Goal: Task Accomplishment & Management: Contribute content

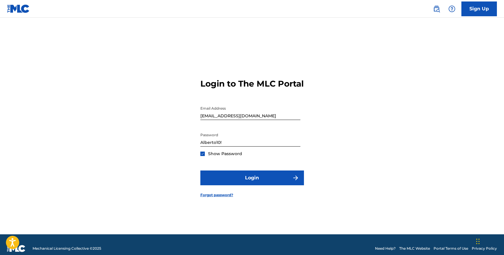
click at [203, 156] on img at bounding box center [202, 153] width 3 height 3
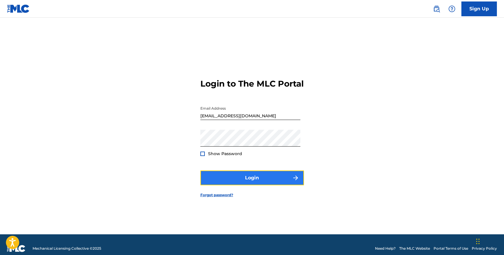
click at [239, 186] on button "Login" at bounding box center [252, 178] width 104 height 15
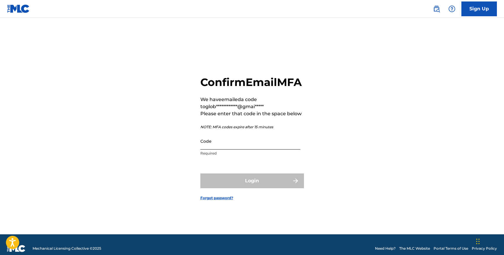
click at [236, 150] on input "Code" at bounding box center [250, 141] width 100 height 17
click at [247, 147] on input "Code" at bounding box center [250, 141] width 100 height 17
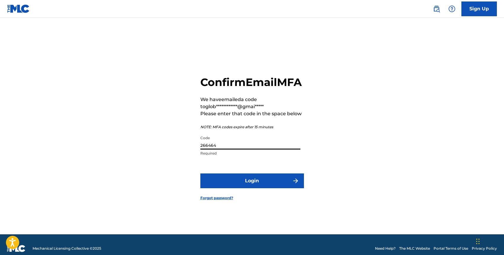
type input "266464"
click at [200, 174] on button "Login" at bounding box center [252, 181] width 104 height 15
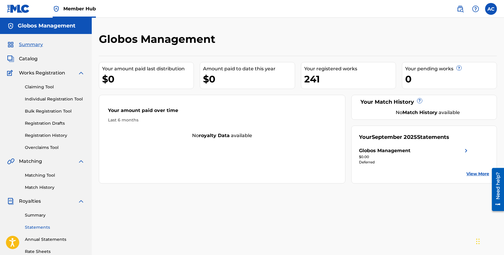
click at [37, 225] on link "Statements" at bounding box center [55, 228] width 60 height 6
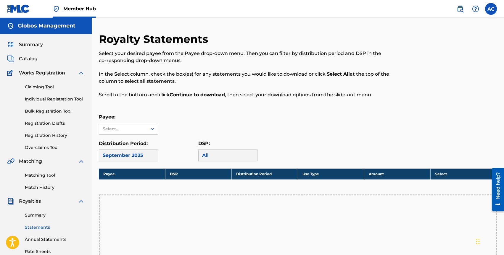
click at [130, 151] on div "September 2025" at bounding box center [128, 156] width 59 height 12
click at [134, 129] on div "Select..." at bounding box center [123, 129] width 40 height 6
click at [129, 143] on div "Globos Management" at bounding box center [128, 142] width 59 height 15
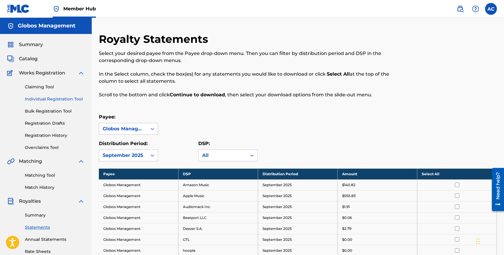
click at [48, 98] on link "Individual Registration Tool" at bounding box center [55, 99] width 60 height 6
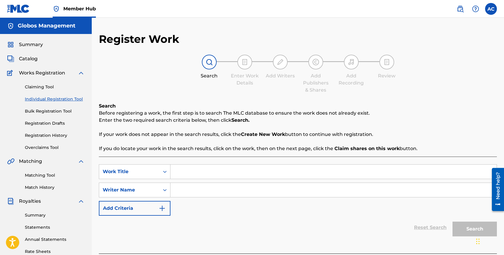
click at [205, 174] on input "Search Form" at bounding box center [334, 172] width 326 height 14
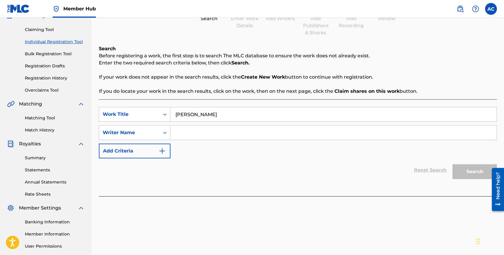
scroll to position [59, 0]
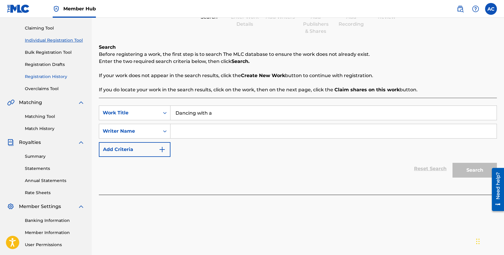
type input "Dancing with a"
click at [43, 77] on link "Registration History" at bounding box center [55, 77] width 60 height 6
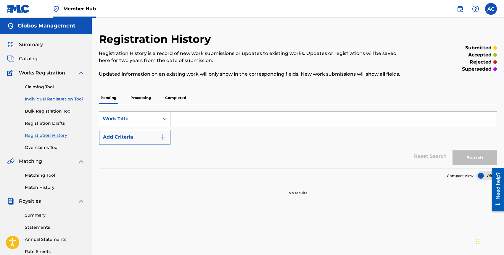
click at [39, 98] on link "Individual Registration Tool" at bounding box center [55, 99] width 60 height 6
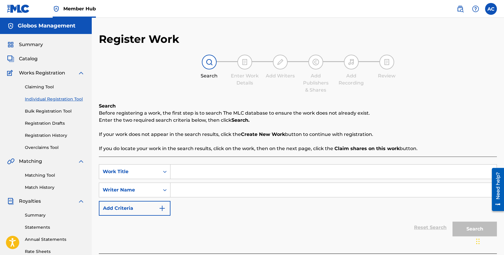
click at [181, 171] on input "Search Form" at bounding box center [334, 172] width 326 height 14
type input "Dancing With a Ghost"
drag, startPoint x: 202, startPoint y: 191, endPoint x: 200, endPoint y: 188, distance: 3.4
click at [202, 191] on input "Search Form" at bounding box center [334, 190] width 326 height 14
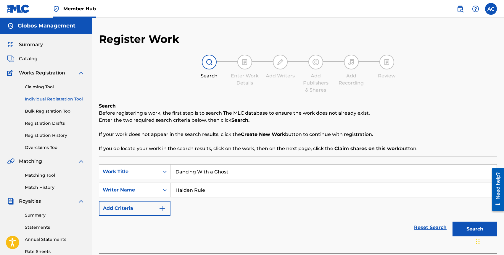
type input "Halden Rule"
click at [453, 222] on button "Search" at bounding box center [475, 229] width 44 height 15
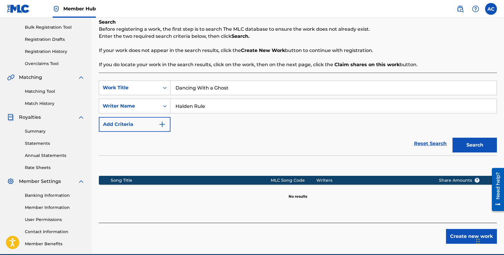
scroll to position [107, 0]
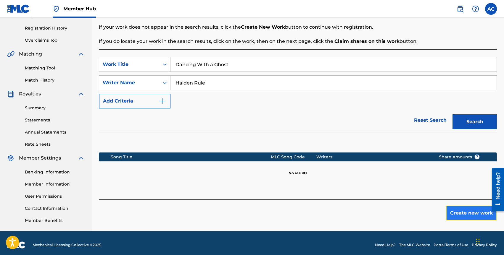
click at [455, 212] on button "Create new work" at bounding box center [471, 213] width 51 height 15
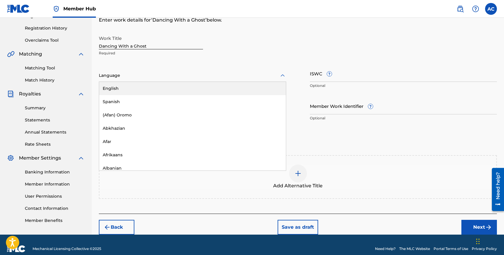
click at [129, 79] on div "Language" at bounding box center [192, 76] width 187 height 12
click at [129, 89] on div "English" at bounding box center [192, 88] width 187 height 13
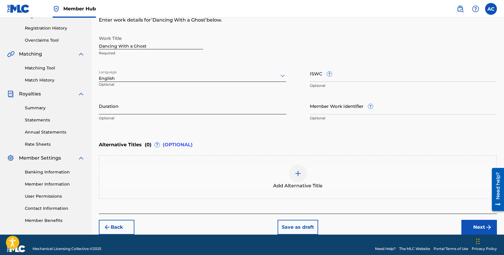
click at [139, 106] on input "Duration" at bounding box center [192, 106] width 187 height 17
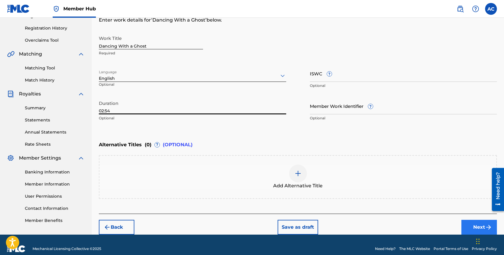
type input "02:54"
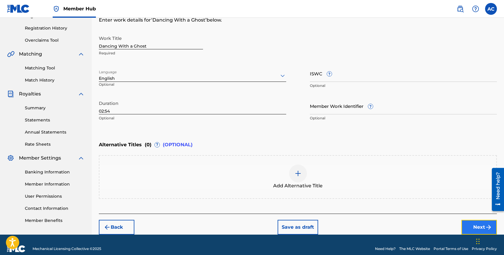
click at [465, 227] on button "Next" at bounding box center [480, 227] width 36 height 15
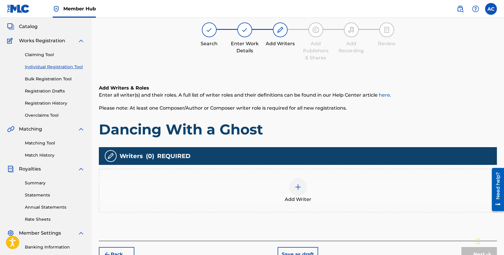
scroll to position [27, 0]
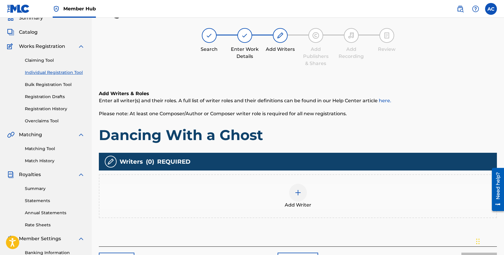
click at [306, 196] on div at bounding box center [298, 193] width 18 height 18
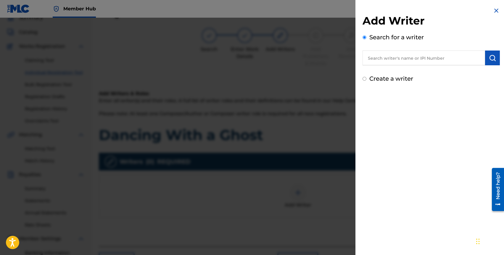
click at [383, 60] on input "text" at bounding box center [424, 58] width 123 height 15
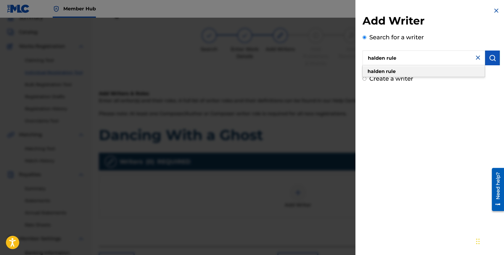
type input "halden rule"
click at [386, 73] on strong "rule" at bounding box center [391, 72] width 10 height 6
click at [489, 63] on button "submit" at bounding box center [492, 58] width 15 height 15
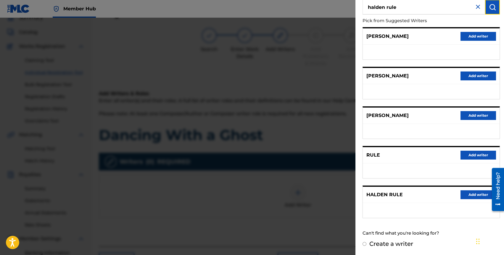
scroll to position [51, 0]
click at [364, 244] on input "Create a writer" at bounding box center [365, 244] width 4 height 4
radio input "false"
radio input "true"
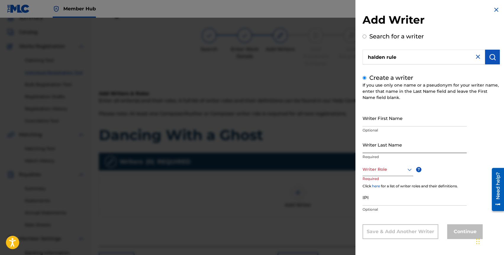
scroll to position [0, 0]
click at [494, 12] on img at bounding box center [496, 10] width 7 height 7
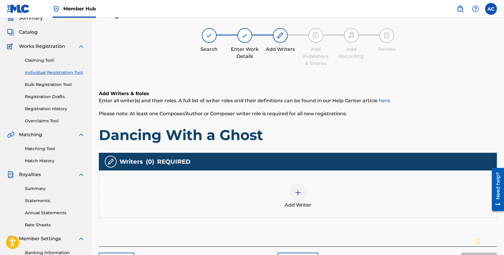
click at [303, 201] on div "Add Writer" at bounding box center [297, 196] width 397 height 25
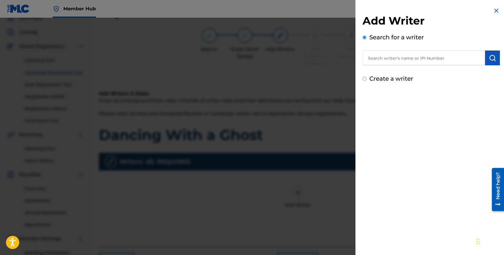
click at [391, 62] on input "text" at bounding box center [424, 58] width 123 height 15
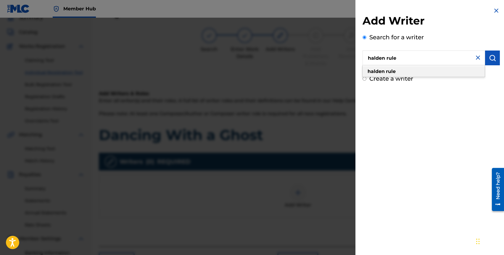
type input "halden rule"
click at [390, 71] on strong "rule" at bounding box center [391, 72] width 10 height 6
click at [485, 57] on button "submit" at bounding box center [492, 58] width 15 height 15
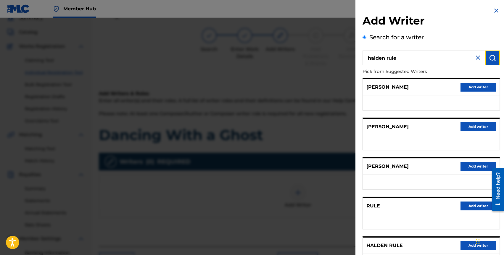
scroll to position [51, 0]
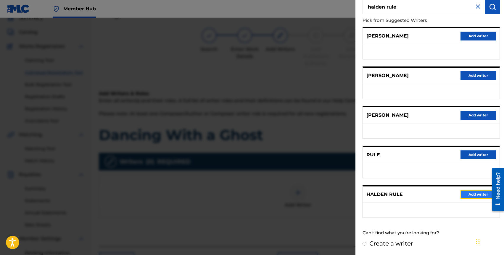
click at [467, 194] on button "Add writer" at bounding box center [479, 194] width 36 height 9
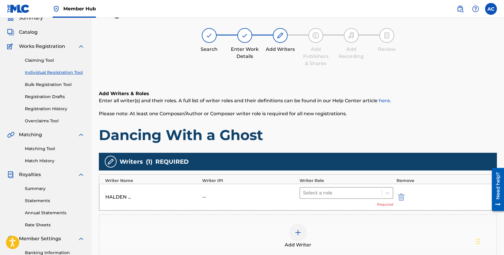
click at [335, 195] on div at bounding box center [341, 193] width 76 height 8
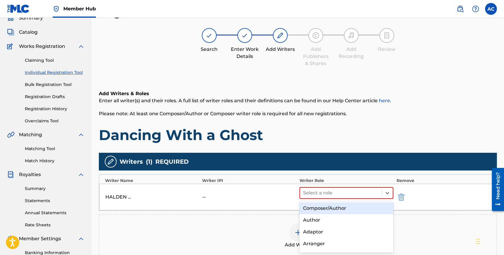
click at [332, 208] on div "Composer/Author" at bounding box center [347, 209] width 94 height 12
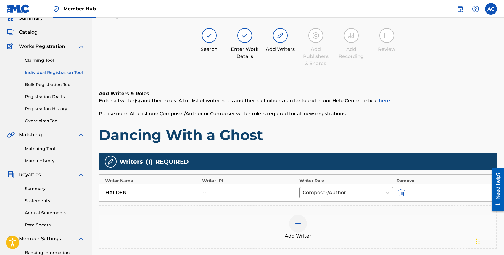
scroll to position [112, 0]
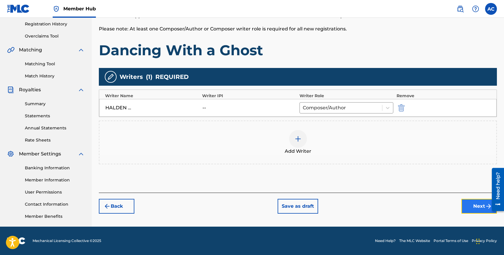
click at [470, 207] on button "Next" at bounding box center [480, 206] width 36 height 15
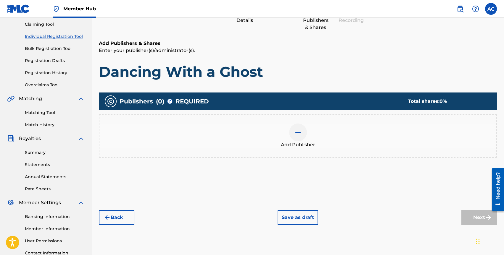
scroll to position [27, 0]
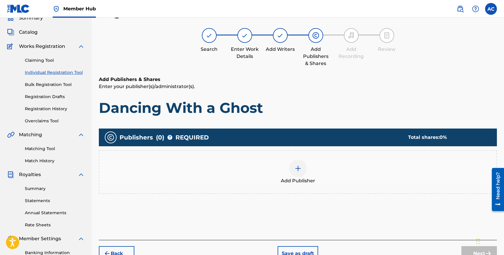
click at [294, 163] on div at bounding box center [298, 169] width 18 height 18
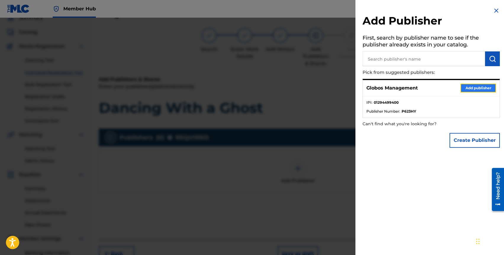
click at [472, 84] on button "Add publisher" at bounding box center [479, 88] width 36 height 9
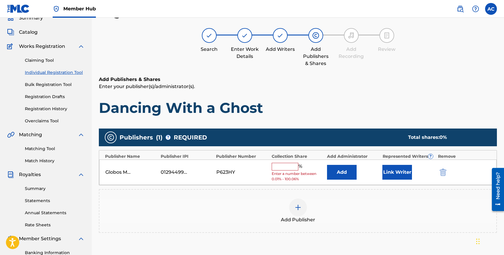
click at [275, 168] on input "text" at bounding box center [285, 167] width 27 height 8
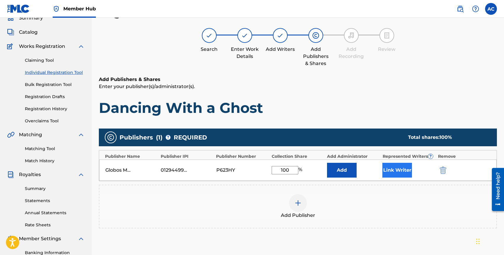
type input "100"
click at [388, 170] on button "Link Writer" at bounding box center [397, 170] width 30 height 15
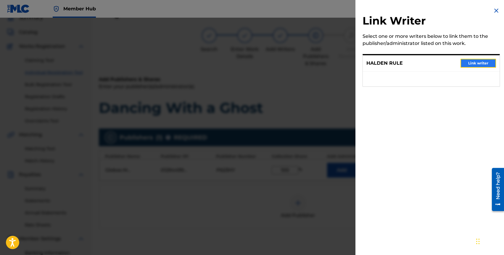
click at [472, 65] on button "Link writer" at bounding box center [479, 63] width 36 height 9
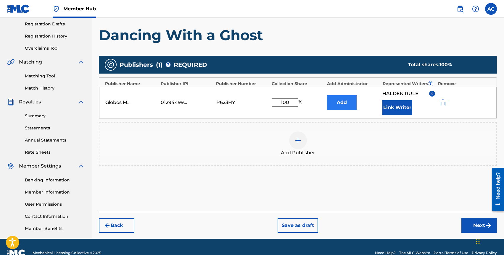
scroll to position [112, 0]
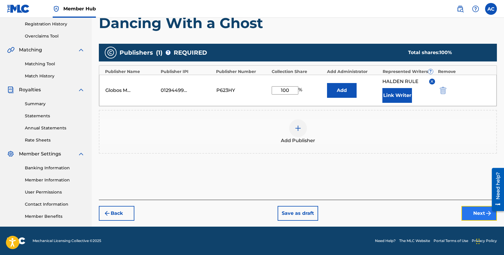
click at [472, 217] on button "Next" at bounding box center [480, 213] width 36 height 15
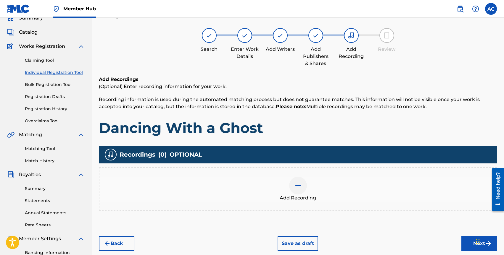
scroll to position [44, 0]
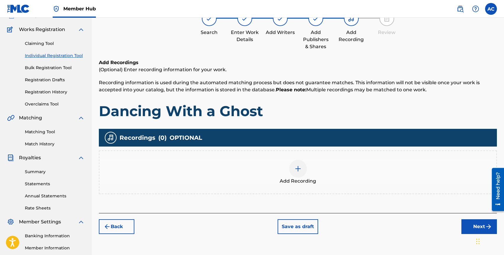
click at [304, 176] on div "Add Recording" at bounding box center [297, 172] width 397 height 25
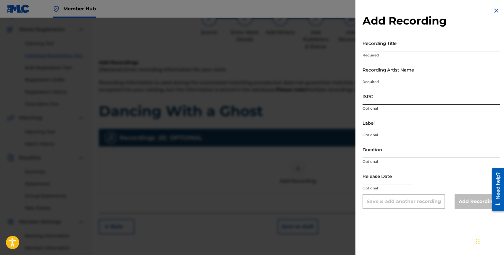
click at [374, 99] on input "ISRC" at bounding box center [431, 96] width 137 height 17
paste input "QZTAU2379904"
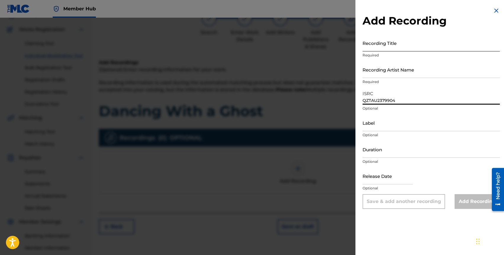
type input "QZTAU2379904"
click at [386, 44] on input "Recording Title" at bounding box center [431, 43] width 137 height 17
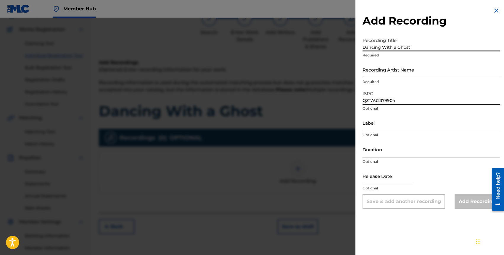
type input "Dancing With a Ghost"
click at [393, 73] on input "Recording Artist Name" at bounding box center [431, 69] width 137 height 17
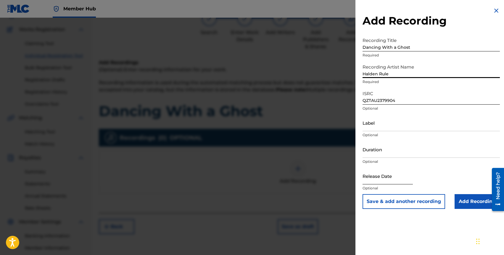
type input "Halden Rule"
click at [382, 181] on input "text" at bounding box center [388, 176] width 50 height 17
select select "8"
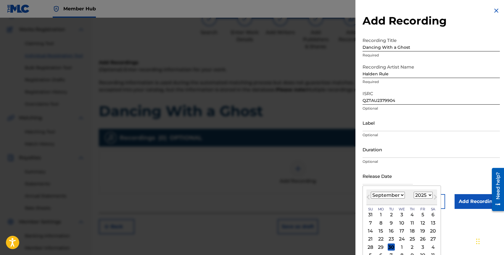
click at [419, 196] on select "1899 1900 1901 1902 1903 1904 1905 1906 1907 1908 1909 1910 1911 1912 1913 1914…" at bounding box center [423, 195] width 19 height 7
select select "2023"
click at [422, 225] on div "8" at bounding box center [422, 223] width 7 height 7
type input "September 8 2023"
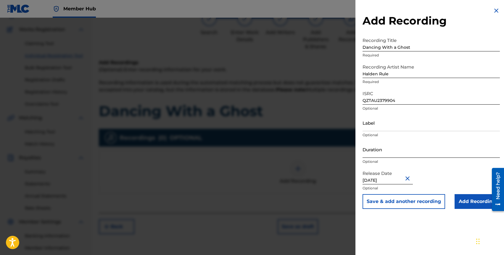
click at [378, 153] on input "Duration" at bounding box center [431, 149] width 137 height 17
type input "02:54"
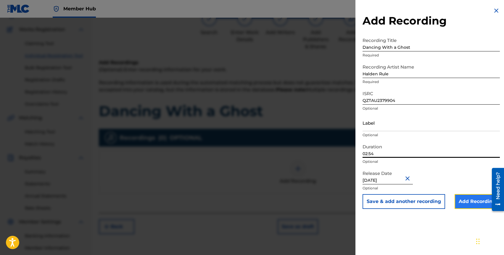
click at [463, 202] on input "Add Recording" at bounding box center [477, 202] width 45 height 15
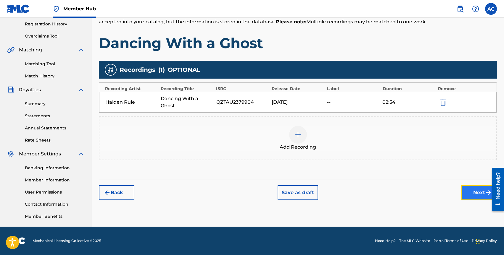
click at [468, 189] on button "Next" at bounding box center [480, 193] width 36 height 15
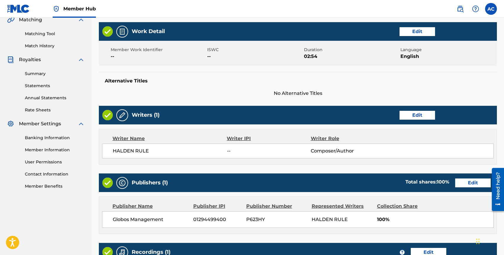
scroll to position [245, 0]
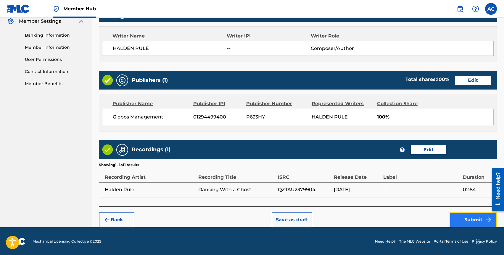
click at [460, 217] on button "Submit" at bounding box center [473, 220] width 47 height 15
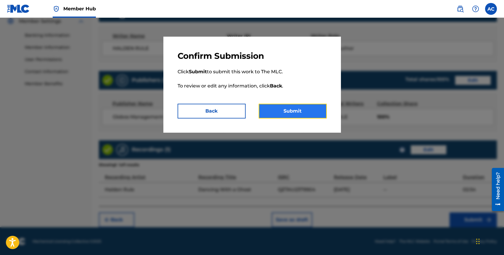
click at [298, 110] on button "Submit" at bounding box center [293, 111] width 68 height 15
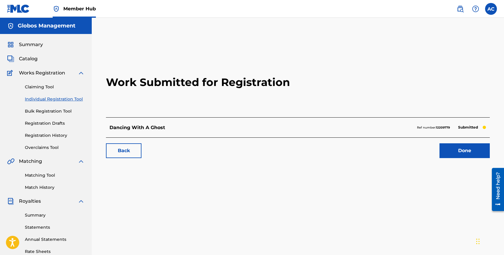
click at [45, 99] on link "Individual Registration Tool" at bounding box center [55, 99] width 60 height 6
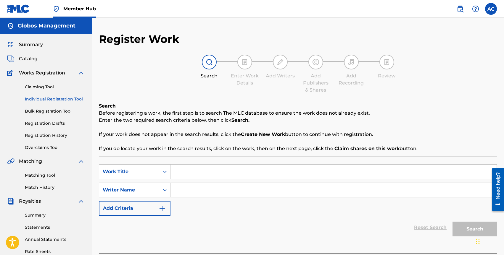
click at [196, 175] on input "Search Form" at bounding box center [334, 172] width 326 height 14
type input "Just Imaginary"
click at [198, 191] on input "Search Form" at bounding box center [334, 190] width 326 height 14
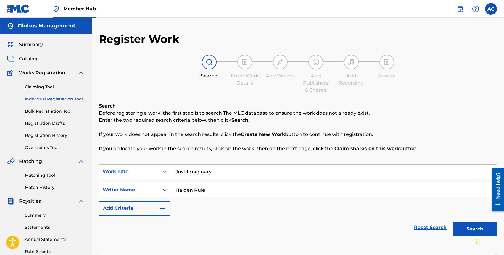
type input "Halden Rule"
click at [453, 222] on button "Search" at bounding box center [475, 229] width 44 height 15
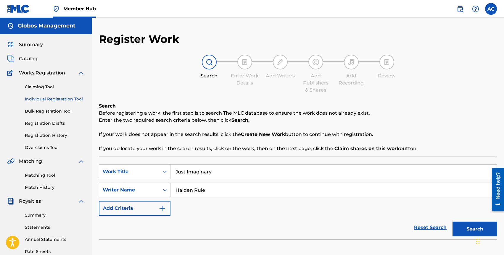
scroll to position [112, 0]
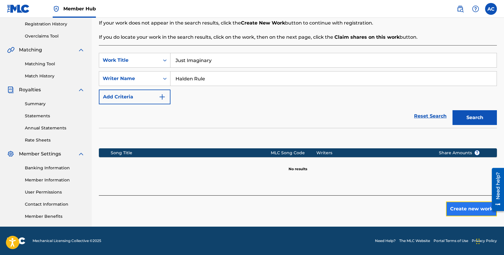
click at [473, 214] on button "Create new work" at bounding box center [471, 209] width 51 height 15
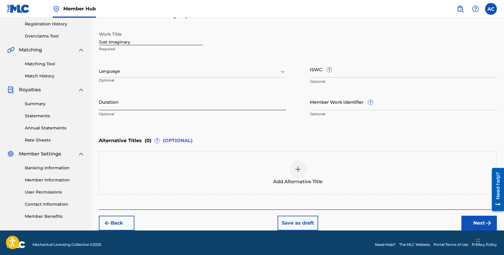
click at [133, 107] on input "Duration" at bounding box center [192, 102] width 187 height 17
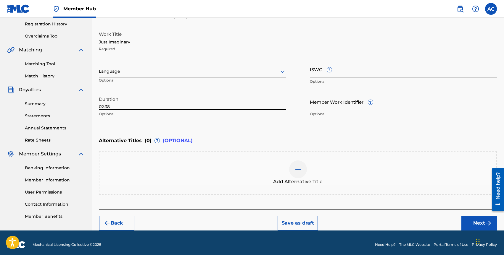
type input "02:38"
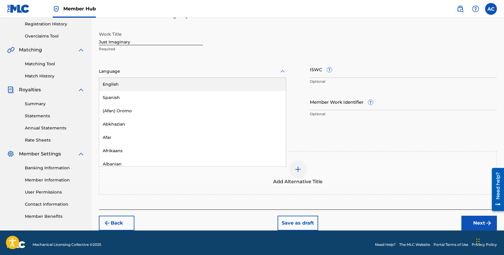
click at [220, 72] on div at bounding box center [192, 71] width 187 height 7
click at [219, 83] on div "English" at bounding box center [192, 84] width 187 height 13
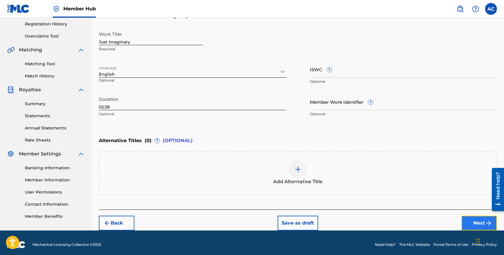
click at [468, 224] on button "Next" at bounding box center [480, 223] width 36 height 15
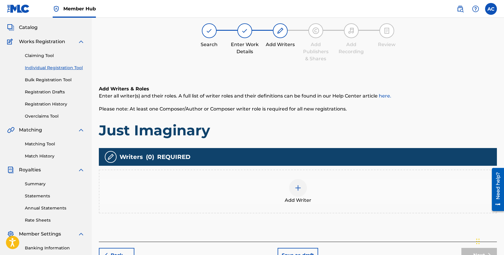
scroll to position [27, 0]
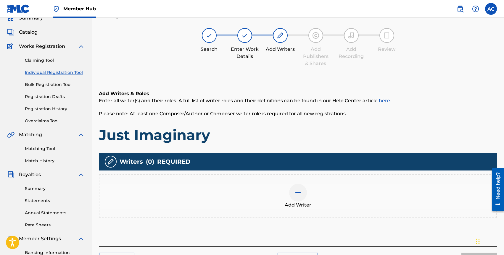
click at [310, 197] on div "Add Writer" at bounding box center [297, 196] width 397 height 25
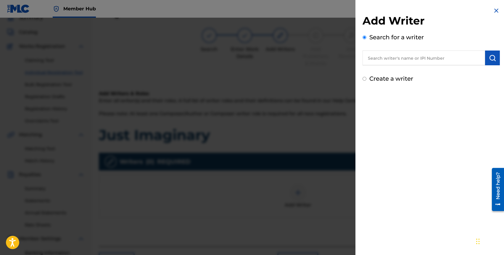
click at [424, 62] on input "text" at bounding box center [424, 58] width 123 height 15
type input "halden rule"
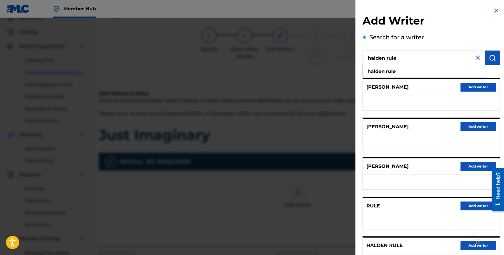
scroll to position [51, 0]
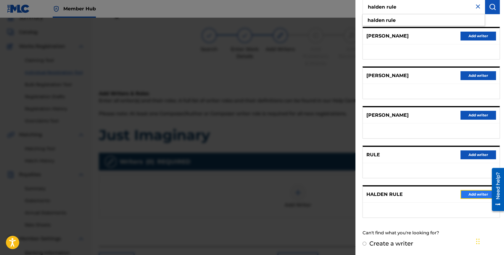
click at [468, 195] on button "Add writer" at bounding box center [479, 194] width 36 height 9
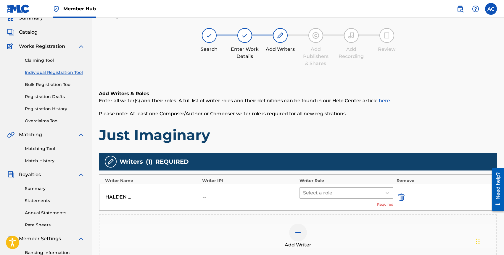
click at [324, 195] on div at bounding box center [341, 193] width 76 height 8
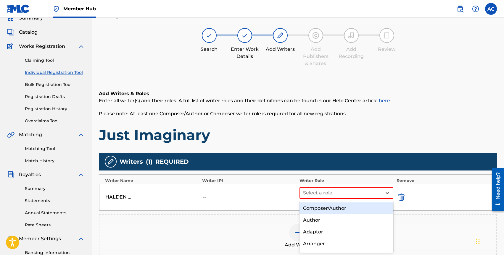
click at [328, 206] on div "Composer/Author" at bounding box center [347, 209] width 94 height 12
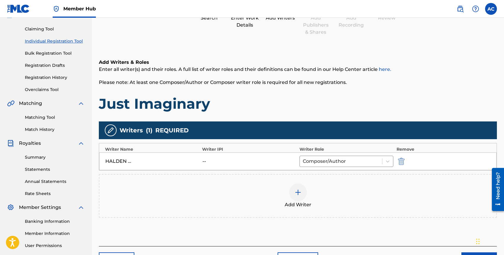
scroll to position [89, 0]
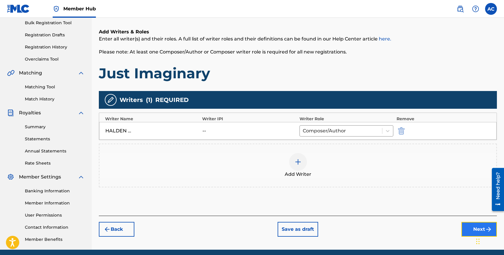
click at [466, 229] on button "Next" at bounding box center [480, 229] width 36 height 15
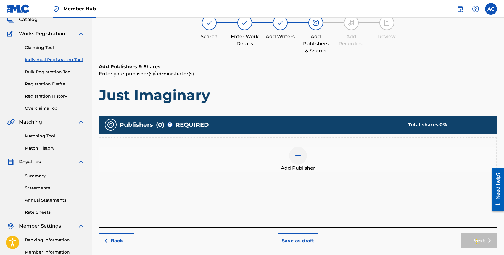
scroll to position [27, 0]
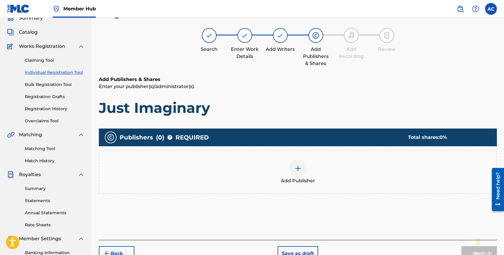
click at [298, 178] on span "Add Publisher" at bounding box center [298, 181] width 34 height 7
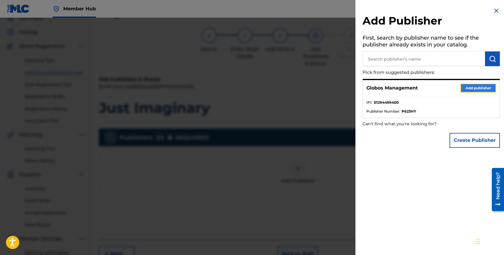
click at [462, 87] on button "Add publisher" at bounding box center [479, 88] width 36 height 9
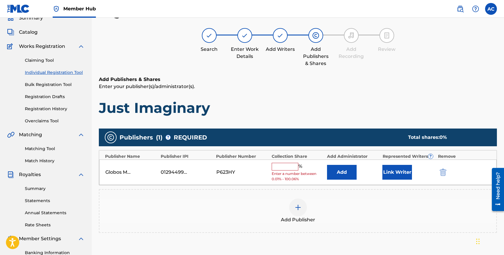
click at [281, 165] on input "text" at bounding box center [285, 167] width 27 height 8
type input "0"
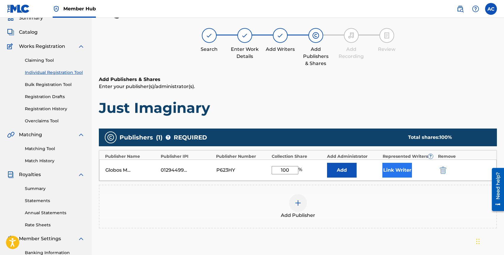
type input "100"
click at [387, 166] on button "Link Writer" at bounding box center [397, 170] width 30 height 15
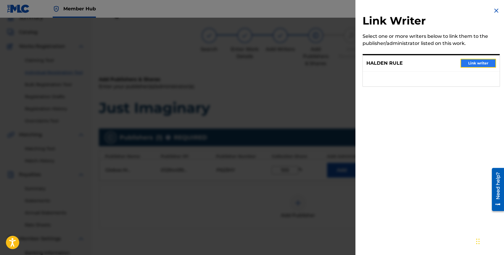
click at [472, 65] on button "Link writer" at bounding box center [479, 63] width 36 height 9
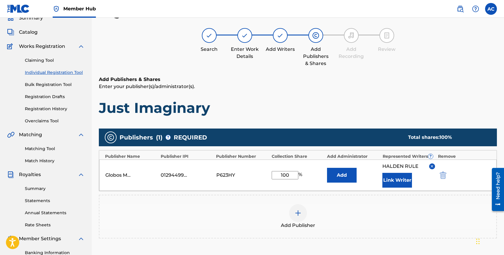
scroll to position [112, 0]
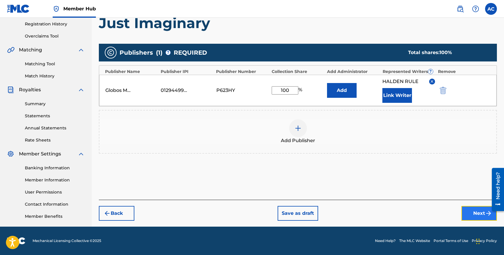
click at [465, 209] on button "Next" at bounding box center [480, 213] width 36 height 15
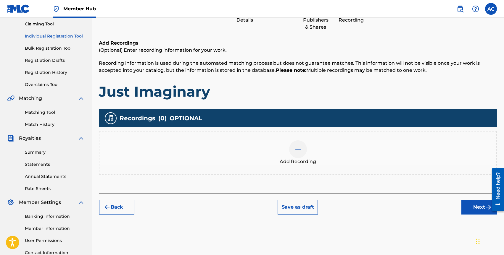
scroll to position [69, 0]
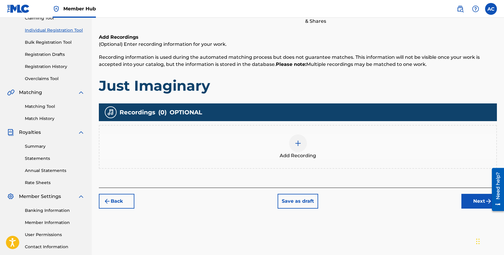
click at [302, 152] on div "Add Recording" at bounding box center [297, 147] width 397 height 25
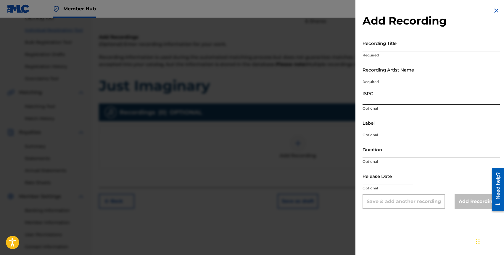
click at [372, 104] on input "ISRC" at bounding box center [431, 96] width 137 height 17
paste input "QZK6J2392775"
type input "QZK6J2392775"
click at [376, 181] on input "text" at bounding box center [388, 176] width 50 height 17
select select "8"
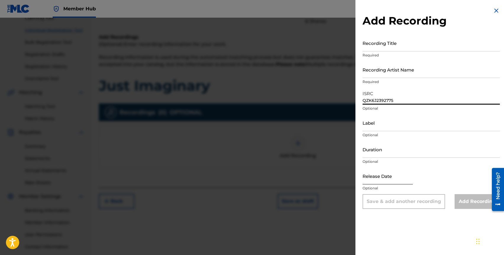
select select "2025"
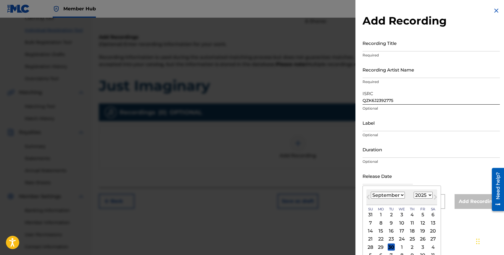
click at [376, 197] on select "January February March April May June July August September October November De…" at bounding box center [388, 195] width 34 height 7
select select "5"
click at [420, 193] on select "1899 1900 1901 1902 1903 1904 1905 1906 1907 1908 1909 1910 1911 1912 1913 1914…" at bounding box center [423, 195] width 19 height 7
select select "2023"
click at [412, 214] on div "1" at bounding box center [412, 215] width 7 height 7
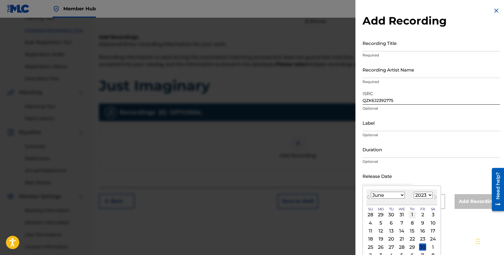
type input "June 1 2023"
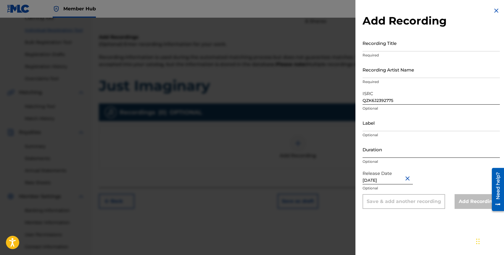
click at [372, 155] on input "Duration" at bounding box center [431, 149] width 137 height 17
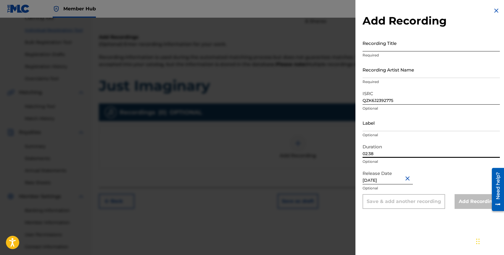
type input "02:38"
click at [376, 47] on input "Recording Title" at bounding box center [431, 43] width 137 height 17
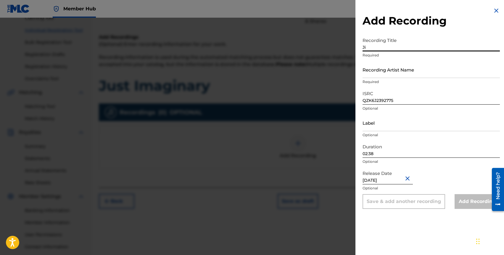
type input "J"
type input "Just Imaginary"
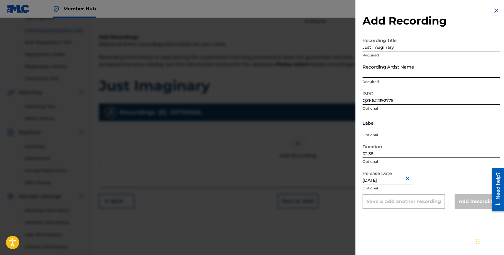
click at [392, 73] on input "Recording Artist Name" at bounding box center [431, 69] width 137 height 17
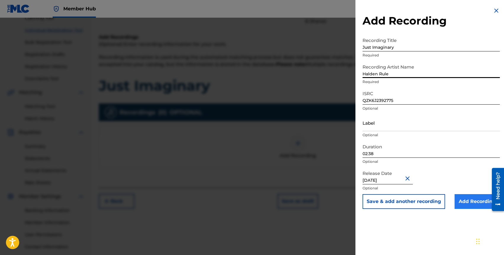
type input "Halden Rule"
click at [468, 204] on input "Add Recording" at bounding box center [477, 202] width 45 height 15
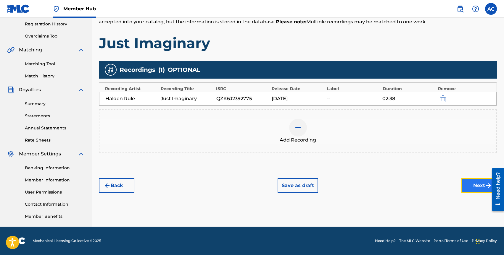
click at [475, 187] on button "Next" at bounding box center [480, 186] width 36 height 15
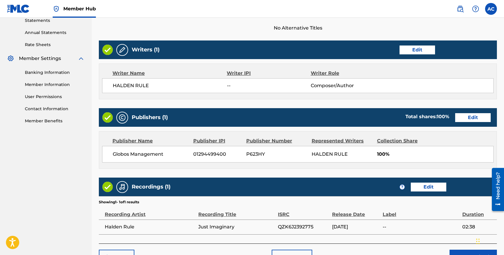
scroll to position [245, 0]
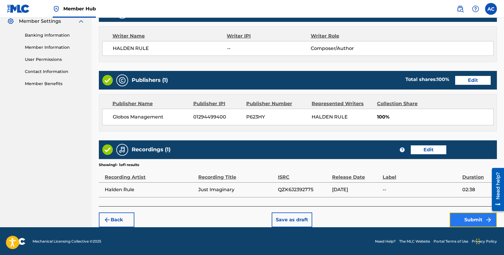
click at [463, 220] on button "Submit" at bounding box center [473, 220] width 47 height 15
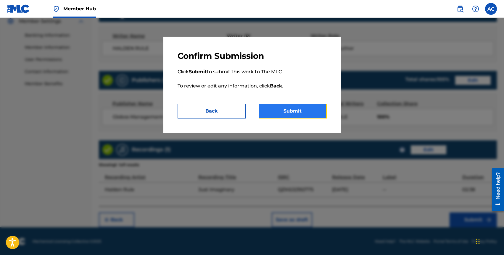
click at [277, 113] on button "Submit" at bounding box center [293, 111] width 68 height 15
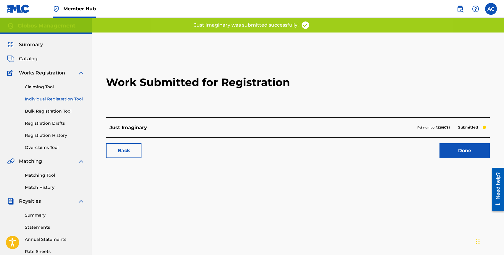
click at [43, 99] on link "Individual Registration Tool" at bounding box center [55, 99] width 60 height 6
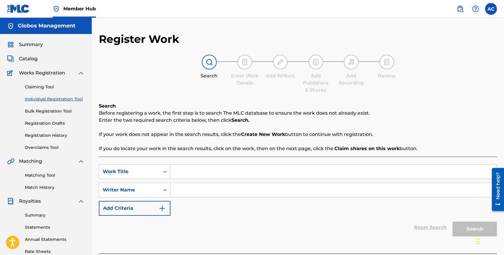
click at [202, 165] on input "Search Form" at bounding box center [334, 172] width 326 height 14
type input "Backstabber"
click at [234, 192] on input "Search Form" at bounding box center [334, 190] width 326 height 14
type input "halden rule"
click at [453, 222] on button "Search" at bounding box center [475, 229] width 44 height 15
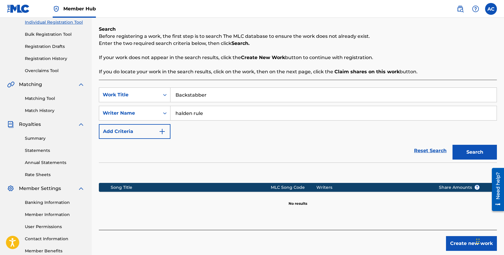
scroll to position [112, 0]
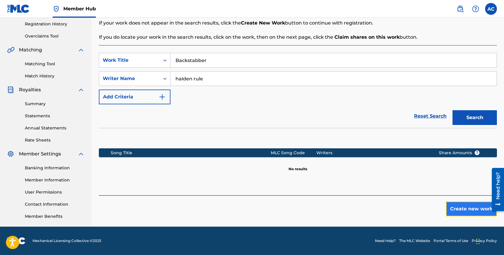
click at [470, 209] on button "Create new work" at bounding box center [471, 209] width 51 height 15
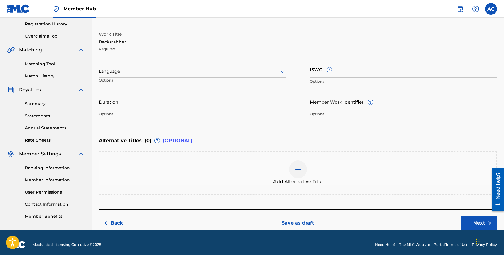
click at [121, 74] on div at bounding box center [192, 71] width 187 height 7
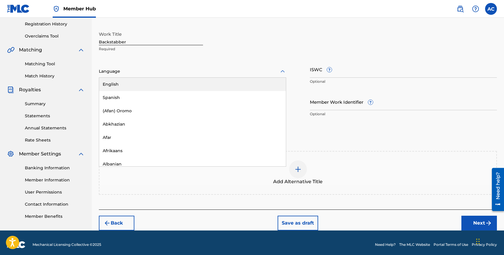
click at [121, 85] on div "English" at bounding box center [192, 84] width 187 height 13
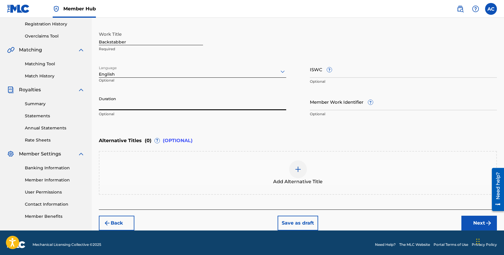
click at [149, 105] on input "Duration" at bounding box center [192, 102] width 187 height 17
type input "02:52"
click at [466, 217] on button "Next" at bounding box center [480, 223] width 36 height 15
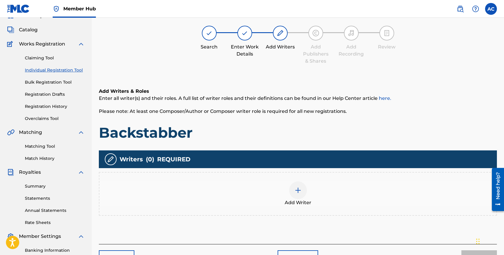
scroll to position [27, 0]
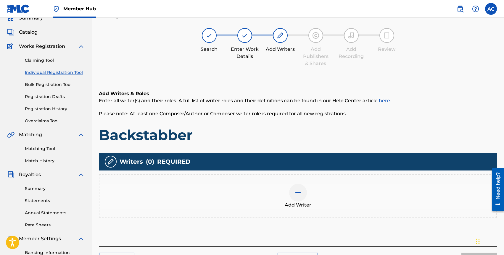
click at [278, 184] on div "Add Writer" at bounding box center [298, 197] width 398 height 44
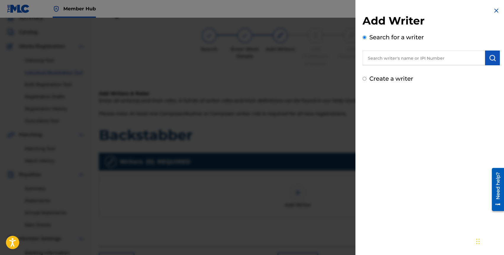
click at [401, 62] on input "text" at bounding box center [424, 58] width 123 height 15
type input "halden rul"
click at [400, 78] on label "Create a writer" at bounding box center [391, 78] width 44 height 7
radio input "true"
click at [367, 78] on input "Create a writer" at bounding box center [365, 79] width 4 height 4
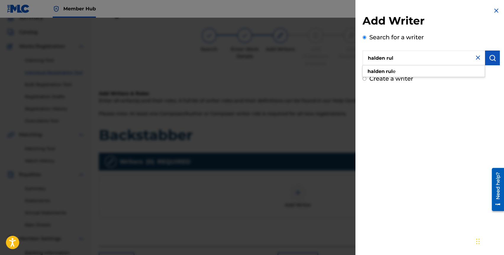
radio input "false"
radio input "true"
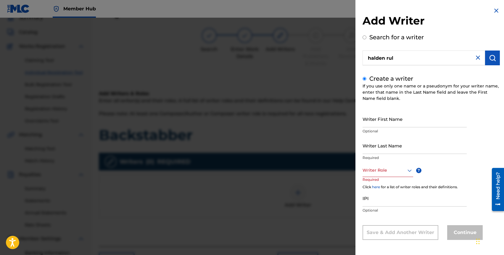
click at [402, 60] on input "halden rul" at bounding box center [424, 58] width 123 height 15
radio input "true"
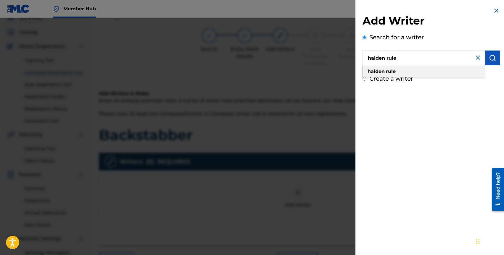
type input "halden rule"
click at [404, 70] on div "halden rule" at bounding box center [424, 71] width 122 height 11
click at [485, 60] on button "submit" at bounding box center [492, 58] width 15 height 15
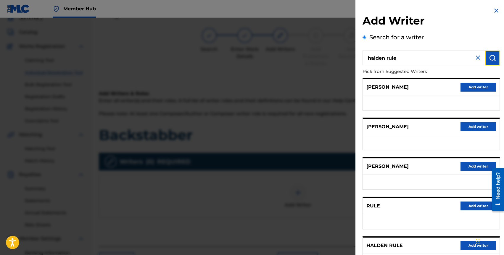
scroll to position [51, 0]
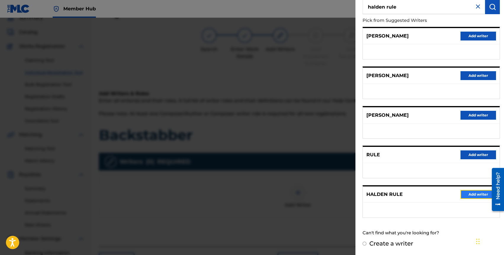
click at [468, 194] on button "Add writer" at bounding box center [479, 194] width 36 height 9
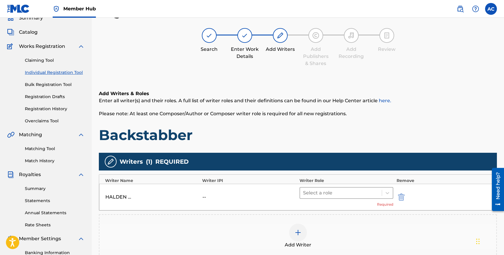
click at [303, 194] on input "text" at bounding box center [303, 193] width 1 height 7
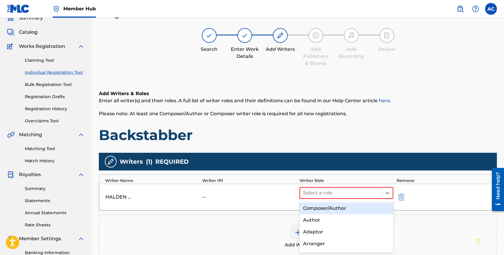
click at [319, 208] on div "Composer/Author" at bounding box center [347, 209] width 94 height 12
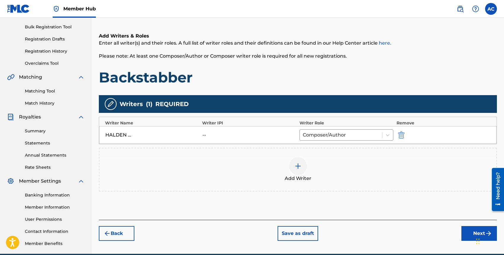
scroll to position [92, 0]
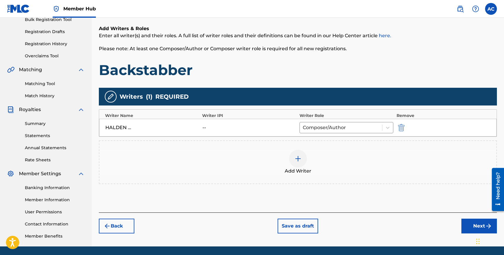
click at [294, 161] on div at bounding box center [298, 159] width 18 height 18
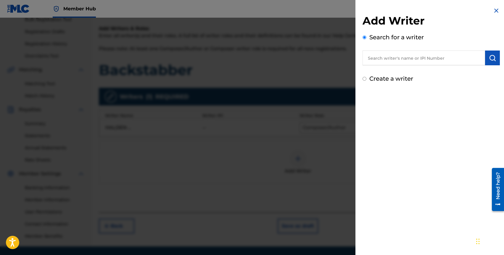
click at [405, 59] on input "text" at bounding box center [424, 58] width 123 height 15
click at [389, 62] on input "text" at bounding box center [424, 58] width 123 height 15
click at [287, 83] on div at bounding box center [252, 145] width 504 height 255
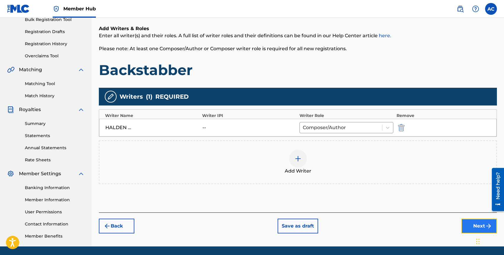
click at [468, 225] on button "Next" at bounding box center [480, 226] width 36 height 15
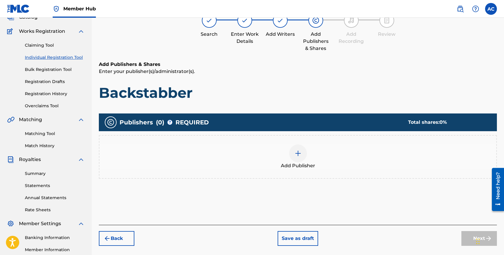
scroll to position [27, 0]
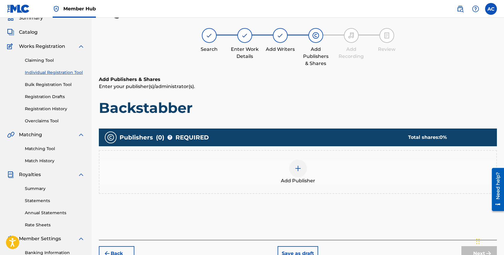
click at [291, 181] on span "Add Publisher" at bounding box center [298, 181] width 34 height 7
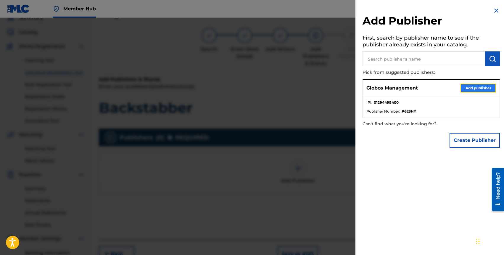
click at [468, 84] on button "Add publisher" at bounding box center [479, 88] width 36 height 9
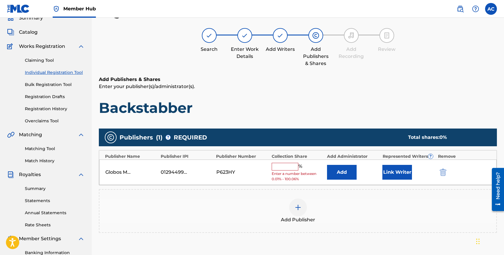
click at [283, 170] on input "text" at bounding box center [285, 167] width 27 height 8
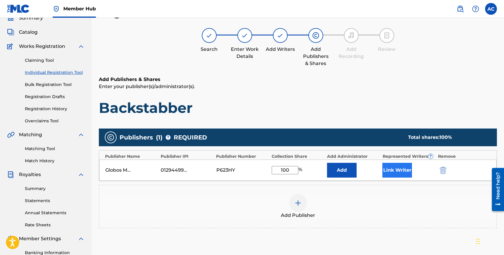
type input "100"
click at [390, 168] on button "Link Writer" at bounding box center [397, 170] width 30 height 15
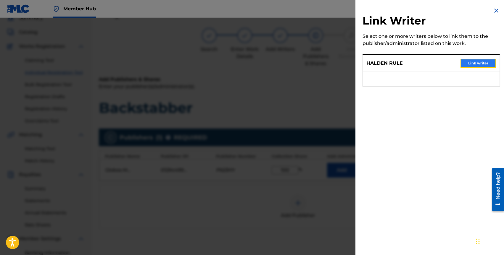
click at [469, 64] on button "Link writer" at bounding box center [479, 63] width 36 height 9
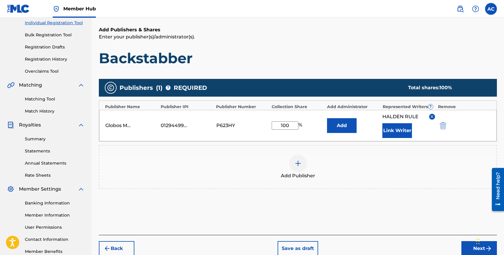
scroll to position [112, 0]
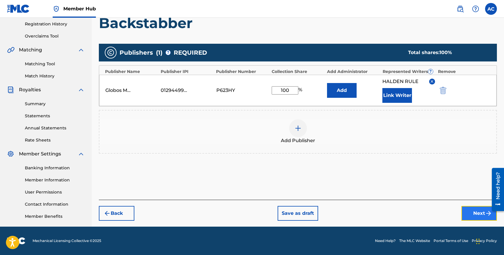
click at [472, 216] on button "Next" at bounding box center [480, 213] width 36 height 15
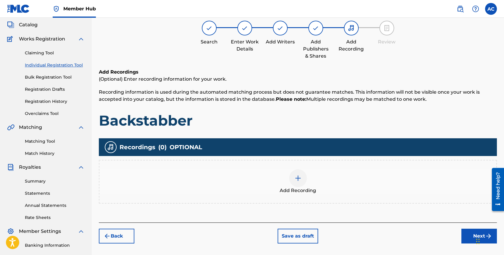
scroll to position [27, 0]
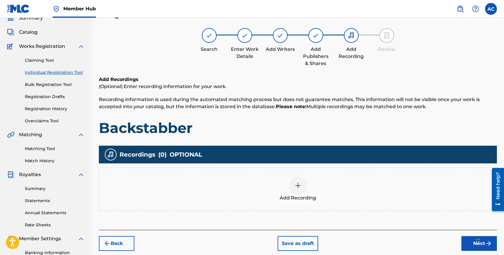
click at [297, 185] on img at bounding box center [298, 185] width 7 height 7
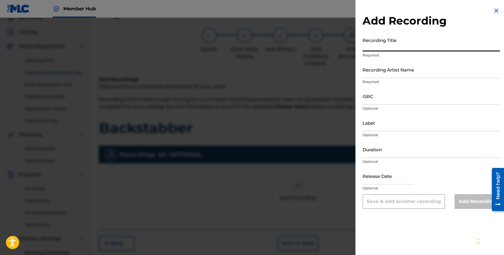
click at [387, 48] on input "Recording Title" at bounding box center [431, 43] width 137 height 17
click at [205, 158] on div at bounding box center [252, 145] width 504 height 255
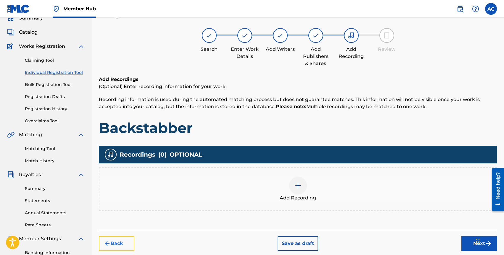
click at [128, 241] on button "Back" at bounding box center [117, 244] width 36 height 15
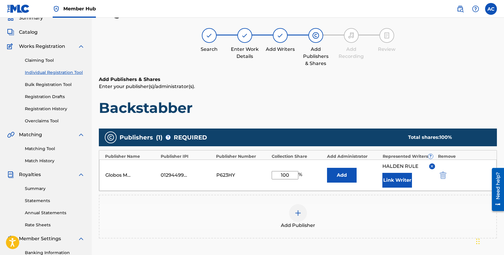
click at [294, 172] on input "100" at bounding box center [285, 175] width 27 height 8
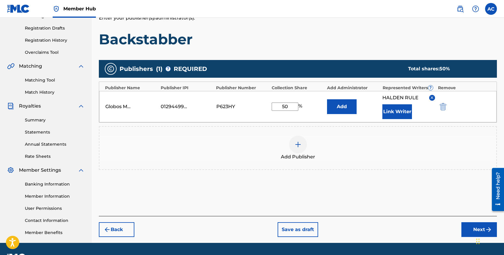
scroll to position [112, 0]
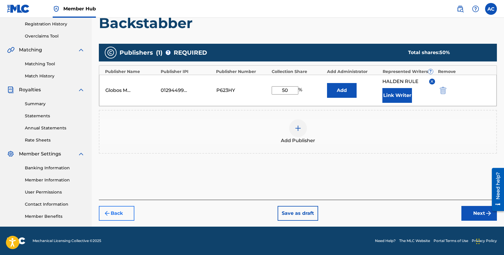
type input "50"
click at [115, 210] on button "Back" at bounding box center [117, 213] width 36 height 15
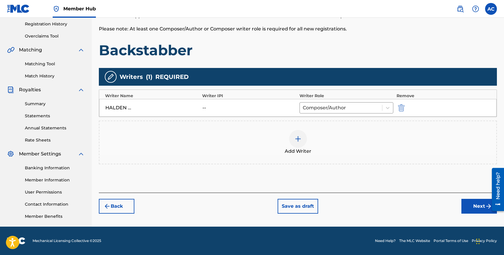
click at [297, 140] on img at bounding box center [298, 139] width 7 height 7
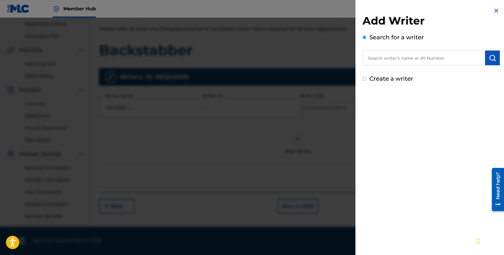
click at [401, 58] on input "text" at bounding box center [424, 58] width 123 height 15
click at [378, 57] on input "text" at bounding box center [424, 58] width 123 height 15
paste input "Zach Winston Tin"
type input "Zach Winston Tin"
click at [491, 59] on img "submit" at bounding box center [492, 57] width 7 height 7
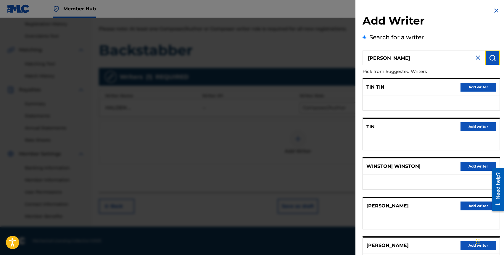
scroll to position [51, 0]
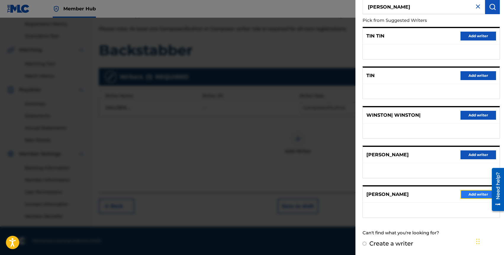
click at [470, 195] on button "Add writer" at bounding box center [479, 194] width 36 height 9
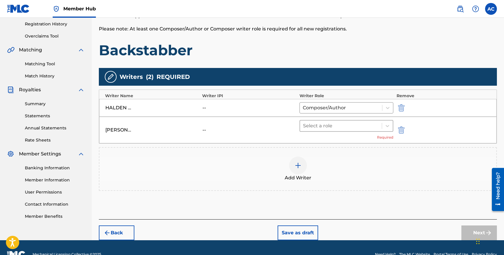
click at [328, 125] on div at bounding box center [341, 126] width 76 height 8
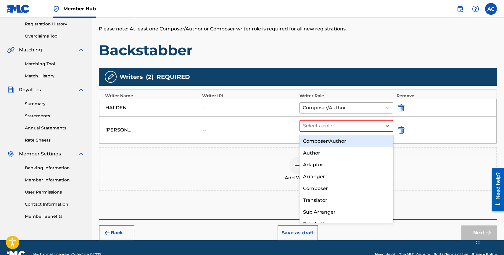
click at [325, 139] on div "Composer/Author" at bounding box center [347, 142] width 94 height 12
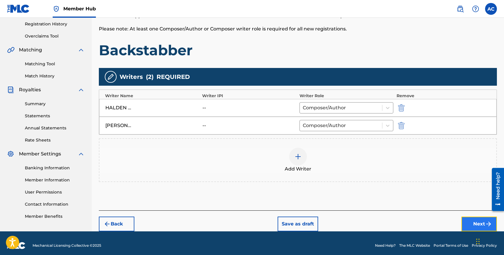
click at [470, 224] on button "Next" at bounding box center [480, 224] width 36 height 15
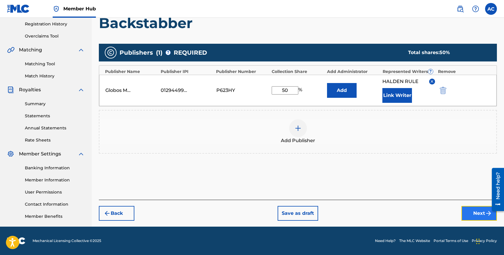
click at [471, 211] on button "Next" at bounding box center [480, 213] width 36 height 15
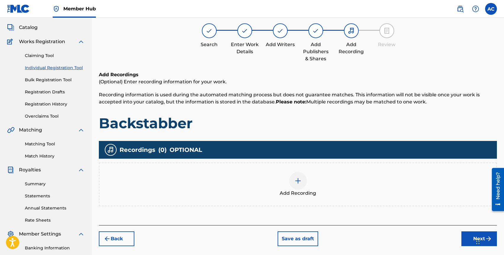
scroll to position [27, 0]
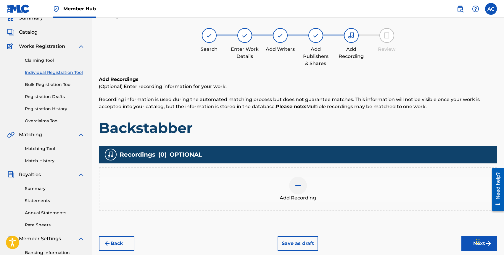
click at [305, 180] on div "Add Recording" at bounding box center [297, 189] width 397 height 25
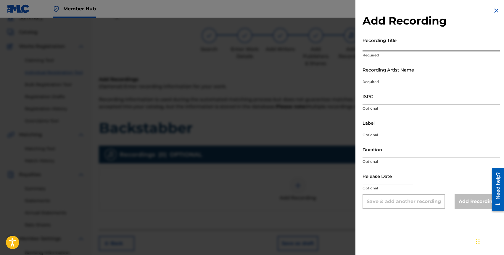
click at [381, 45] on input "Recording Title" at bounding box center [431, 43] width 137 height 17
type input "Backstabber"
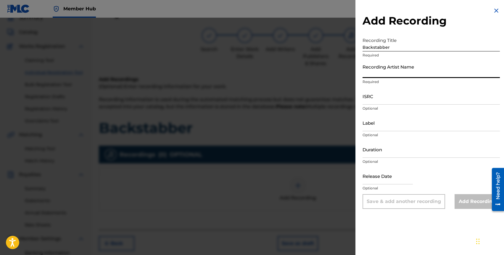
click at [384, 73] on input "Recording Artist Name" at bounding box center [431, 69] width 137 height 17
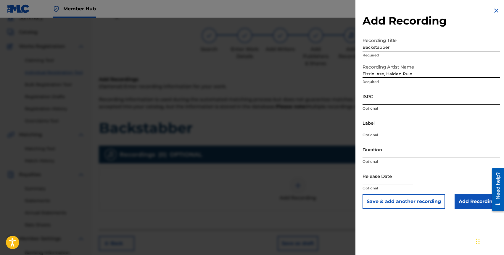
type input "Fizzle, Aze, Halden Rule"
click at [380, 102] on input "ISRC" at bounding box center [431, 96] width 137 height 17
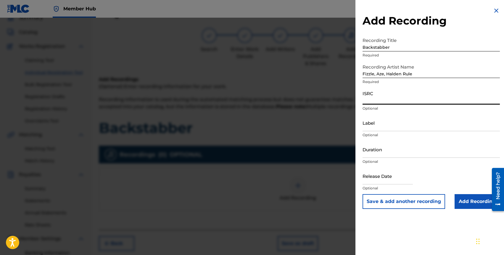
paste input "QZMEP2335716"
type input "QZMEP2335716"
click at [384, 148] on input "Duration" at bounding box center [431, 149] width 137 height 17
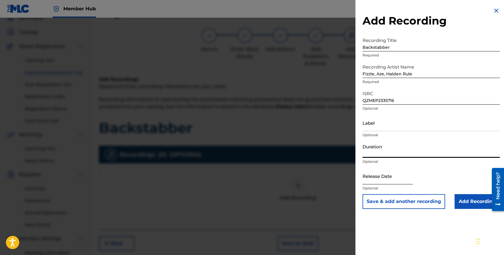
click at [375, 177] on input "text" at bounding box center [388, 176] width 50 height 17
select select "8"
select select "2025"
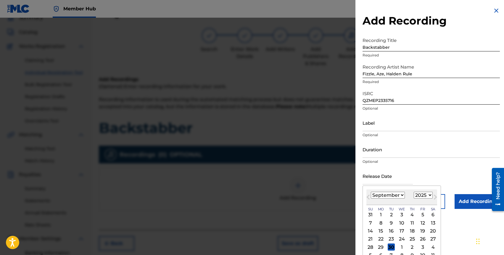
click at [376, 193] on select "January February March April May June July August September October November De…" at bounding box center [388, 195] width 34 height 7
click at [383, 196] on select "January February March April May June July August September October November De…" at bounding box center [388, 195] width 34 height 7
select select "5"
click at [427, 192] on div "June 2025 January February March April May June July August September October N…" at bounding box center [402, 198] width 71 height 16
click at [427, 194] on select "1899 1900 1901 1902 1903 1904 1905 1906 1907 1908 1909 1910 1911 1912 1913 1914…" at bounding box center [423, 195] width 19 height 7
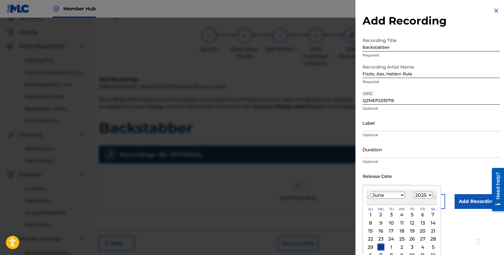
select select "2023"
drag, startPoint x: 381, startPoint y: 239, endPoint x: 408, endPoint y: 171, distance: 73.0
click at [407, 171] on div "Release Date June 2023 Previous Month Next Month June 2023 January February Mar…" at bounding box center [431, 181] width 137 height 27
click at [424, 238] on div "23" at bounding box center [422, 239] width 7 height 7
type input "June 23 2023"
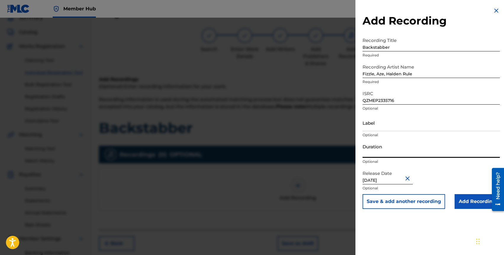
click at [384, 154] on input "Duration" at bounding box center [431, 149] width 137 height 17
type input "02:52"
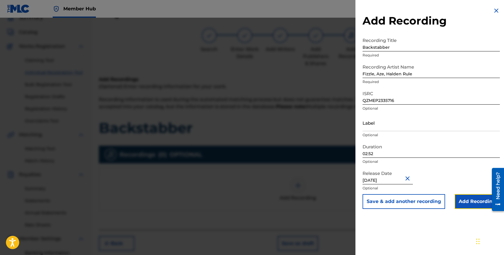
drag, startPoint x: 465, startPoint y: 202, endPoint x: 287, endPoint y: 123, distance: 194.5
click at [287, 123] on div "Add Recording Recording Title Backstabber Required Recording Artist Name Fizzle…" at bounding box center [252, 137] width 504 height 238
click at [287, 123] on div at bounding box center [252, 145] width 504 height 255
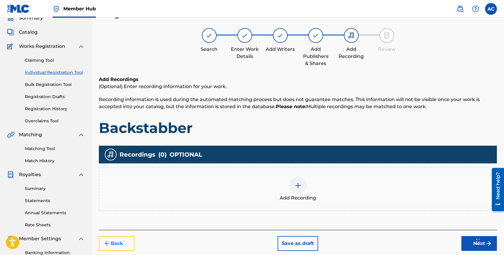
click at [118, 245] on button "Back" at bounding box center [117, 244] width 36 height 15
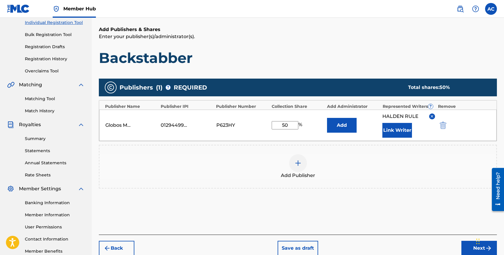
scroll to position [108, 0]
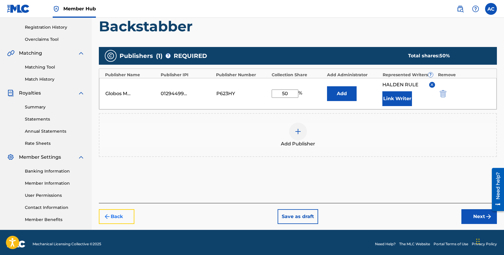
click at [123, 213] on button "Back" at bounding box center [117, 217] width 36 height 15
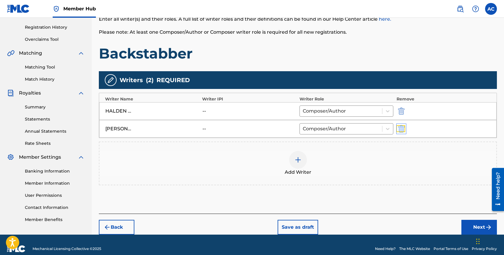
click at [401, 128] on img "submit" at bounding box center [401, 129] width 7 height 7
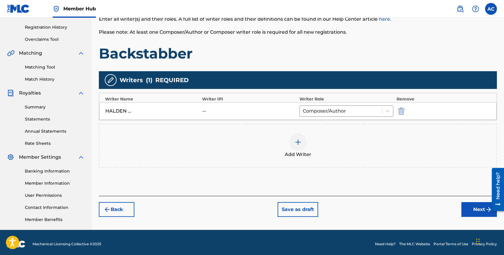
click at [301, 146] on img at bounding box center [298, 142] width 7 height 7
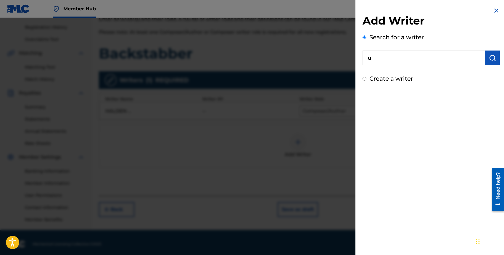
click at [396, 52] on input "u" at bounding box center [424, 58] width 123 height 15
click at [378, 60] on input "unknown" at bounding box center [424, 58] width 123 height 15
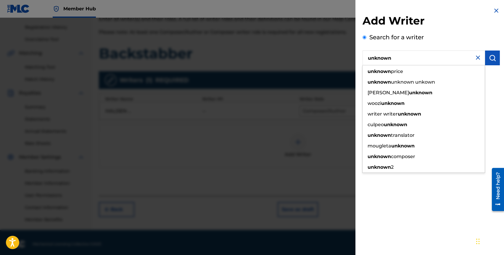
click at [381, 59] on input "unknown" at bounding box center [424, 58] width 123 height 15
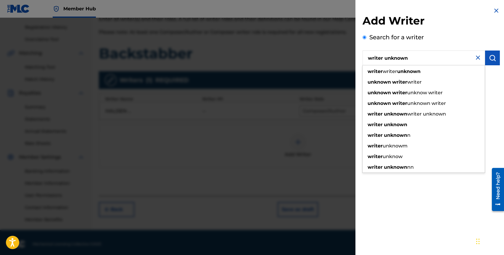
type input "writer unknown"
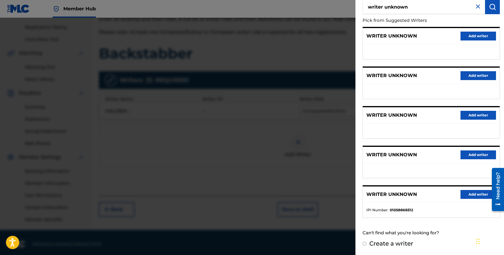
scroll to position [0, 0]
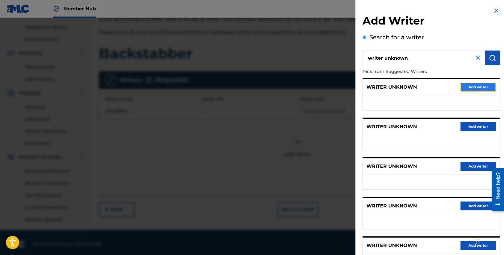
click at [471, 87] on button "Add writer" at bounding box center [479, 87] width 36 height 9
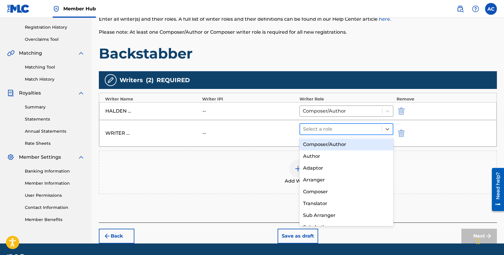
click at [327, 133] on div at bounding box center [341, 129] width 76 height 8
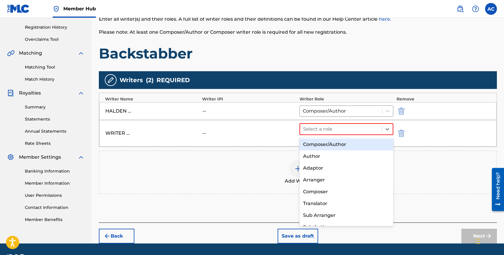
click at [327, 142] on div "Composer/Author" at bounding box center [347, 145] width 94 height 12
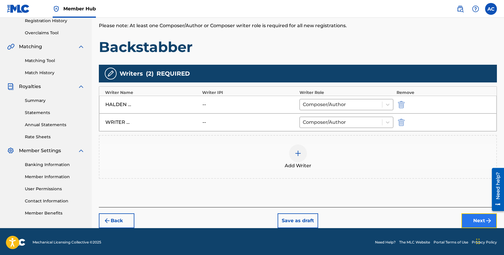
click at [465, 216] on button "Next" at bounding box center [480, 221] width 36 height 15
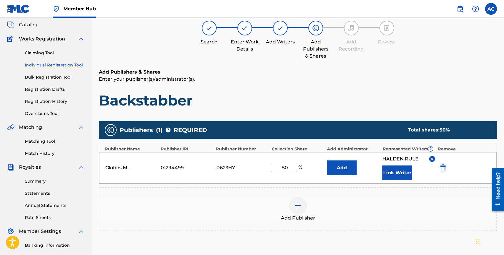
scroll to position [112, 0]
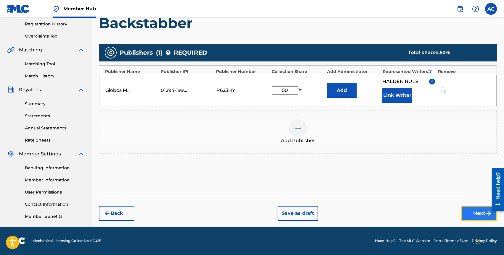
click at [469, 212] on button "Next" at bounding box center [480, 213] width 36 height 15
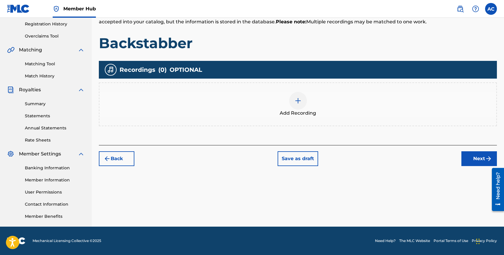
click at [298, 109] on div at bounding box center [298, 101] width 18 height 18
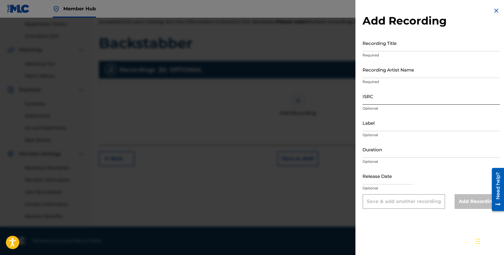
click at [373, 102] on input "ISRC" at bounding box center [431, 96] width 137 height 17
paste input "QZMEP2335716"
type input "QZMEP2335716"
click at [385, 179] on input "text" at bounding box center [388, 176] width 50 height 17
select select "8"
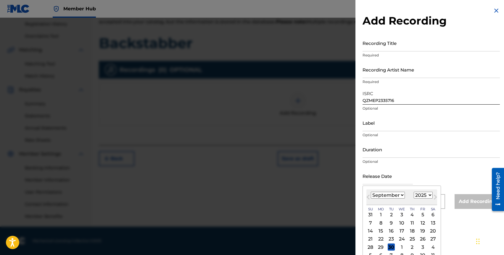
click at [425, 195] on select "1899 1900 1901 1902 1903 1904 1905 1906 1907 1908 1909 1910 1911 1912 1913 1914…" at bounding box center [423, 195] width 19 height 7
select select "2023"
click at [398, 192] on select "January February March April May June July August September October November De…" at bounding box center [388, 195] width 34 height 7
select select "5"
click at [422, 240] on div "23" at bounding box center [422, 239] width 7 height 7
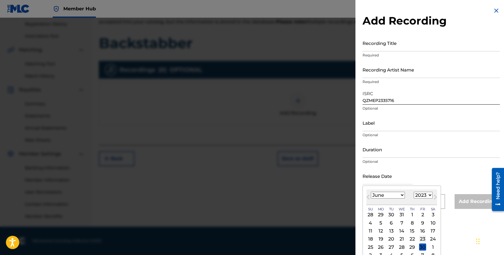
type input "June 23 2023"
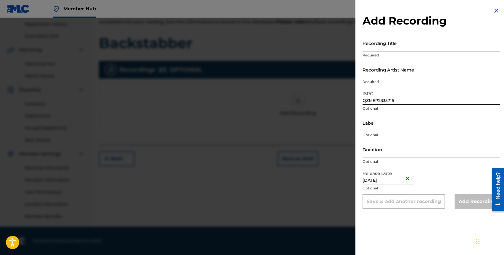
click at [374, 47] on input "Recording Title" at bounding box center [431, 43] width 137 height 17
type input "Backstabber"
click at [395, 77] on input "Recording Artist Name" at bounding box center [431, 69] width 137 height 17
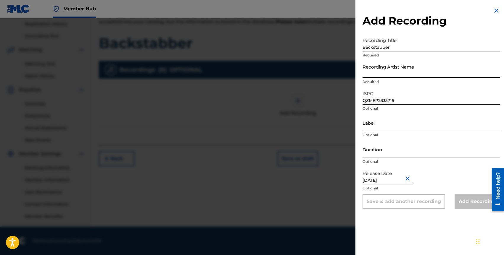
paste input "Fizzle, Aze, Halden Rule"
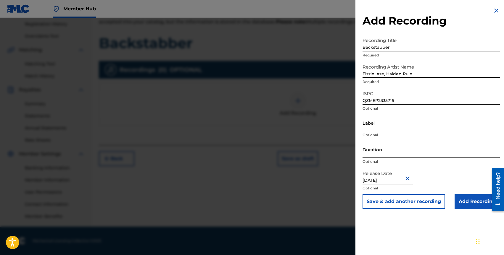
type input "Fizzle, Aze, Halden Rule"
click at [377, 155] on input "Duration" at bounding box center [431, 149] width 137 height 17
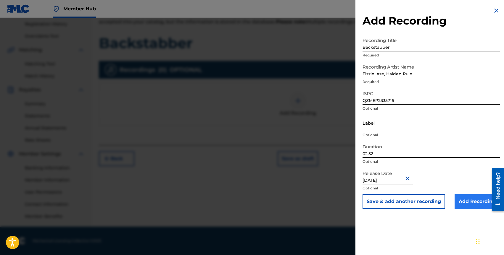
type input "02:52"
click at [470, 205] on input "Add Recording" at bounding box center [477, 202] width 45 height 15
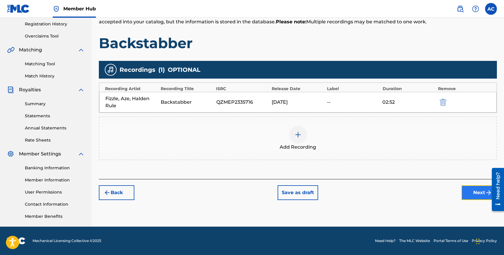
click at [469, 194] on button "Next" at bounding box center [480, 193] width 36 height 15
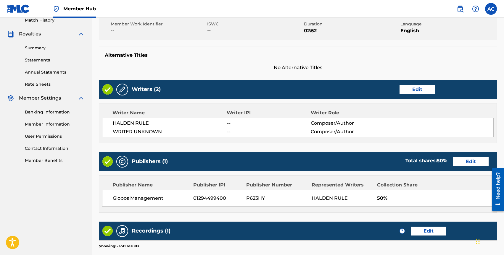
scroll to position [249, 0]
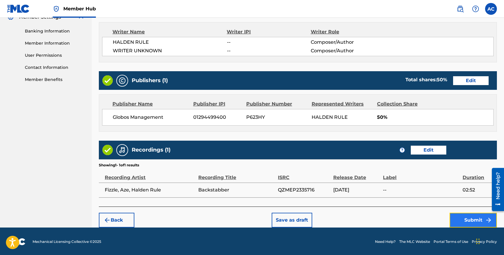
click at [453, 218] on button "Submit" at bounding box center [473, 220] width 47 height 15
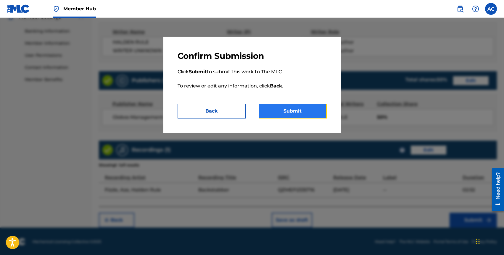
click at [293, 112] on button "Submit" at bounding box center [293, 111] width 68 height 15
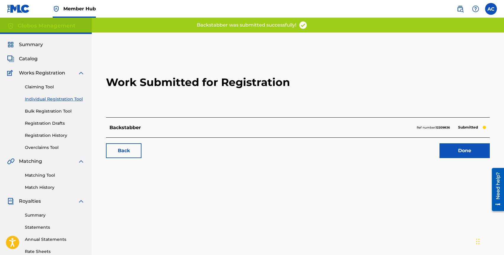
click at [48, 99] on link "Individual Registration Tool" at bounding box center [55, 99] width 60 height 6
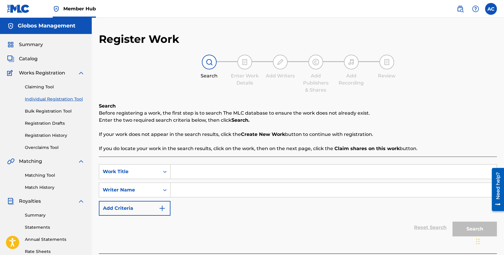
click at [189, 170] on input "Search Form" at bounding box center [334, 172] width 326 height 14
type input "Worst Day"
click at [199, 201] on div "SearchWithCriteriac8efcb28-95da-4229-8d76-417b5da32995 Work Title Worst Day Sea…" at bounding box center [298, 191] width 398 height 52
click at [202, 189] on input "Search Form" at bounding box center [334, 190] width 326 height 14
type input "Halden Rule"
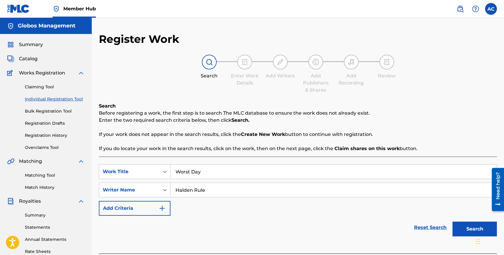
click at [453, 222] on button "Search" at bounding box center [475, 229] width 44 height 15
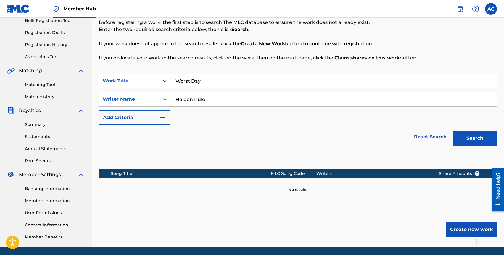
scroll to position [112, 0]
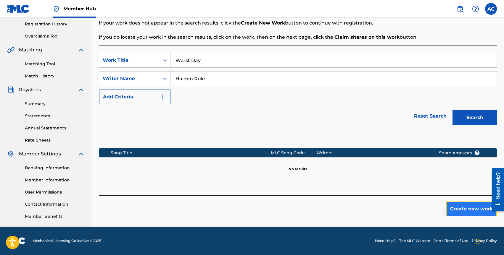
click at [468, 203] on button "Create new work" at bounding box center [471, 209] width 51 height 15
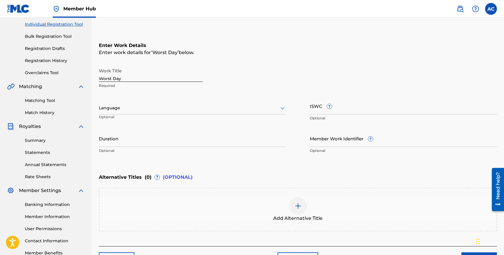
scroll to position [69, 0]
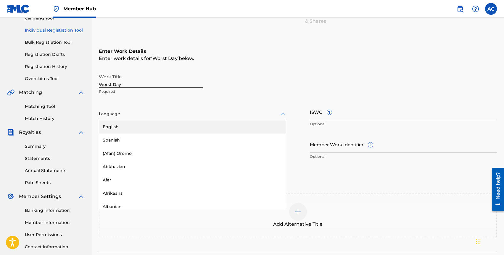
click at [125, 115] on div at bounding box center [192, 113] width 187 height 7
click at [123, 127] on div "English" at bounding box center [192, 126] width 187 height 13
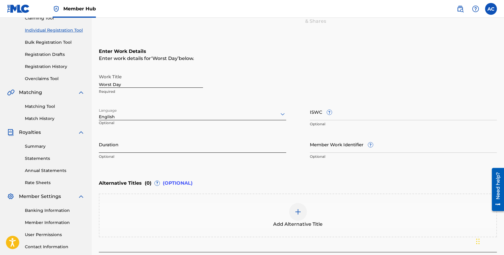
click at [123, 148] on input "Duration" at bounding box center [192, 144] width 187 height 17
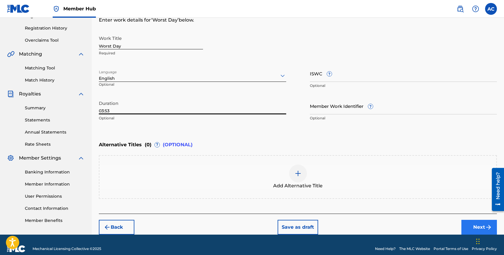
type input "03:53"
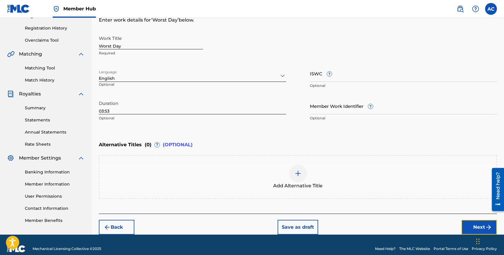
click at [471, 229] on button "Next" at bounding box center [480, 227] width 36 height 15
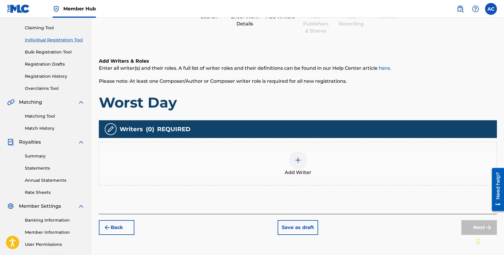
scroll to position [27, 0]
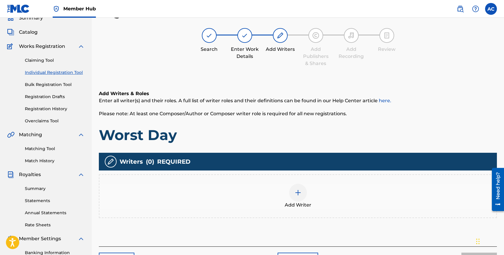
click at [300, 191] on img at bounding box center [298, 192] width 7 height 7
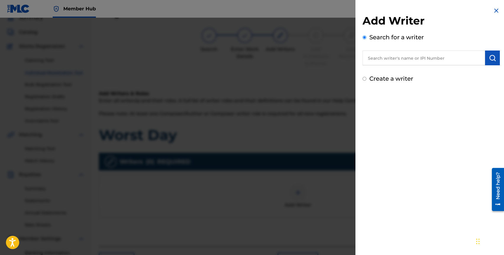
click at [393, 61] on input "text" at bounding box center [424, 58] width 123 height 15
type input "Halden Rule"
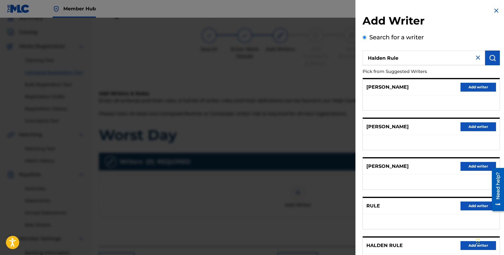
scroll to position [51, 0]
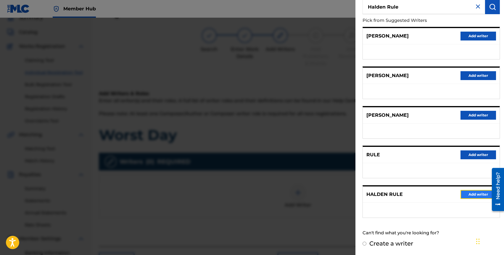
click at [465, 193] on button "Add writer" at bounding box center [479, 194] width 36 height 9
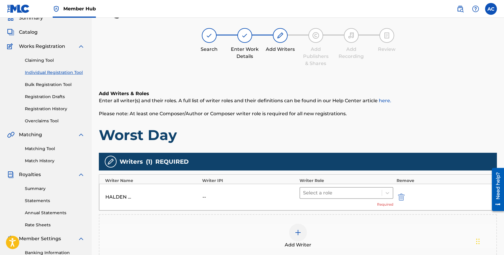
click at [335, 190] on div at bounding box center [341, 193] width 76 height 8
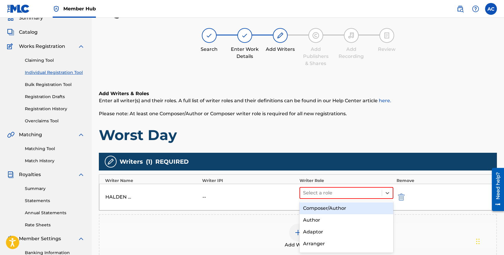
click at [332, 209] on div "Composer/Author" at bounding box center [347, 209] width 94 height 12
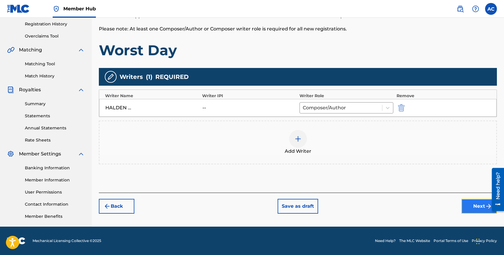
click at [473, 208] on button "Next" at bounding box center [480, 206] width 36 height 15
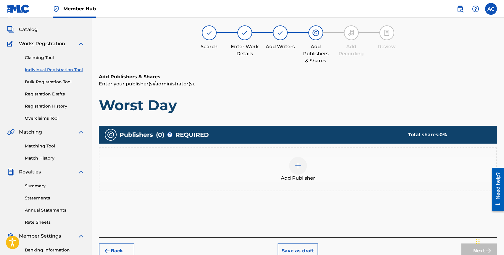
scroll to position [27, 0]
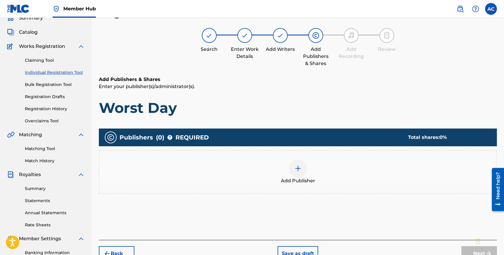
click at [298, 164] on div at bounding box center [298, 169] width 18 height 18
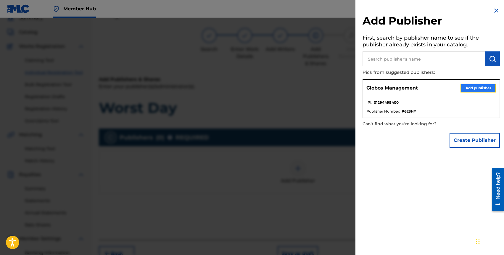
click at [472, 86] on button "Add publisher" at bounding box center [479, 88] width 36 height 9
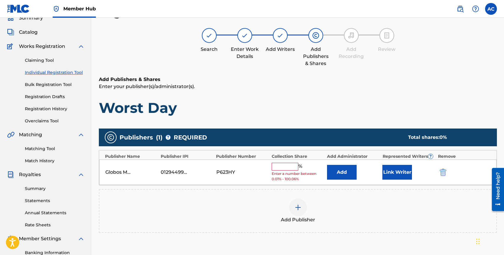
click at [289, 168] on input "text" at bounding box center [285, 167] width 27 height 8
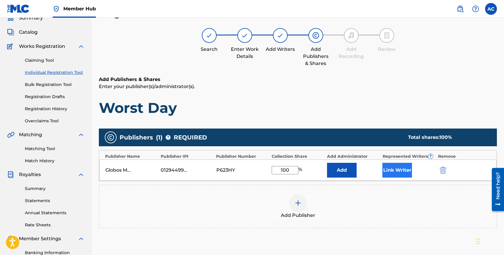
type input "100"
click at [402, 174] on button "Link Writer" at bounding box center [397, 170] width 30 height 15
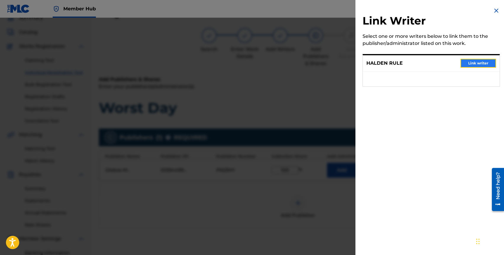
click at [469, 66] on button "Link writer" at bounding box center [479, 63] width 36 height 9
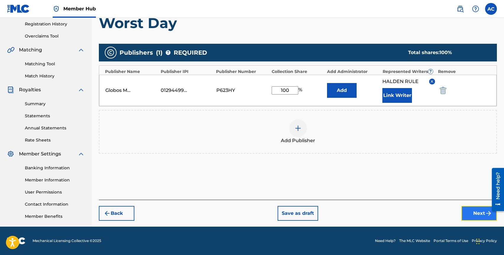
click at [471, 214] on button "Next" at bounding box center [480, 213] width 36 height 15
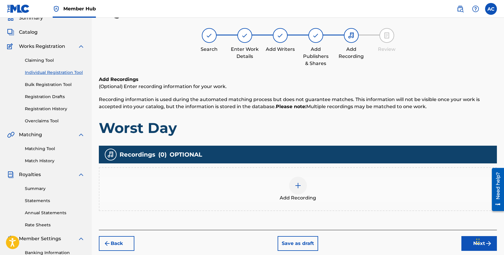
click at [291, 177] on div "Add Recording" at bounding box center [297, 189] width 397 height 25
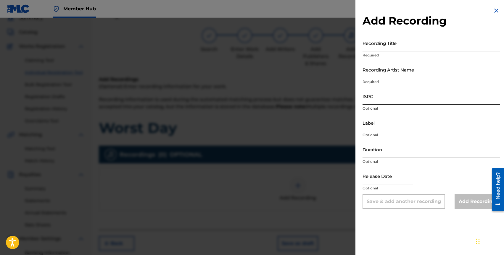
click at [382, 98] on input "ISRC" at bounding box center [431, 96] width 137 height 17
paste input "QZNWY2365996"
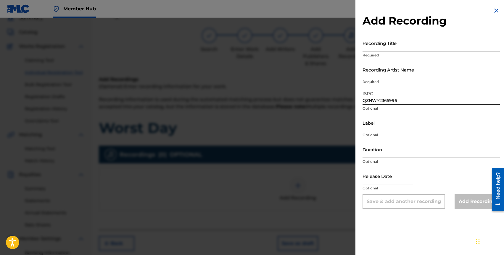
type input "QZNWY2365996"
click at [369, 46] on input "Recording Title" at bounding box center [431, 43] width 137 height 17
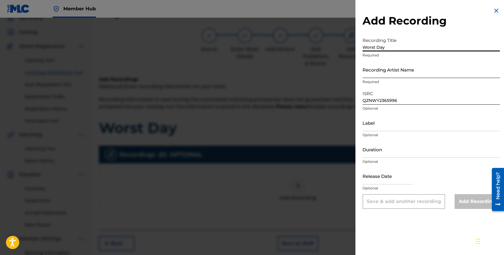
type input "Worst Day"
click at [385, 77] on input "Recording Artist Name" at bounding box center [431, 69] width 137 height 17
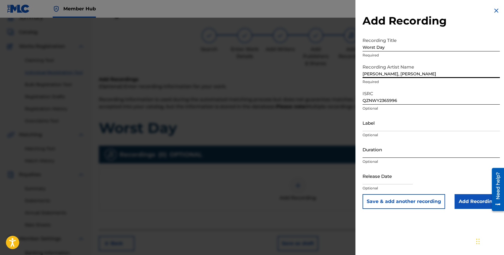
type input "Halden Rule, Jack Rocco"
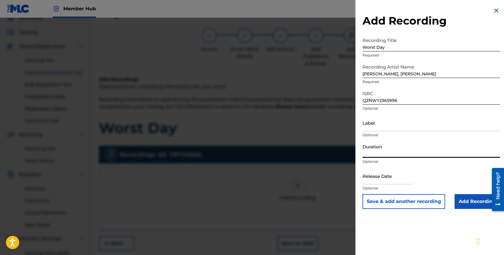
click at [380, 156] on input "Duration" at bounding box center [431, 149] width 137 height 17
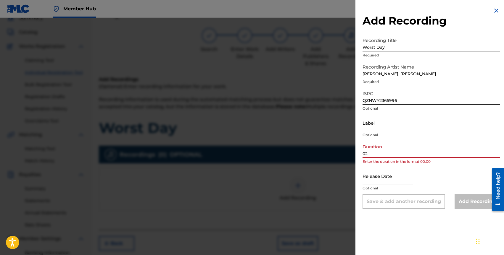
type input "0"
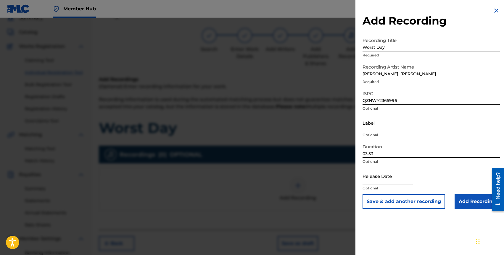
type input "03:53"
click at [381, 178] on input "text" at bounding box center [388, 176] width 50 height 17
select select "8"
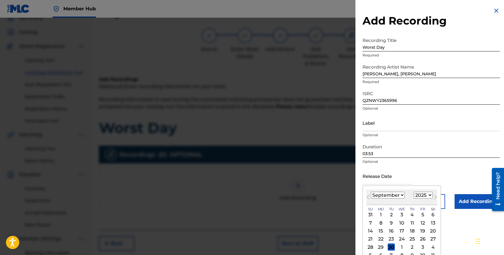
click at [422, 199] on select "1899 1900 1901 1902 1903 1904 1905 1906 1907 1908 1909 1910 1911 1912 1913 1914…" at bounding box center [423, 195] width 19 height 7
select select "2023"
click at [391, 195] on select "January February March April May June July August September October November De…" at bounding box center [388, 195] width 34 height 7
select select "7"
click at [422, 224] on div "11" at bounding box center [422, 223] width 7 height 7
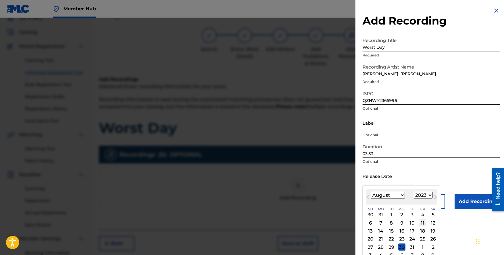
type input "August 11 2023"
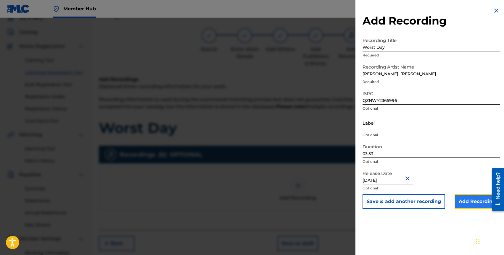
click at [467, 199] on input "Add Recording" at bounding box center [477, 202] width 45 height 15
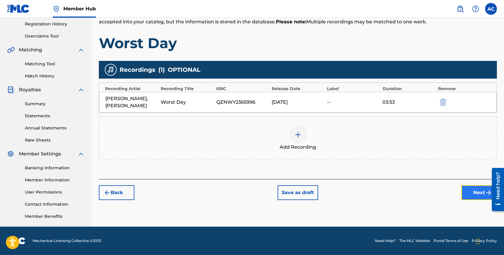
click at [476, 194] on button "Next" at bounding box center [480, 193] width 36 height 15
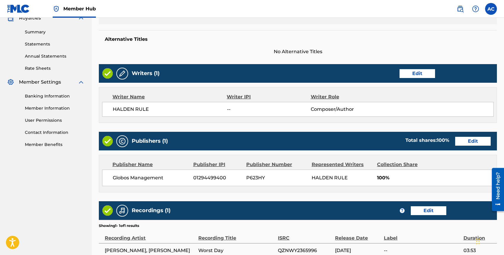
scroll to position [245, 0]
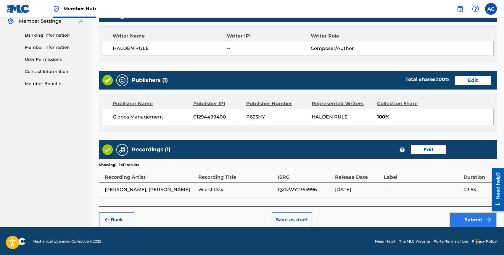
click at [463, 217] on button "Submit" at bounding box center [473, 220] width 47 height 15
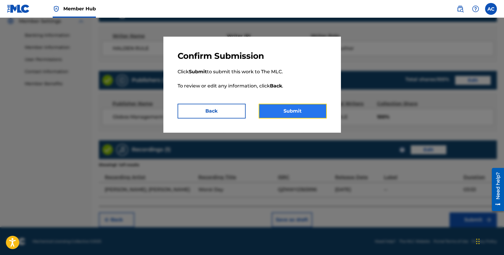
click at [305, 114] on button "Submit" at bounding box center [293, 111] width 68 height 15
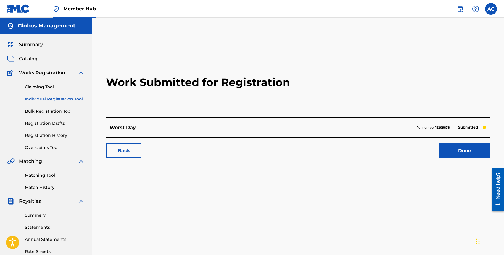
click at [67, 96] on div "Claiming Tool Individual Registration Tool Bulk Registration Tool Registration …" at bounding box center [46, 114] width 78 height 74
click at [67, 98] on link "Individual Registration Tool" at bounding box center [55, 99] width 60 height 6
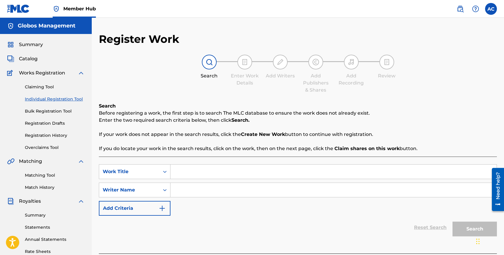
click at [46, 99] on link "Individual Registration Tool" at bounding box center [55, 99] width 60 height 6
click at [44, 135] on link "Registration History" at bounding box center [55, 136] width 60 height 6
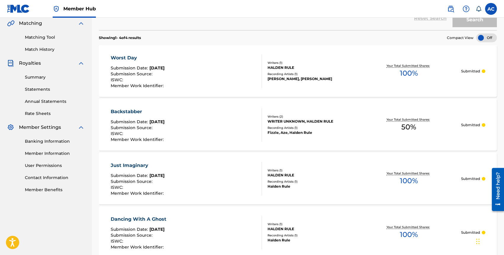
scroll to position [4, 0]
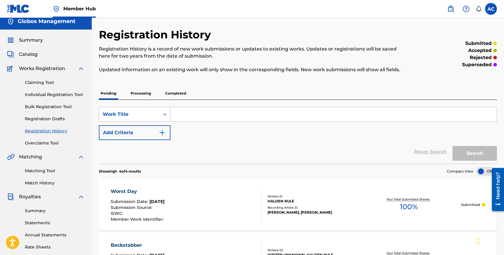
click at [223, 36] on div "Registration History Registration History is a record of new work submissions o…" at bounding box center [252, 54] width 307 height 52
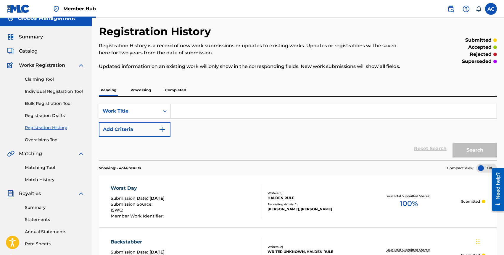
scroll to position [12, 0]
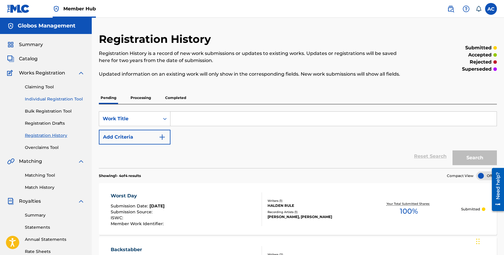
click at [29, 97] on link "Individual Registration Tool" at bounding box center [55, 99] width 60 height 6
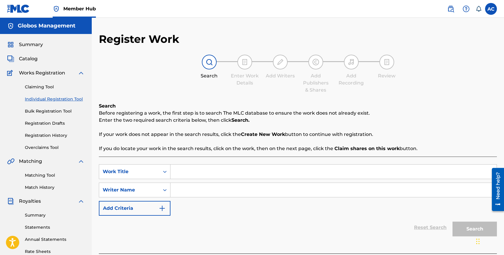
click at [191, 174] on input "Search Form" at bounding box center [334, 172] width 326 height 14
type input "From the grave"
click at [198, 189] on input "Search Form" at bounding box center [334, 190] width 326 height 14
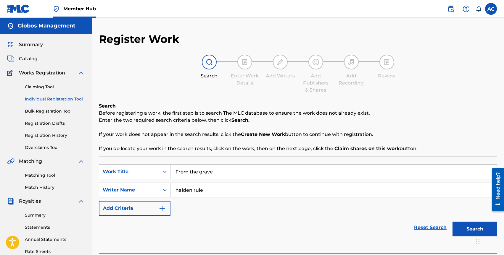
type input "halden rule"
click at [453, 222] on button "Search" at bounding box center [475, 229] width 44 height 15
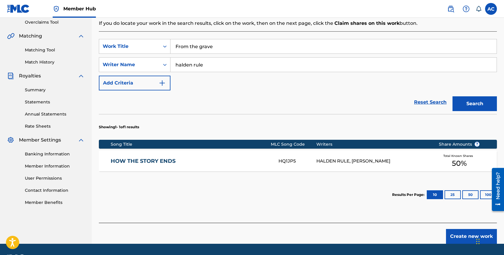
scroll to position [143, 0]
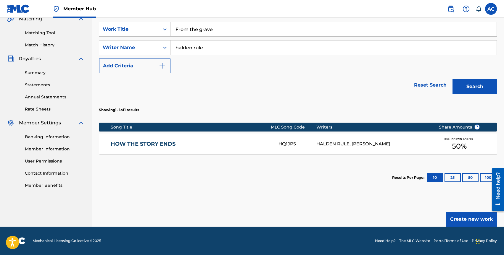
click at [161, 142] on link "HOW THE STORY ENDS" at bounding box center [191, 144] width 160 height 7
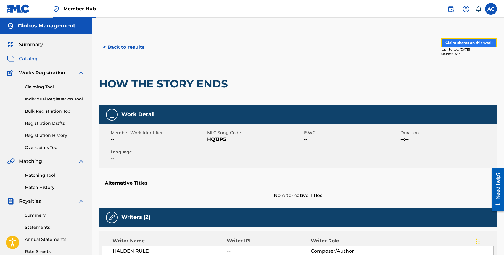
click at [458, 45] on button "Claim shares on this work" at bounding box center [469, 42] width 56 height 9
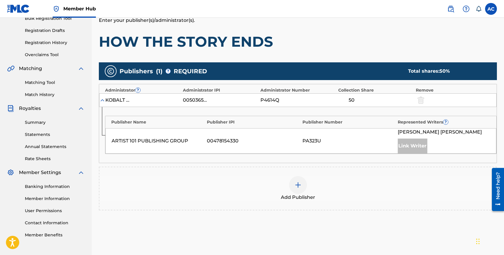
scroll to position [97, 0]
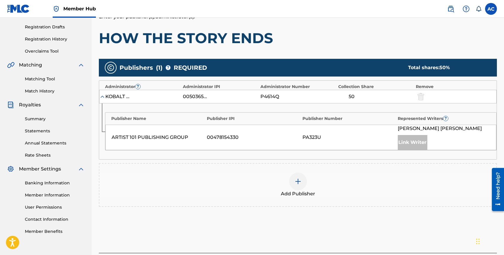
click at [299, 180] on img at bounding box center [298, 181] width 7 height 7
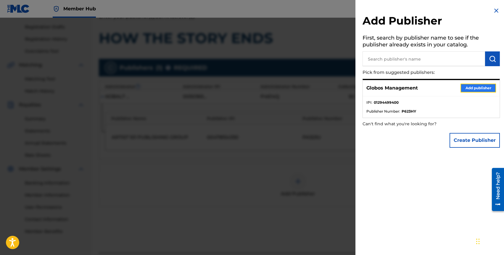
click at [464, 88] on button "Add publisher" at bounding box center [479, 88] width 36 height 9
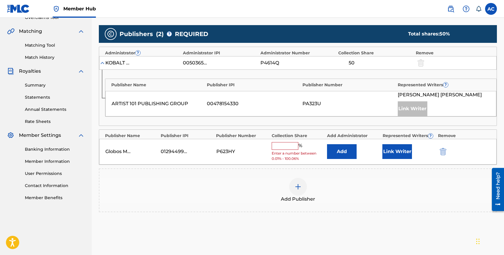
scroll to position [131, 0]
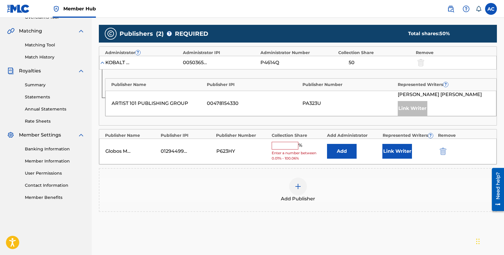
click at [288, 146] on input "text" at bounding box center [285, 146] width 27 height 8
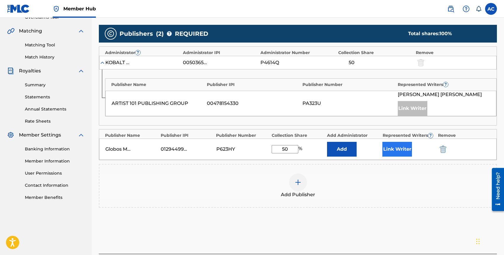
type input "50"
click at [394, 148] on button "Link Writer" at bounding box center [397, 149] width 30 height 15
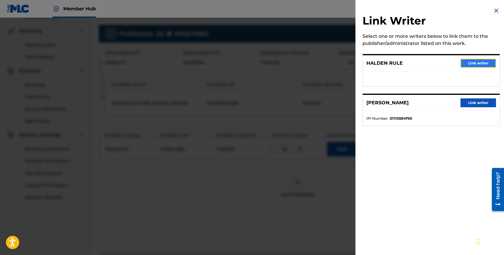
click at [474, 62] on button "Link writer" at bounding box center [479, 63] width 36 height 9
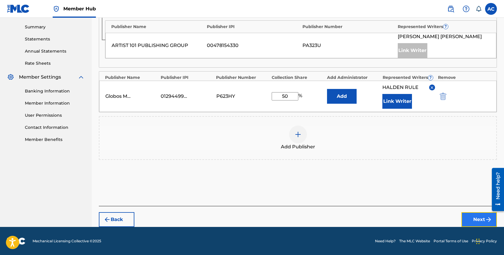
click at [469, 220] on button "Next" at bounding box center [480, 220] width 36 height 15
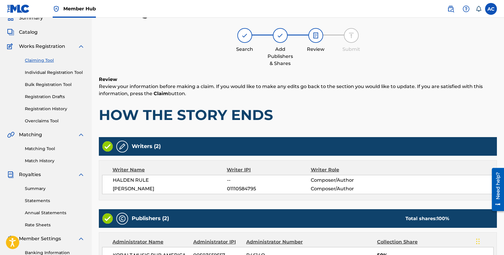
scroll to position [180, 0]
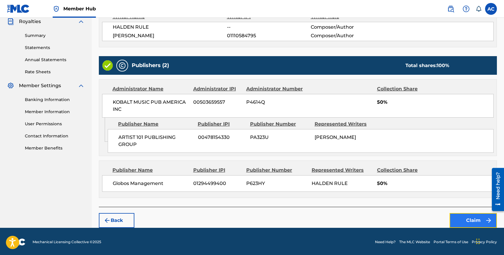
click at [457, 216] on button "Claim" at bounding box center [473, 220] width 47 height 15
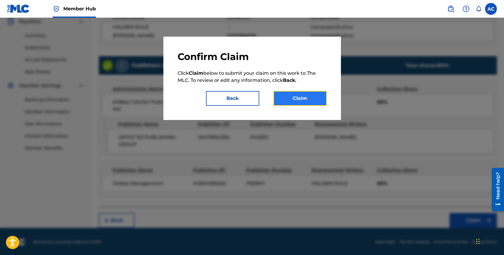
click at [306, 97] on button "Claim" at bounding box center [300, 98] width 53 height 15
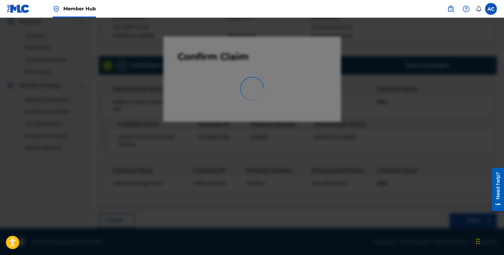
scroll to position [112, 0]
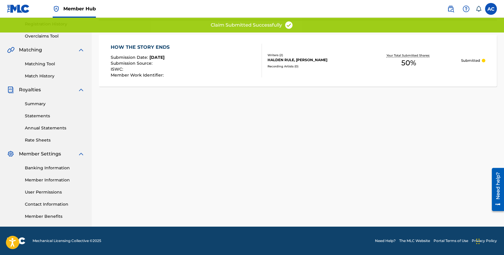
click at [134, 47] on div "HOW THE STORY ENDS" at bounding box center [142, 47] width 62 height 7
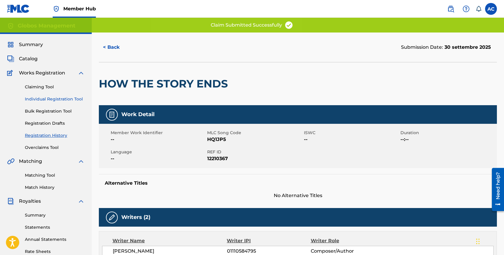
click at [46, 100] on link "Individual Registration Tool" at bounding box center [55, 99] width 60 height 6
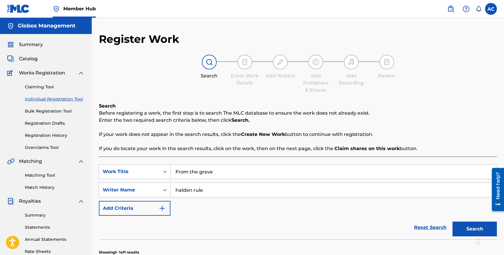
click at [192, 173] on input "From the grave" at bounding box center [334, 172] width 326 height 14
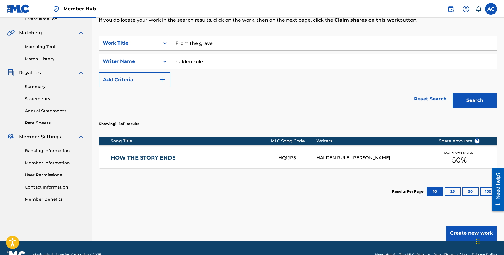
scroll to position [143, 0]
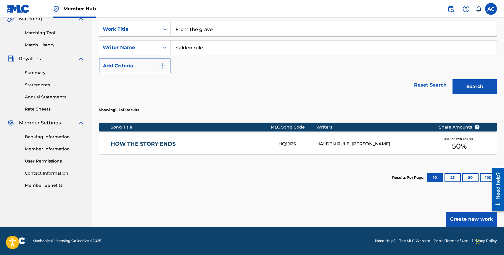
click at [136, 139] on div "HOW THE STORY ENDS HQ1JP5 HALDEN RULE, MARKO TERZIC Total Known Shares 50 %" at bounding box center [298, 144] width 398 height 21
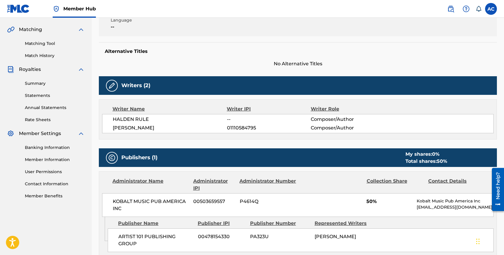
scroll to position [163, 0]
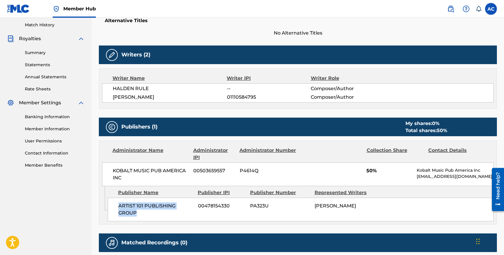
drag, startPoint x: 119, startPoint y: 205, endPoint x: 148, endPoint y: 218, distance: 31.5
click at [149, 218] on div "ARTIST 101 PUBLISHING GROUP 00478154330 PA323U MARKO TERZIC" at bounding box center [301, 210] width 386 height 24
copy span "ARTIST 101 PUBLISHING GROUP"
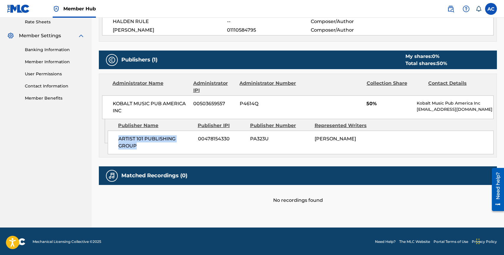
scroll to position [0, 0]
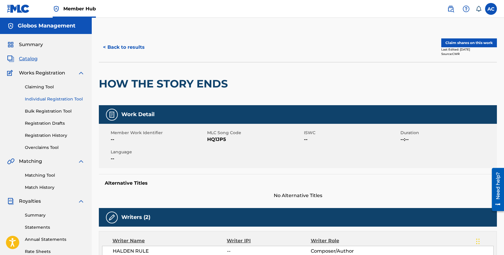
click at [51, 101] on link "Individual Registration Tool" at bounding box center [55, 99] width 60 height 6
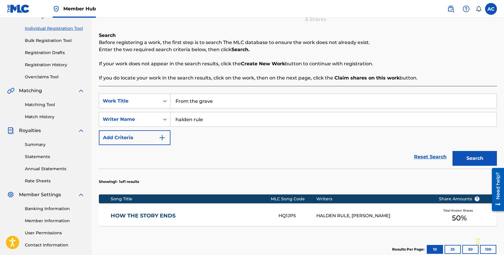
scroll to position [57, 0]
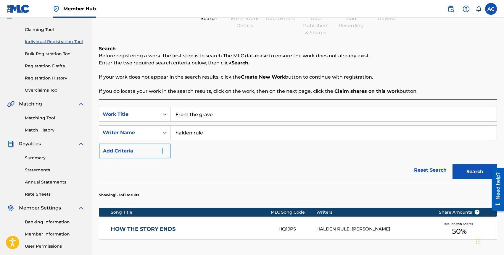
click at [49, 39] on link "Individual Registration Tool" at bounding box center [55, 42] width 60 height 6
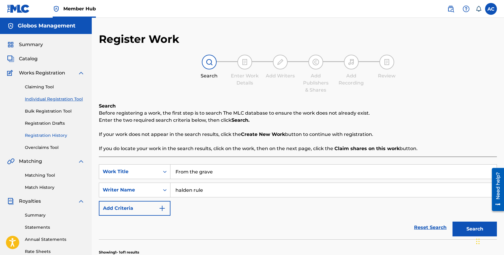
click at [43, 135] on link "Registration History" at bounding box center [55, 136] width 60 height 6
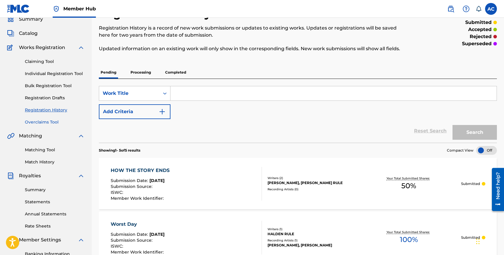
scroll to position [17, 0]
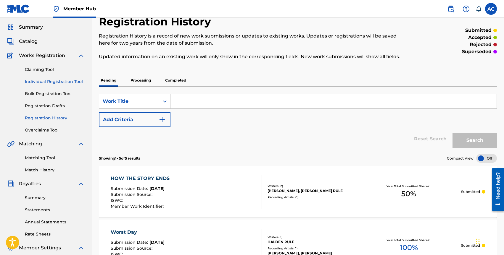
click at [42, 84] on link "Individual Registration Tool" at bounding box center [55, 82] width 60 height 6
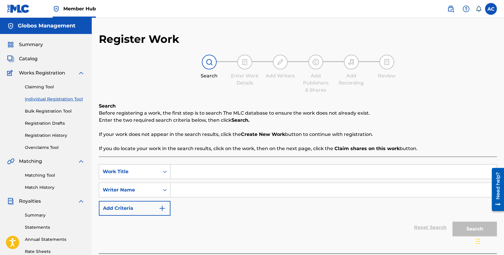
click at [187, 173] on input "Search Form" at bounding box center [334, 172] width 326 height 14
type input "From The grave"
click at [188, 190] on input "Search Form" at bounding box center [334, 190] width 326 height 14
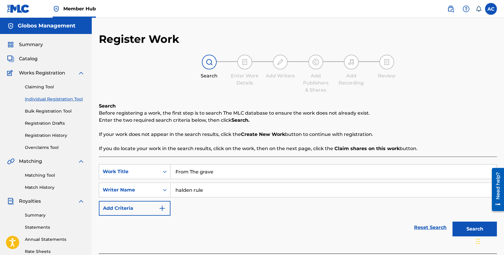
type input "halden rule"
click at [453, 222] on button "Search" at bounding box center [475, 229] width 44 height 15
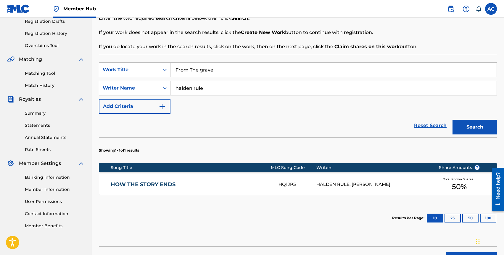
scroll to position [143, 0]
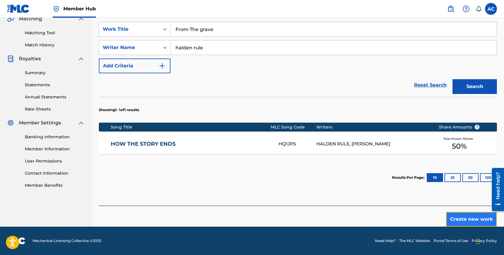
click at [461, 220] on button "Create new work" at bounding box center [471, 219] width 51 height 15
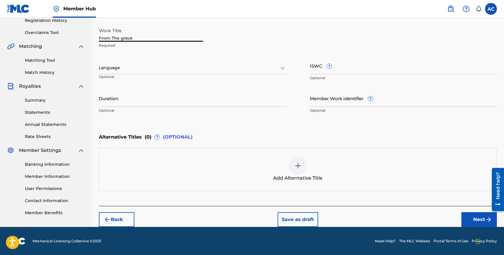
drag, startPoint x: 112, startPoint y: 39, endPoint x: 141, endPoint y: 39, distance: 28.7
click at [141, 39] on input "From The grave" at bounding box center [151, 33] width 104 height 17
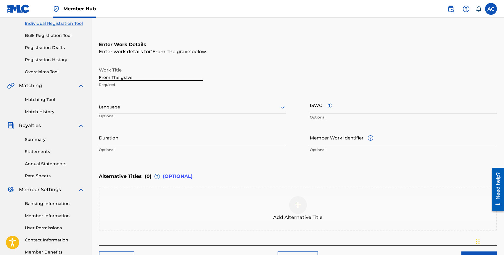
scroll to position [27, 0]
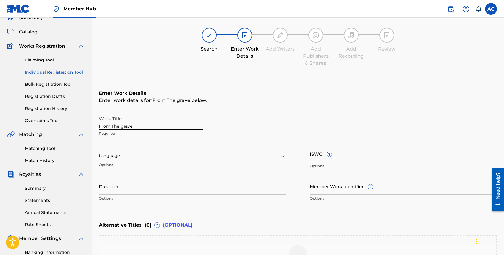
click at [52, 73] on link "Individual Registration Tool" at bounding box center [55, 72] width 60 height 6
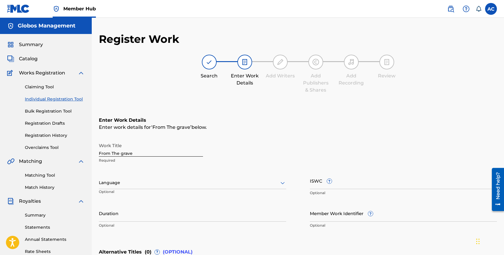
click at [42, 96] on div "Claiming Tool Individual Registration Tool Bulk Registration Tool Registration …" at bounding box center [46, 114] width 78 height 74
click at [42, 99] on link "Individual Registration Tool" at bounding box center [55, 99] width 60 height 6
click at [42, 89] on link "Claiming Tool" at bounding box center [55, 87] width 60 height 6
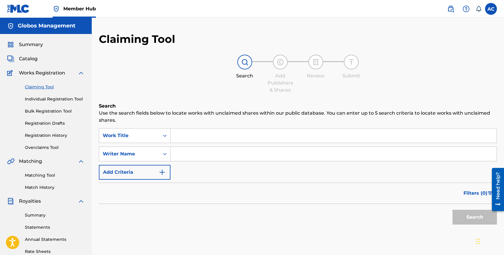
drag, startPoint x: 183, startPoint y: 154, endPoint x: 180, endPoint y: 151, distance: 3.6
click at [183, 154] on input "Search Form" at bounding box center [334, 154] width 326 height 14
type input "halden rule"
click at [453, 210] on button "Search" at bounding box center [475, 217] width 44 height 15
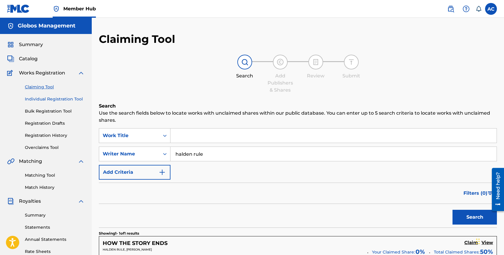
click at [39, 97] on link "Individual Registration Tool" at bounding box center [55, 99] width 60 height 6
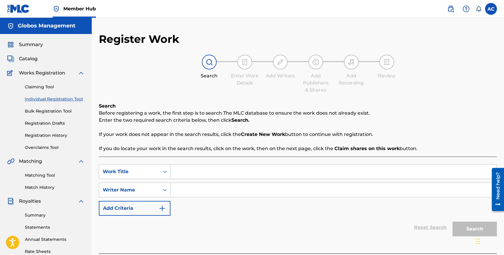
click at [196, 184] on input "Search Form" at bounding box center [334, 190] width 326 height 14
type input "halden rule"
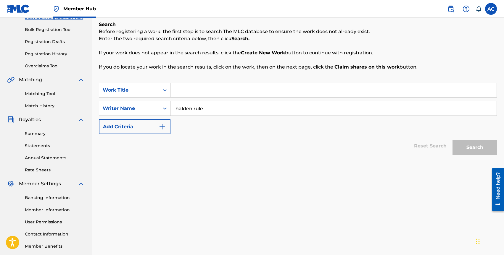
scroll to position [86, 0]
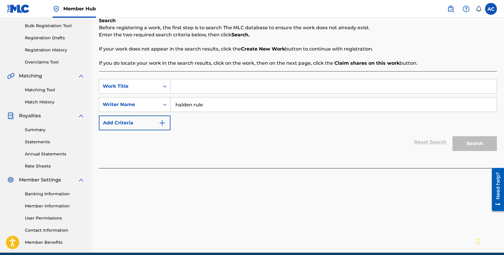
click at [188, 89] on input "Search Form" at bounding box center [334, 86] width 326 height 14
type input "from the grave"
click at [453, 136] on button "Search" at bounding box center [475, 143] width 44 height 15
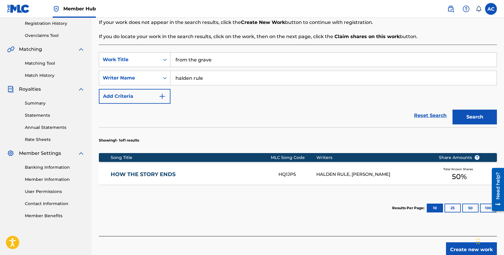
scroll to position [116, 0]
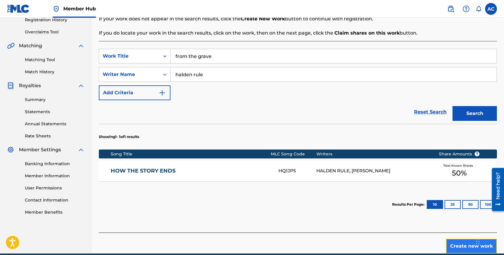
click at [457, 244] on button "Create new work" at bounding box center [471, 246] width 51 height 15
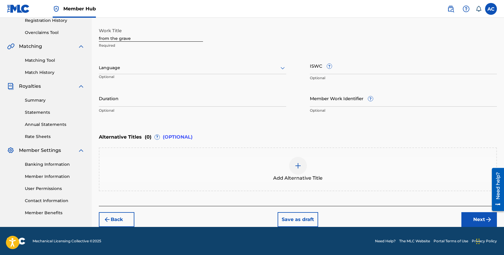
click at [100, 39] on input "from the grave" at bounding box center [151, 33] width 104 height 17
click at [121, 37] on input "From the grave" at bounding box center [151, 33] width 104 height 17
click at [115, 66] on div at bounding box center [192, 67] width 187 height 7
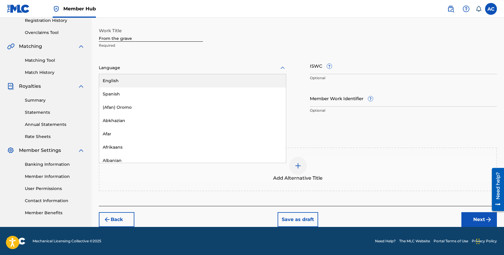
click at [115, 82] on div "English" at bounding box center [192, 80] width 187 height 13
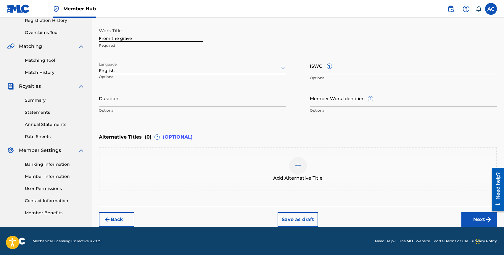
click at [121, 38] on input "From the grave" at bounding box center [151, 33] width 104 height 17
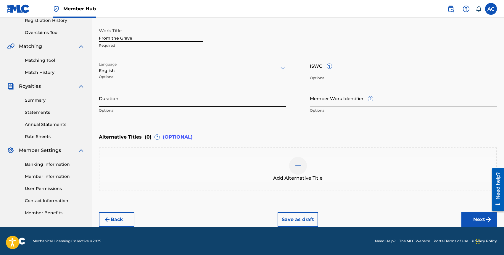
type input "From the Grave"
click at [134, 98] on input "Duration" at bounding box center [192, 98] width 187 height 17
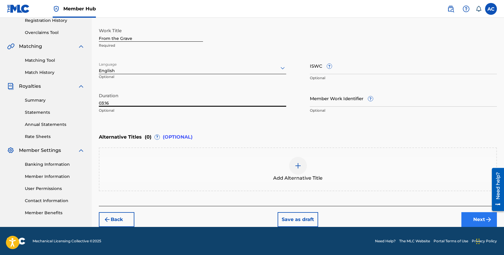
type input "03:16"
click at [472, 218] on button "Next" at bounding box center [480, 220] width 36 height 15
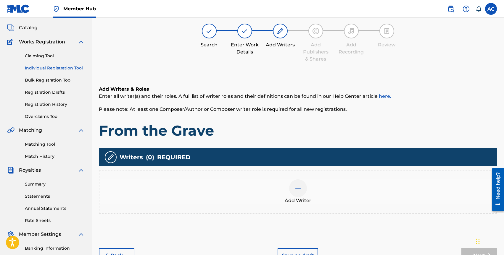
scroll to position [27, 0]
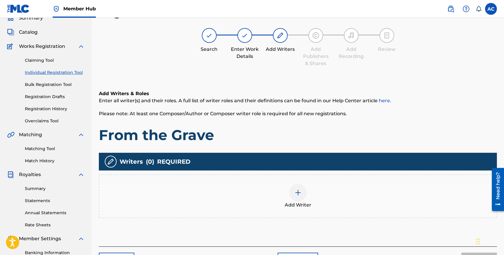
click at [297, 199] on div at bounding box center [298, 193] width 18 height 18
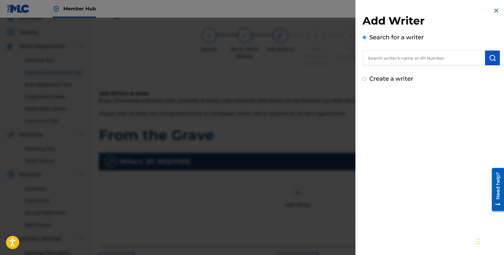
click at [379, 60] on input "text" at bounding box center [424, 58] width 123 height 15
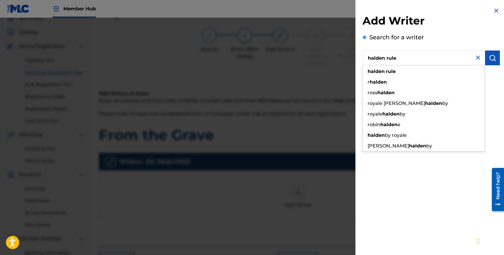
type input "halden rule"
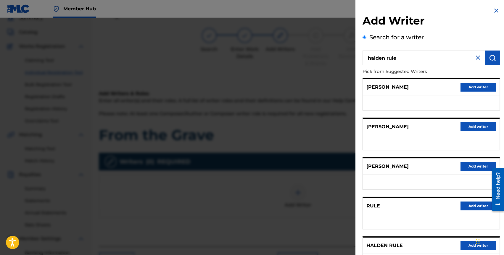
scroll to position [51, 0]
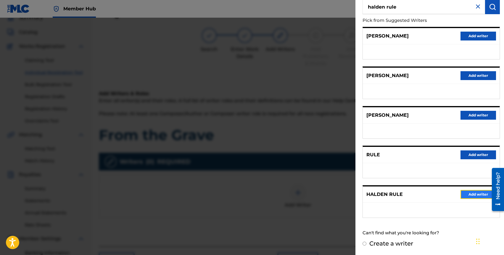
click at [472, 194] on button "Add writer" at bounding box center [479, 194] width 36 height 9
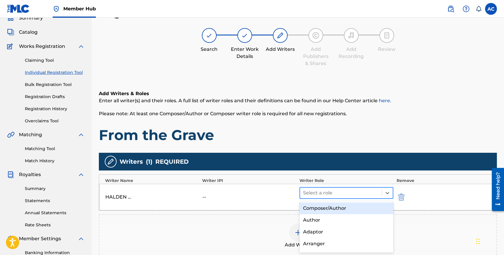
click at [314, 195] on div at bounding box center [341, 193] width 76 height 8
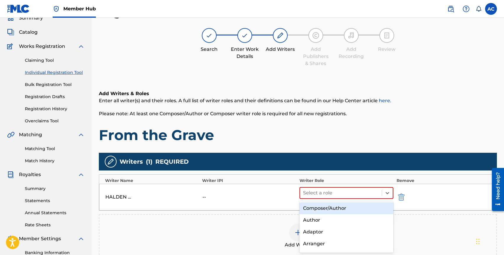
click at [316, 205] on div "Composer/Author" at bounding box center [347, 209] width 94 height 12
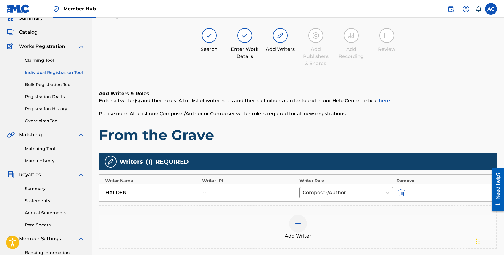
scroll to position [112, 0]
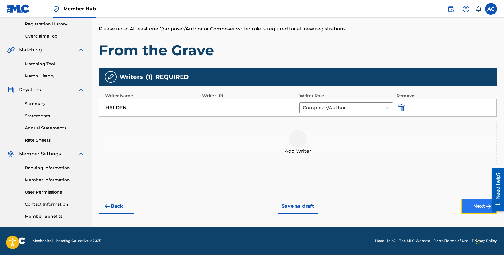
click at [467, 202] on button "Next" at bounding box center [480, 206] width 36 height 15
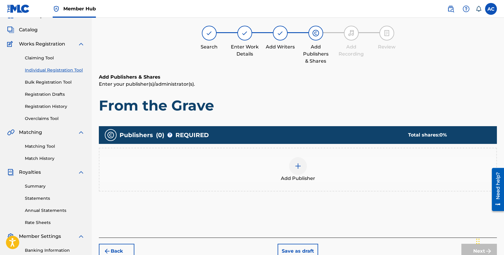
scroll to position [27, 0]
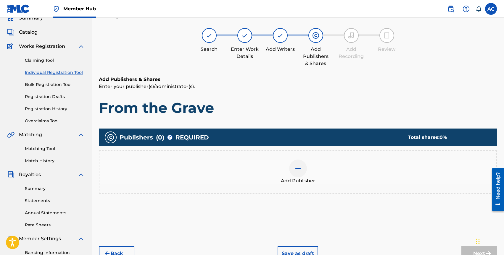
click at [298, 170] on img at bounding box center [298, 168] width 7 height 7
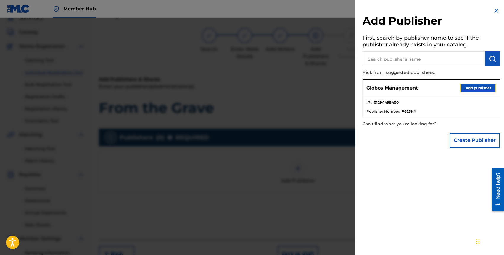
drag, startPoint x: 475, startPoint y: 87, endPoint x: 464, endPoint y: 87, distance: 11.2
click at [475, 87] on button "Add publisher" at bounding box center [479, 88] width 36 height 9
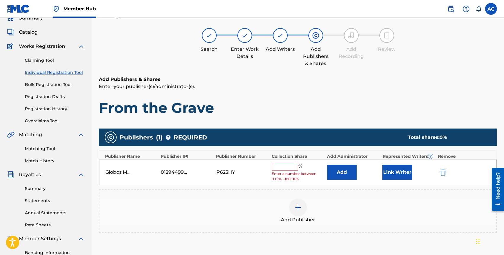
click at [289, 165] on input "text" at bounding box center [285, 167] width 27 height 8
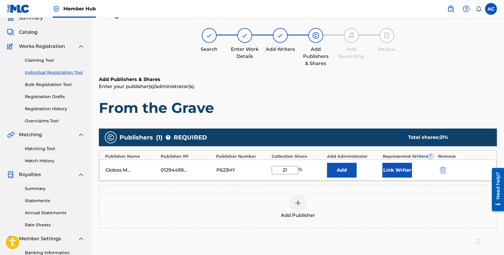
type input "2"
type input "100"
click at [398, 174] on button "Link Writer" at bounding box center [397, 170] width 30 height 15
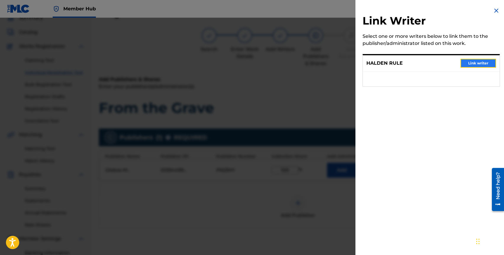
click at [475, 66] on button "Link writer" at bounding box center [479, 63] width 36 height 9
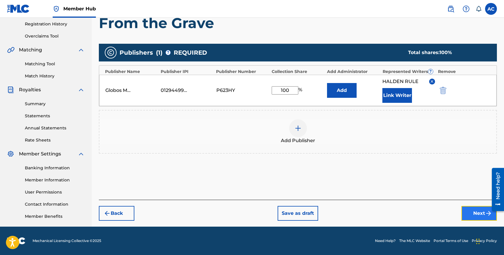
click at [478, 212] on button "Next" at bounding box center [480, 213] width 36 height 15
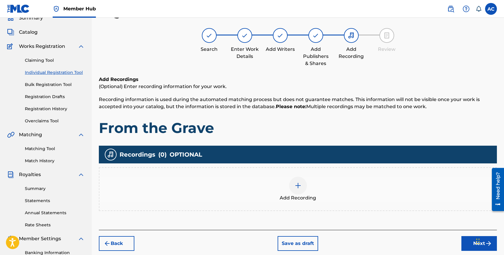
click at [308, 181] on div "Add Recording" at bounding box center [297, 189] width 397 height 25
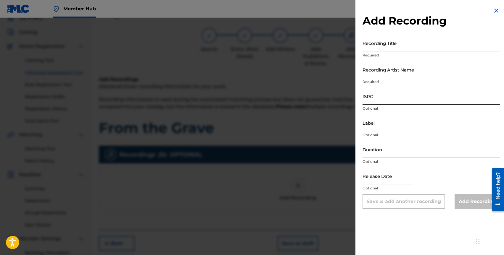
click at [380, 101] on input "ISRC" at bounding box center [431, 96] width 137 height 17
paste input "QT2VB2420921"
type input "QT2VB2420921"
click at [376, 52] on div "Recording Title Required" at bounding box center [431, 48] width 137 height 27
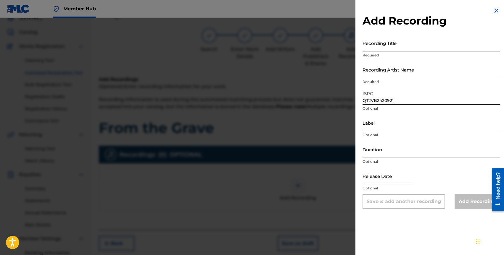
click at [367, 40] on input "Recording Title" at bounding box center [431, 43] width 137 height 17
type input "f"
type input "From The Grave"
drag, startPoint x: 381, startPoint y: 72, endPoint x: 379, endPoint y: 69, distance: 3.8
click at [381, 72] on input "Recording Artist Name" at bounding box center [431, 69] width 137 height 17
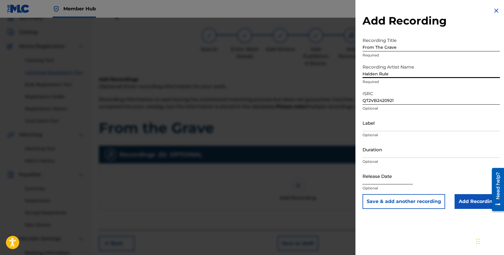
type input "Halden Rule"
click at [370, 183] on input "text" at bounding box center [388, 176] width 50 height 17
select select "8"
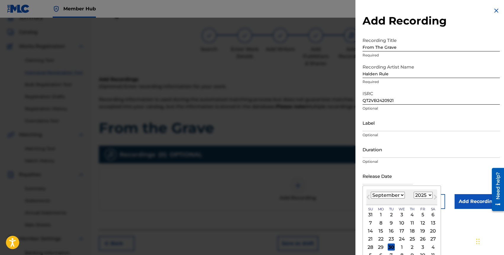
click at [418, 199] on select "1899 1900 1901 1902 1903 1904 1905 1906 1907 1908 1909 1910 1911 1912 1913 1914…" at bounding box center [423, 195] width 19 height 7
select select "2024"
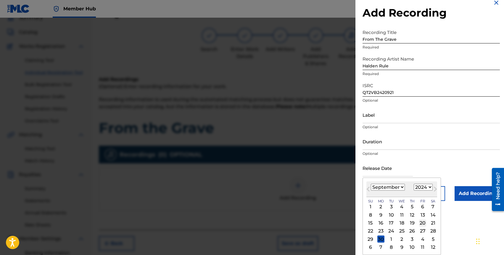
click at [423, 225] on div "20" at bounding box center [422, 223] width 7 height 7
type input "September 20 2024"
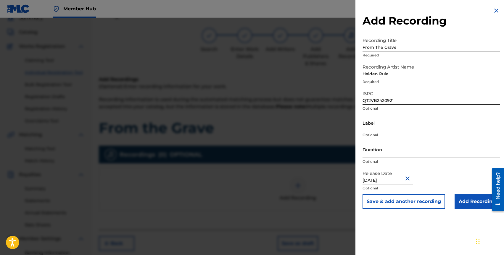
scroll to position [0, 0]
click at [375, 155] on input "Duration" at bounding box center [431, 149] width 137 height 17
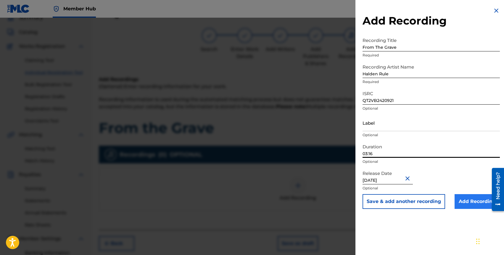
type input "03:16"
click at [464, 199] on input "Add Recording" at bounding box center [477, 202] width 45 height 15
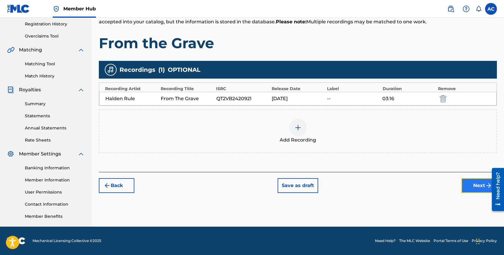
click at [467, 189] on button "Next" at bounding box center [480, 186] width 36 height 15
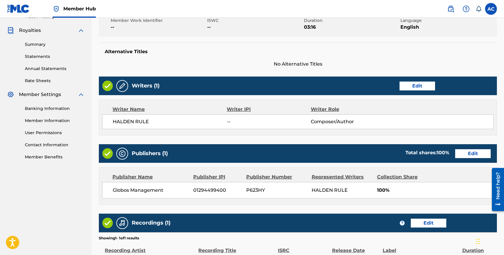
scroll to position [245, 0]
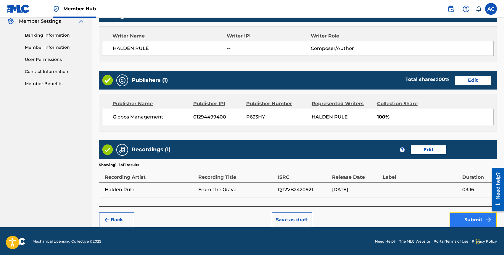
click at [459, 221] on button "Submit" at bounding box center [473, 220] width 47 height 15
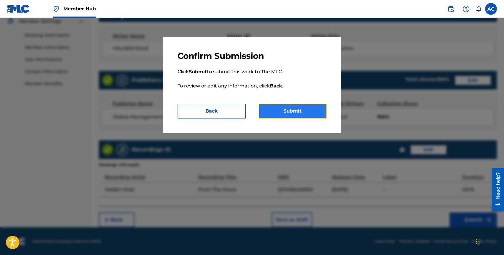
click at [289, 111] on button "Submit" at bounding box center [293, 111] width 68 height 15
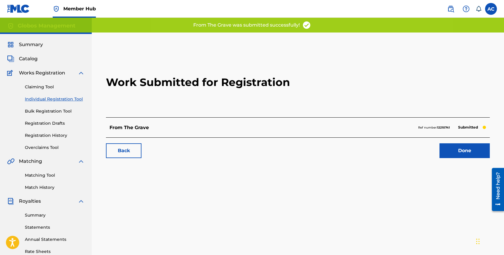
click at [40, 97] on link "Individual Registration Tool" at bounding box center [55, 99] width 60 height 6
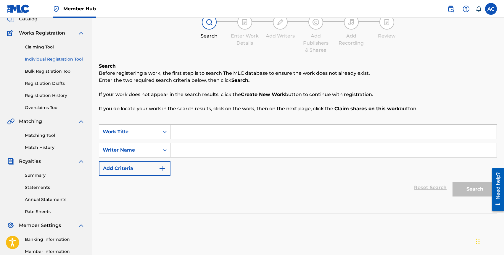
scroll to position [46, 0]
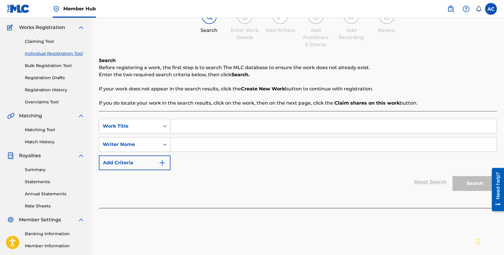
click at [199, 129] on input "Search Form" at bounding box center [334, 126] width 326 height 14
type input "I Don't Like your friend"
click at [213, 142] on input "Search Form" at bounding box center [334, 145] width 326 height 14
type input "a"
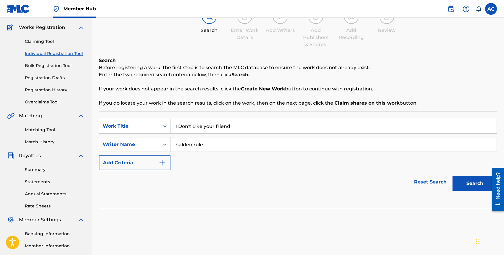
type input "halden rule"
click at [453, 176] on button "Search" at bounding box center [475, 183] width 44 height 15
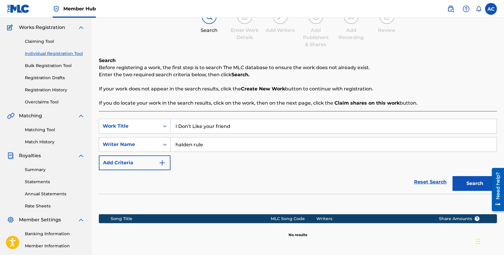
scroll to position [112, 0]
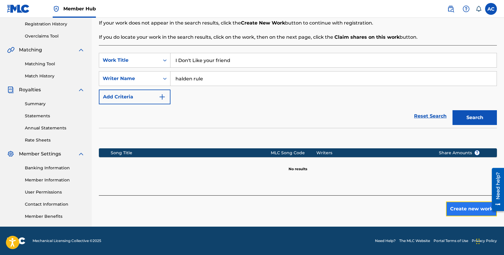
click at [469, 212] on button "Create new work" at bounding box center [471, 209] width 51 height 15
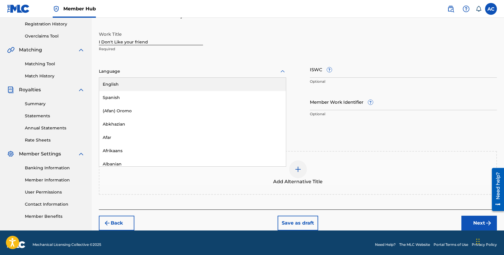
click at [139, 67] on div "Language" at bounding box center [192, 71] width 187 height 12
click at [147, 84] on div "English" at bounding box center [192, 84] width 187 height 13
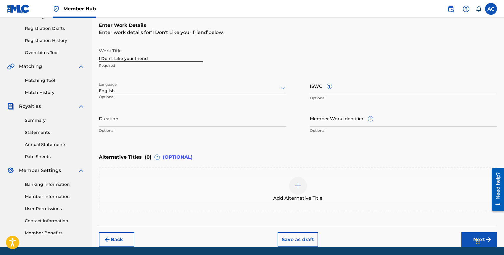
scroll to position [96, 0]
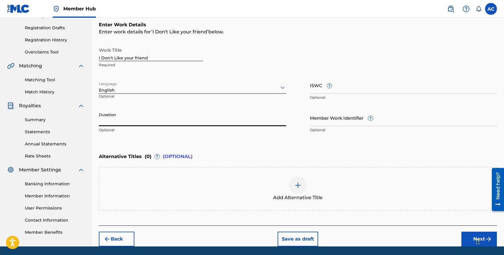
click at [137, 123] on input "Duration" at bounding box center [192, 118] width 187 height 17
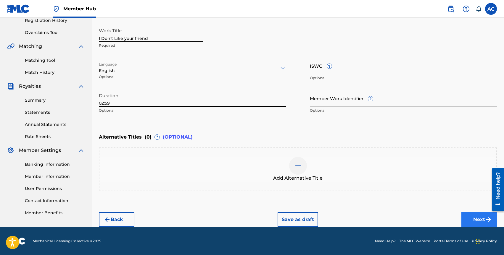
type input "02:59"
click at [472, 220] on button "Next" at bounding box center [480, 220] width 36 height 15
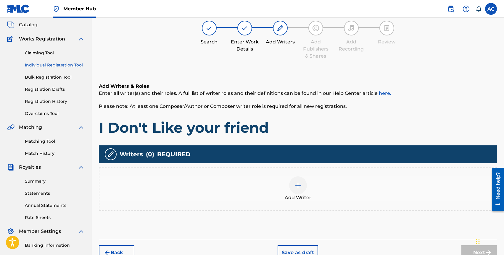
scroll to position [27, 0]
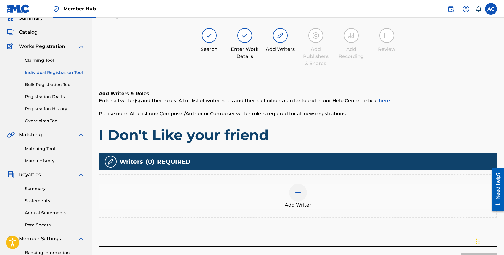
click at [283, 196] on div "Add Writer" at bounding box center [297, 196] width 397 height 25
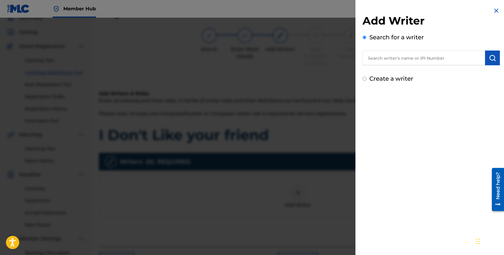
click at [399, 59] on input "text" at bounding box center [424, 58] width 123 height 15
type input "halden rule"
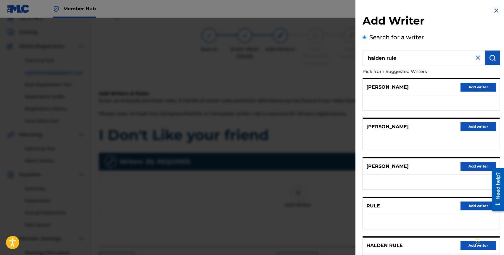
scroll to position [51, 0]
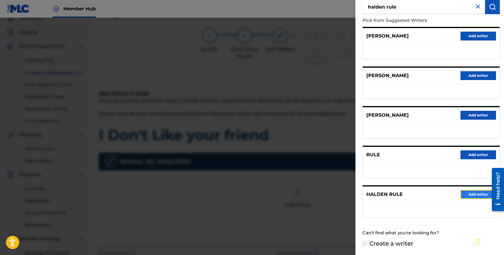
click at [469, 195] on button "Add writer" at bounding box center [479, 194] width 36 height 9
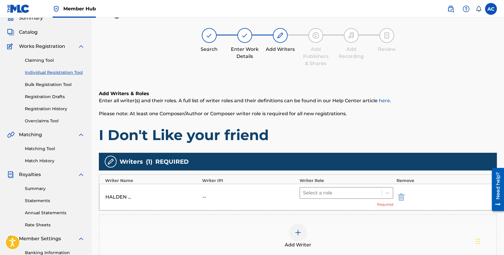
click at [313, 197] on div "Select a role" at bounding box center [341, 193] width 82 height 11
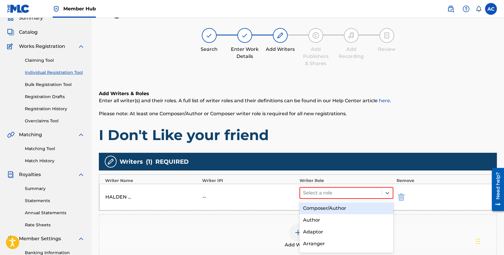
click at [318, 207] on div "Composer/Author" at bounding box center [347, 209] width 94 height 12
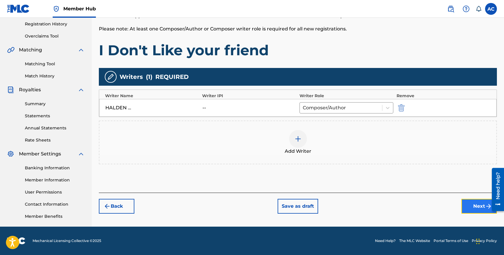
click at [470, 207] on button "Next" at bounding box center [480, 206] width 36 height 15
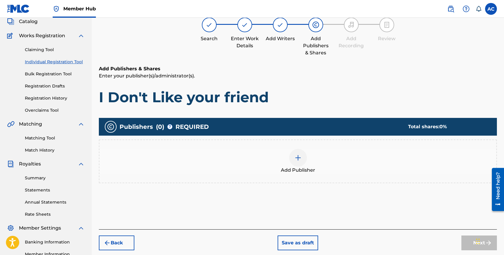
scroll to position [27, 0]
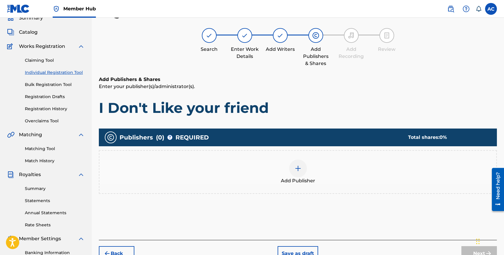
click at [301, 169] on img at bounding box center [298, 168] width 7 height 7
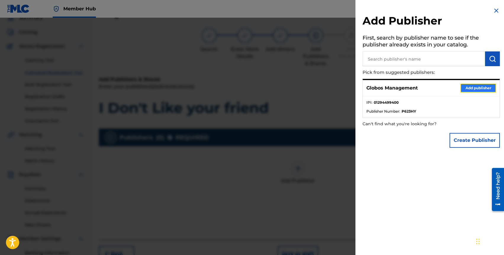
click at [468, 89] on button "Add publisher" at bounding box center [479, 88] width 36 height 9
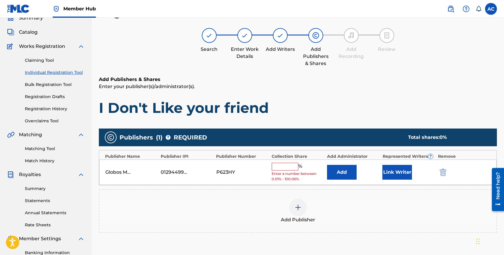
click at [287, 169] on input "text" at bounding box center [285, 167] width 27 height 8
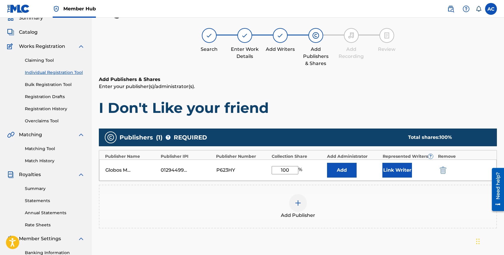
type input "100"
click at [377, 165] on div "Add" at bounding box center [353, 170] width 52 height 15
click at [392, 165] on button "Link Writer" at bounding box center [397, 170] width 30 height 15
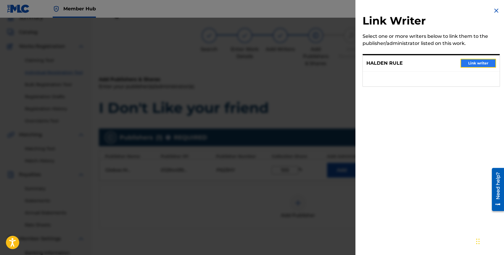
click at [463, 62] on button "Link writer" at bounding box center [479, 63] width 36 height 9
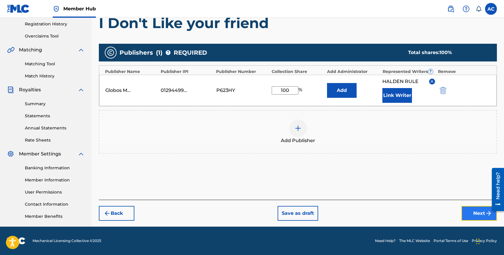
click at [480, 213] on button "Next" at bounding box center [480, 213] width 36 height 15
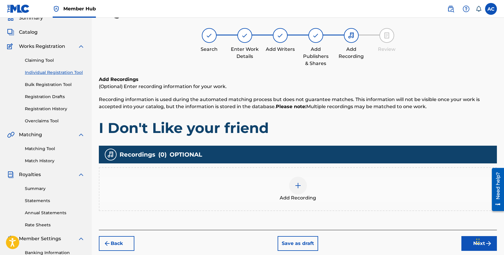
click at [293, 190] on div at bounding box center [298, 186] width 18 height 18
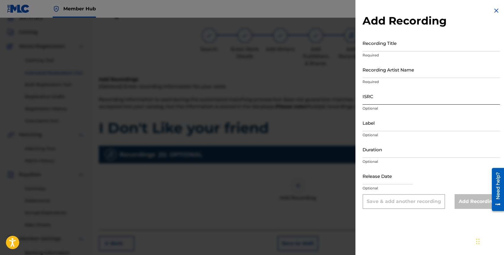
click at [381, 98] on input "ISRC" at bounding box center [431, 96] width 137 height 17
paste input "QT2VB2420921"
type input "QT2VB2420921"
select select "8"
select select "2025"
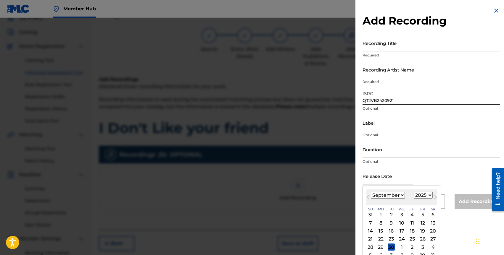
click at [374, 184] on input "text" at bounding box center [388, 176] width 50 height 17
click at [374, 198] on select "January February March April May June July August September October November De…" at bounding box center [388, 195] width 34 height 7
select select "3"
click at [419, 197] on select "1899 1900 1901 1902 1903 1904 1905 1906 1907 1908 1909 1910 1911 1912 1913 1914…" at bounding box center [423, 195] width 19 height 7
select select "2022"
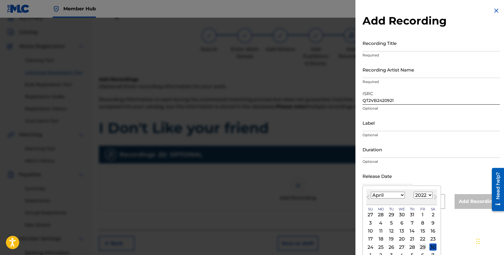
click at [422, 247] on div "29" at bounding box center [422, 247] width 7 height 7
type input "April 29 2022"
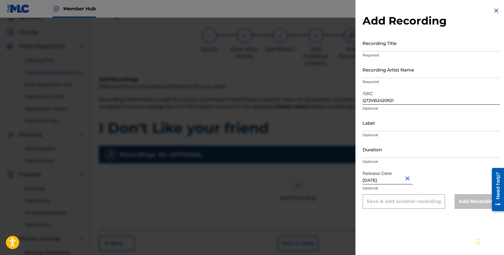
click at [382, 100] on input "QT2VB2420921" at bounding box center [431, 96] width 137 height 17
paste input "ZHN5220294"
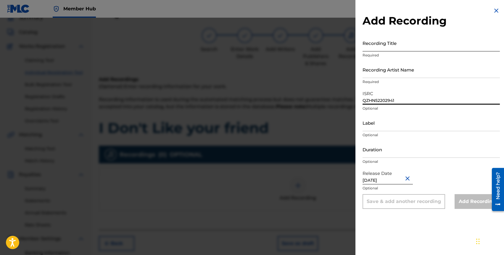
type input "QZHN52202941"
click at [377, 48] on input "Recording Title" at bounding box center [431, 43] width 137 height 17
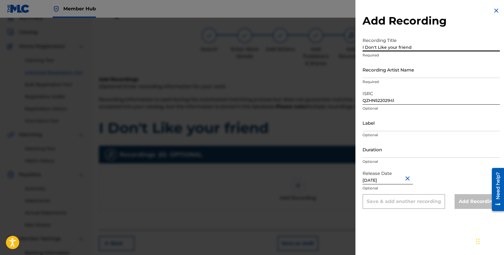
type input "I Don't Like your friend"
click at [390, 75] on input "Recording Artist Name" at bounding box center [431, 69] width 137 height 17
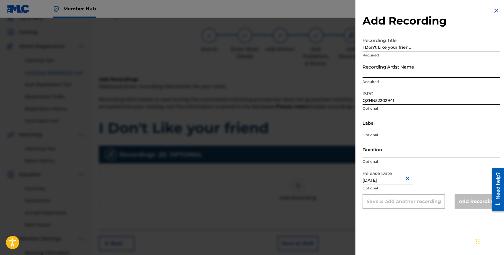
type input "h"
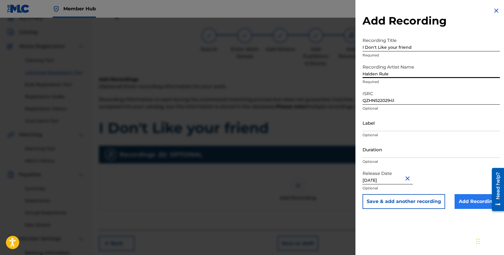
type input "Halden Rule"
click at [474, 197] on input "Add Recording" at bounding box center [477, 202] width 45 height 15
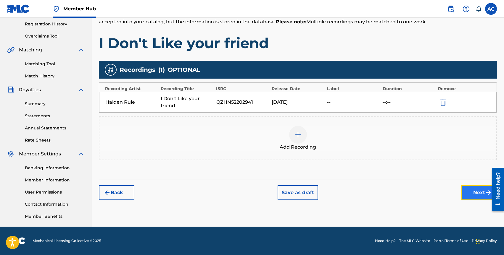
click at [473, 193] on button "Next" at bounding box center [480, 193] width 36 height 15
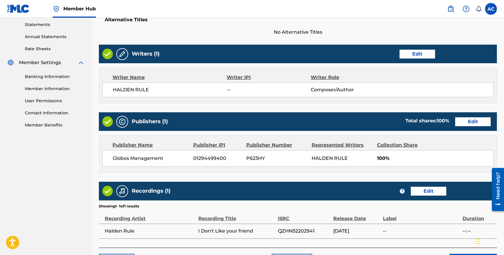
scroll to position [245, 0]
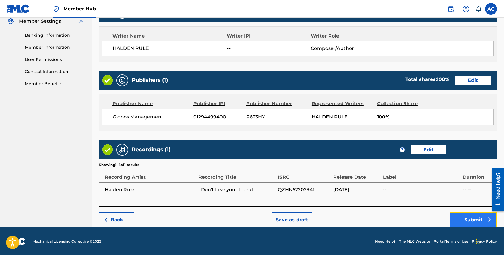
click at [462, 221] on button "Submit" at bounding box center [473, 220] width 47 height 15
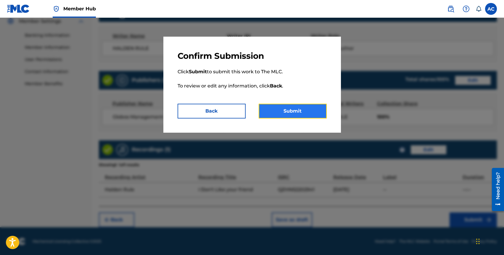
click at [304, 111] on button "Submit" at bounding box center [293, 111] width 68 height 15
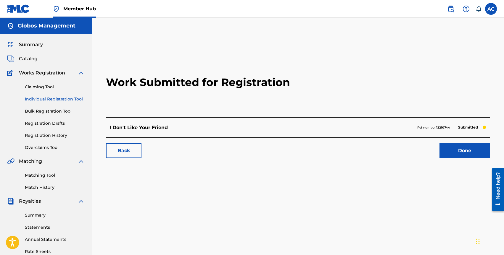
click at [47, 97] on link "Individual Registration Tool" at bounding box center [55, 99] width 60 height 6
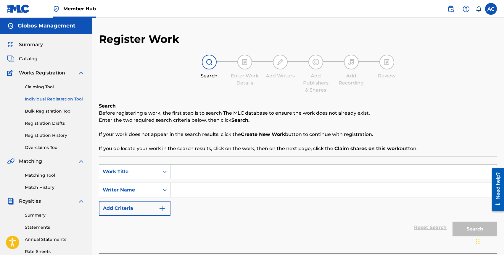
click at [192, 175] on input "Search Form" at bounding box center [334, 172] width 326 height 14
type input "Ghost Me"
click at [190, 187] on input "Search Form" at bounding box center [334, 190] width 326 height 14
type input "halden rule"
click at [453, 222] on button "Search" at bounding box center [475, 229] width 44 height 15
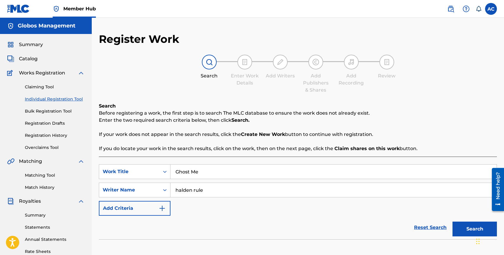
scroll to position [112, 0]
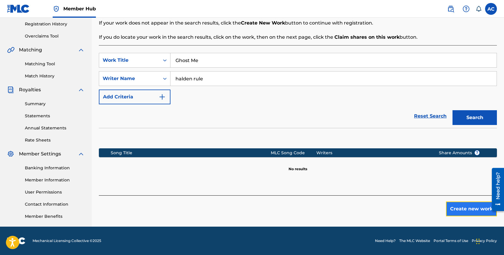
click at [476, 209] on button "Create new work" at bounding box center [471, 209] width 51 height 15
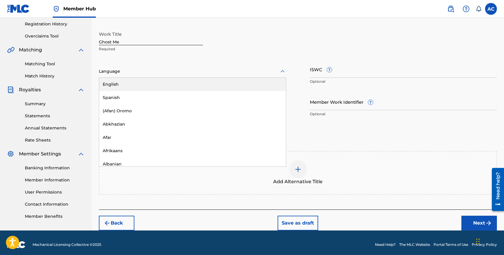
click at [116, 72] on div at bounding box center [192, 71] width 187 height 7
click at [118, 82] on div "English" at bounding box center [192, 84] width 187 height 13
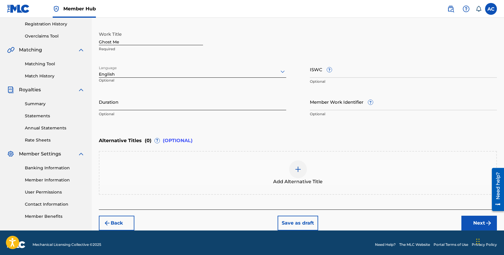
click at [128, 104] on input "Duration" at bounding box center [192, 102] width 187 height 17
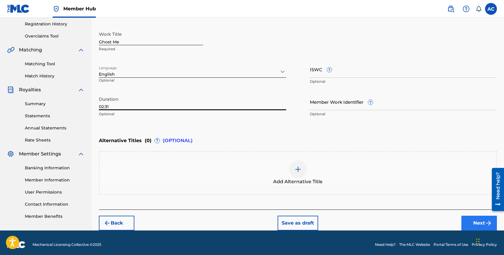
type input "02:31"
click at [464, 217] on button "Next" at bounding box center [480, 223] width 36 height 15
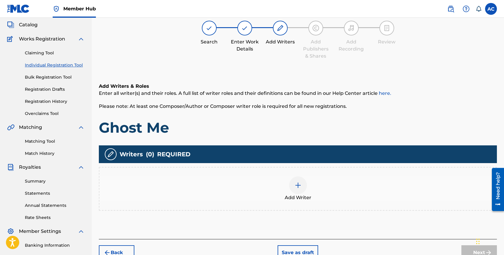
scroll to position [27, 0]
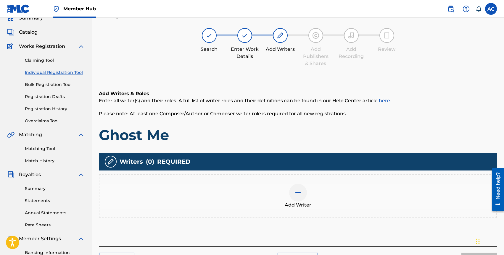
click at [295, 203] on span "Add Writer" at bounding box center [298, 205] width 27 height 7
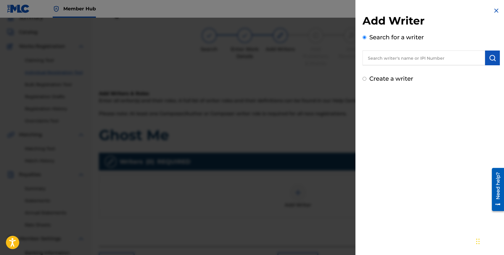
click at [407, 62] on input "text" at bounding box center [424, 58] width 123 height 15
type input "halden rule"
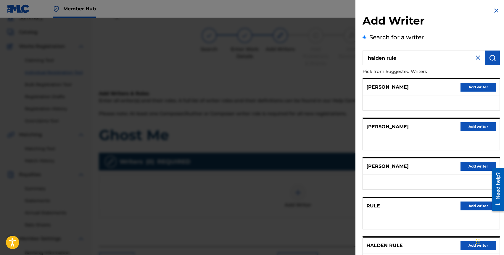
scroll to position [51, 0]
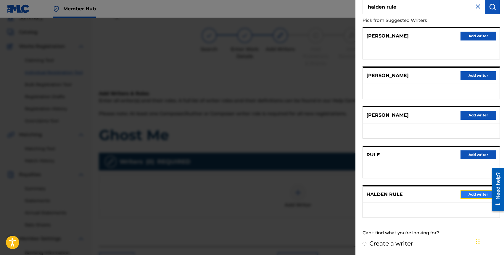
click at [468, 195] on button "Add writer" at bounding box center [479, 194] width 36 height 9
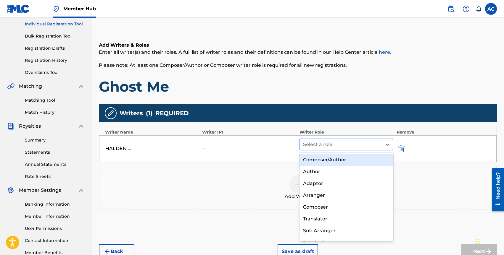
click at [326, 147] on div at bounding box center [341, 145] width 76 height 8
click at [328, 160] on div "Composer/Author" at bounding box center [347, 160] width 94 height 12
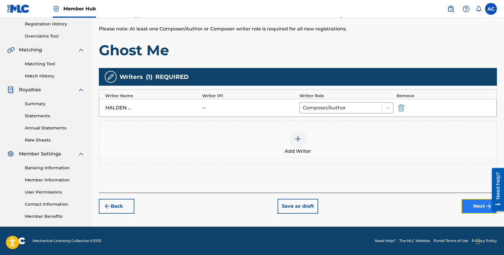
click at [466, 206] on button "Next" at bounding box center [480, 206] width 36 height 15
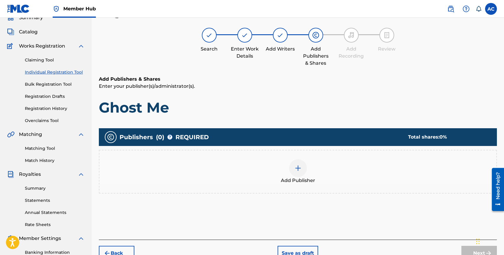
scroll to position [27, 0]
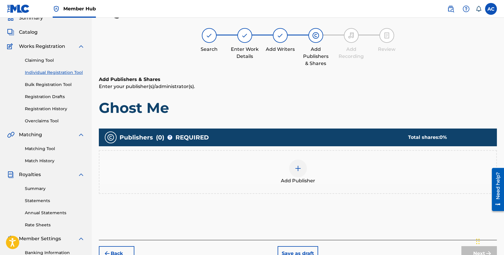
click at [300, 163] on div at bounding box center [298, 169] width 18 height 18
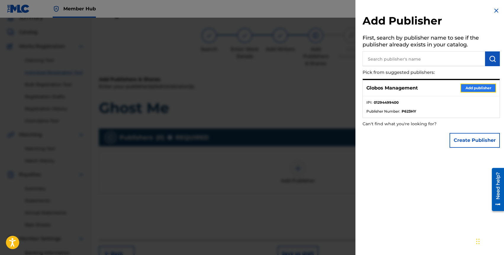
click at [481, 90] on button "Add publisher" at bounding box center [479, 88] width 36 height 9
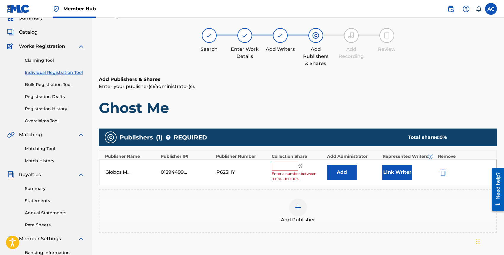
click at [289, 165] on input "text" at bounding box center [285, 167] width 27 height 8
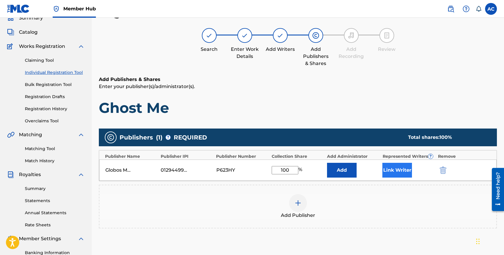
type input "100"
click at [391, 167] on button "Link Writer" at bounding box center [397, 170] width 30 height 15
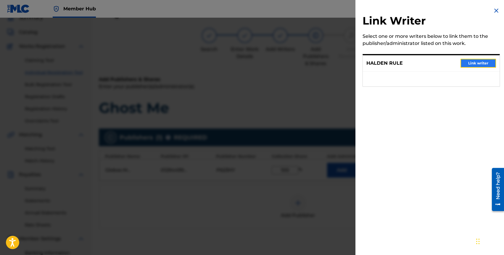
click at [471, 63] on button "Link writer" at bounding box center [479, 63] width 36 height 9
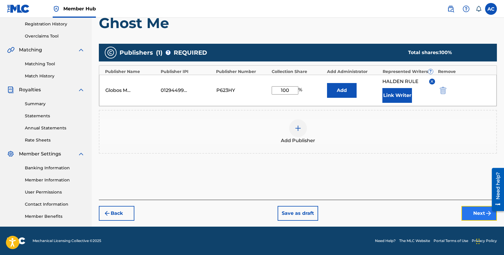
click at [474, 210] on button "Next" at bounding box center [480, 213] width 36 height 15
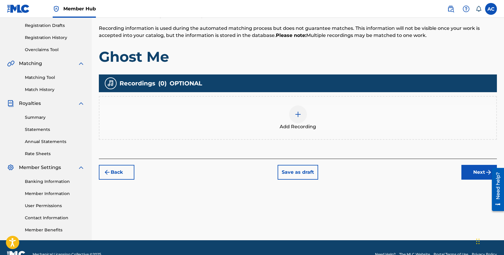
scroll to position [112, 0]
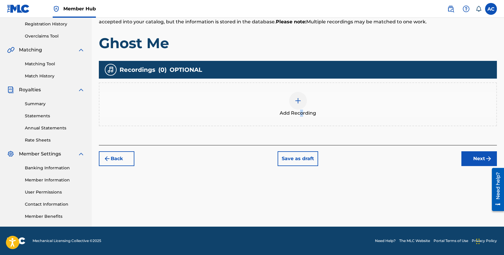
click at [301, 111] on span "Add Recording" at bounding box center [298, 113] width 36 height 7
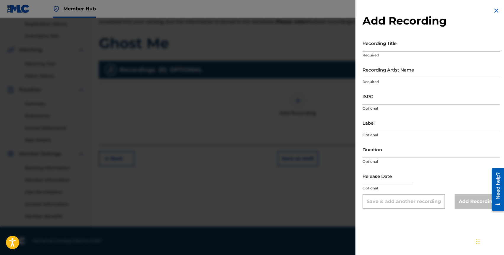
click at [378, 49] on input "Recording Title" at bounding box center [431, 43] width 137 height 17
type input "Ghost Me"
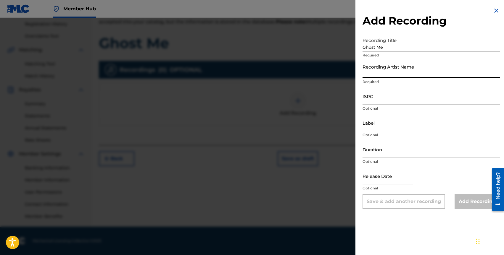
click at [388, 78] on input "Recording Artist Name" at bounding box center [431, 69] width 137 height 17
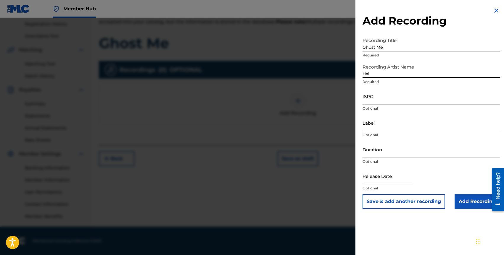
type input "Halden Rule"
click at [392, 97] on input "ISRC" at bounding box center [431, 96] width 137 height 17
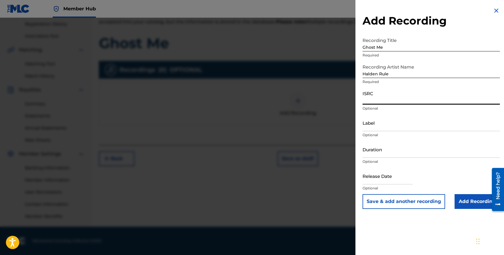
paste input "QZMEN2296181"
type input "QZMEN2296181"
click at [375, 175] on input "text" at bounding box center [388, 176] width 50 height 17
select select "8"
select select "2025"
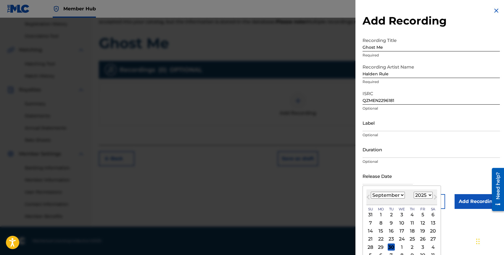
click at [377, 195] on select "January February March April May June July August September October November De…" at bounding box center [388, 195] width 34 height 7
select select "7"
click at [420, 196] on select "1899 1900 1901 1902 1903 1904 1905 1906 1907 1908 1909 1910 1911 1912 1913 1914…" at bounding box center [423, 195] width 19 height 7
select select "2022"
click at [422, 214] on div "5" at bounding box center [422, 215] width 7 height 7
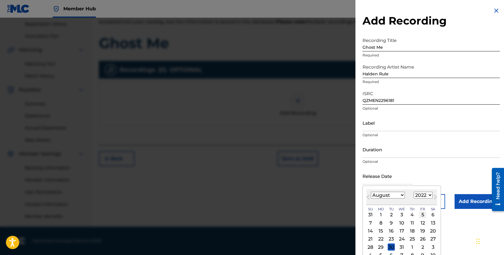
type input "August 5 2022"
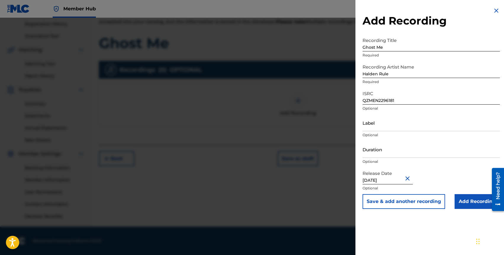
click at [378, 158] on div "Duration Optional" at bounding box center [431, 154] width 137 height 27
click at [364, 155] on input "Duration" at bounding box center [431, 149] width 137 height 17
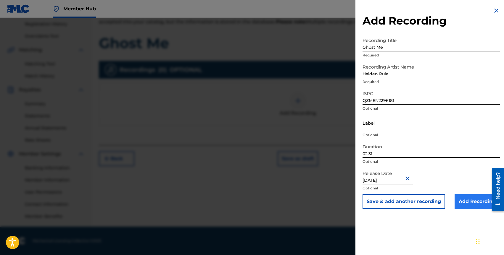
type input "02:31"
click at [469, 200] on input "Add Recording" at bounding box center [477, 202] width 45 height 15
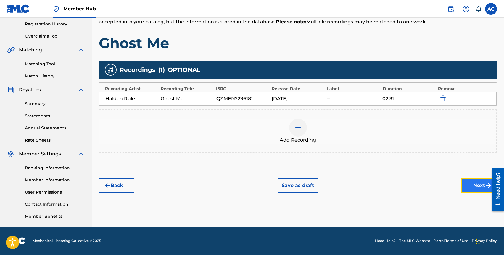
click at [477, 184] on button "Next" at bounding box center [480, 186] width 36 height 15
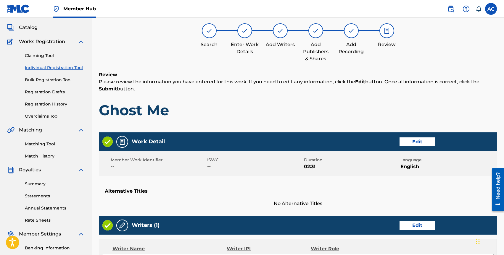
scroll to position [245, 0]
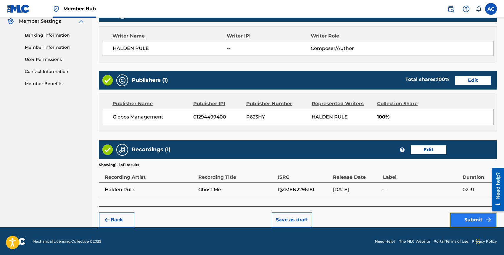
click at [459, 216] on button "Submit" at bounding box center [473, 220] width 47 height 15
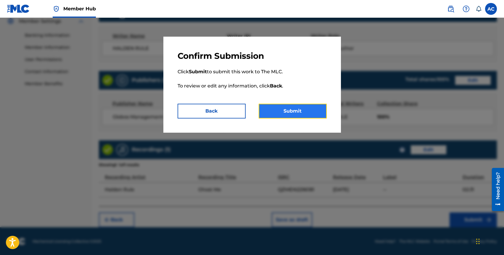
click at [300, 108] on button "Submit" at bounding box center [293, 111] width 68 height 15
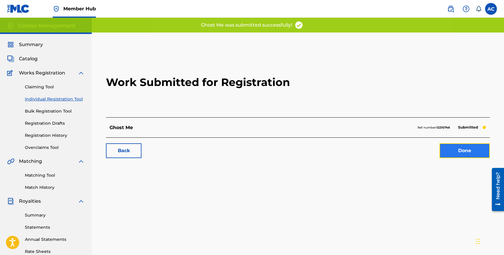
click at [458, 147] on link "Done" at bounding box center [465, 151] width 50 height 15
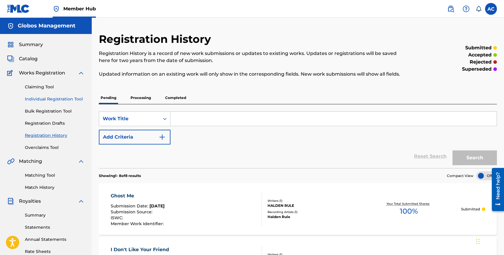
click at [46, 99] on link "Individual Registration Tool" at bounding box center [55, 99] width 60 height 6
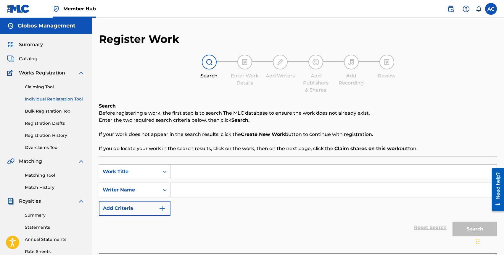
click at [196, 176] on input "Search Form" at bounding box center [334, 172] width 326 height 14
type input "Our Story"
click at [212, 221] on div "Reset Search Search" at bounding box center [298, 228] width 398 height 24
click at [212, 188] on input "Search Form" at bounding box center [334, 190] width 326 height 14
type input "halden rule"
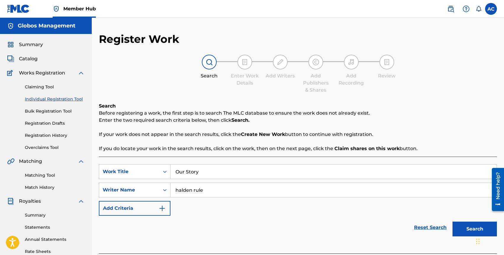
click at [453, 222] on button "Search" at bounding box center [475, 229] width 44 height 15
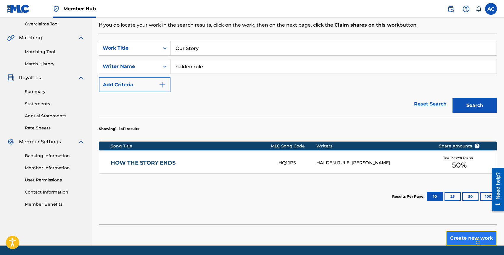
click at [456, 241] on button "Create new work" at bounding box center [471, 238] width 51 height 15
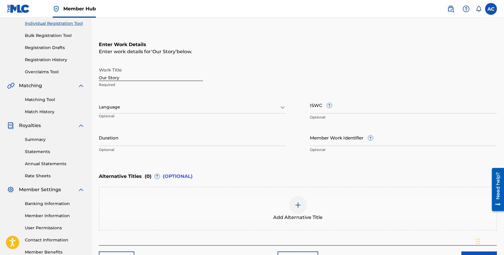
scroll to position [71, 0]
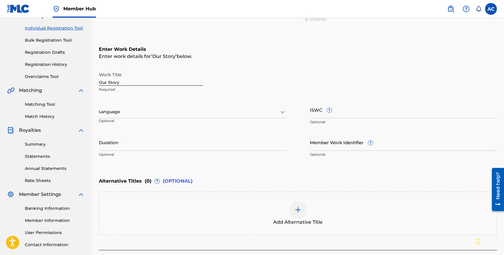
click at [126, 112] on div at bounding box center [192, 111] width 187 height 7
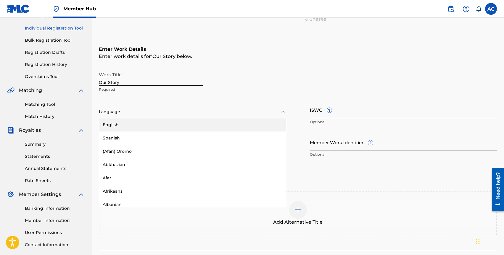
click at [123, 123] on div "English" at bounding box center [192, 124] width 187 height 13
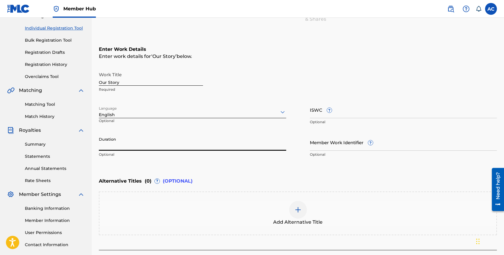
click at [121, 142] on input "Duration" at bounding box center [192, 142] width 187 height 17
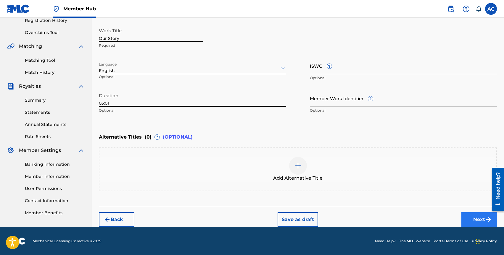
type input "03:01"
click at [474, 220] on button "Next" at bounding box center [480, 220] width 36 height 15
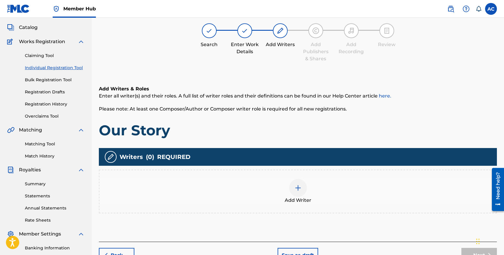
scroll to position [27, 0]
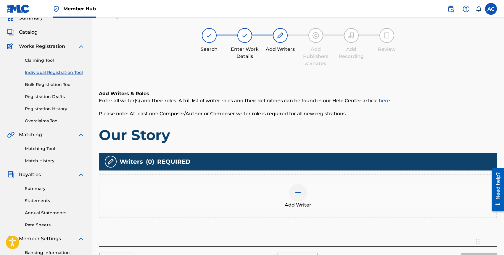
click at [285, 190] on div "Add Writer" at bounding box center [297, 196] width 397 height 25
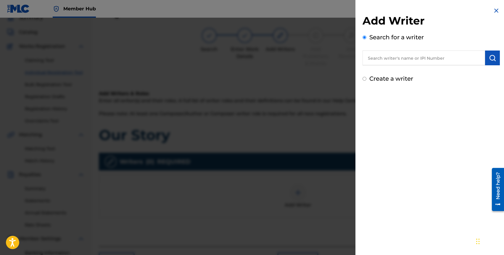
click at [380, 64] on input "text" at bounding box center [424, 58] width 123 height 15
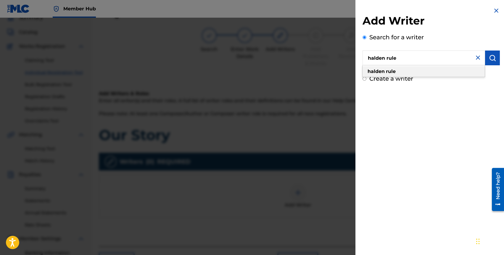
type input "halden rule"
click at [384, 69] on strong "halden" at bounding box center [376, 72] width 17 height 6
click at [486, 59] on button "submit" at bounding box center [492, 58] width 15 height 15
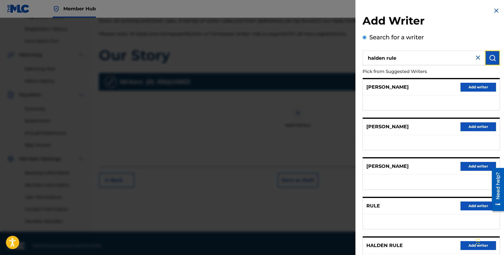
scroll to position [112, 0]
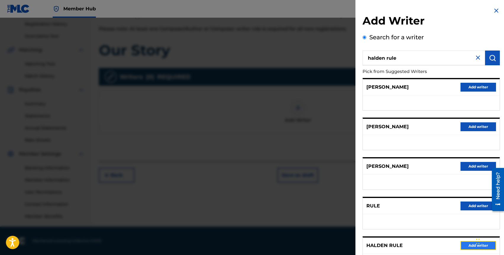
click at [465, 246] on button "Add writer" at bounding box center [479, 246] width 36 height 9
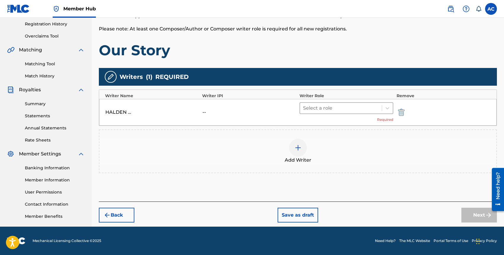
click at [321, 112] on div at bounding box center [341, 108] width 76 height 8
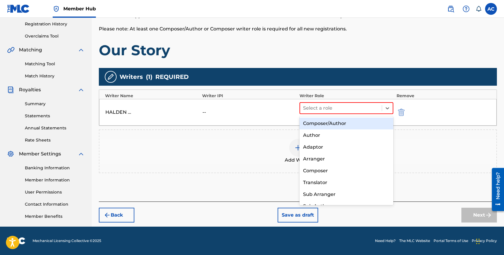
click at [324, 121] on div "Composer/Author" at bounding box center [347, 124] width 94 height 12
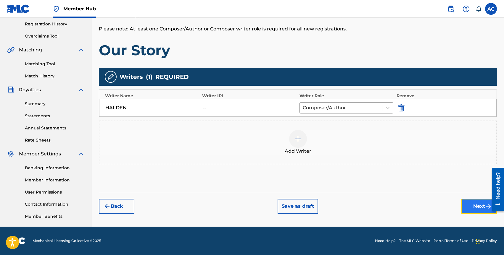
click at [472, 208] on button "Next" at bounding box center [480, 206] width 36 height 15
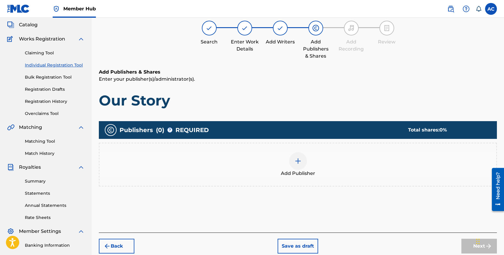
scroll to position [27, 0]
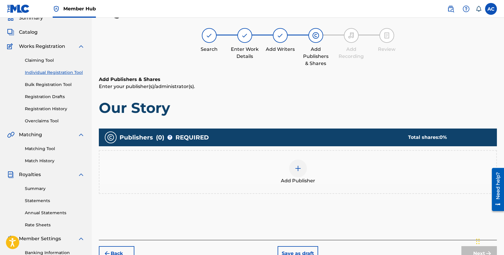
click at [298, 167] on img at bounding box center [298, 168] width 7 height 7
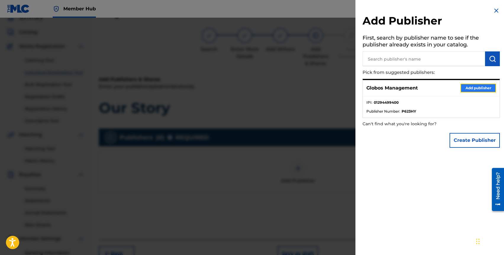
click at [467, 89] on button "Add publisher" at bounding box center [479, 88] width 36 height 9
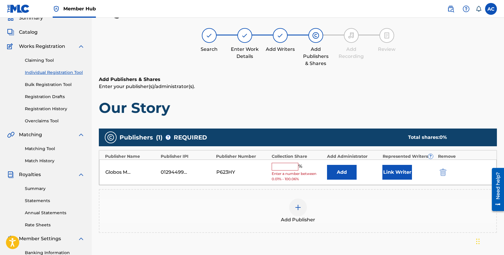
click at [279, 167] on input "text" at bounding box center [285, 167] width 27 height 8
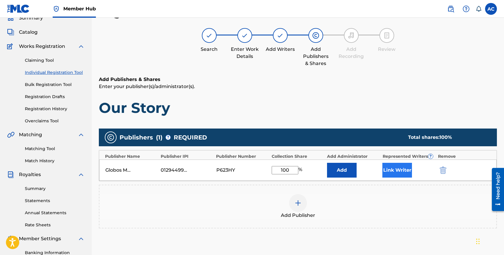
type input "100"
click at [395, 165] on button "Link Writer" at bounding box center [397, 170] width 30 height 15
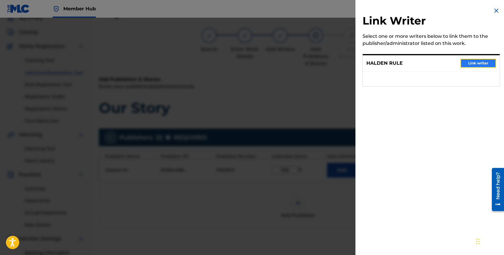
click at [466, 63] on button "Link writer" at bounding box center [479, 63] width 36 height 9
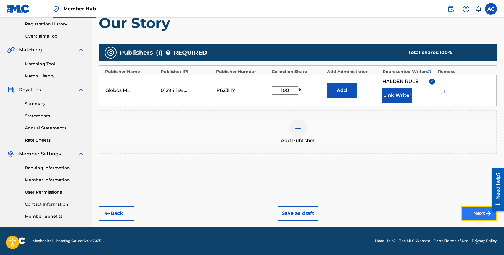
click at [462, 212] on button "Next" at bounding box center [480, 213] width 36 height 15
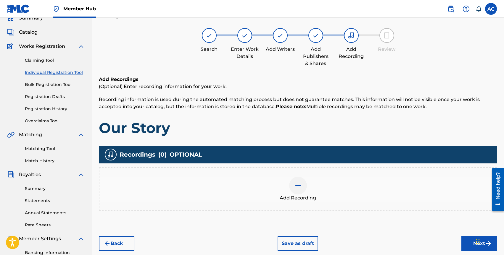
click at [308, 176] on div "Add Recording" at bounding box center [298, 190] width 398 height 44
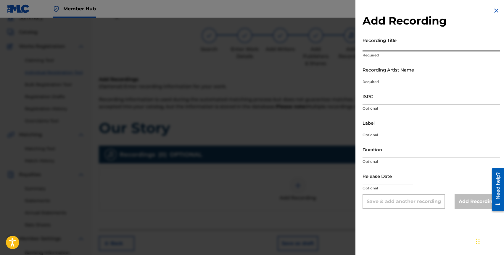
click at [391, 47] on input "Recording Title" at bounding box center [431, 43] width 137 height 17
type input "Our Story"
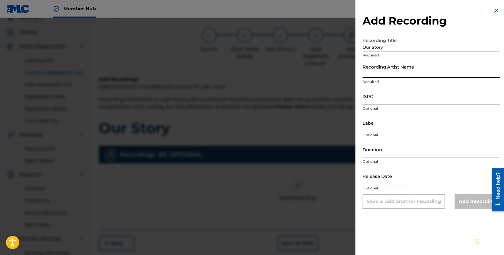
click at [388, 69] on input "Recording Artist Name" at bounding box center [431, 69] width 137 height 17
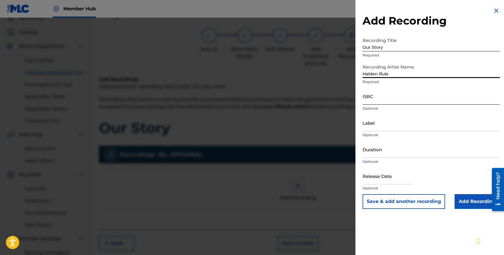
type input "Halden Rule"
click at [377, 103] on input "ISRC" at bounding box center [431, 96] width 137 height 17
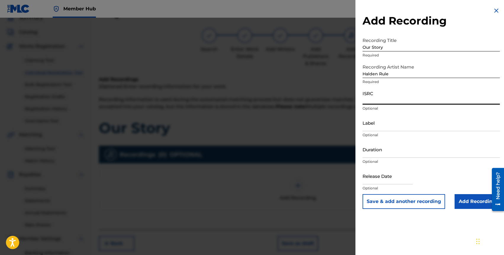
paste input "QZNWS2364265"
type input "QZNWS2364265"
click at [388, 129] on input "Label" at bounding box center [431, 123] width 137 height 17
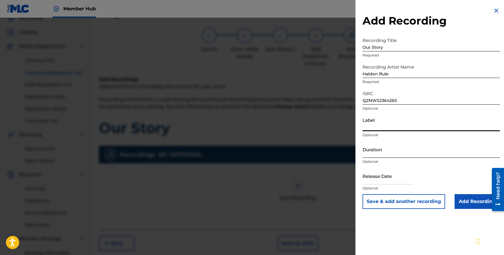
click at [386, 153] on input "Duration" at bounding box center [431, 149] width 137 height 17
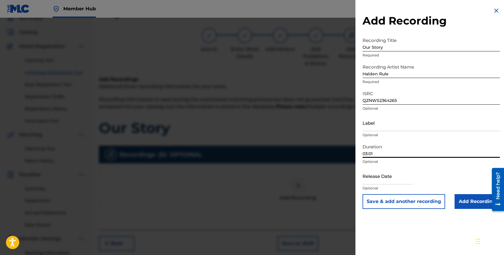
type input "03:01"
click at [392, 183] on input "text" at bounding box center [388, 176] width 50 height 17
select select "8"
select select "2025"
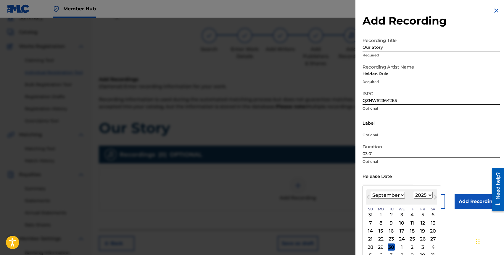
click at [396, 197] on select "January February March April May June July August September October November De…" at bounding box center [388, 195] width 34 height 7
select select "6"
click at [423, 192] on select "1899 1900 1901 1902 1903 1904 1905 1906 1907 1908 1909 1910 1911 1912 1913 1914…" at bounding box center [423, 195] width 19 height 7
select select "2023"
click at [423, 240] on div "21" at bounding box center [422, 239] width 7 height 7
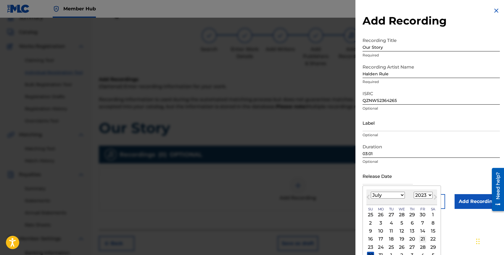
type input "July 21 2023"
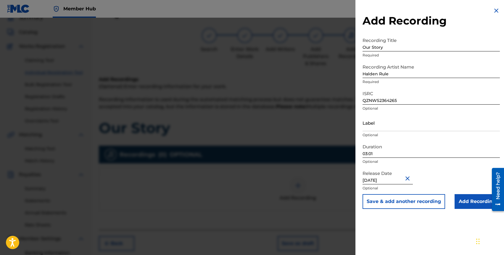
scroll to position [32, 0]
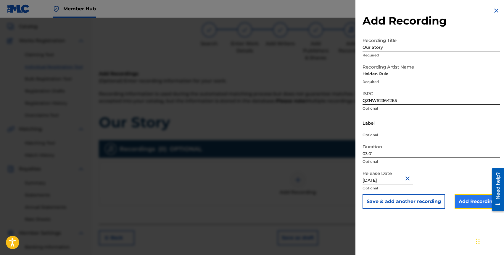
click at [466, 201] on input "Add Recording" at bounding box center [477, 202] width 45 height 15
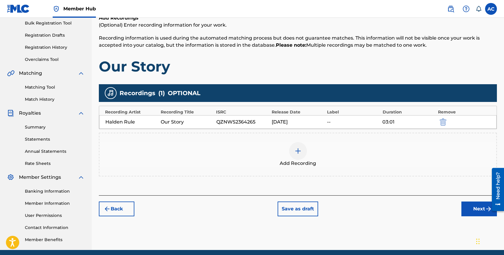
scroll to position [101, 0]
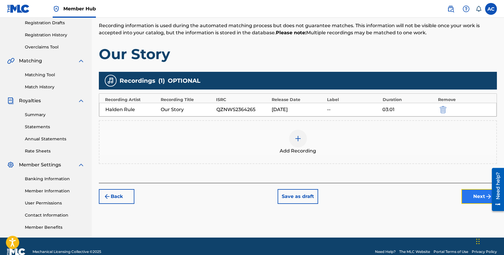
click at [470, 195] on button "Next" at bounding box center [480, 196] width 36 height 15
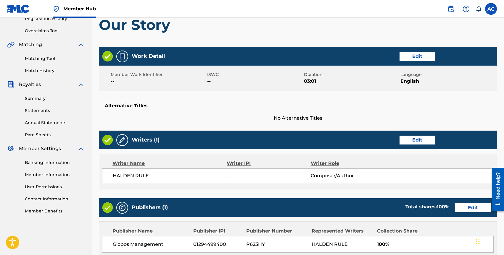
scroll to position [245, 0]
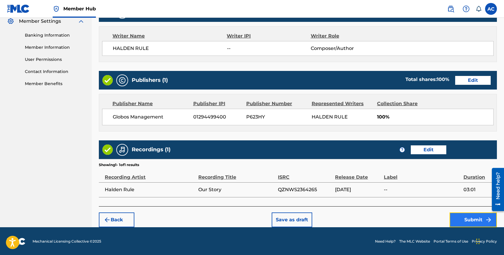
click at [475, 220] on button "Submit" at bounding box center [473, 220] width 47 height 15
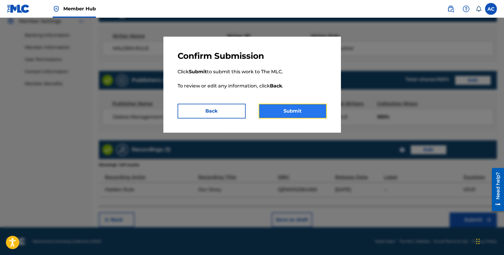
click at [295, 110] on button "Submit" at bounding box center [293, 111] width 68 height 15
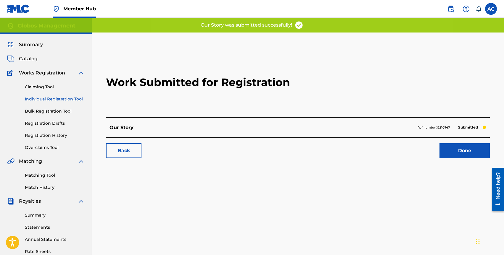
click at [43, 98] on link "Individual Registration Tool" at bounding box center [55, 99] width 60 height 6
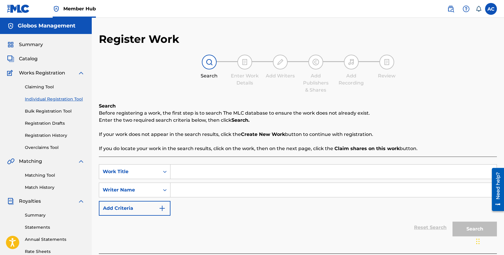
click at [190, 167] on input "Search Form" at bounding box center [334, 172] width 326 height 14
type input "i'm watching the stars"
click at [189, 190] on input "Search Form" at bounding box center [334, 190] width 326 height 14
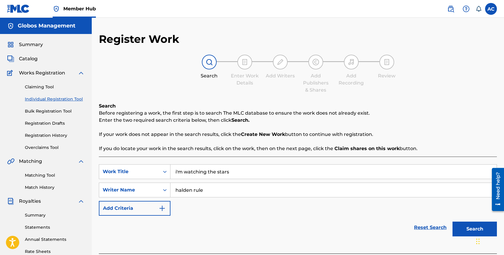
type input "halden rule"
click at [453, 222] on button "Search" at bounding box center [475, 229] width 44 height 15
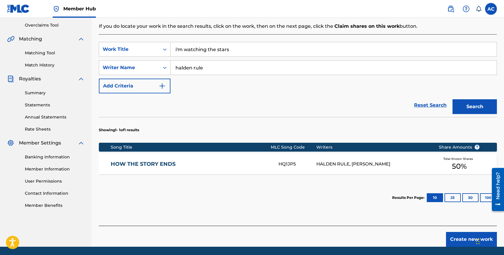
scroll to position [143, 0]
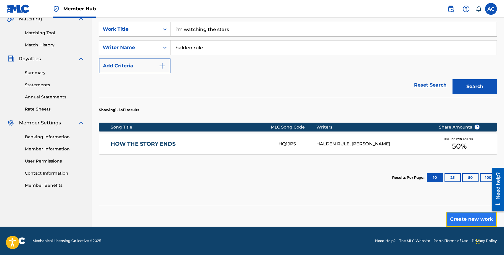
click at [458, 214] on button "Create new work" at bounding box center [471, 219] width 51 height 15
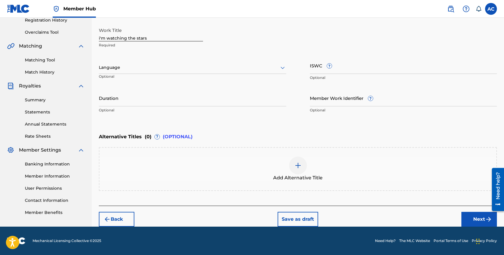
scroll to position [115, 0]
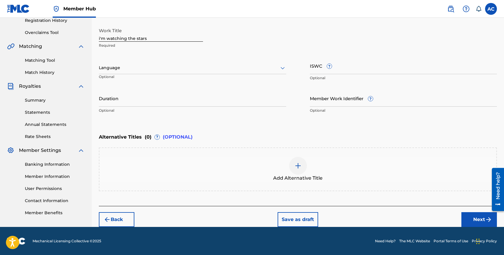
click at [123, 67] on div at bounding box center [192, 67] width 187 height 7
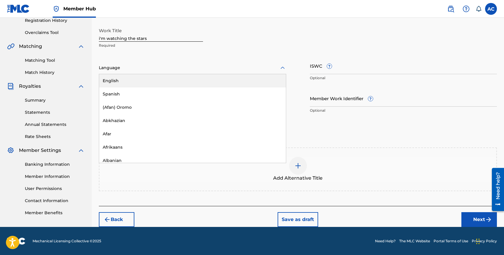
click at [127, 77] on div "English" at bounding box center [192, 80] width 187 height 13
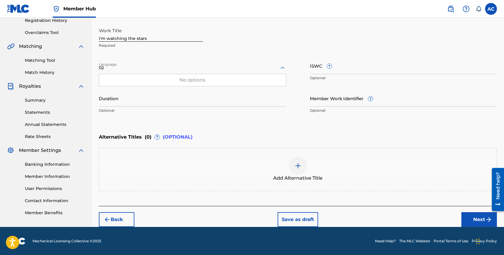
type input "0"
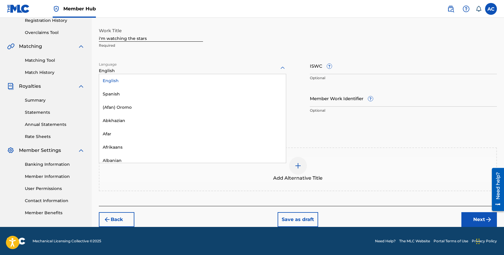
click at [123, 79] on div "English" at bounding box center [192, 80] width 187 height 13
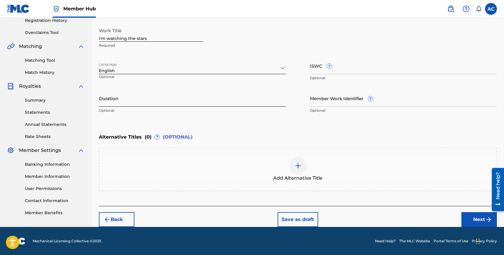
click at [125, 98] on input "Duration" at bounding box center [192, 98] width 187 height 17
type input "02:40"
click at [476, 220] on button "Next" at bounding box center [480, 220] width 36 height 15
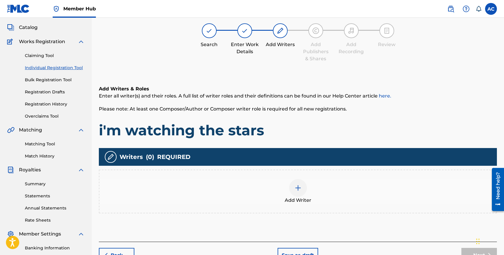
scroll to position [27, 0]
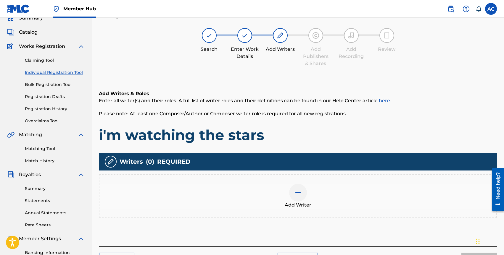
click at [303, 193] on div at bounding box center [298, 193] width 18 height 18
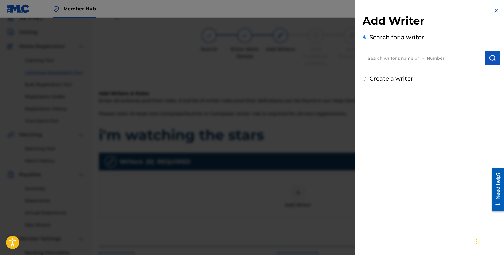
click at [392, 60] on input "text" at bounding box center [424, 58] width 123 height 15
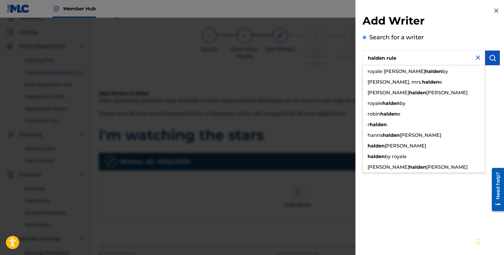
type input "halden rule"
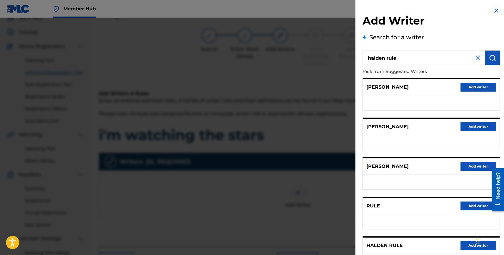
scroll to position [51, 0]
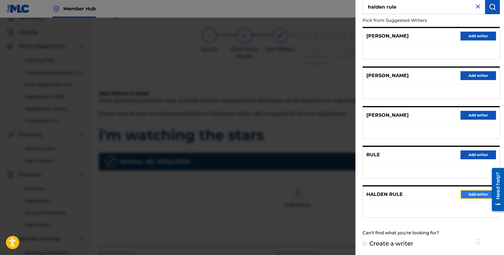
click at [464, 196] on button "Add writer" at bounding box center [479, 194] width 36 height 9
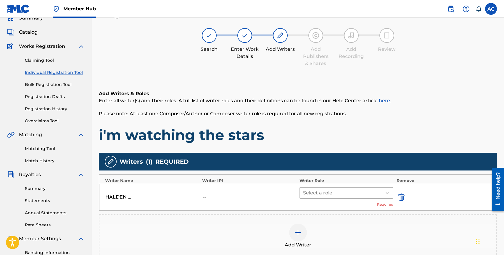
click at [317, 196] on div at bounding box center [341, 193] width 76 height 8
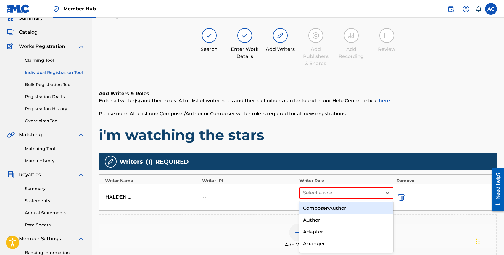
click at [327, 206] on div "Composer/Author" at bounding box center [347, 209] width 94 height 12
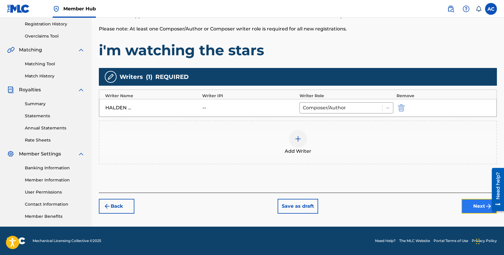
click at [474, 201] on button "Next" at bounding box center [480, 206] width 36 height 15
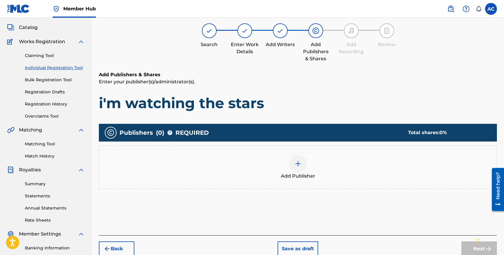
scroll to position [27, 0]
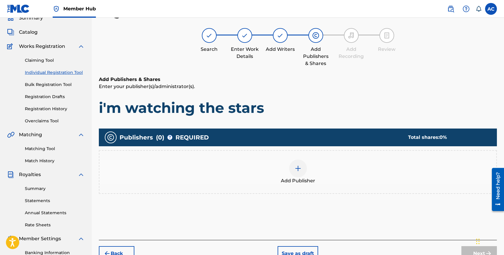
click at [292, 165] on div at bounding box center [298, 169] width 18 height 18
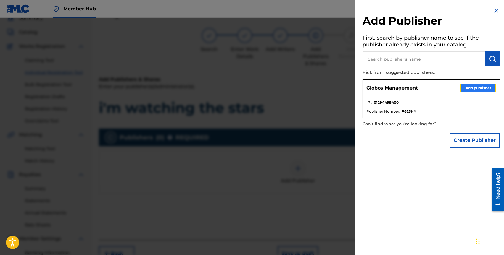
click at [474, 88] on button "Add publisher" at bounding box center [479, 88] width 36 height 9
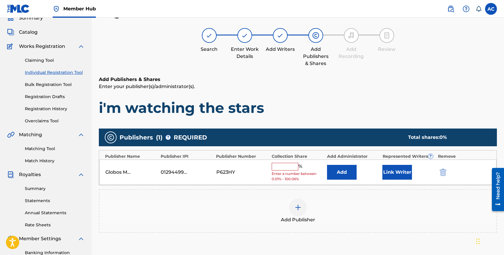
click at [279, 166] on input "text" at bounding box center [285, 167] width 27 height 8
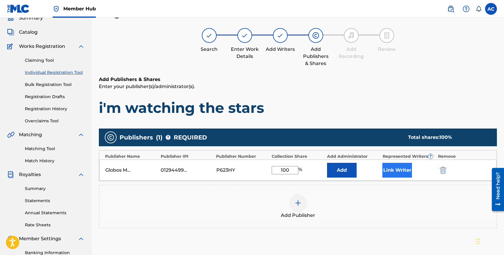
type input "100"
click at [387, 168] on button "Link Writer" at bounding box center [397, 170] width 30 height 15
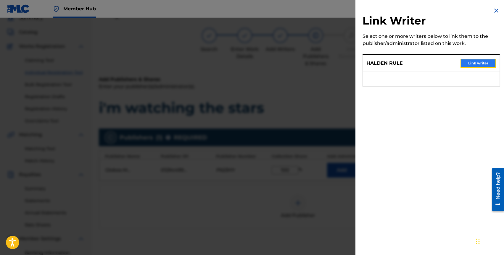
click at [464, 64] on button "Link writer" at bounding box center [479, 63] width 36 height 9
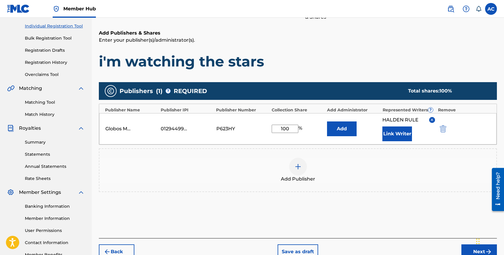
scroll to position [112, 0]
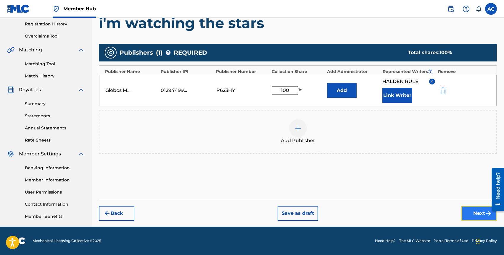
click at [470, 219] on button "Next" at bounding box center [480, 213] width 36 height 15
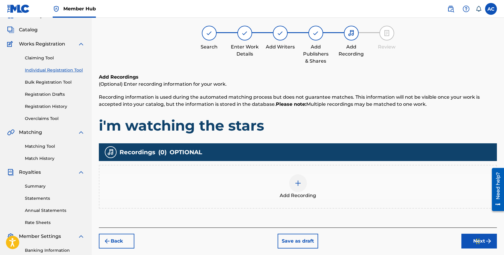
scroll to position [27, 0]
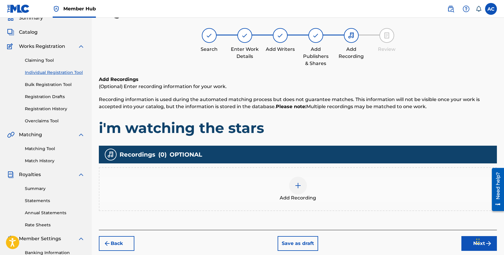
click at [299, 189] on div at bounding box center [298, 186] width 18 height 18
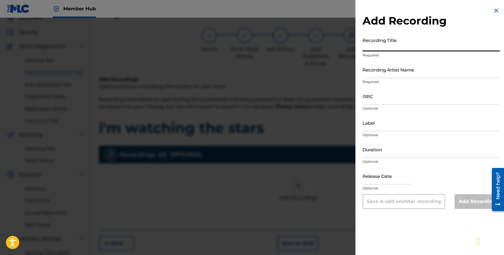
click at [380, 45] on input "Recording Title" at bounding box center [431, 43] width 137 height 17
type input "i'm watching the stars"
click at [371, 73] on input "Recording Artist Name" at bounding box center [431, 69] width 137 height 17
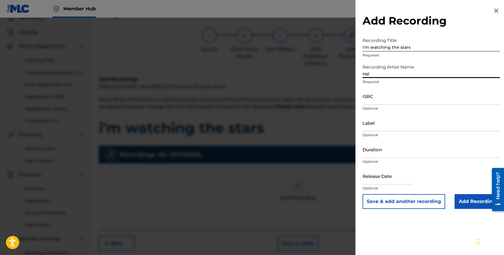
type input "Halden Rule"
click at [388, 100] on input "ISRC" at bounding box center [431, 96] width 137 height 17
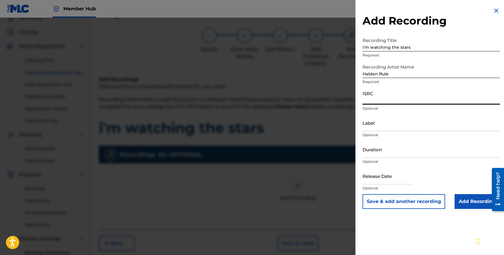
paste input "QZPEW2414454"
type input "QZPEW2414454"
click at [384, 178] on input "text" at bounding box center [388, 176] width 50 height 17
select select "8"
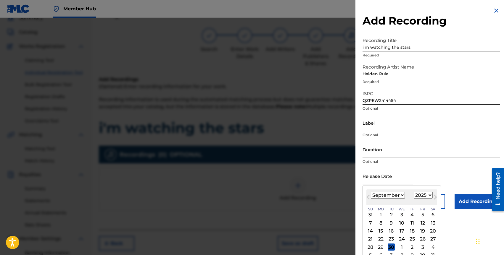
click at [419, 197] on select "1899 1900 1901 1902 1903 1904 1905 1906 1907 1908 1909 1910 1911 1912 1913 1914…" at bounding box center [423, 195] width 19 height 7
select select "2024"
click at [388, 195] on select "January February March April May June July August September October November De…" at bounding box center [388, 195] width 34 height 7
select select "2"
click at [421, 230] on div "15" at bounding box center [422, 231] width 7 height 7
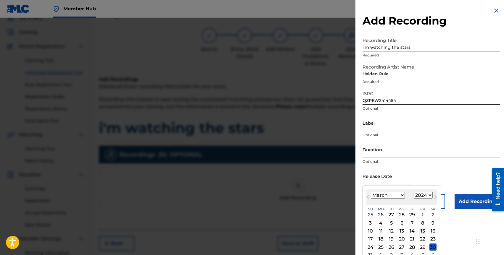
type input "March 15 2024"
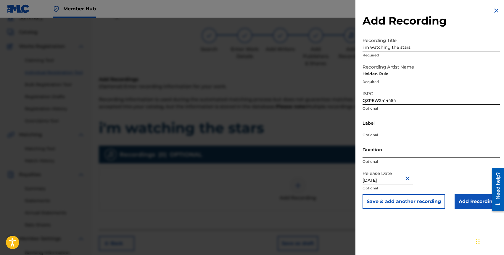
click at [382, 152] on input "Duration" at bounding box center [431, 149] width 137 height 17
type input "02:40"
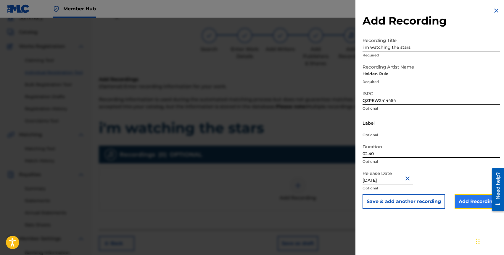
click at [467, 205] on input "Add Recording" at bounding box center [477, 202] width 45 height 15
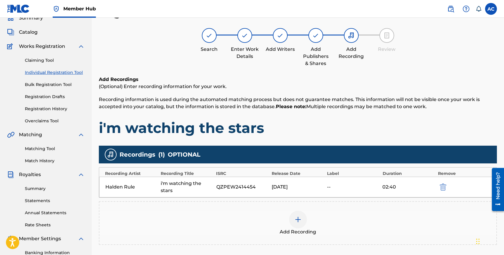
scroll to position [30, 0]
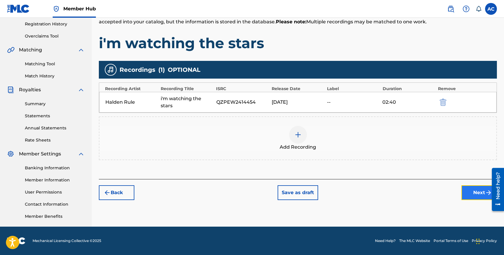
click at [480, 191] on button "Next" at bounding box center [480, 193] width 36 height 15
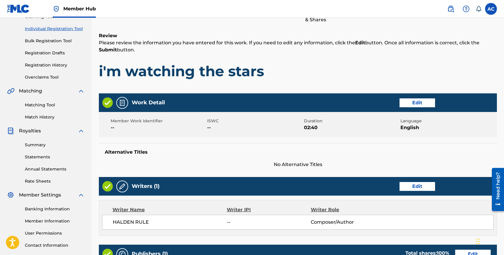
scroll to position [245, 0]
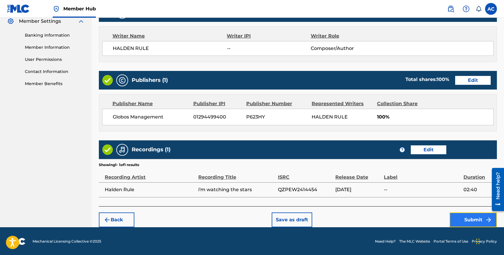
click at [467, 216] on button "Submit" at bounding box center [473, 220] width 47 height 15
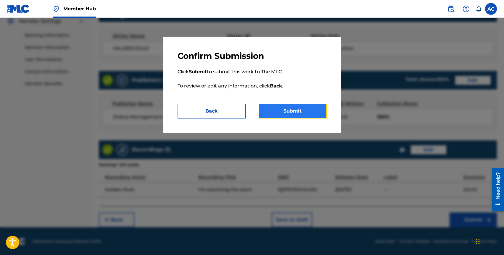
click at [302, 110] on button "Submit" at bounding box center [293, 111] width 68 height 15
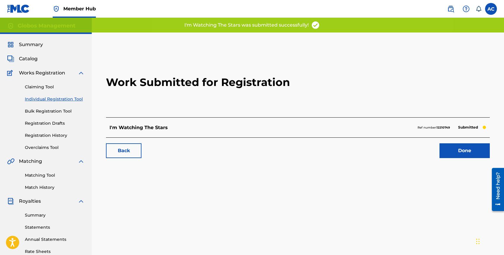
click at [42, 98] on link "Individual Registration Tool" at bounding box center [55, 99] width 60 height 6
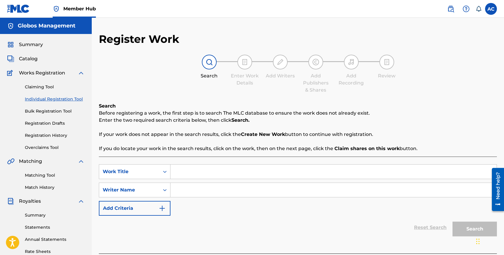
click at [181, 171] on input "Search Form" at bounding box center [334, 172] width 326 height 14
type input "maybe this is love"
click at [182, 188] on input "Search Form" at bounding box center [334, 190] width 326 height 14
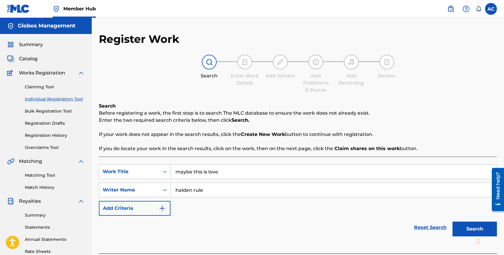
type input "halden rule"
click at [453, 222] on button "Search" at bounding box center [475, 229] width 44 height 15
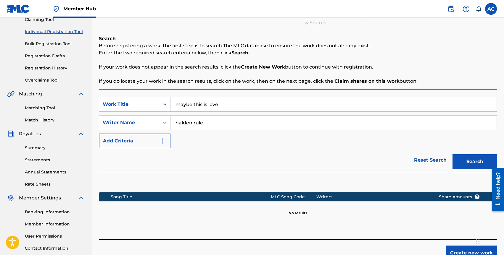
scroll to position [112, 0]
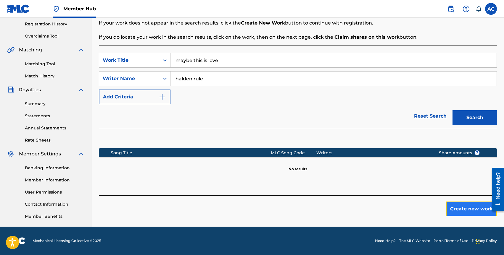
click at [476, 215] on button "Create new work" at bounding box center [471, 209] width 51 height 15
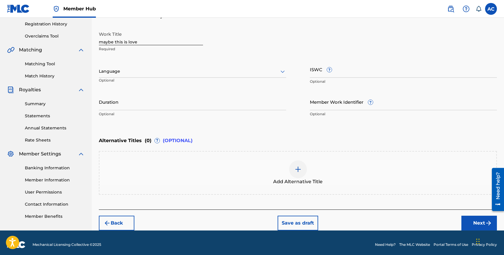
click at [123, 78] on p "Optional" at bounding box center [127, 83] width 57 height 10
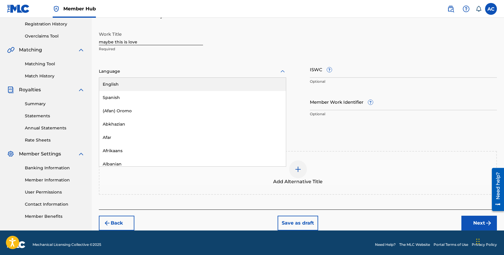
click at [127, 68] on div at bounding box center [192, 71] width 187 height 7
click at [127, 79] on div "English" at bounding box center [192, 84] width 187 height 13
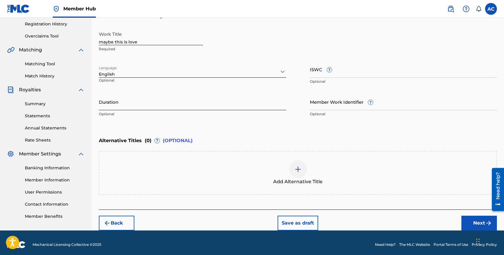
click at [129, 102] on input "Duration" at bounding box center [192, 102] width 187 height 17
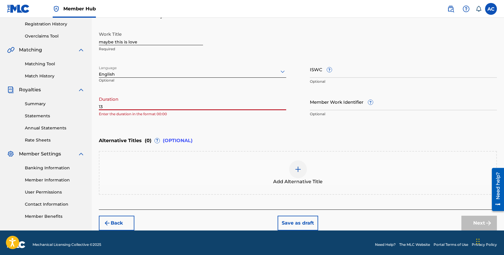
type input "1"
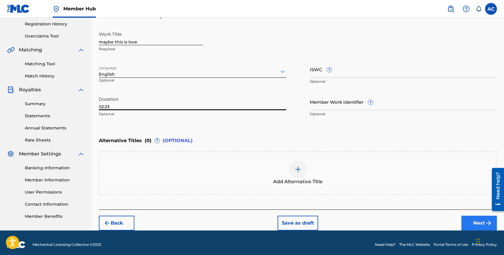
type input "02:23"
click at [472, 222] on button "Next" at bounding box center [480, 223] width 36 height 15
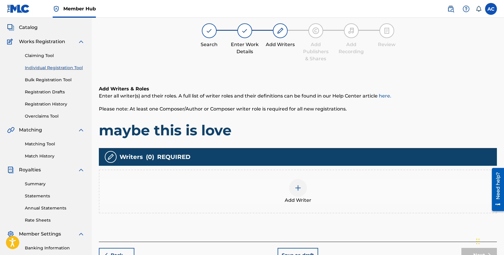
scroll to position [27, 0]
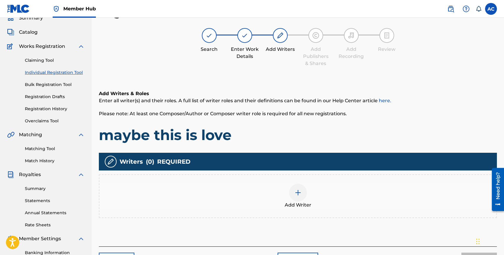
click at [292, 187] on div at bounding box center [298, 193] width 18 height 18
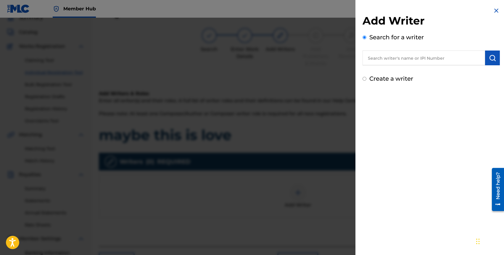
click at [406, 57] on input "text" at bounding box center [424, 58] width 123 height 15
click at [404, 58] on input "globos managemen" at bounding box center [424, 58] width 123 height 15
type input "halden rule"
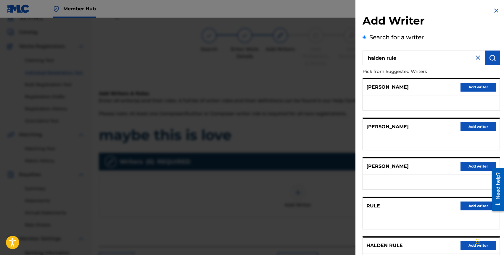
scroll to position [19, 0]
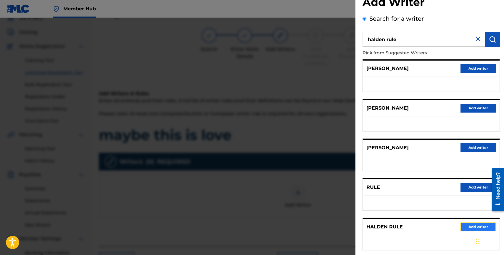
click at [463, 230] on button "Add writer" at bounding box center [479, 227] width 36 height 9
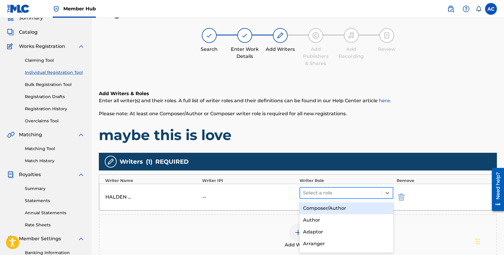
click at [356, 196] on div at bounding box center [341, 193] width 76 height 8
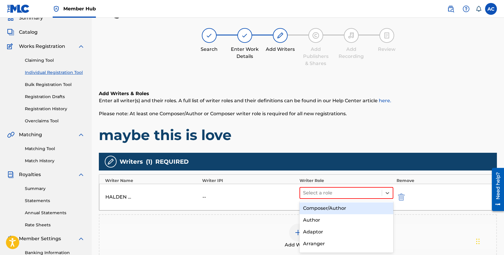
click at [351, 209] on div "Composer/Author" at bounding box center [347, 209] width 94 height 12
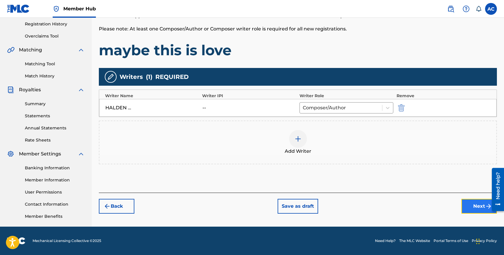
click at [467, 205] on button "Next" at bounding box center [480, 206] width 36 height 15
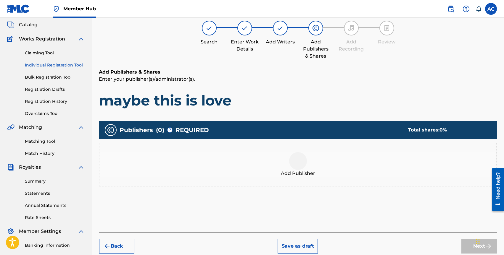
scroll to position [27, 0]
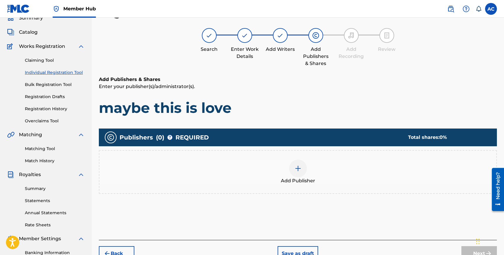
click at [298, 158] on div "Add Publisher" at bounding box center [298, 172] width 398 height 44
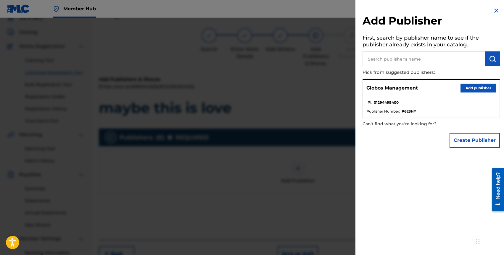
click at [466, 83] on div "Globos Management Add publisher" at bounding box center [431, 88] width 137 height 16
click at [467, 84] on button "Add publisher" at bounding box center [479, 88] width 36 height 9
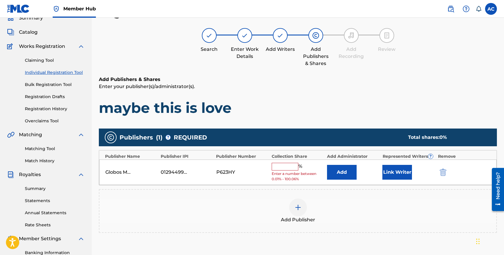
click at [279, 165] on input "text" at bounding box center [285, 167] width 27 height 8
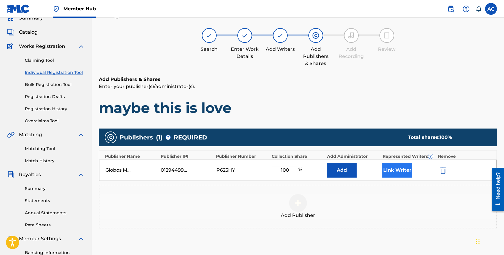
type input "100"
click at [393, 166] on button "Link Writer" at bounding box center [397, 170] width 30 height 15
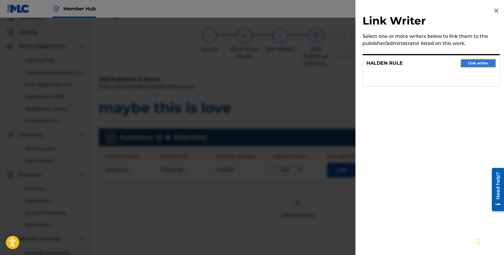
click at [470, 66] on button "Link writer" at bounding box center [479, 63] width 36 height 9
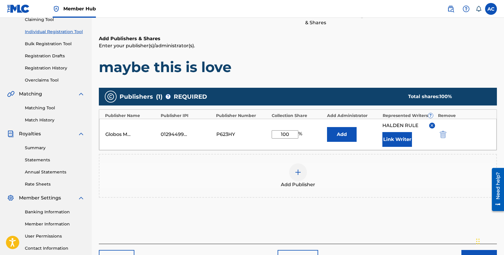
scroll to position [93, 0]
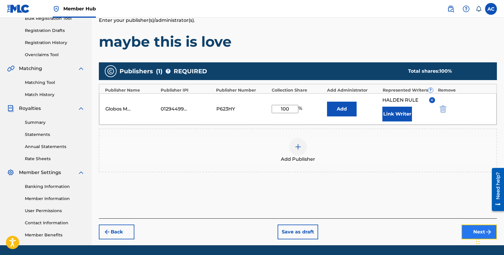
click at [465, 229] on button "Next" at bounding box center [480, 232] width 36 height 15
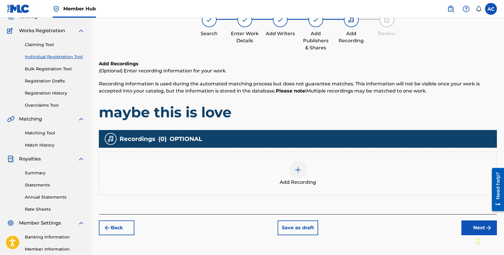
scroll to position [27, 0]
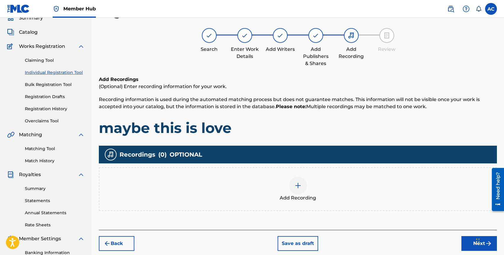
click at [306, 187] on div "Add Recording" at bounding box center [297, 189] width 397 height 25
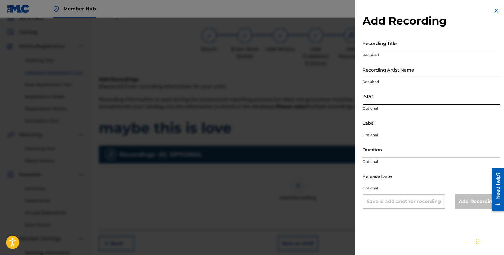
click at [375, 102] on input "ISRC" at bounding box center [431, 96] width 137 height 17
paste input "TLVEM2470536"
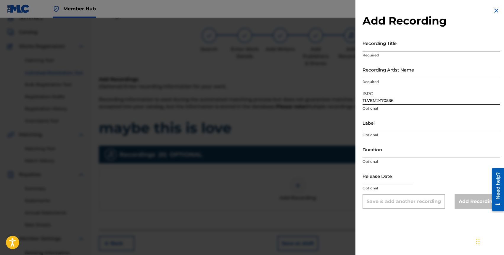
type input "TLVEM2470536"
click at [386, 47] on input "Recording Title" at bounding box center [431, 43] width 137 height 17
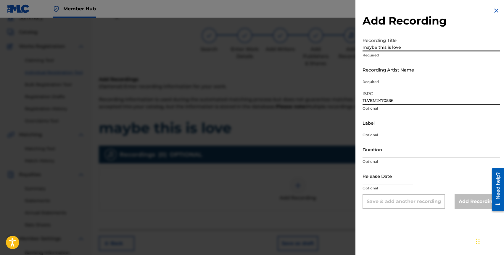
type input "maybe this is love"
click at [387, 69] on input "Recording Artist Name" at bounding box center [431, 69] width 137 height 17
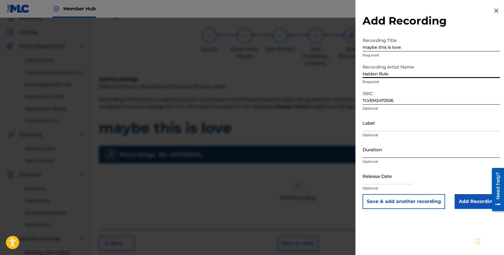
type input "Halden Rule"
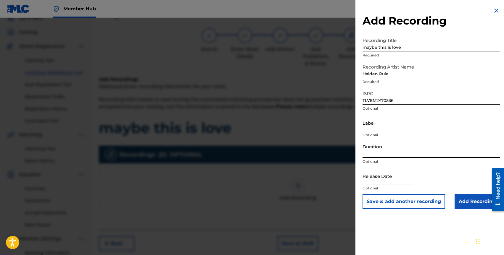
click at [374, 153] on input "Duration" at bounding box center [431, 149] width 137 height 17
type input "02:23"
click at [376, 181] on input "text" at bounding box center [388, 176] width 50 height 17
select select "8"
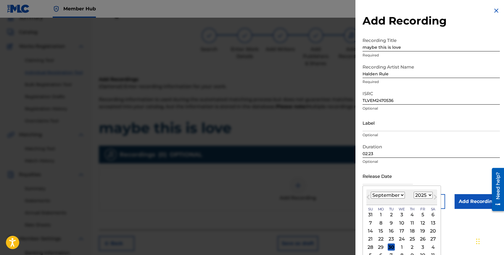
click at [420, 195] on select "1899 1900 1901 1902 1903 1904 1905 1906 1907 1908 1909 1910 1911 1912 1913 1914…" at bounding box center [423, 195] width 19 height 7
select select "2024"
click at [390, 193] on select "January February March April May June July August September October November De…" at bounding box center [388, 195] width 34 height 7
select select "7"
click at [421, 231] on div "16" at bounding box center [422, 231] width 7 height 7
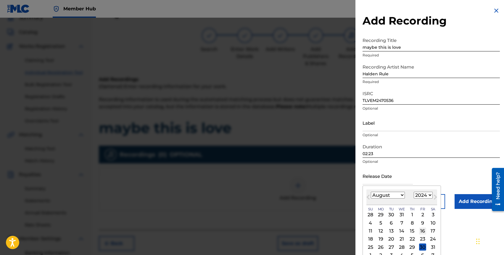
type input "August 16 2024"
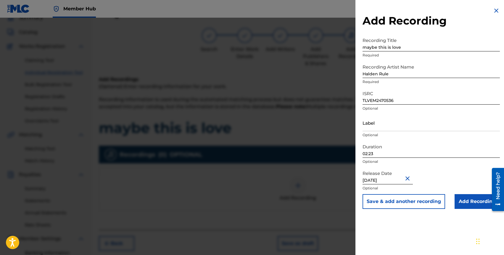
scroll to position [31, 0]
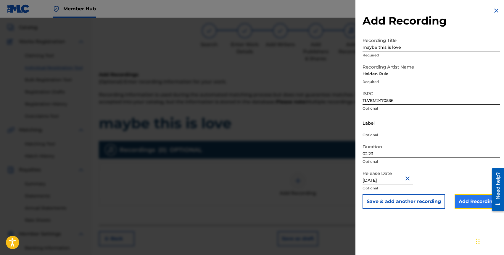
click at [472, 202] on input "Add Recording" at bounding box center [477, 202] width 45 height 15
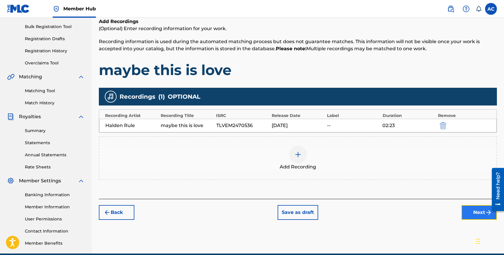
click at [468, 215] on button "Next" at bounding box center [480, 212] width 36 height 15
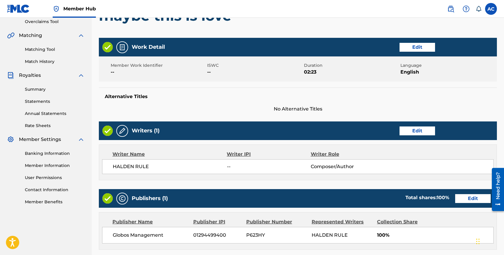
scroll to position [245, 0]
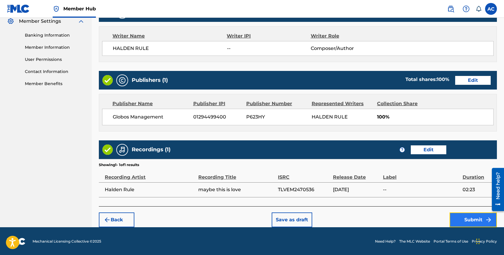
click at [458, 223] on button "Submit" at bounding box center [473, 220] width 47 height 15
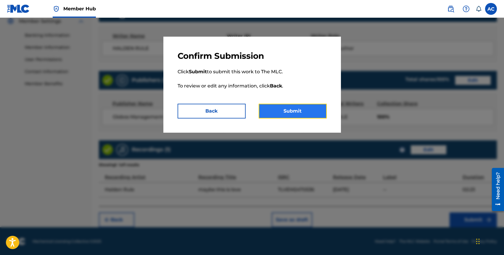
click at [305, 111] on button "Submit" at bounding box center [293, 111] width 68 height 15
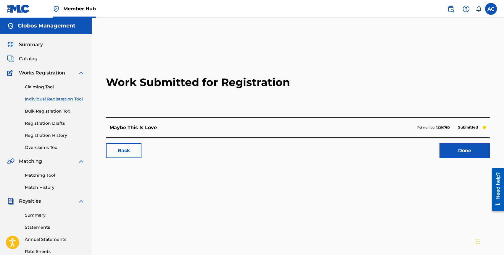
click at [38, 99] on link "Individual Registration Tool" at bounding box center [55, 99] width 60 height 6
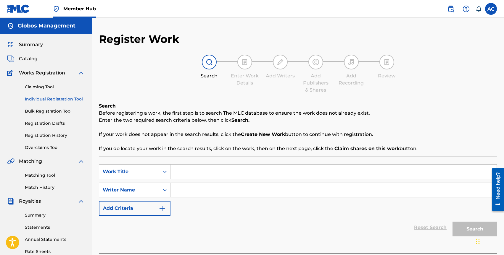
click at [48, 98] on link "Individual Registration Tool" at bounding box center [55, 99] width 60 height 6
click at [42, 134] on link "Registration History" at bounding box center [55, 136] width 60 height 6
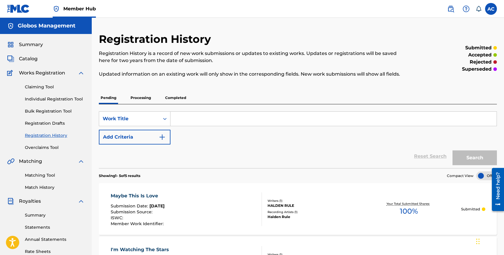
click at [140, 98] on p "Processing" at bounding box center [141, 98] width 24 height 12
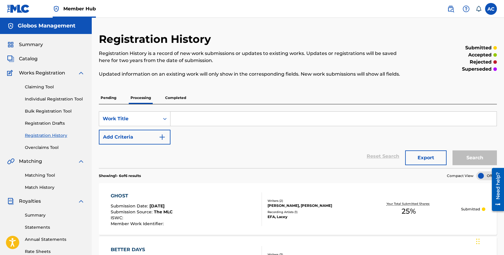
click at [103, 99] on p "Pending" at bounding box center [108, 98] width 19 height 12
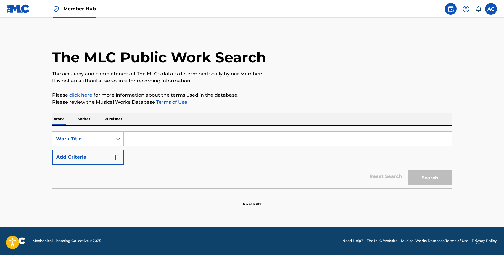
click at [118, 120] on p "Publisher" at bounding box center [113, 119] width 21 height 12
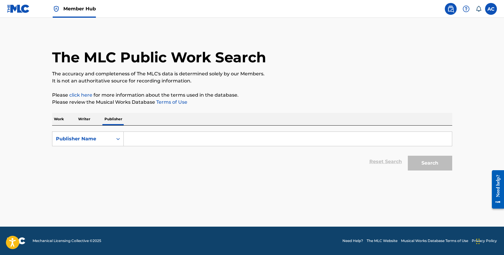
click at [147, 137] on input "Search Form" at bounding box center [288, 139] width 328 height 14
paste input "ARTIST 101 PUBLISHING GROUP"
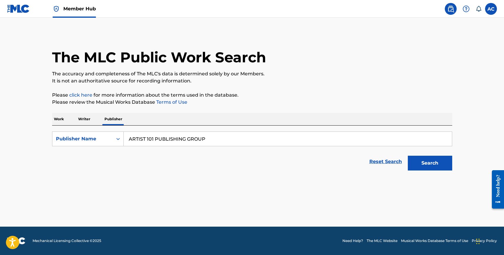
type input "ARTIST 101 PUBLISHING GROUP"
click at [408, 156] on button "Search" at bounding box center [430, 163] width 44 height 15
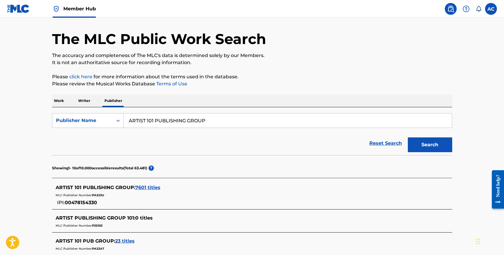
scroll to position [26, 0]
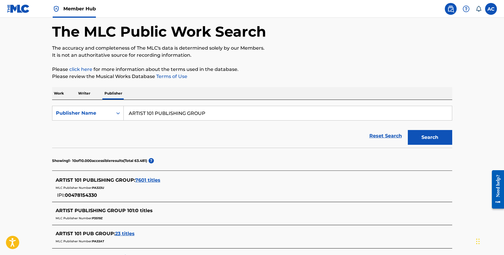
click at [147, 180] on span "7601 titles" at bounding box center [147, 181] width 25 height 6
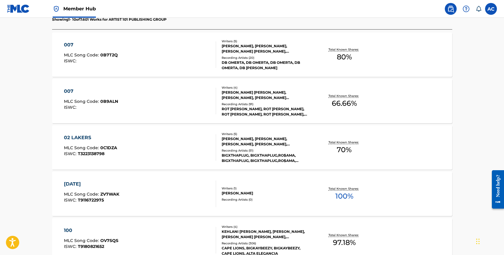
scroll to position [189, 0]
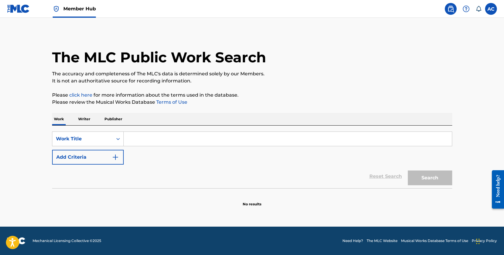
click at [84, 118] on p "Writer" at bounding box center [84, 119] width 16 height 12
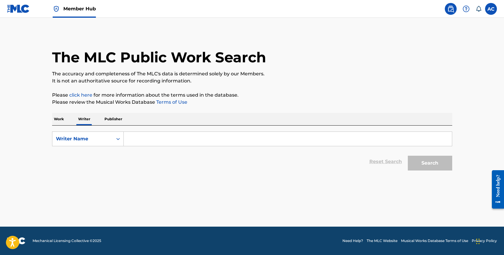
click at [144, 139] on input "Search Form" at bounding box center [288, 139] width 328 height 14
click at [54, 115] on p "Work" at bounding box center [59, 119] width 14 height 12
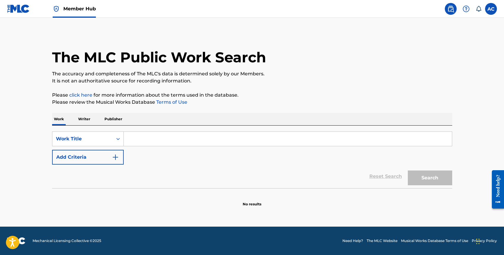
click at [153, 138] on input "Search Form" at bounding box center [288, 139] width 328 height 14
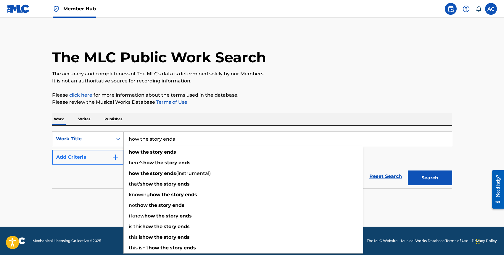
type input "how the story ends"
click at [91, 163] on button "Add Criteria" at bounding box center [88, 157] width 72 height 15
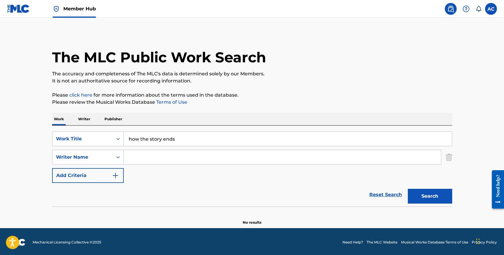
click at [137, 157] on input "Search Form" at bounding box center [282, 157] width 317 height 14
type input "halden rule"
click at [408, 189] on button "Search" at bounding box center [430, 196] width 44 height 15
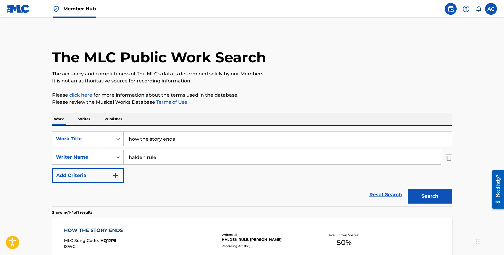
scroll to position [67, 0]
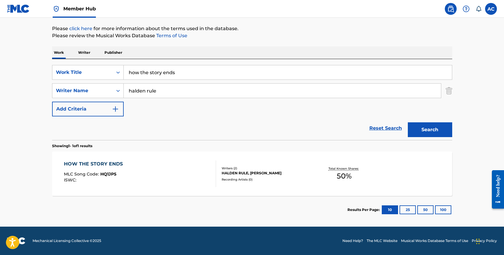
click at [80, 161] on div "HOW THE STORY ENDS" at bounding box center [95, 164] width 62 height 7
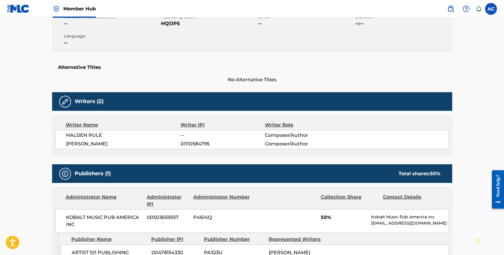
scroll to position [117, 0]
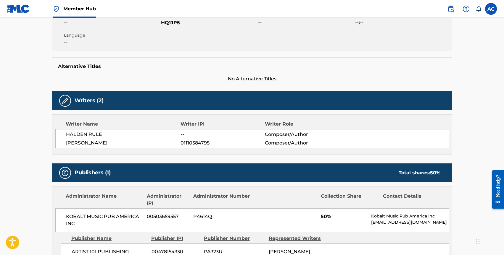
click at [196, 144] on span "01110584795" at bounding box center [223, 143] width 84 height 7
copy span "01110584795"
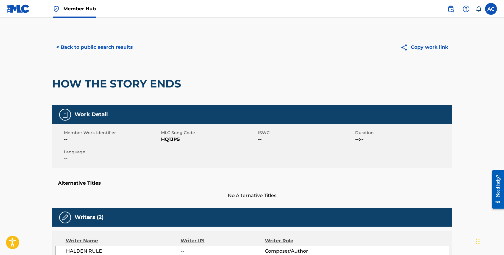
click at [189, 81] on div "HOW THE STORY ENDS" at bounding box center [252, 83] width 400 height 43
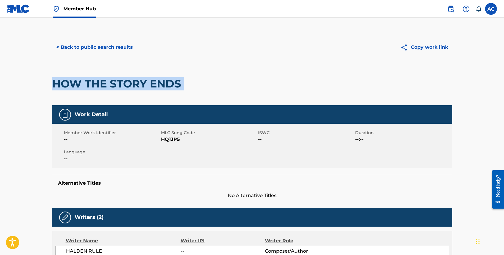
click at [189, 81] on div "HOW THE STORY ENDS" at bounding box center [252, 83] width 400 height 43
click at [198, 79] on div "HOW THE STORY ENDS" at bounding box center [252, 83] width 400 height 43
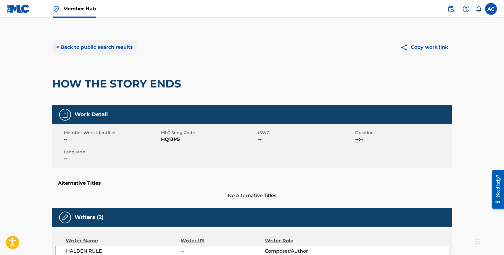
click at [83, 47] on button "< Back to public search results" at bounding box center [94, 47] width 85 height 15
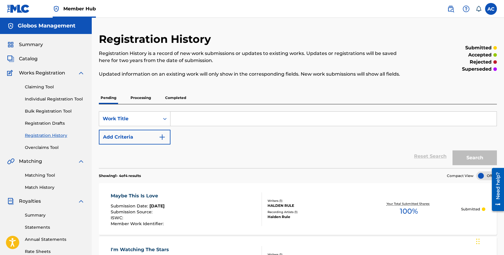
click at [198, 116] on input "Search Form" at bounding box center [334, 119] width 326 height 14
click at [453, 151] on button "Search" at bounding box center [475, 158] width 44 height 15
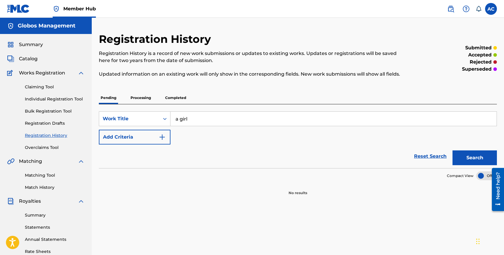
click at [190, 116] on input "a girl" at bounding box center [334, 119] width 326 height 14
type input "maybe"
click at [453, 151] on button "Search" at bounding box center [475, 158] width 44 height 15
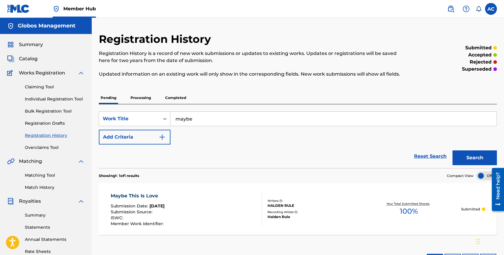
click at [184, 118] on input "maybe" at bounding box center [334, 119] width 326 height 14
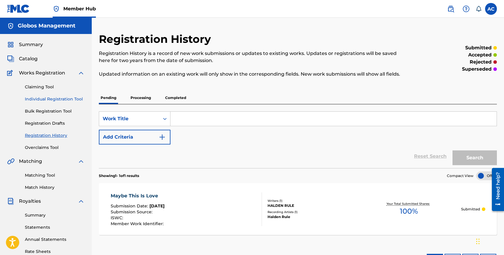
click at [42, 100] on link "Individual Registration Tool" at bounding box center [55, 99] width 60 height 6
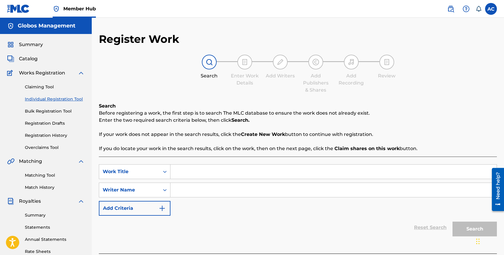
click at [195, 171] on input "Search Form" at bounding box center [334, 172] width 326 height 14
type input "a girl i'll never know"
click at [199, 185] on input "Search Form" at bounding box center [334, 190] width 326 height 14
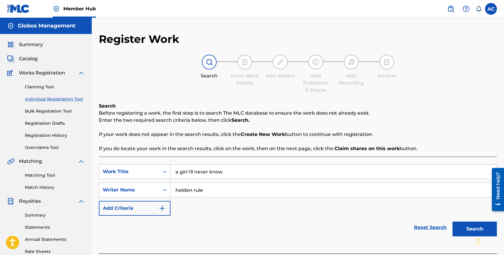
type input "halden rule"
click at [453, 222] on button "Search" at bounding box center [475, 229] width 44 height 15
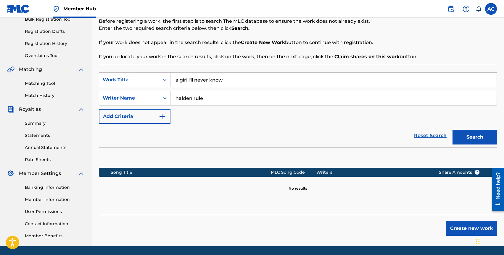
scroll to position [107, 0]
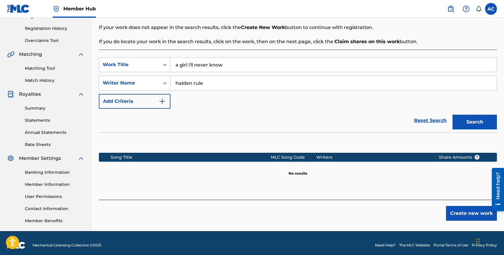
click at [465, 206] on div "Create new work" at bounding box center [298, 210] width 398 height 21
click at [465, 211] on button "Create new work" at bounding box center [471, 213] width 51 height 15
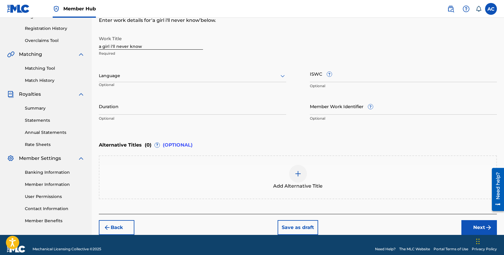
click at [119, 76] on div at bounding box center [192, 75] width 187 height 7
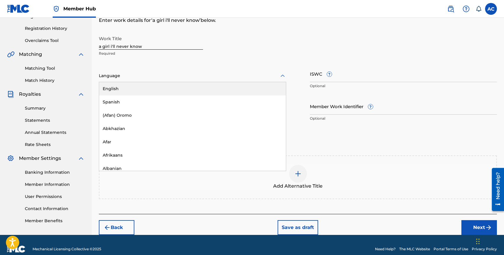
click at [123, 89] on div "English" at bounding box center [192, 88] width 187 height 13
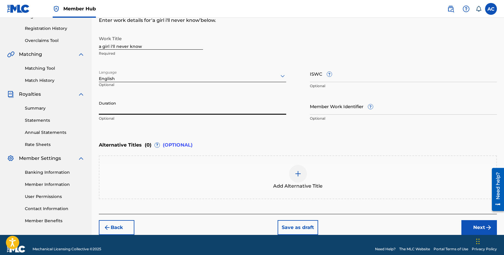
click at [115, 107] on input "Duration" at bounding box center [192, 106] width 187 height 17
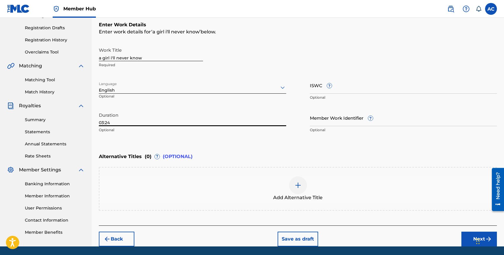
scroll to position [108, 0]
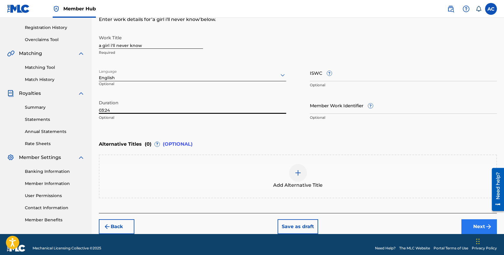
type input "03:24"
click at [466, 222] on button "Next" at bounding box center [480, 227] width 36 height 15
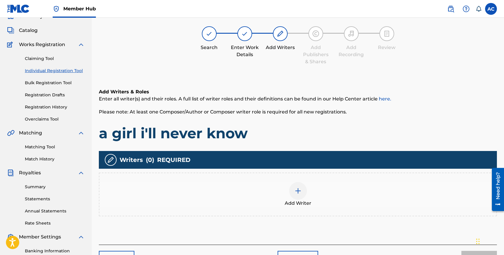
scroll to position [27, 0]
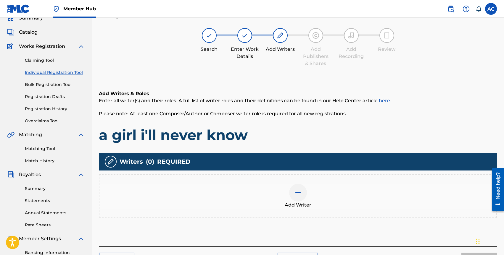
click at [294, 193] on div at bounding box center [298, 193] width 18 height 18
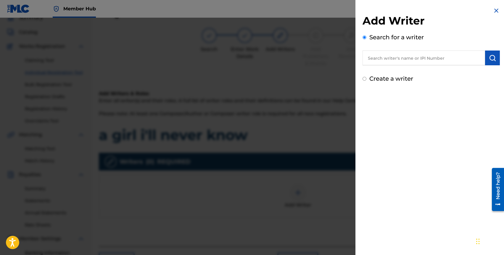
click at [400, 57] on input "text" at bounding box center [424, 58] width 123 height 15
type input "halden rule"
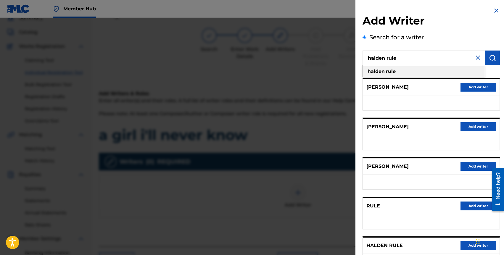
click at [447, 68] on div "halden rule" at bounding box center [424, 71] width 122 height 11
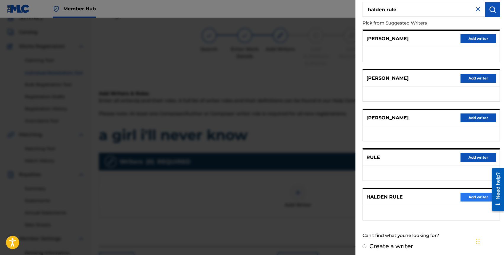
scroll to position [50, 0]
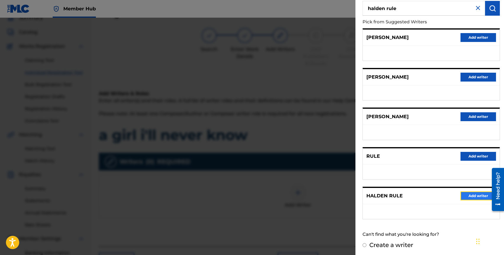
click at [468, 193] on button "Add writer" at bounding box center [479, 196] width 36 height 9
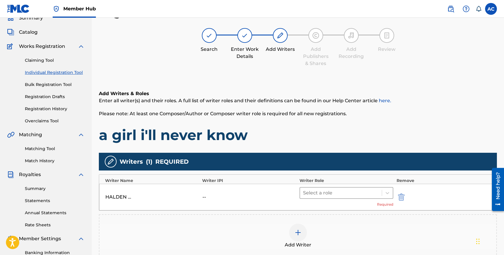
click at [325, 194] on div at bounding box center [341, 193] width 76 height 8
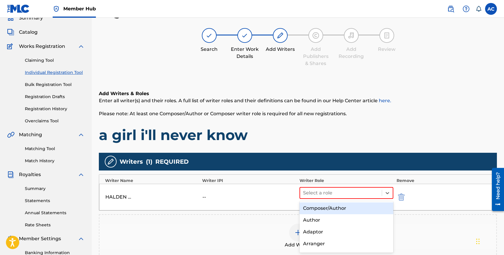
click at [332, 208] on div "Composer/Author" at bounding box center [347, 209] width 94 height 12
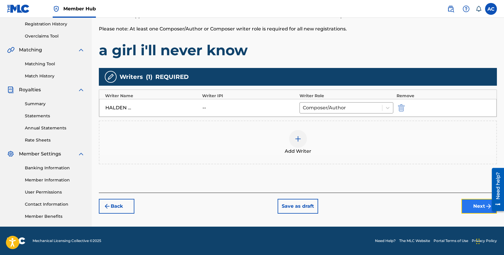
click at [469, 204] on button "Next" at bounding box center [480, 206] width 36 height 15
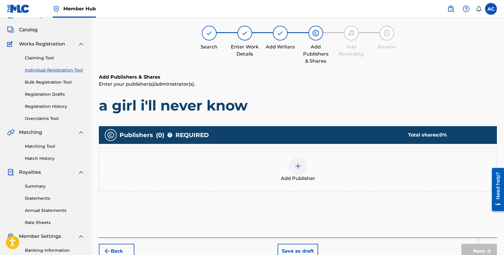
scroll to position [27, 0]
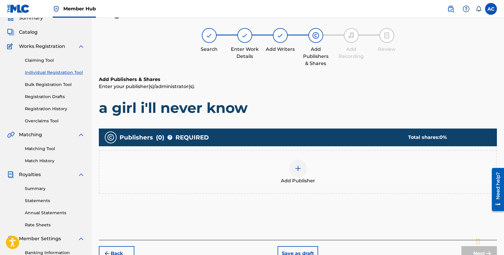
click at [314, 174] on div "Add Publisher" at bounding box center [297, 172] width 397 height 25
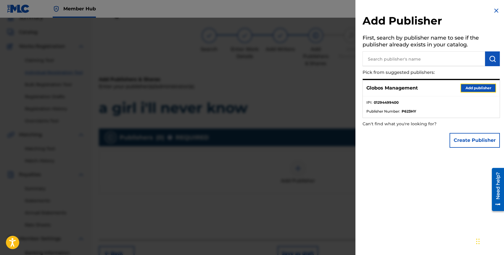
click at [468, 89] on button "Add publisher" at bounding box center [479, 88] width 36 height 9
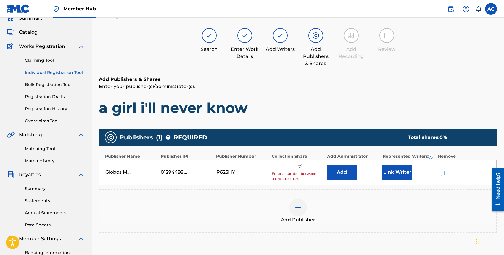
click at [292, 165] on input "text" at bounding box center [285, 167] width 27 height 8
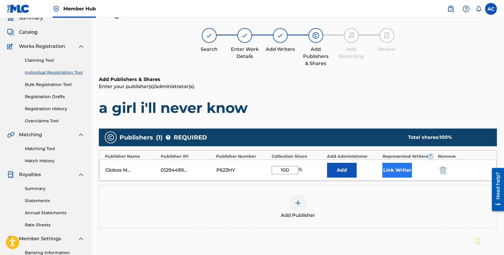
type input "100"
click at [391, 165] on button "Link Writer" at bounding box center [397, 170] width 30 height 15
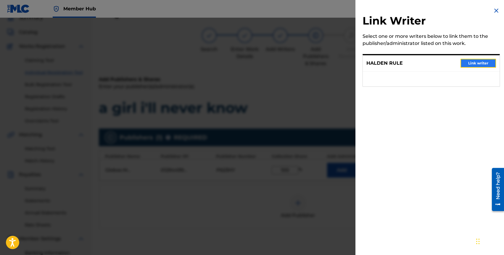
click at [465, 65] on button "Link writer" at bounding box center [479, 63] width 36 height 9
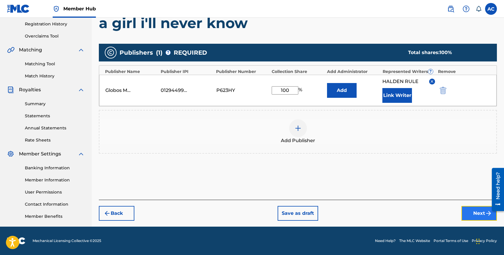
click at [466, 210] on button "Next" at bounding box center [480, 213] width 36 height 15
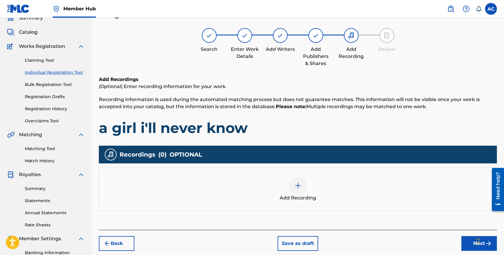
click at [292, 187] on div at bounding box center [298, 186] width 18 height 18
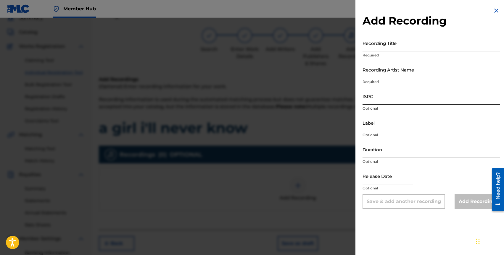
click at [375, 103] on input "ISRC" at bounding box center [431, 96] width 137 height 17
paste input "QZDA62291536"
type input "QZDA62291536"
click at [375, 57] on p "Required" at bounding box center [431, 55] width 137 height 5
click at [379, 46] on input "Recording Title" at bounding box center [431, 43] width 137 height 17
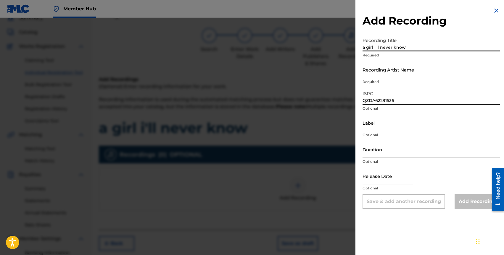
type input "a girl i'll never know"
click at [375, 76] on input "Recording Artist Name" at bounding box center [431, 69] width 137 height 17
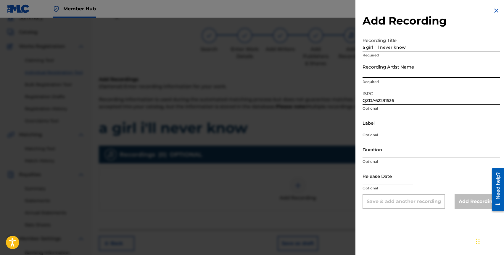
type input "Halden Rule"
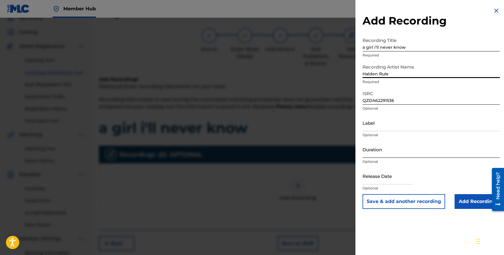
click at [376, 155] on input "Duration" at bounding box center [431, 149] width 137 height 17
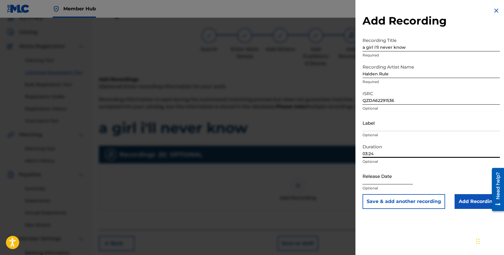
type input "03:24"
click at [367, 180] on input "text" at bounding box center [388, 176] width 50 height 17
select select "8"
select select "2025"
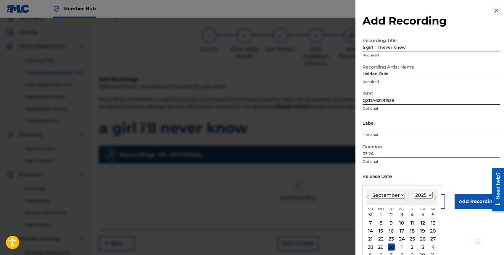
click at [393, 194] on select "January February March April May June July August September October November De…" at bounding box center [388, 195] width 34 height 7
select select "7"
click at [418, 195] on select "1899 1900 1901 1902 1903 1904 1905 1906 1907 1908 1909 1910 1911 1912 1913 1914…" at bounding box center [423, 195] width 19 height 7
select select "2022"
click at [421, 214] on div "5" at bounding box center [422, 215] width 7 height 7
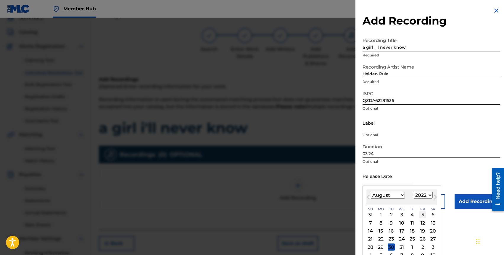
type input "August 5 2022"
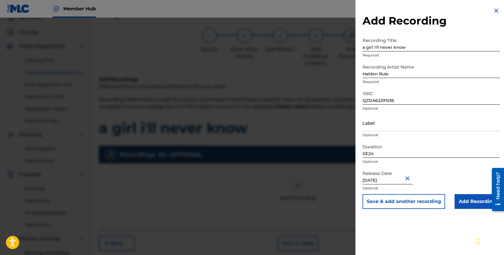
select select "7"
select select "2022"
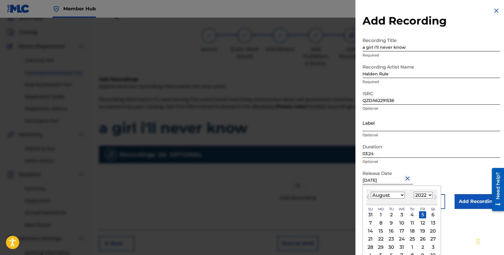
click at [405, 119] on input "Label" at bounding box center [431, 123] width 137 height 17
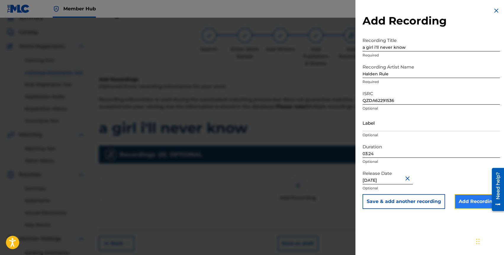
click at [475, 202] on input "Add Recording" at bounding box center [477, 202] width 45 height 15
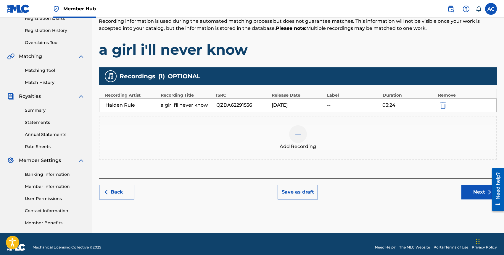
scroll to position [105, 0]
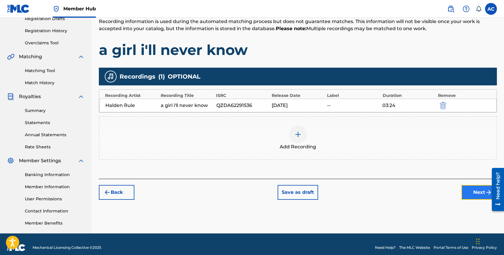
click at [469, 193] on button "Next" at bounding box center [480, 192] width 36 height 15
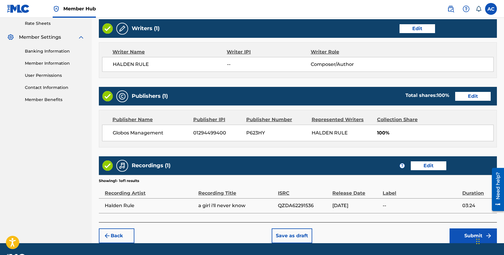
scroll to position [245, 0]
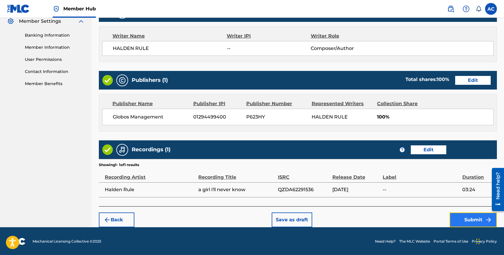
click at [461, 220] on button "Submit" at bounding box center [473, 220] width 47 height 15
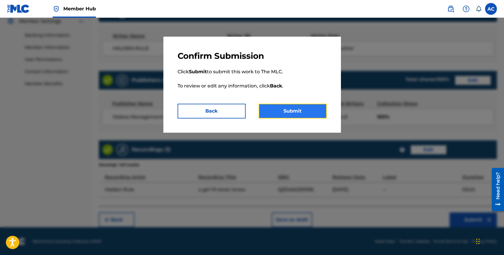
click at [286, 113] on button "Submit" at bounding box center [293, 111] width 68 height 15
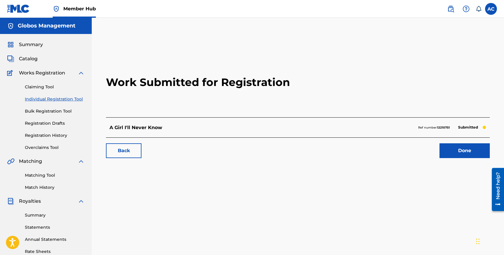
click at [46, 98] on link "Individual Registration Tool" at bounding box center [55, 99] width 60 height 6
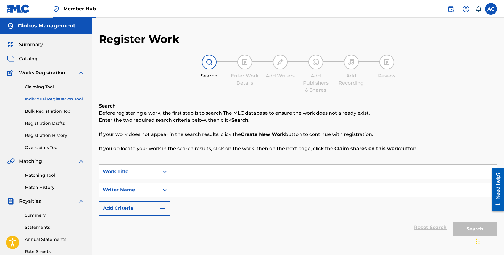
click at [186, 158] on div "SearchWithCriteria45aee39e-9580-414f-9bb8-42655b9483e1 Work Title SearchWithCri…" at bounding box center [298, 205] width 398 height 97
click at [186, 167] on input "Search Form" at bounding box center [334, 172] width 326 height 14
type input "bad influence"
click at [196, 187] on input "Search Form" at bounding box center [334, 190] width 326 height 14
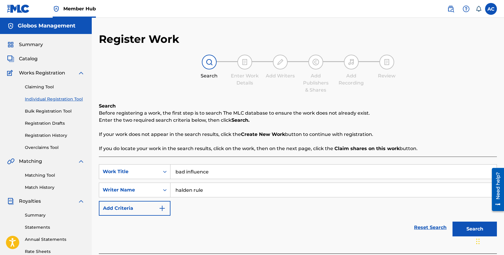
type input "halden rule"
click at [453, 222] on button "Search" at bounding box center [475, 229] width 44 height 15
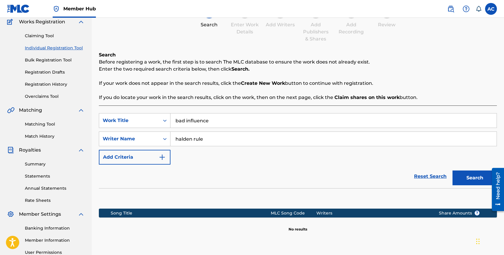
scroll to position [110, 0]
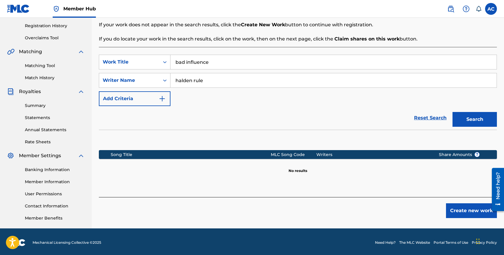
click at [469, 202] on div "Create new work" at bounding box center [298, 207] width 398 height 21
click at [469, 207] on button "Create new work" at bounding box center [471, 211] width 51 height 15
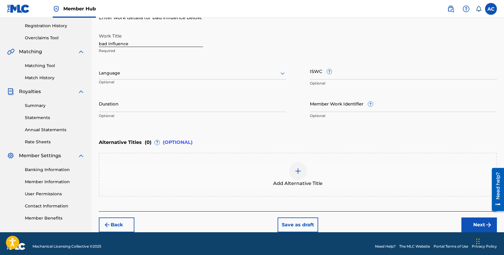
click at [108, 42] on input "bad influence" at bounding box center [151, 38] width 104 height 17
type input "Bad Influence"
click at [120, 75] on div at bounding box center [192, 73] width 187 height 7
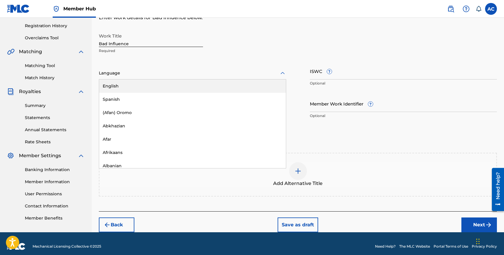
click at [120, 85] on div "English" at bounding box center [192, 86] width 187 height 13
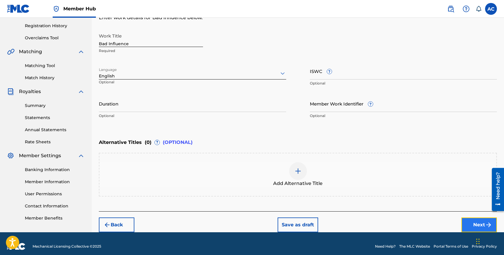
click at [473, 222] on button "Next" at bounding box center [480, 225] width 36 height 15
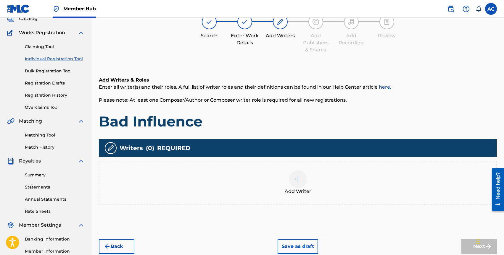
scroll to position [27, 0]
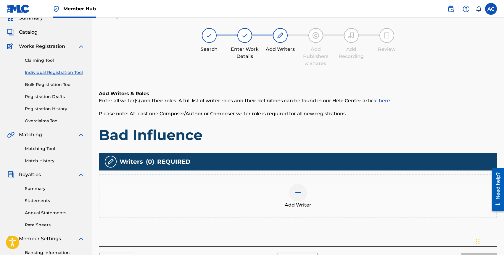
click at [290, 182] on div "Add Writer" at bounding box center [298, 197] width 398 height 44
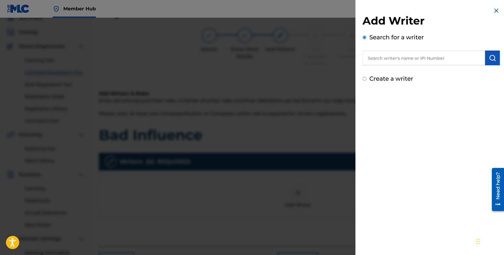
click at [397, 54] on input "text" at bounding box center [424, 58] width 123 height 15
type input "halden rule"
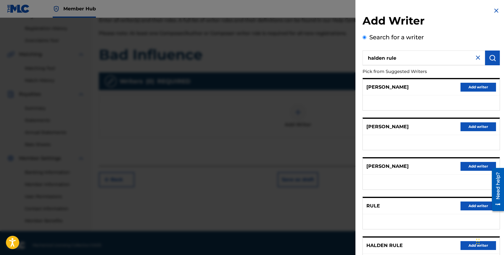
scroll to position [112, 0]
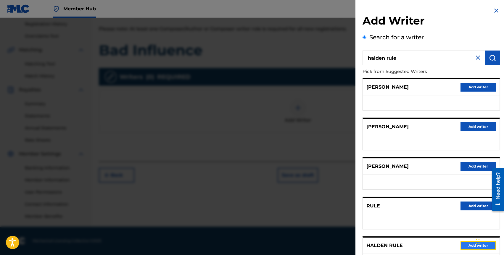
click at [464, 245] on button "Add writer" at bounding box center [479, 246] width 36 height 9
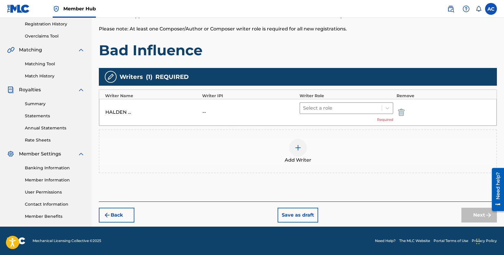
click at [337, 110] on div at bounding box center [341, 108] width 76 height 8
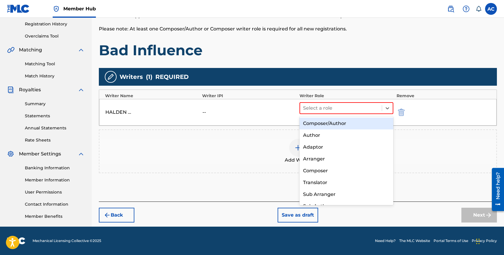
click at [336, 121] on div "Composer/Author" at bounding box center [347, 124] width 94 height 12
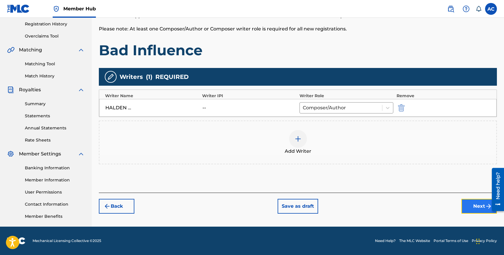
click at [471, 213] on button "Next" at bounding box center [480, 206] width 36 height 15
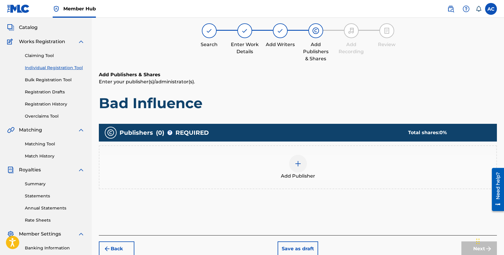
scroll to position [27, 0]
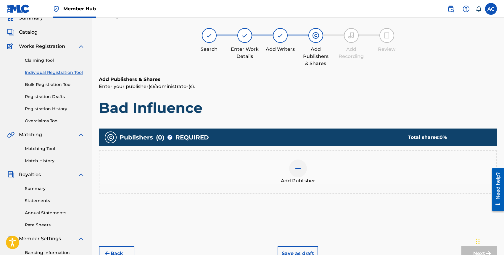
click at [318, 163] on div "Add Publisher" at bounding box center [297, 172] width 397 height 25
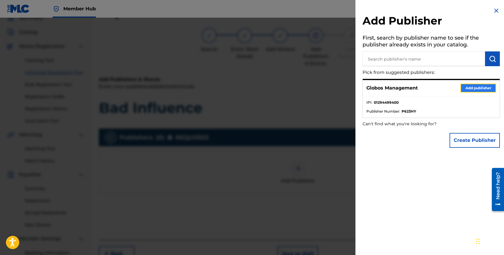
click at [465, 86] on button "Add publisher" at bounding box center [479, 88] width 36 height 9
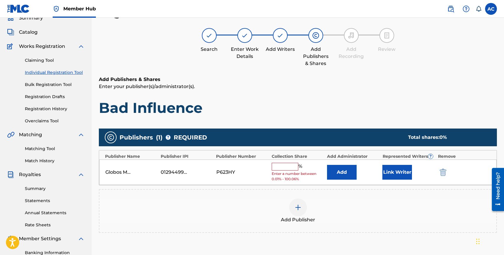
click at [278, 170] on input "text" at bounding box center [285, 167] width 27 height 8
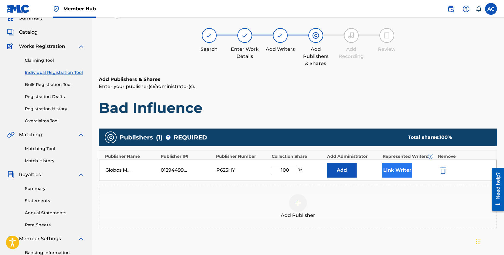
type input "100"
click at [401, 169] on button "Link Writer" at bounding box center [397, 170] width 30 height 15
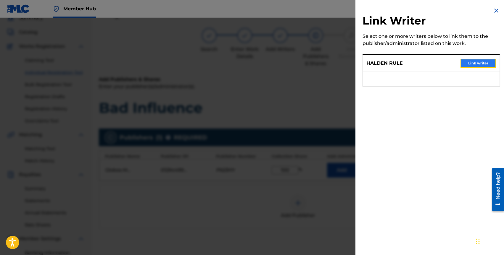
click at [469, 65] on button "Link writer" at bounding box center [479, 63] width 36 height 9
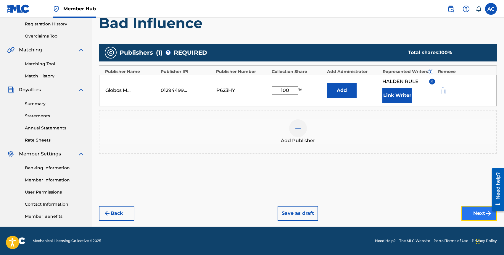
click at [467, 213] on button "Next" at bounding box center [480, 213] width 36 height 15
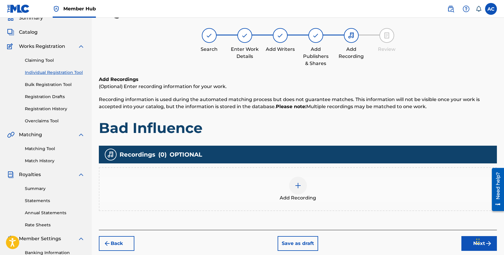
click at [279, 172] on div "Add Recording" at bounding box center [298, 190] width 398 height 44
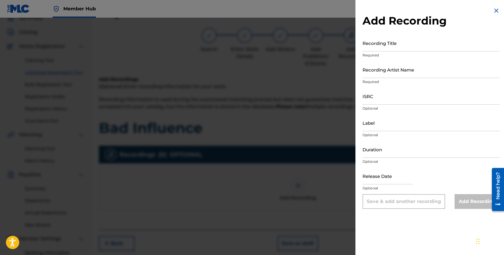
click at [369, 108] on p "Optional" at bounding box center [431, 108] width 137 height 5
click at [379, 104] on input "ISRC" at bounding box center [431, 96] width 137 height 17
click at [362, 45] on div "Add Recording Recording Title Required Recording Artist Name Required ISRC Opti…" at bounding box center [432, 108] width 152 height 216
click at [374, 45] on input "Recording Title" at bounding box center [431, 43] width 137 height 17
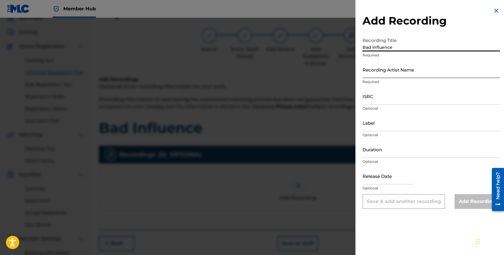
type input "Bad Influence"
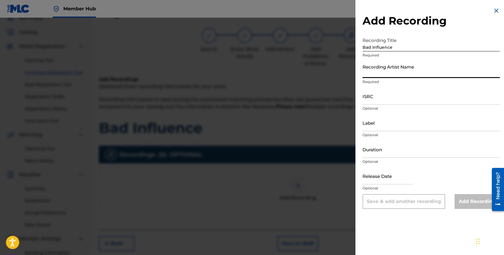
click at [375, 71] on input "Recording Artist Name" at bounding box center [431, 69] width 137 height 17
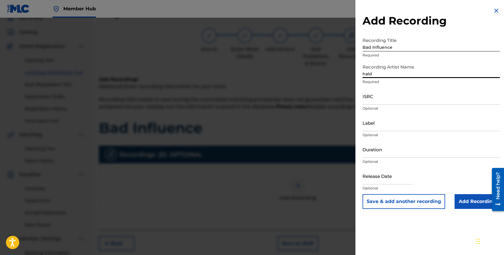
type input "Halden Rule"
click at [374, 97] on input "ISRC" at bounding box center [431, 96] width 137 height 17
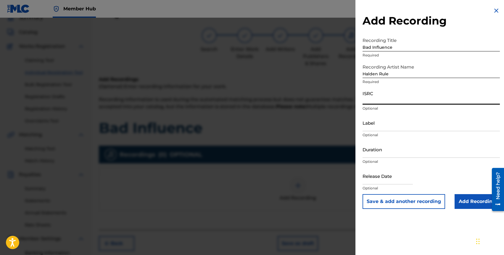
paste input "QZMER2241705"
type input "QZMER2241705"
click at [371, 179] on input "text" at bounding box center [388, 176] width 50 height 17
select select "8"
select select "2025"
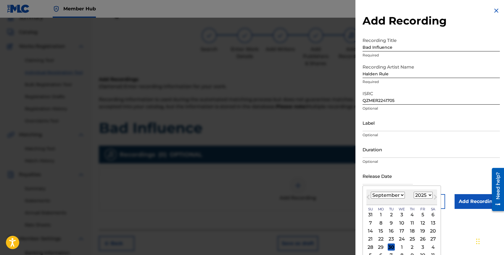
click at [374, 195] on select "January February March April May June July August September October November De…" at bounding box center [388, 195] width 34 height 7
select select "7"
click at [420, 192] on select "1899 1900 1901 1902 1903 1904 1905 1906 1907 1908 1909 1910 1911 1912 1913 1914…" at bounding box center [423, 195] width 19 height 7
select select "2022"
click at [421, 215] on div "5" at bounding box center [422, 215] width 7 height 7
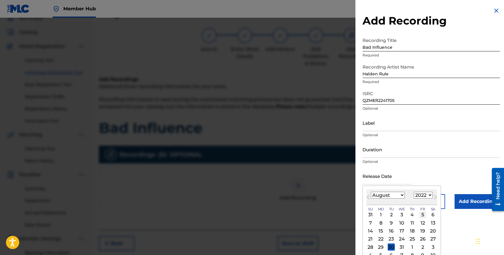
type input "August 5 2022"
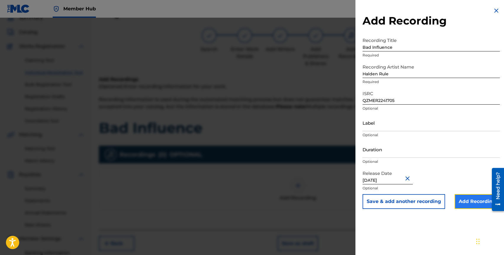
click at [469, 199] on input "Add Recording" at bounding box center [477, 202] width 45 height 15
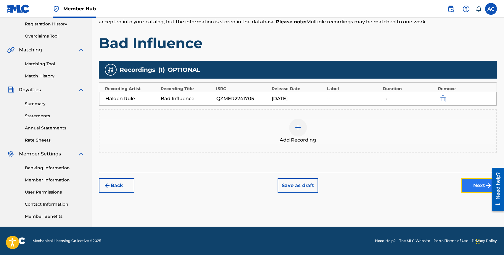
click at [470, 187] on button "Next" at bounding box center [480, 186] width 36 height 15
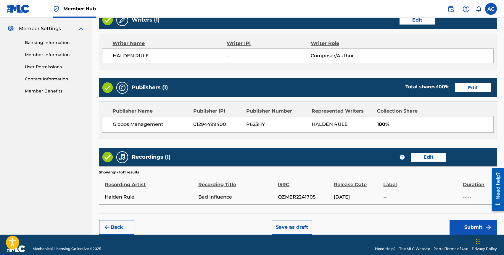
scroll to position [245, 0]
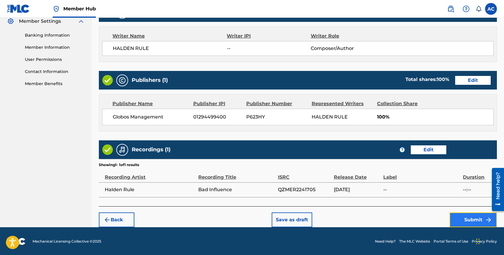
click at [456, 221] on button "Submit" at bounding box center [473, 220] width 47 height 15
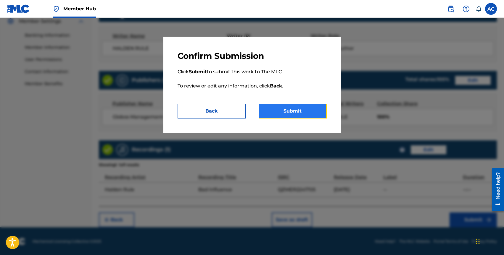
click at [297, 110] on button "Submit" at bounding box center [293, 111] width 68 height 15
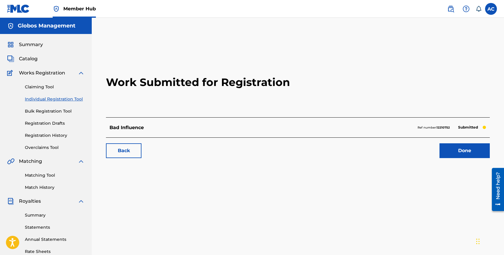
click at [42, 99] on link "Individual Registration Tool" at bounding box center [55, 99] width 60 height 6
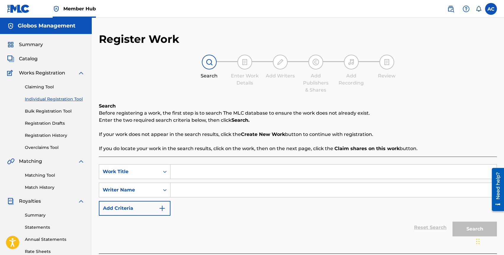
click at [184, 169] on input "Search Form" at bounding box center [334, 172] width 326 height 14
type input "Bright"
click at [198, 213] on div "SearchWithCriteria45aee39e-9580-414f-9bb8-42655b9483e1 Work Title Bright Search…" at bounding box center [298, 191] width 398 height 52
click at [198, 190] on input "Search Form" at bounding box center [334, 190] width 326 height 14
type input "halden rule"
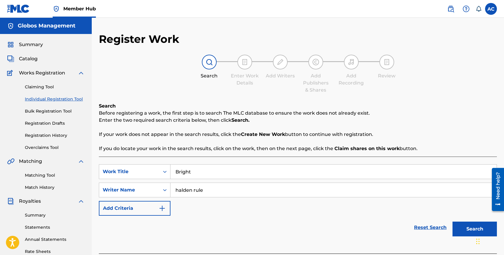
click at [453, 222] on button "Search" at bounding box center [475, 229] width 44 height 15
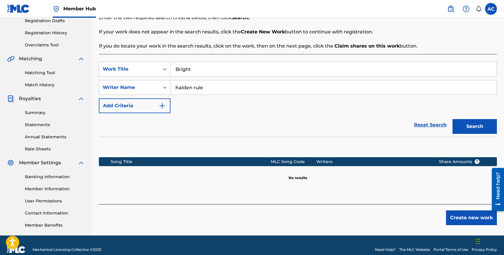
scroll to position [112, 0]
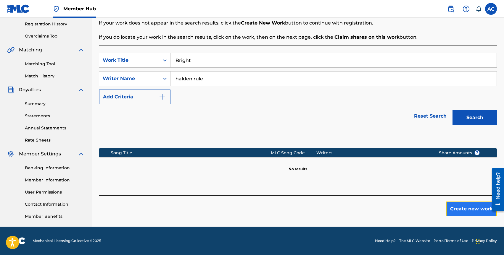
click at [470, 211] on button "Create new work" at bounding box center [471, 209] width 51 height 15
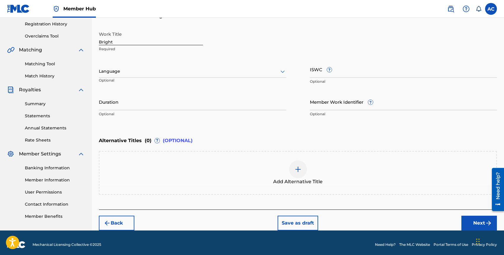
click at [126, 78] on p "Optional" at bounding box center [127, 83] width 57 height 10
click at [126, 76] on div "Language" at bounding box center [192, 71] width 187 height 12
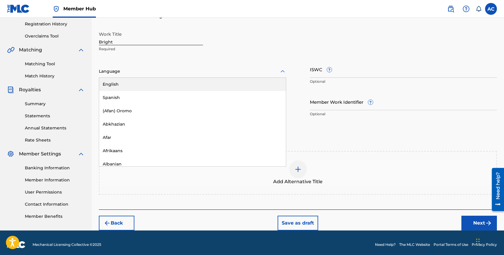
click at [126, 83] on div "English" at bounding box center [192, 84] width 187 height 13
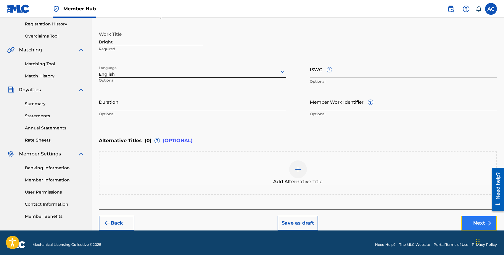
click at [467, 218] on button "Next" at bounding box center [480, 223] width 36 height 15
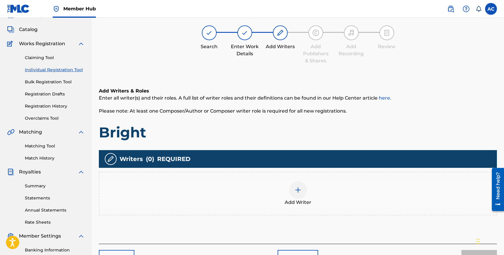
scroll to position [27, 0]
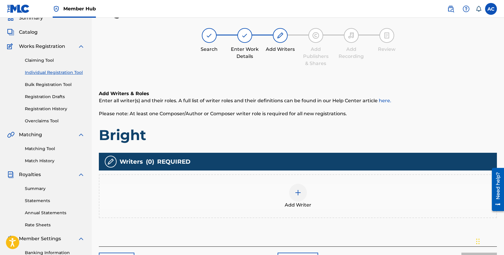
click at [260, 191] on div "Add Writer" at bounding box center [297, 196] width 397 height 25
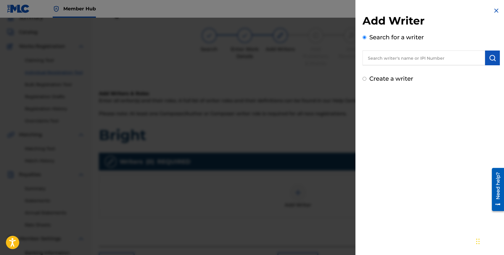
drag, startPoint x: 385, startPoint y: 62, endPoint x: 382, endPoint y: 60, distance: 3.8
click at [385, 61] on input "text" at bounding box center [424, 58] width 123 height 15
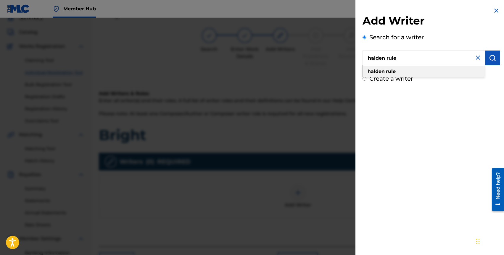
type input "halden rule"
click at [395, 72] on strong "rule" at bounding box center [391, 72] width 10 height 6
click at [488, 62] on button "submit" at bounding box center [492, 58] width 15 height 15
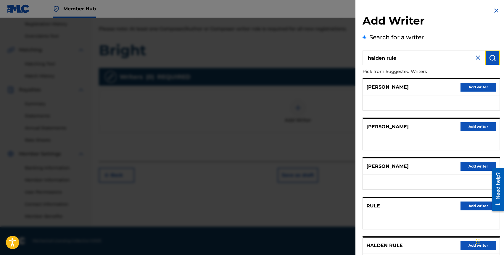
scroll to position [51, 0]
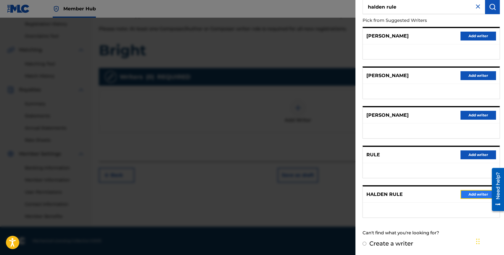
click at [471, 196] on button "Add writer" at bounding box center [479, 194] width 36 height 9
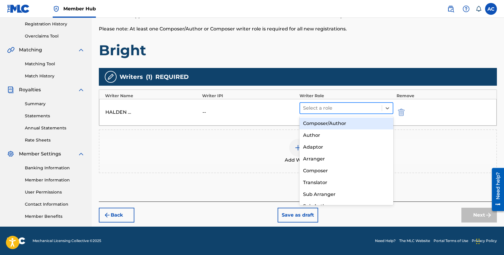
click at [334, 110] on div at bounding box center [341, 108] width 76 height 8
click at [334, 119] on div "Composer/Author" at bounding box center [347, 124] width 94 height 12
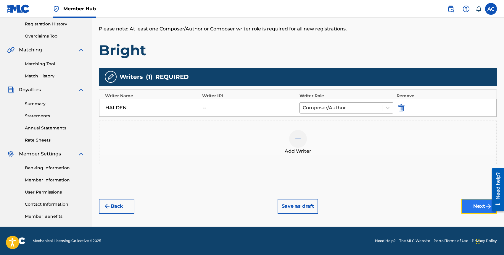
click at [466, 202] on button "Next" at bounding box center [480, 206] width 36 height 15
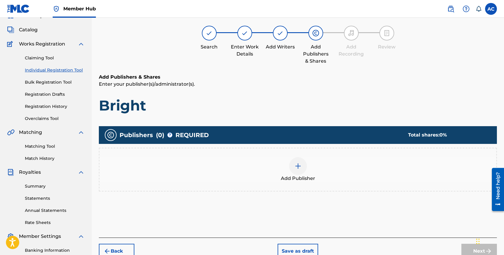
scroll to position [27, 0]
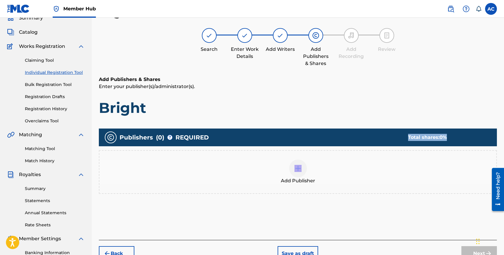
click at [293, 147] on div "Publishers ( 0 ) ? REQUIRED Total shares: 0 % Add Publisher" at bounding box center [298, 161] width 398 height 65
click at [293, 160] on div "Add Publisher" at bounding box center [298, 172] width 398 height 44
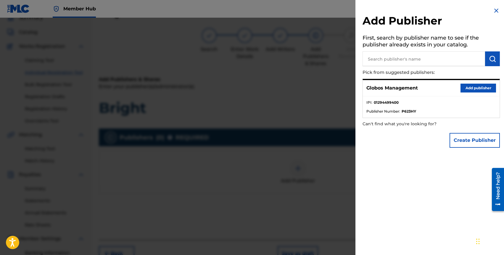
click at [470, 81] on div "Globos Management Add publisher" at bounding box center [431, 88] width 137 height 16
click at [470, 86] on button "Add publisher" at bounding box center [479, 88] width 36 height 9
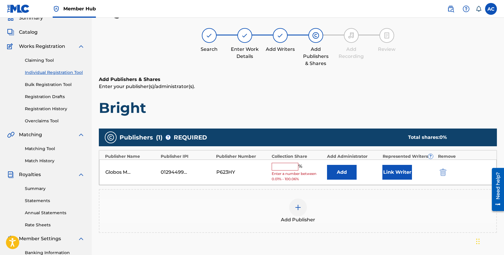
click at [291, 164] on input "text" at bounding box center [285, 167] width 27 height 8
type input "0"
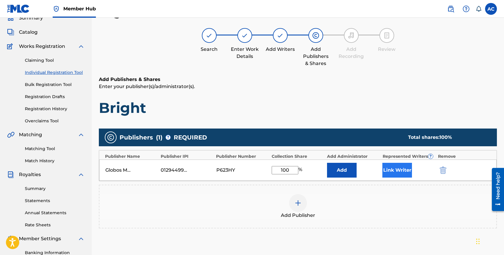
type input "100"
click at [400, 168] on button "Link Writer" at bounding box center [397, 170] width 30 height 15
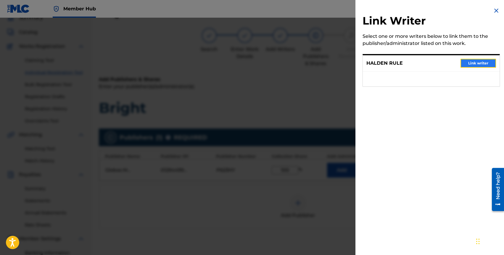
click at [472, 64] on button "Link writer" at bounding box center [479, 63] width 36 height 9
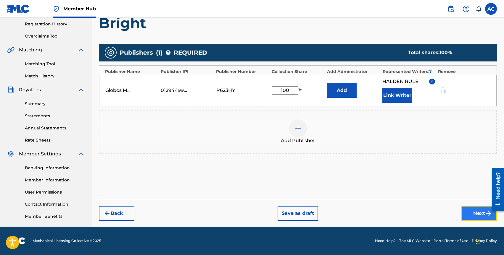
click at [470, 219] on button "Next" at bounding box center [480, 213] width 36 height 15
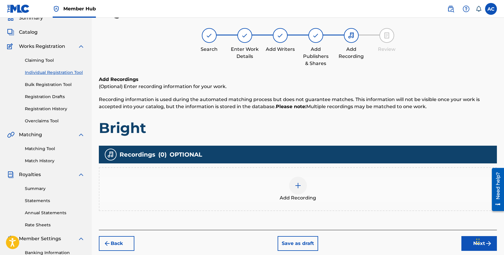
click at [302, 190] on div at bounding box center [298, 186] width 18 height 18
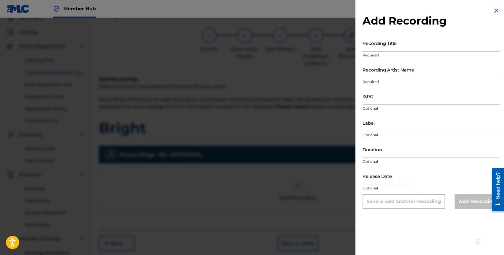
click at [368, 49] on input "Recording Title" at bounding box center [431, 43] width 137 height 17
type input "Bright"
click at [381, 84] on p "Required" at bounding box center [431, 81] width 137 height 5
click at [382, 76] on input "Recording Artist Name" at bounding box center [431, 69] width 137 height 17
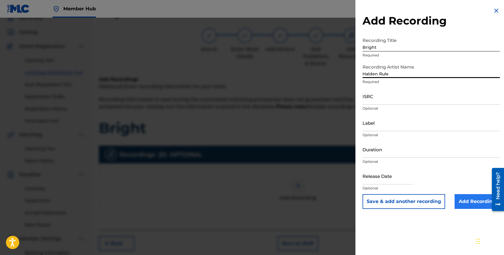
type input "Halden Rule"
click at [463, 200] on input "Add Recording" at bounding box center [477, 202] width 45 height 15
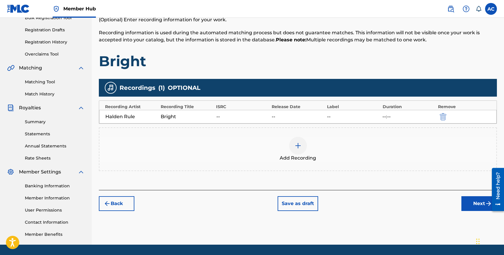
scroll to position [101, 0]
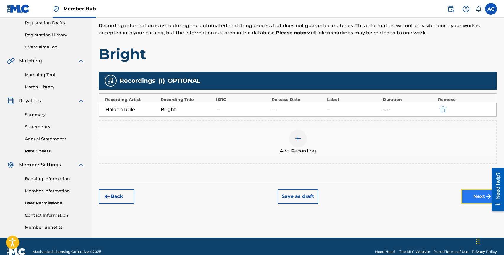
click at [474, 197] on button "Next" at bounding box center [480, 196] width 36 height 15
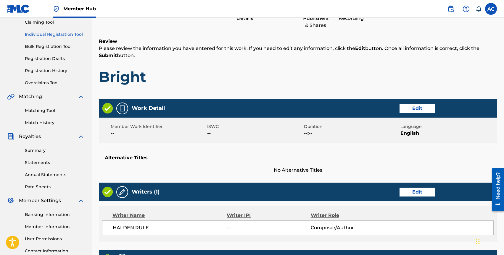
scroll to position [245, 0]
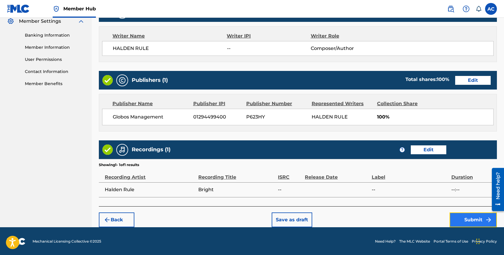
click at [469, 221] on button "Submit" at bounding box center [473, 220] width 47 height 15
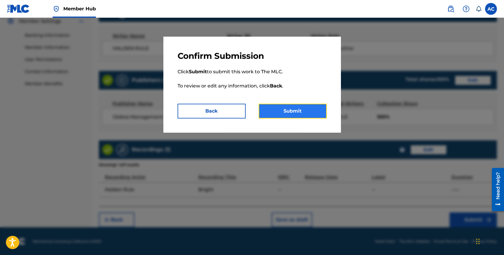
click at [307, 107] on button "Submit" at bounding box center [293, 111] width 68 height 15
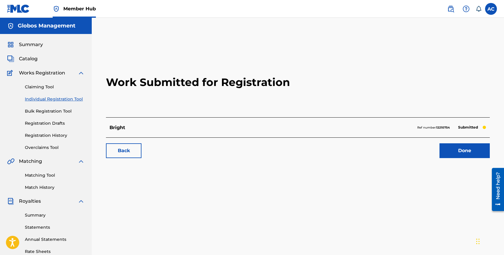
click at [62, 98] on link "Individual Registration Tool" at bounding box center [55, 99] width 60 height 6
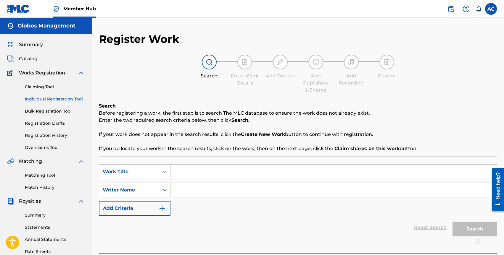
click at [228, 170] on input "Search Form" at bounding box center [334, 172] width 326 height 14
type input "Calling your name"
click at [226, 192] on input "Search Form" at bounding box center [334, 190] width 326 height 14
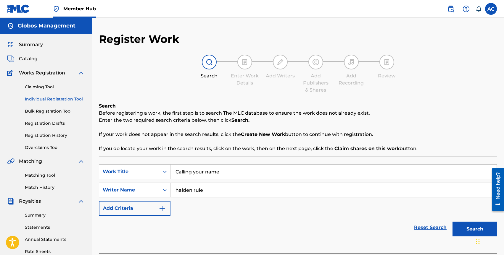
type input "halden rule"
click at [453, 222] on button "Search" at bounding box center [475, 229] width 44 height 15
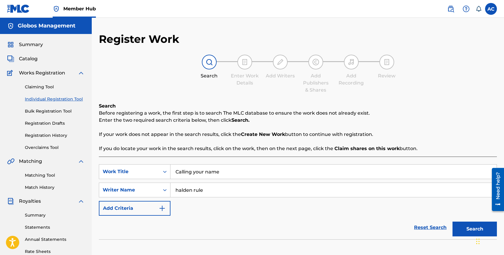
scroll to position [112, 0]
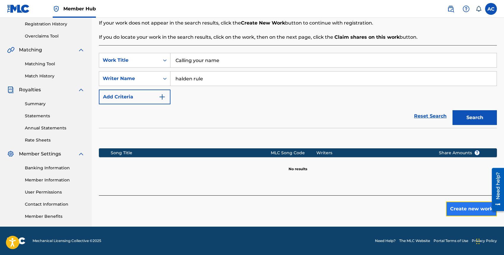
click at [459, 209] on button "Create new work" at bounding box center [471, 209] width 51 height 15
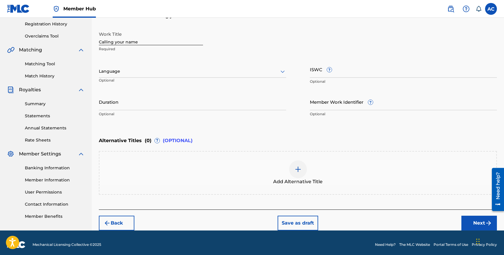
click at [116, 42] on input "Calling your name" at bounding box center [151, 36] width 104 height 17
click at [128, 43] on input "Calling Your name" at bounding box center [151, 36] width 104 height 17
type input "Calling Your Name"
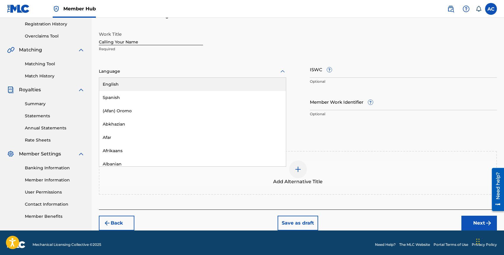
click at [132, 74] on div at bounding box center [192, 71] width 187 height 7
click at [132, 87] on div "English" at bounding box center [192, 84] width 187 height 13
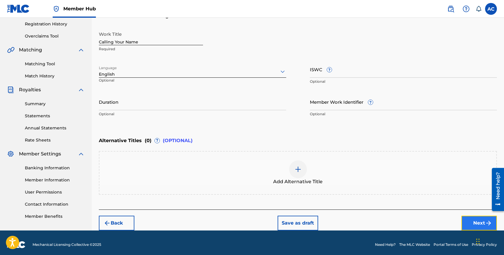
click at [468, 224] on button "Next" at bounding box center [480, 223] width 36 height 15
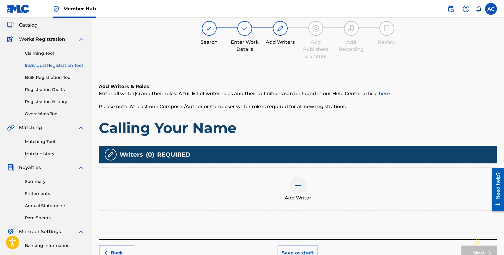
scroll to position [27, 0]
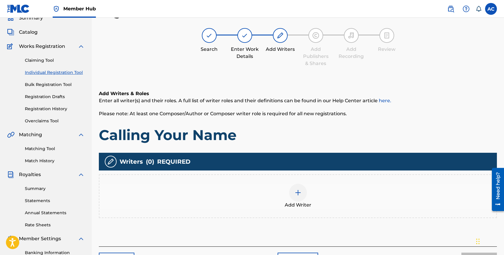
click at [300, 175] on div "Add Writer" at bounding box center [298, 197] width 398 height 44
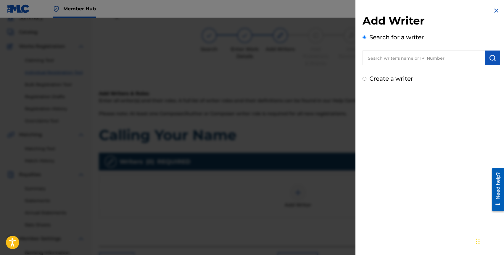
click at [394, 62] on input "text" at bounding box center [424, 58] width 123 height 15
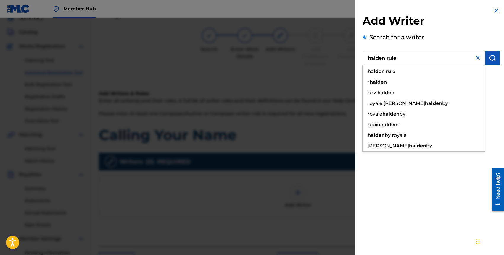
type input "halden rule"
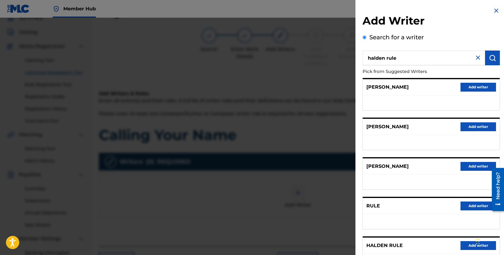
scroll to position [51, 0]
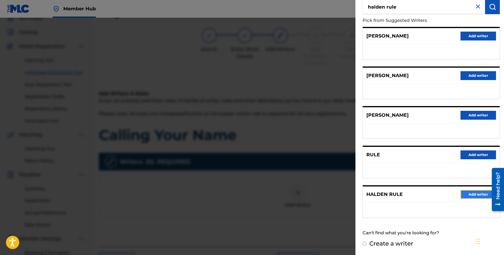
click at [479, 193] on button "Add writer" at bounding box center [479, 194] width 36 height 9
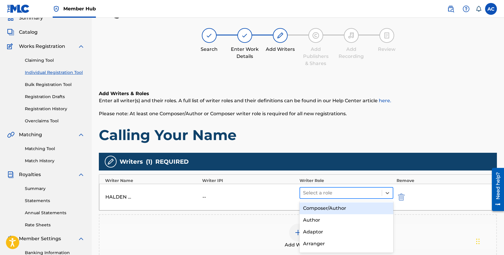
click at [349, 190] on div at bounding box center [341, 193] width 76 height 8
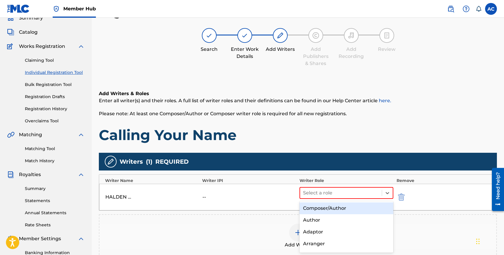
click at [348, 200] on div "Composer/Author, 1 of 8. 8 results available. Use Up and Down to choose options…" at bounding box center [347, 197] width 94 height 20
click at [348, 200] on div "Select a role Required" at bounding box center [347, 197] width 94 height 20
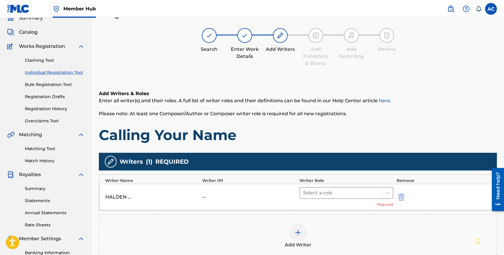
click at [348, 197] on div "Select a role" at bounding box center [341, 193] width 82 height 11
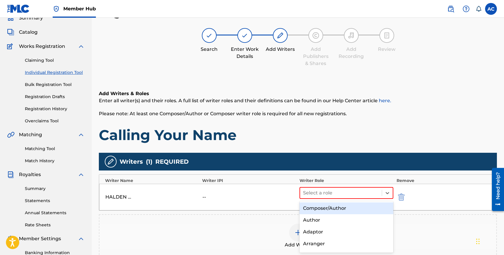
click at [348, 205] on div "Composer/Author" at bounding box center [347, 209] width 94 height 12
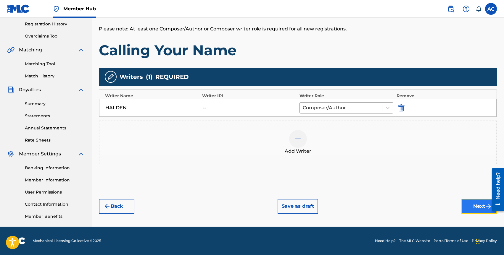
click at [468, 207] on button "Next" at bounding box center [480, 206] width 36 height 15
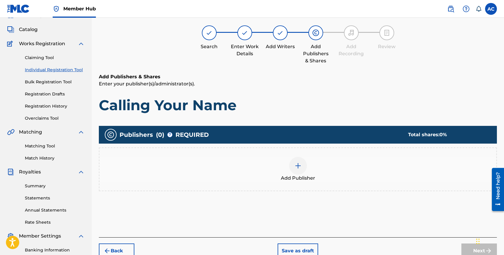
scroll to position [27, 0]
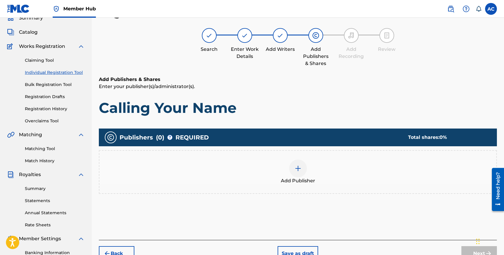
click at [283, 164] on div "Add Publisher" at bounding box center [297, 172] width 397 height 25
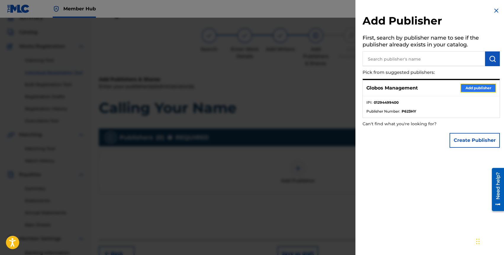
click at [471, 89] on button "Add publisher" at bounding box center [479, 88] width 36 height 9
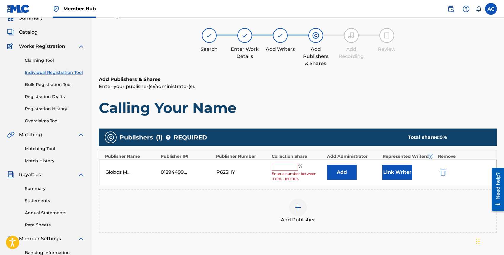
click at [275, 164] on input "text" at bounding box center [285, 167] width 27 height 8
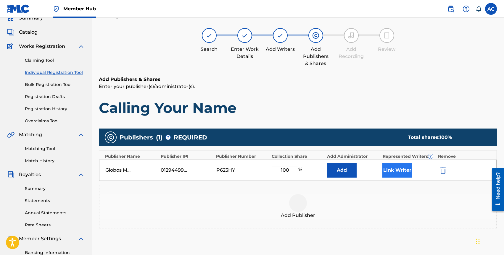
type input "100"
click at [399, 169] on button "Link Writer" at bounding box center [397, 170] width 30 height 15
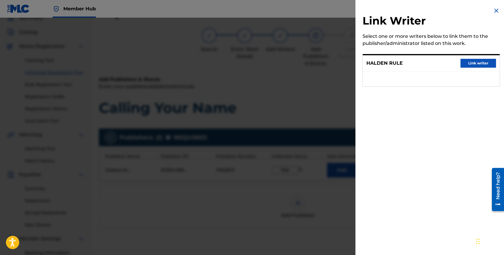
click at [467, 68] on div "HALDEN RULE Link writer" at bounding box center [431, 63] width 137 height 16
click at [472, 64] on button "Link writer" at bounding box center [479, 63] width 36 height 9
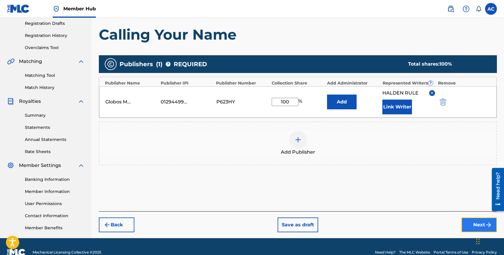
click at [466, 222] on button "Next" at bounding box center [480, 225] width 36 height 15
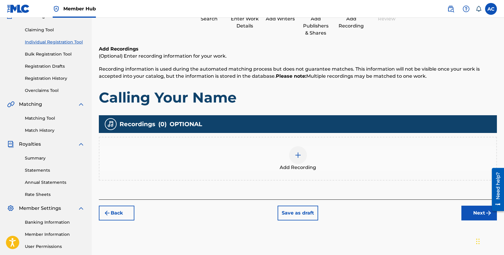
scroll to position [65, 0]
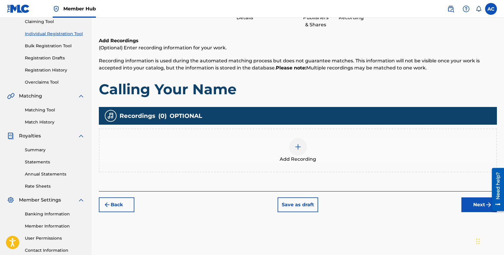
click at [311, 144] on div "Add Recording" at bounding box center [297, 150] width 397 height 25
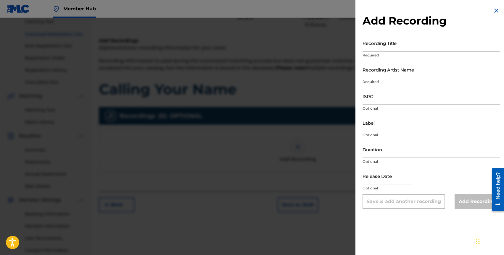
click at [393, 50] on input "Recording Title" at bounding box center [431, 43] width 137 height 17
type input "Calling Your Name"
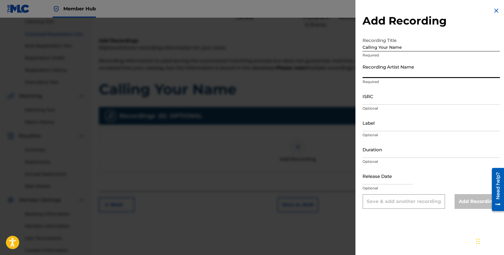
click at [384, 73] on input "Recording Artist Name" at bounding box center [431, 69] width 137 height 17
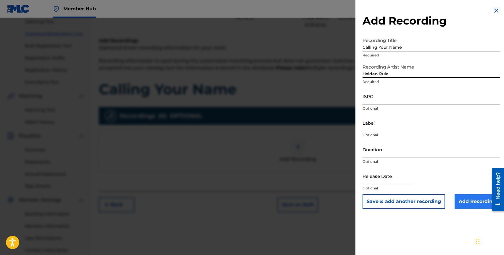
type input "Halden Rule"
click at [462, 202] on input "Add Recording" at bounding box center [477, 202] width 45 height 15
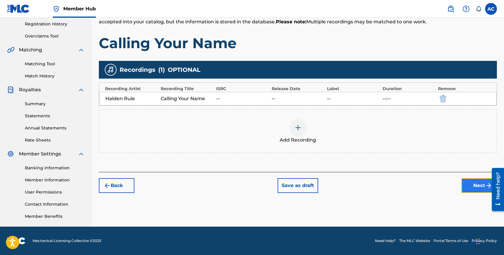
click at [479, 183] on button "Next" at bounding box center [480, 186] width 36 height 15
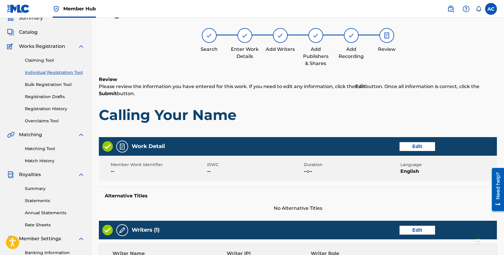
scroll to position [245, 0]
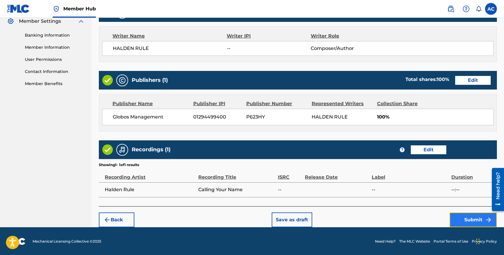
click at [469, 220] on button "Submit" at bounding box center [473, 220] width 47 height 15
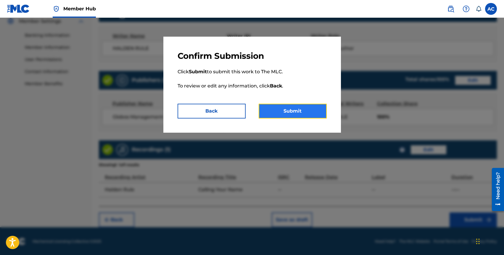
click at [296, 109] on button "Submit" at bounding box center [293, 111] width 68 height 15
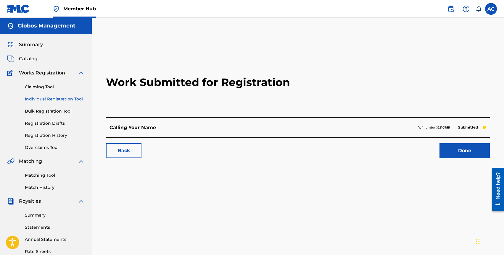
click at [58, 99] on link "Individual Registration Tool" at bounding box center [55, 99] width 60 height 6
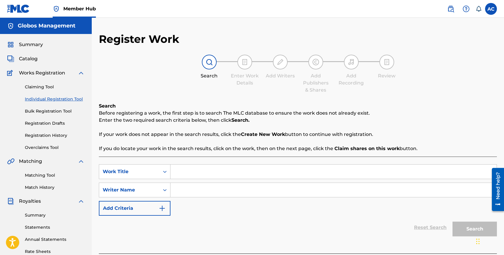
click at [276, 170] on input "Search Form" at bounding box center [334, 172] width 326 height 14
type input "Cold"
click at [232, 209] on div "SearchWithCriteria45aee39e-9580-414f-9bb8-42655b9483e1 Work Title Cold so cold …" at bounding box center [298, 191] width 398 height 52
click at [230, 185] on input "Search Form" at bounding box center [334, 190] width 326 height 14
type input "halden rule"
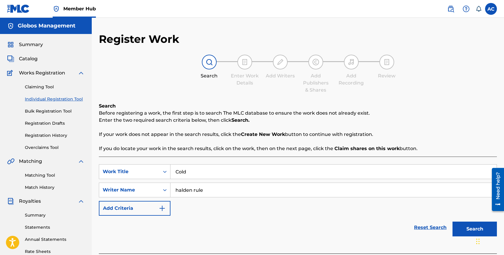
click at [453, 222] on button "Search" at bounding box center [475, 229] width 44 height 15
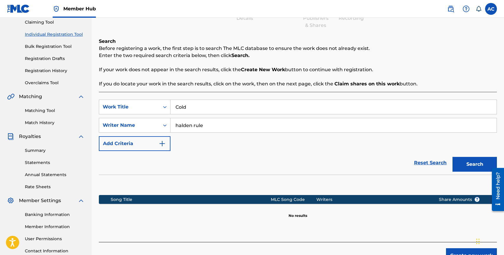
scroll to position [103, 0]
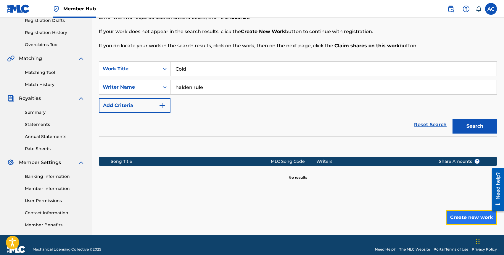
click at [462, 219] on button "Create new work" at bounding box center [471, 217] width 51 height 15
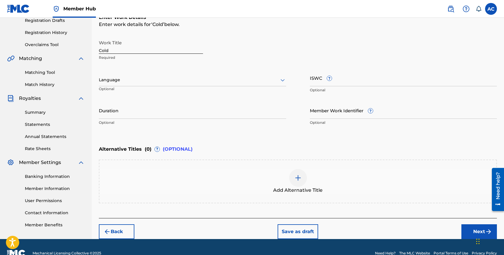
click at [117, 80] on div at bounding box center [192, 79] width 187 height 7
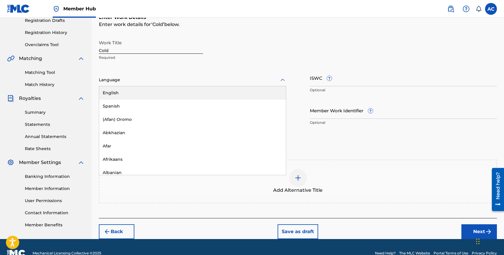
click at [118, 91] on div "English" at bounding box center [192, 92] width 187 height 13
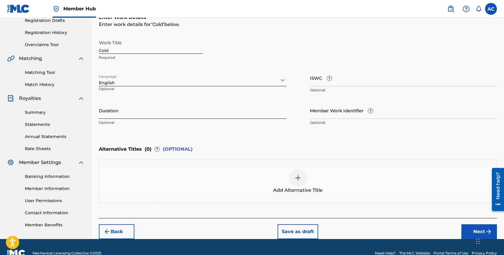
click at [125, 113] on input "Duration" at bounding box center [192, 110] width 187 height 17
click at [468, 228] on button "Next" at bounding box center [480, 232] width 36 height 15
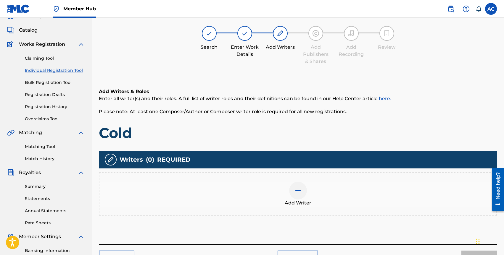
scroll to position [27, 0]
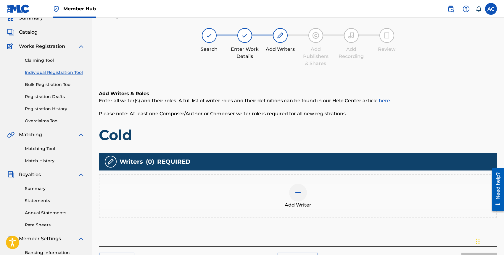
click at [303, 198] on div at bounding box center [298, 193] width 18 height 18
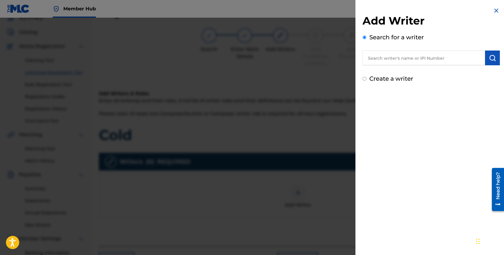
click at [406, 59] on input "text" at bounding box center [424, 58] width 123 height 15
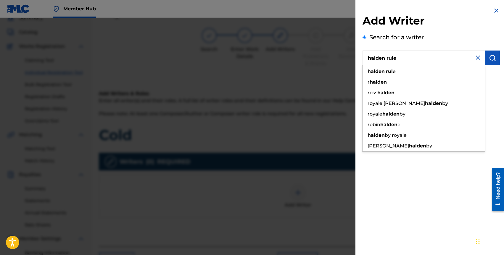
type input "halden rule"
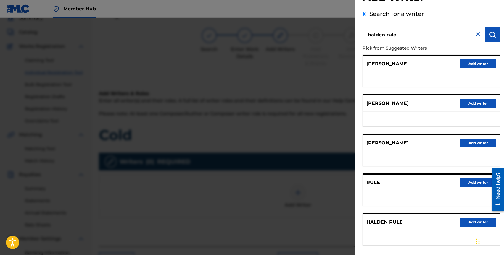
scroll to position [49, 0]
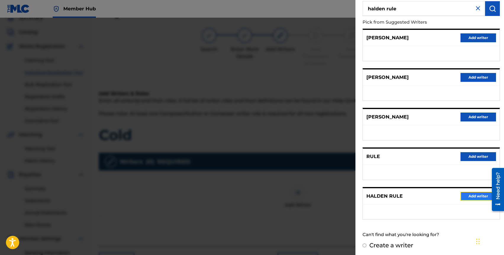
click at [468, 198] on button "Add writer" at bounding box center [479, 196] width 36 height 9
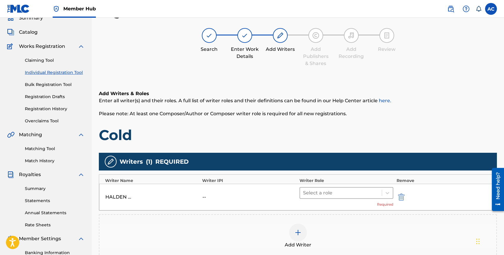
click at [326, 196] on div at bounding box center [341, 193] width 76 height 8
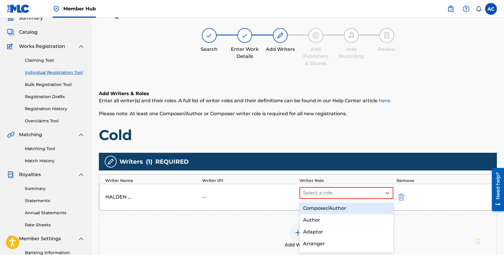
click at [327, 204] on div "Composer/Author" at bounding box center [347, 209] width 94 height 12
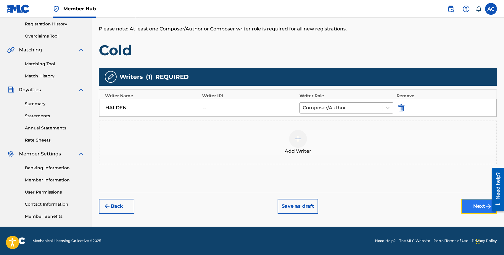
click at [477, 206] on button "Next" at bounding box center [480, 206] width 36 height 15
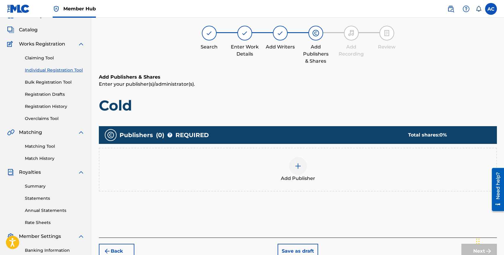
scroll to position [27, 0]
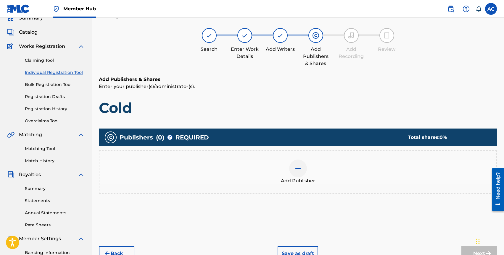
click at [329, 168] on div "Add Publisher" at bounding box center [297, 172] width 397 height 25
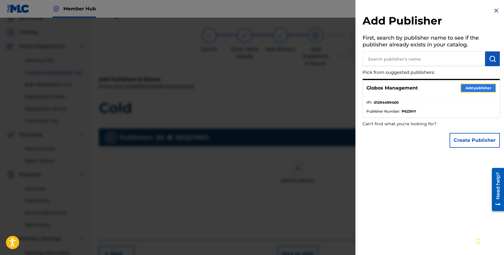
click at [481, 89] on button "Add publisher" at bounding box center [479, 88] width 36 height 9
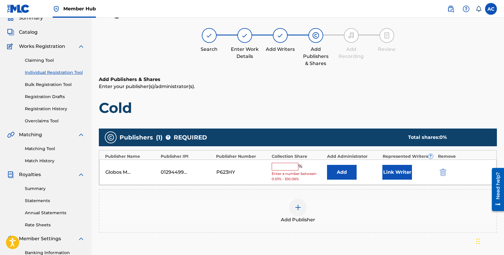
click at [301, 160] on div "Globos Management 01294499400 P623HY % Enter a number between 0.01% - 100.06% A…" at bounding box center [298, 173] width 398 height 26
click at [287, 165] on input "text" at bounding box center [285, 167] width 27 height 8
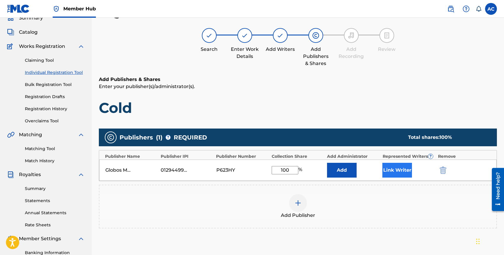
type input "100"
click at [388, 165] on button "Link Writer" at bounding box center [397, 170] width 30 height 15
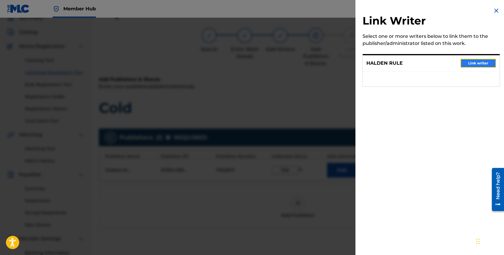
click at [474, 67] on button "Link writer" at bounding box center [479, 63] width 36 height 9
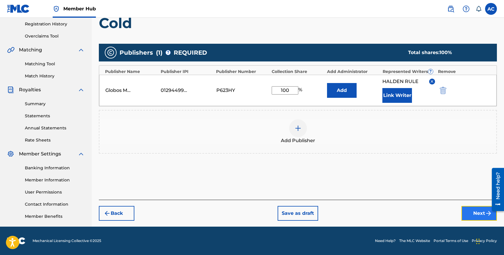
click at [470, 217] on button "Next" at bounding box center [480, 213] width 36 height 15
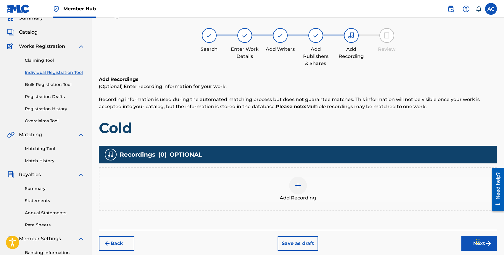
click at [285, 190] on div "Add Recording" at bounding box center [297, 189] width 397 height 25
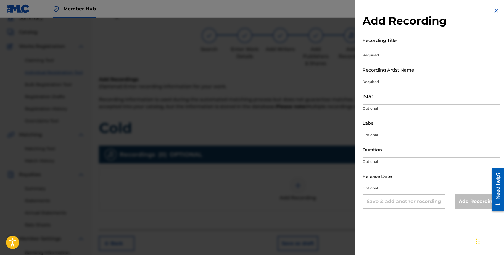
click at [379, 41] on input "Recording Title" at bounding box center [431, 43] width 137 height 17
type input "Cold"
click at [377, 73] on input "Recording Artist Name" at bounding box center [431, 69] width 137 height 17
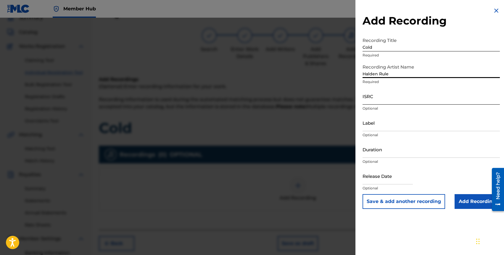
type input "Halden Rule"
click at [372, 98] on input "ISRC" at bounding box center [431, 96] width 137 height 17
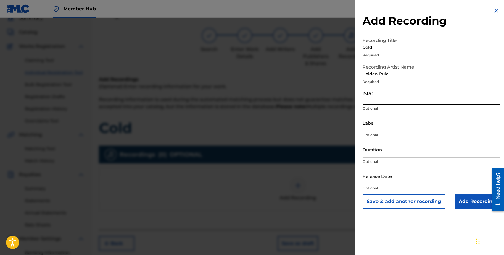
paste input "QZVEM2384460"
type input "QZVEM2384460"
click at [392, 179] on input "text" at bounding box center [388, 176] width 50 height 17
select select "8"
select select "2025"
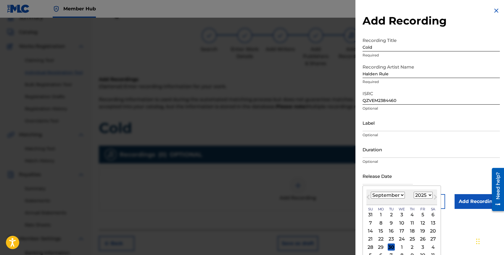
click at [374, 195] on select "January February March April May June July August September October November De…" at bounding box center [388, 195] width 34 height 7
select select "11"
click at [419, 195] on select "1899 1900 1901 1902 1903 1904 1905 1906 1907 1908 1909 1910 1911 1912 1913 1914…" at bounding box center [423, 195] width 19 height 7
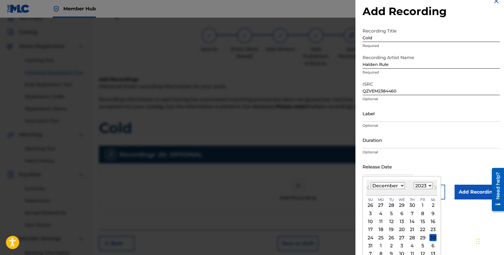
scroll to position [10, 0]
click at [417, 188] on select "1899 1900 1901 1902 1903 1904 1905 1906 1907 1908 1909 1910 1911 1912 1913 1914…" at bounding box center [423, 185] width 19 height 7
select select "2025"
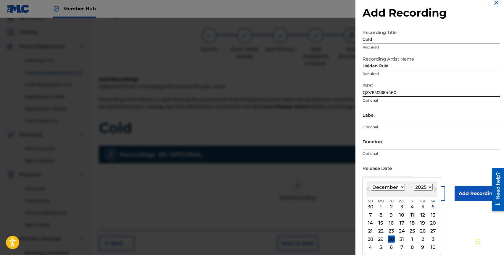
click at [411, 217] on div "11" at bounding box center [412, 215] width 7 height 7
type input "December 11 2025"
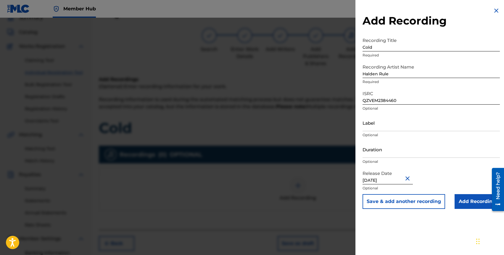
click at [417, 223] on div "Add Recording Recording Title Cold Required Recording Artist Name Halden Rule R…" at bounding box center [432, 127] width 152 height 255
click at [406, 178] on button "Close" at bounding box center [408, 179] width 9 height 18
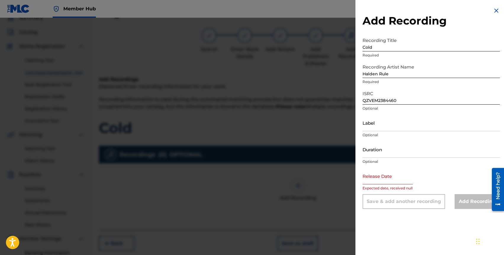
click at [388, 179] on input "text" at bounding box center [388, 176] width 50 height 17
select select "8"
select select "2025"
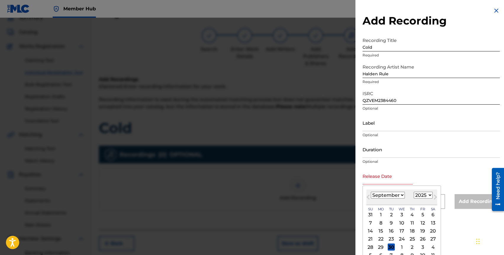
click at [374, 196] on select "January February March April May June July August September October November De…" at bounding box center [388, 195] width 34 height 7
select select "11"
click at [422, 195] on select "1899 1900 1901 1902 1903 1904 1905 1906 1907 1908 1909 1910 1911 1912 1913 1914…" at bounding box center [423, 195] width 19 height 7
select select "2023"
click at [423, 232] on div "15" at bounding box center [422, 231] width 7 height 7
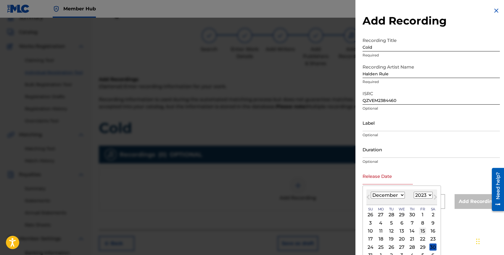
type input "December 15 2023"
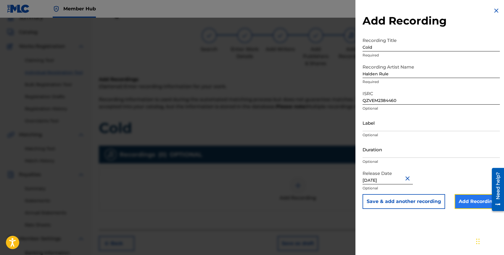
click at [473, 204] on input "Add Recording" at bounding box center [477, 202] width 45 height 15
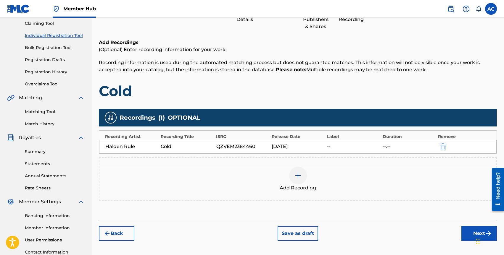
scroll to position [112, 0]
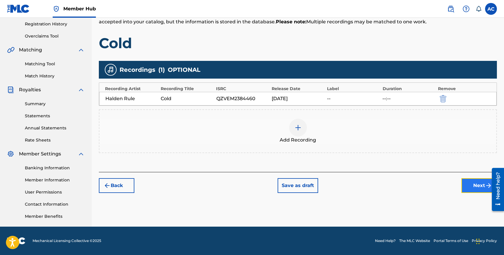
click at [472, 189] on button "Next" at bounding box center [480, 186] width 36 height 15
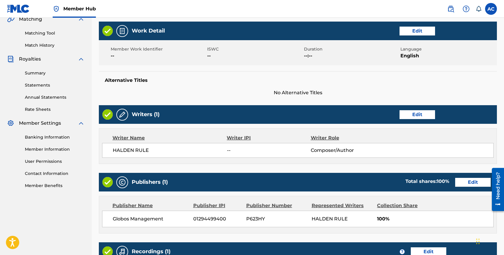
scroll to position [245, 0]
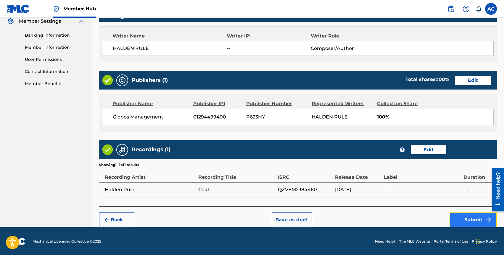
click at [462, 218] on button "Submit" at bounding box center [473, 220] width 47 height 15
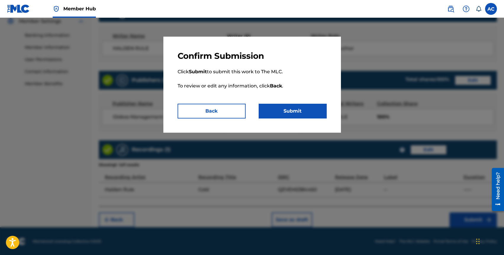
click at [296, 104] on p "Click Submit to submit this work to The MLC. To review or edit any information,…" at bounding box center [252, 82] width 149 height 43
click at [296, 107] on button "Submit" at bounding box center [293, 111] width 68 height 15
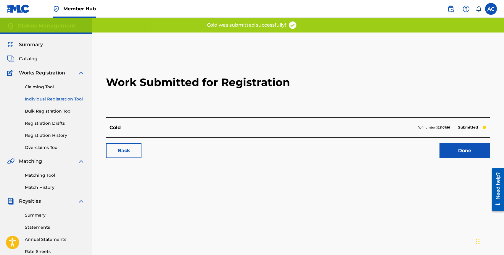
click at [121, 128] on div "Cold Ref number: 12210756 Submitted" at bounding box center [298, 128] width 384 height 20
click at [118, 127] on p "Cold" at bounding box center [115, 127] width 11 height 7
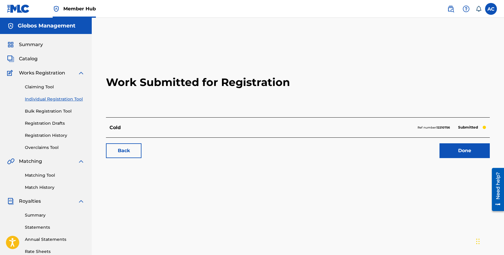
click at [51, 97] on link "Individual Registration Tool" at bounding box center [55, 99] width 60 height 6
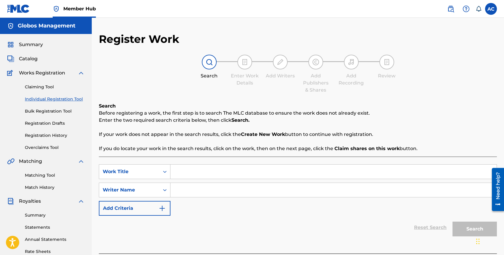
click at [181, 172] on input "Search Form" at bounding box center [334, 172] width 326 height 14
type input "Forget it"
click at [193, 193] on input "Search Form" at bounding box center [334, 190] width 326 height 14
type input "halden rule"
click at [453, 222] on button "Search" at bounding box center [475, 229] width 44 height 15
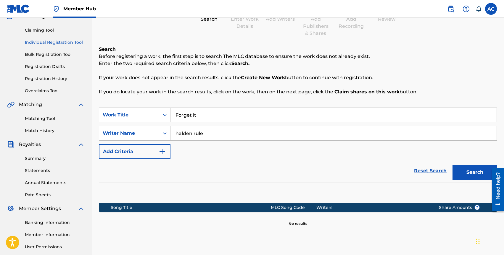
scroll to position [112, 0]
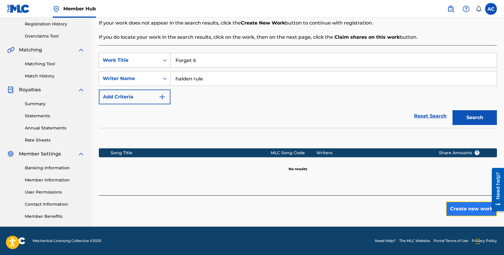
click at [455, 212] on button "Create new work" at bounding box center [471, 209] width 51 height 15
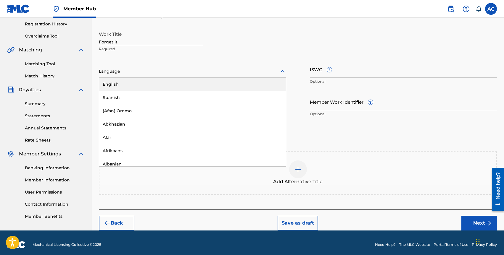
click at [162, 76] on div "Language" at bounding box center [192, 71] width 187 height 12
click at [160, 85] on div "English" at bounding box center [192, 84] width 187 height 13
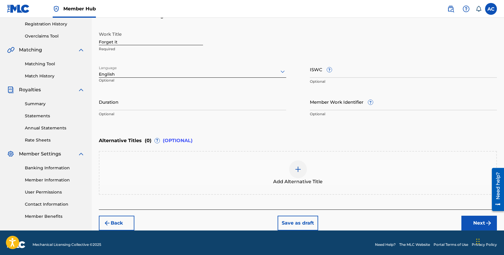
click at [125, 41] on input "Forget it" at bounding box center [151, 36] width 104 height 17
type input "Forget It"
click at [131, 99] on input "Duration" at bounding box center [192, 102] width 187 height 17
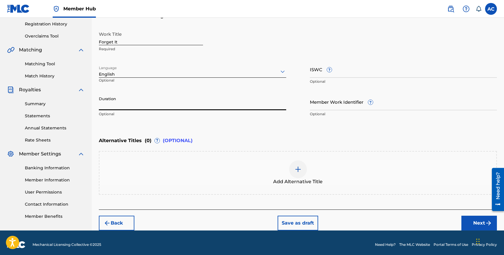
click at [305, 170] on div at bounding box center [298, 170] width 18 height 18
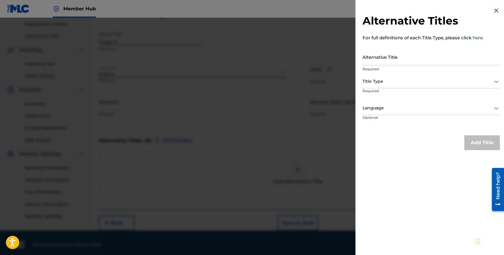
click at [308, 117] on div at bounding box center [252, 145] width 504 height 255
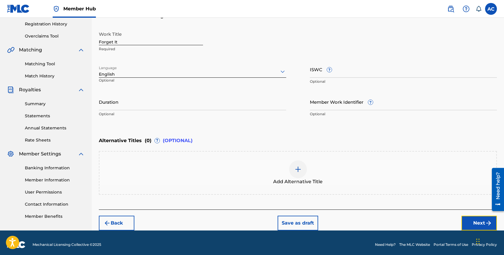
drag, startPoint x: 466, startPoint y: 219, endPoint x: 298, endPoint y: 174, distance: 174.4
click at [298, 175] on div "Register Work Search Enter Work Details Add Writers Add Publishers & Shares Add…" at bounding box center [298, 76] width 398 height 310
click at [279, 169] on div "Add Alternative Title" at bounding box center [297, 173] width 397 height 25
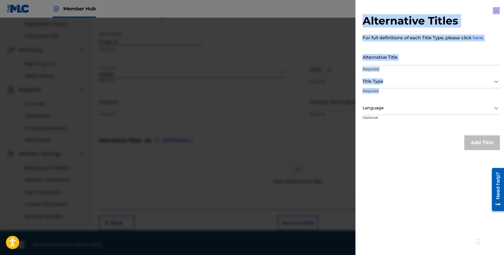
drag, startPoint x: 256, startPoint y: 138, endPoint x: 402, endPoint y: 86, distance: 154.6
click at [401, 86] on div "Alternative Titles For full definitions of each Title Type, please click here. …" at bounding box center [252, 137] width 504 height 238
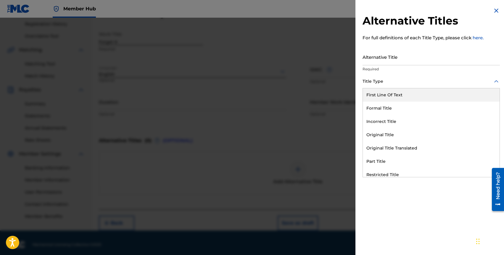
click at [402, 80] on div at bounding box center [431, 81] width 137 height 7
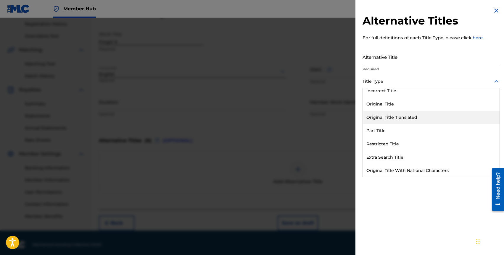
scroll to position [0, 0]
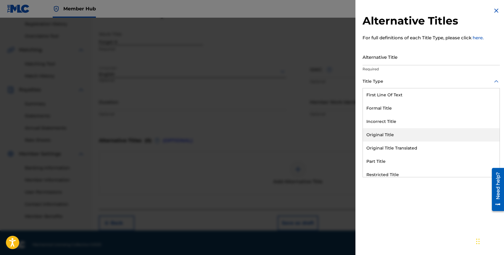
click at [289, 126] on div at bounding box center [252, 145] width 504 height 255
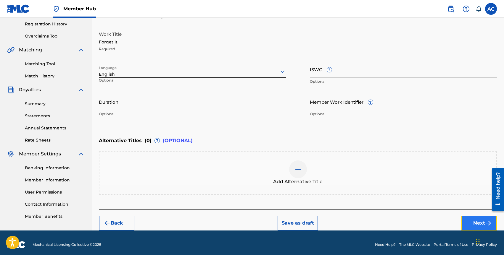
click at [467, 221] on button "Next" at bounding box center [480, 223] width 36 height 15
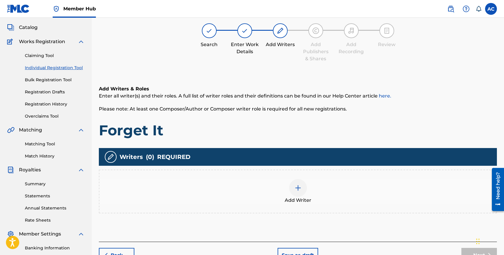
scroll to position [27, 0]
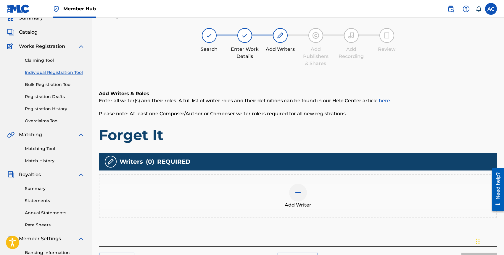
click at [319, 198] on div "Add Writer" at bounding box center [297, 196] width 397 height 25
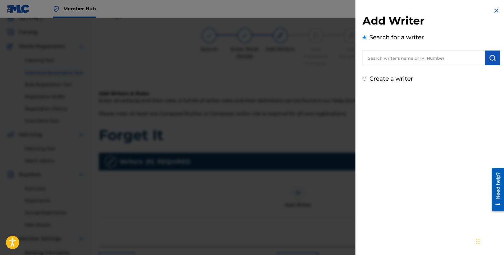
click at [390, 58] on input "text" at bounding box center [424, 58] width 123 height 15
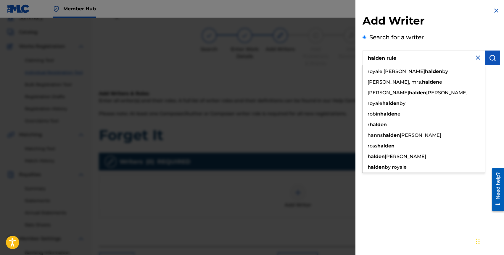
type input "halden rule"
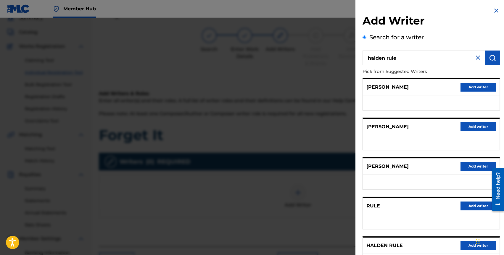
scroll to position [51, 0]
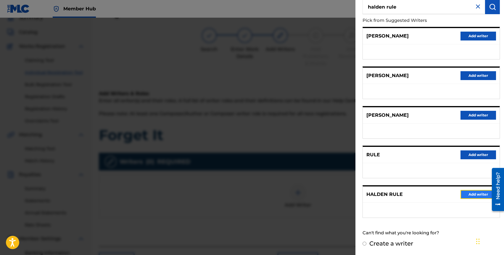
click at [468, 195] on button "Add writer" at bounding box center [479, 194] width 36 height 9
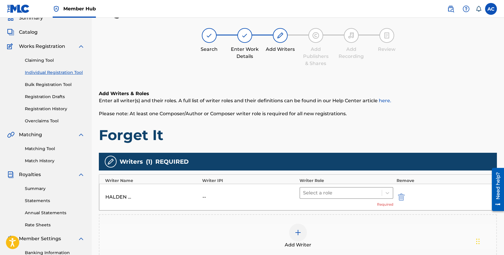
click at [310, 195] on div at bounding box center [341, 193] width 76 height 8
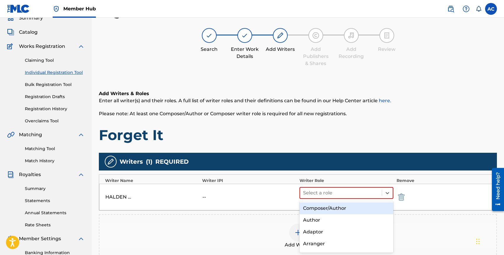
click at [317, 205] on div "Composer/Author" at bounding box center [347, 209] width 94 height 12
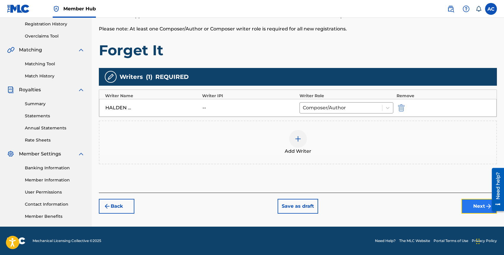
click at [472, 204] on button "Next" at bounding box center [480, 206] width 36 height 15
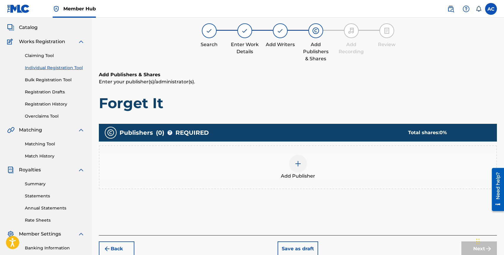
scroll to position [27, 0]
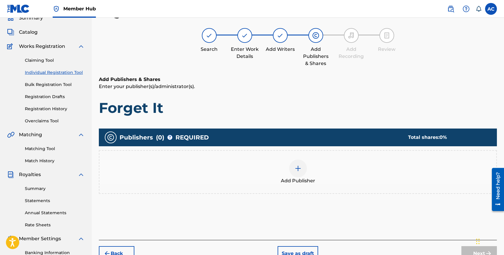
click at [288, 174] on div "Add Publisher" at bounding box center [297, 172] width 397 height 25
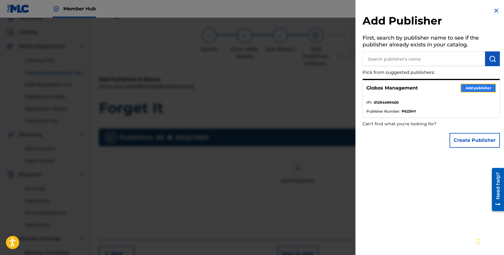
click at [477, 89] on button "Add publisher" at bounding box center [479, 88] width 36 height 9
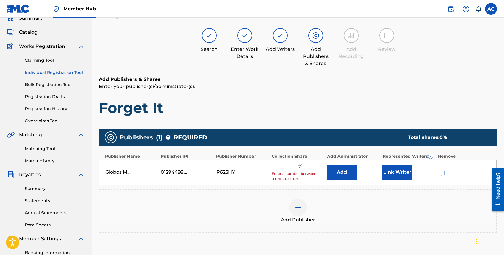
click at [284, 166] on input "text" at bounding box center [285, 167] width 27 height 8
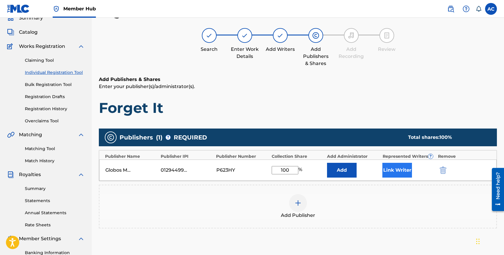
type input "100"
click at [404, 167] on button "Link Writer" at bounding box center [397, 170] width 30 height 15
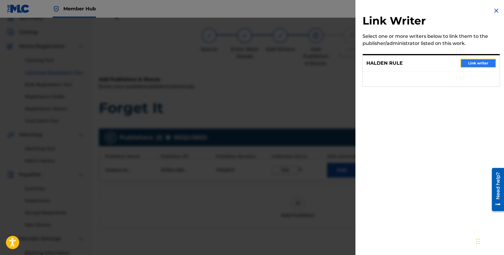
click at [470, 65] on button "Link writer" at bounding box center [479, 63] width 36 height 9
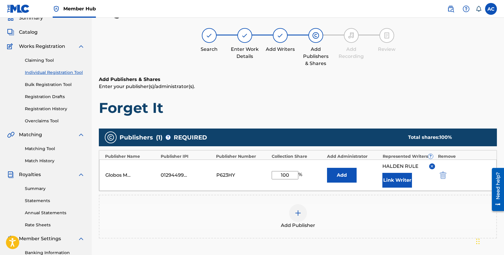
scroll to position [112, 0]
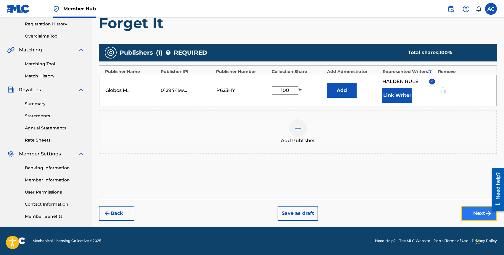
click at [474, 213] on button "Next" at bounding box center [480, 213] width 36 height 15
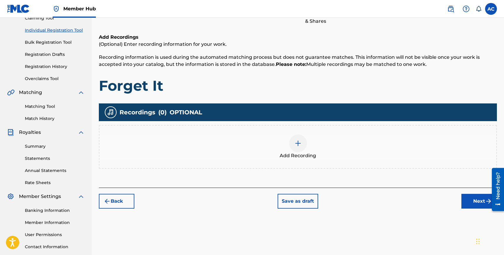
scroll to position [27, 0]
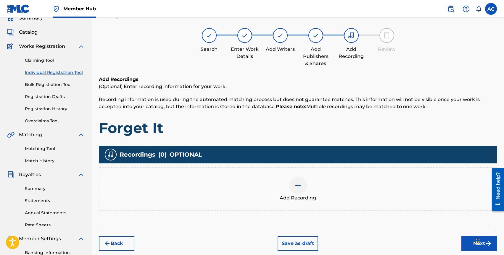
click at [300, 184] on img at bounding box center [298, 185] width 7 height 7
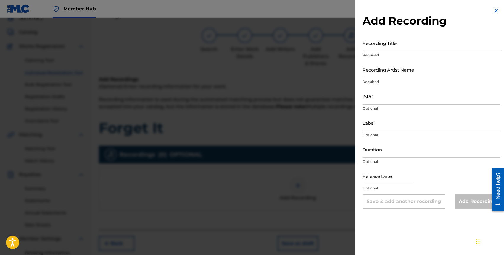
click at [378, 50] on input "Recording Title" at bounding box center [431, 43] width 137 height 17
type input "R"
type input "f"
type input "Forget It"
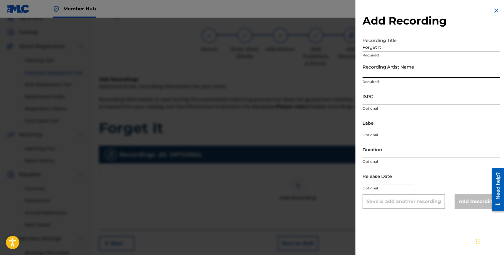
click at [388, 71] on input "Recording Artist Name" at bounding box center [431, 69] width 137 height 17
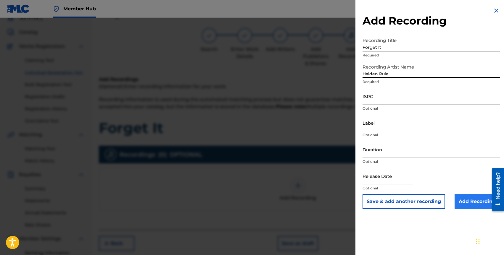
type input "Halden Rule"
click at [462, 200] on input "Add Recording" at bounding box center [477, 202] width 45 height 15
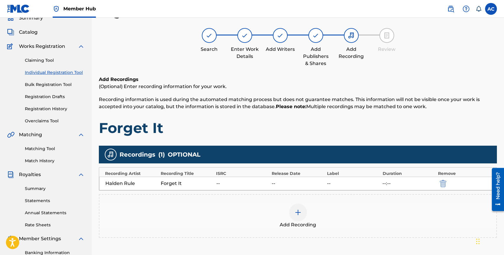
scroll to position [112, 0]
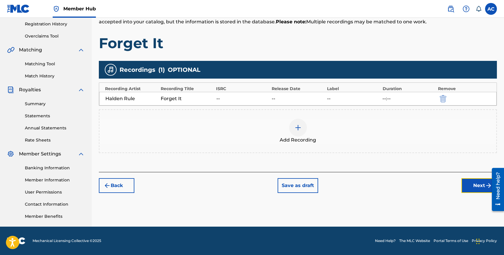
drag, startPoint x: 473, startPoint y: 185, endPoint x: 374, endPoint y: 218, distance: 104.9
click at [372, 217] on div "Register Work Search Enter Work Details Add Writers Add Publishers & Shares Add…" at bounding box center [298, 74] width 412 height 306
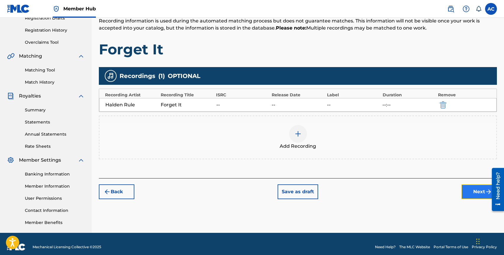
click at [474, 189] on button "Next" at bounding box center [480, 192] width 36 height 15
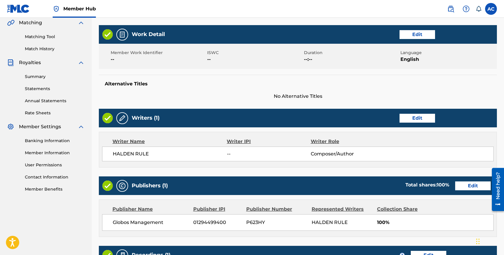
scroll to position [245, 0]
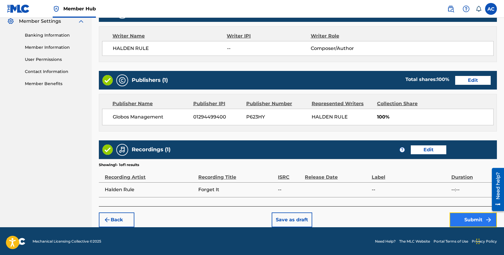
click at [462, 216] on button "Submit" at bounding box center [473, 220] width 47 height 15
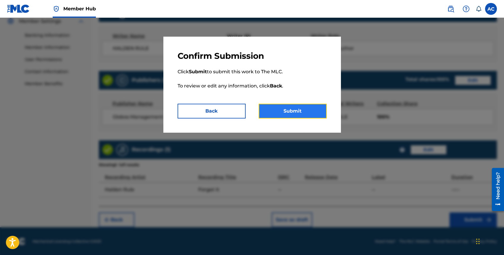
click at [305, 109] on button "Submit" at bounding box center [293, 111] width 68 height 15
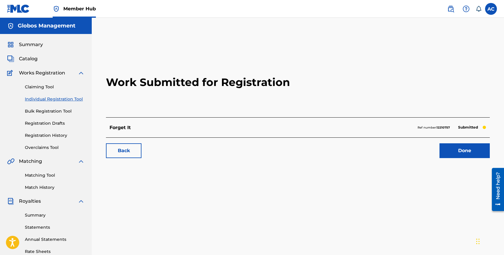
click at [33, 101] on link "Individual Registration Tool" at bounding box center [55, 99] width 60 height 6
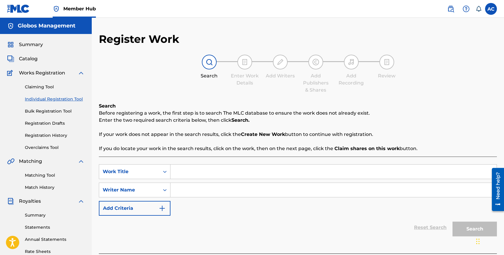
click at [185, 174] on input "Search Form" at bounding box center [334, 172] width 326 height 14
type input "Gone"
click at [195, 207] on div "SearchWithCriteria45aee39e-9580-414f-9bb8-42655b9483e1 Work Title Gone when i'm…" at bounding box center [298, 191] width 398 height 52
click at [195, 196] on input "Search Form" at bounding box center [334, 190] width 326 height 14
type input "Halden Rule"
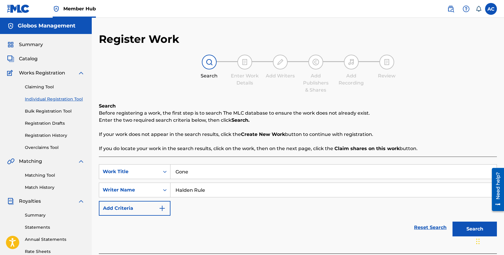
click at [453, 222] on button "Search" at bounding box center [475, 229] width 44 height 15
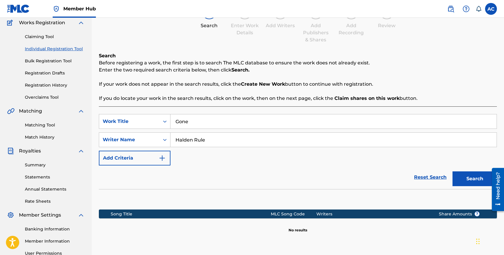
scroll to position [112, 0]
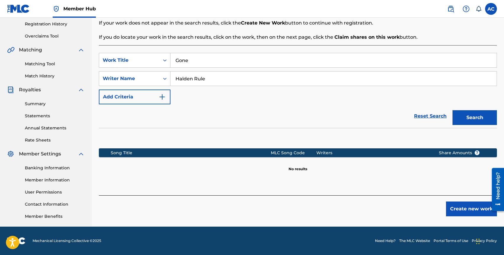
click at [445, 208] on div "Create new work" at bounding box center [298, 206] width 398 height 21
click at [451, 208] on button "Create new work" at bounding box center [471, 209] width 51 height 15
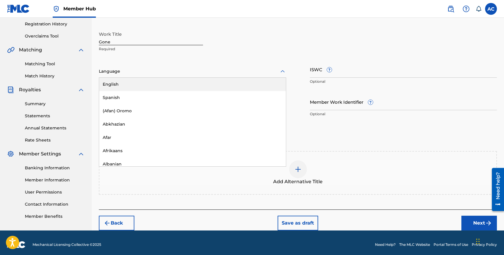
click at [115, 72] on div at bounding box center [192, 71] width 187 height 7
click at [121, 82] on div "English" at bounding box center [192, 84] width 187 height 13
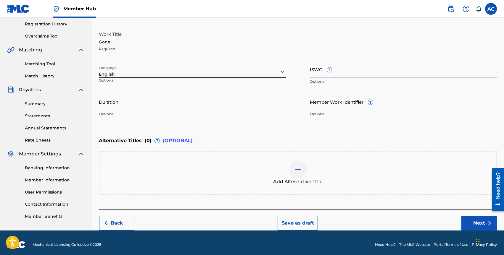
click at [299, 182] on span "Add Alternative Title" at bounding box center [297, 182] width 49 height 7
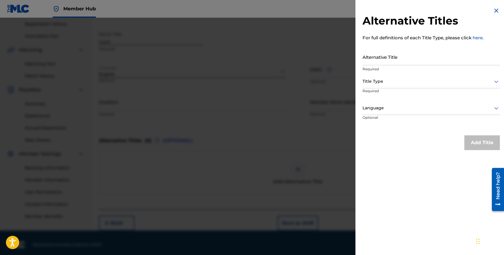
click at [287, 172] on div at bounding box center [252, 145] width 504 height 255
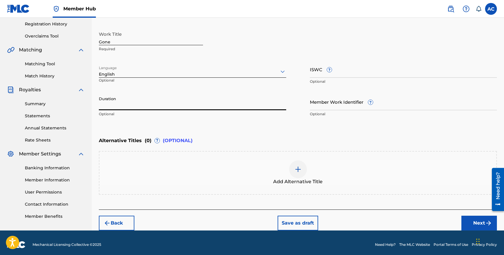
click at [136, 110] on input "Duration" at bounding box center [192, 102] width 187 height 17
type input "02:07"
click at [462, 221] on button "Next" at bounding box center [480, 223] width 36 height 15
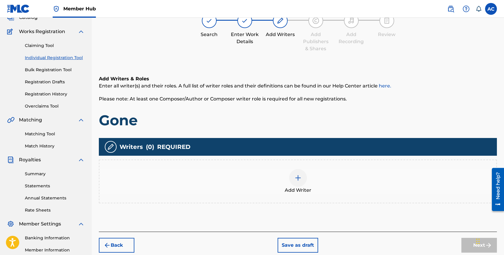
scroll to position [27, 0]
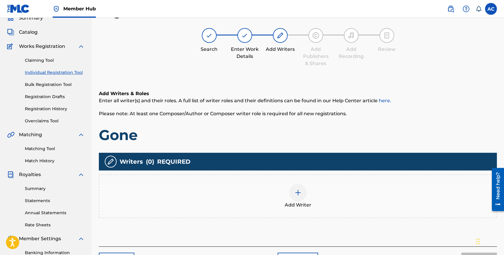
click at [321, 203] on div "Add Writer" at bounding box center [297, 196] width 397 height 25
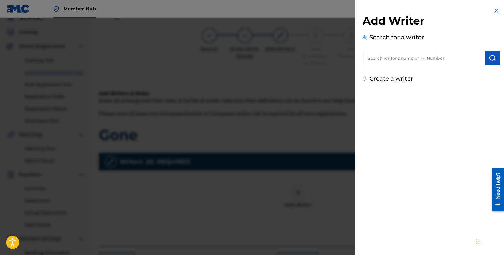
click at [412, 57] on input "text" at bounding box center [424, 58] width 123 height 15
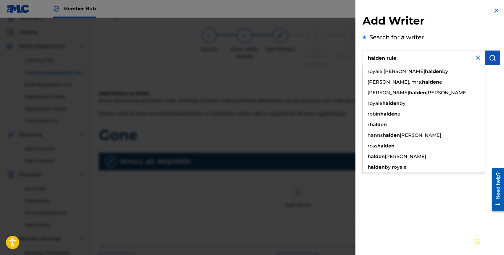
type input "halden rule"
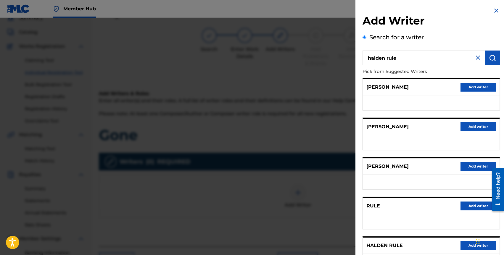
scroll to position [51, 0]
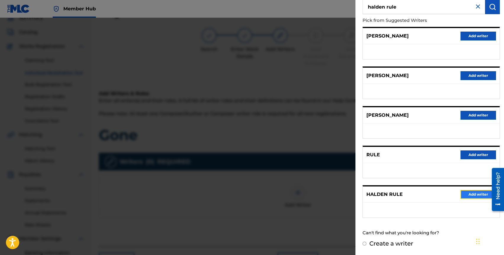
click at [463, 192] on button "Add writer" at bounding box center [479, 194] width 36 height 9
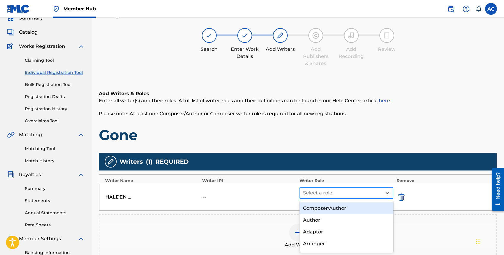
click at [365, 194] on div at bounding box center [341, 193] width 76 height 8
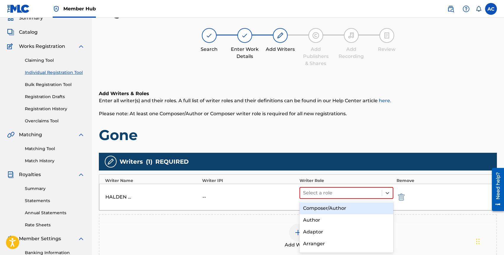
click at [338, 209] on div "Composer/Author" at bounding box center [347, 209] width 94 height 12
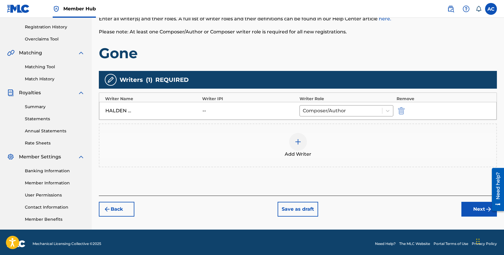
scroll to position [112, 0]
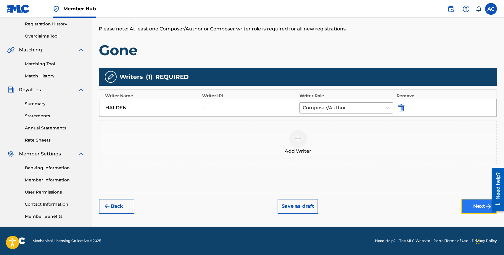
click at [473, 207] on button "Next" at bounding box center [480, 206] width 36 height 15
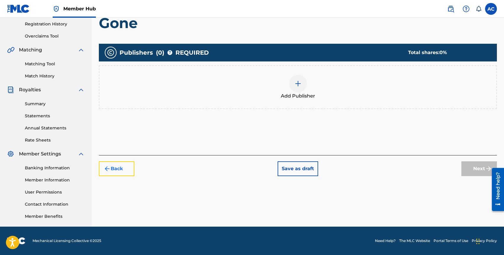
click at [126, 169] on button "Back" at bounding box center [117, 169] width 36 height 15
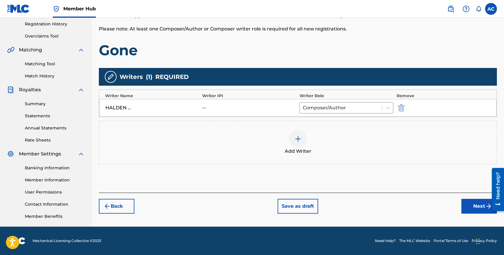
click at [302, 142] on div at bounding box center [298, 139] width 18 height 18
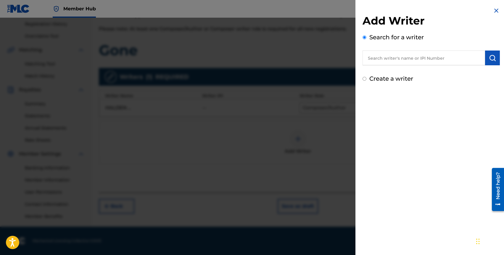
click at [385, 57] on input "text" at bounding box center [424, 58] width 123 height 15
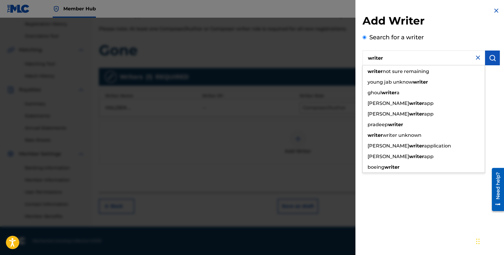
click at [378, 60] on input "writer" at bounding box center [424, 58] width 123 height 15
click at [391, 60] on input "writer" at bounding box center [424, 58] width 123 height 15
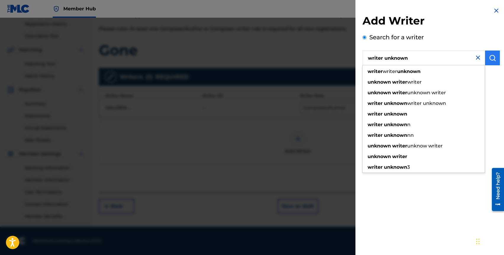
type input "writer unknown"
click at [489, 59] on img "submit" at bounding box center [492, 57] width 7 height 7
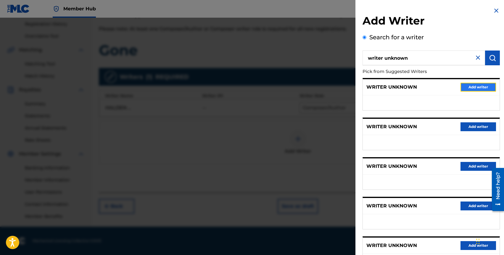
click at [463, 87] on button "Add writer" at bounding box center [479, 87] width 36 height 9
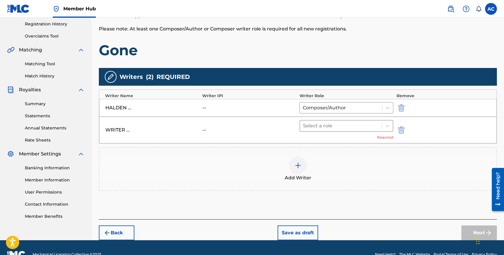
click at [335, 123] on div at bounding box center [341, 126] width 76 height 8
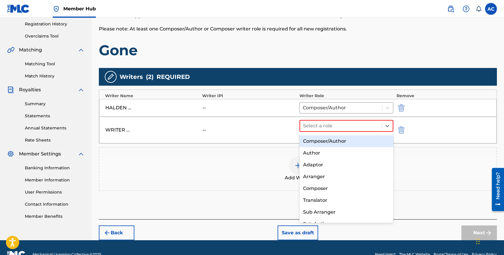
click at [335, 141] on div "Composer/Author" at bounding box center [347, 142] width 94 height 12
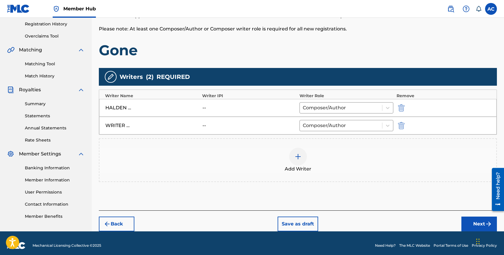
scroll to position [116, 0]
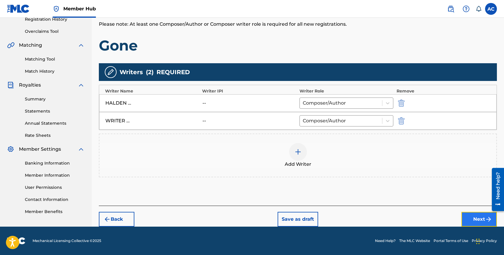
click at [471, 220] on button "Next" at bounding box center [480, 219] width 36 height 15
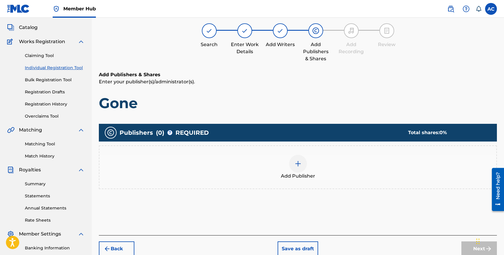
scroll to position [27, 0]
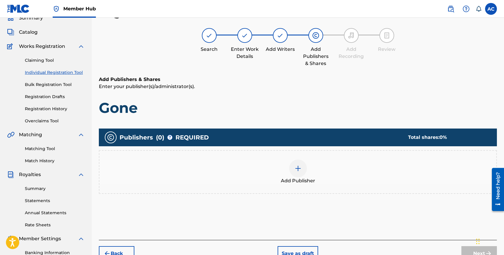
click at [306, 160] on div "Add Publisher" at bounding box center [297, 172] width 397 height 25
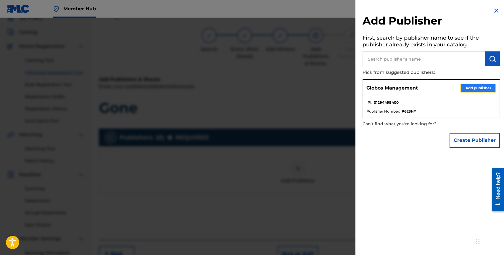
click at [470, 84] on button "Add publisher" at bounding box center [479, 88] width 36 height 9
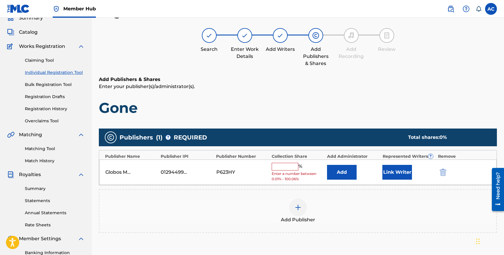
click at [288, 167] on input "text" at bounding box center [285, 167] width 27 height 8
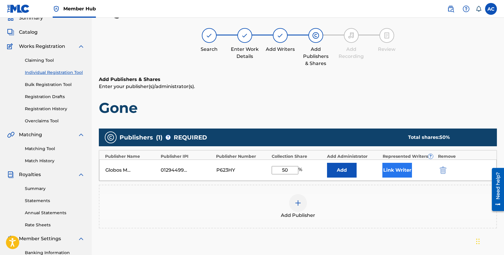
type input "50"
click at [402, 166] on button "Link Writer" at bounding box center [397, 170] width 30 height 15
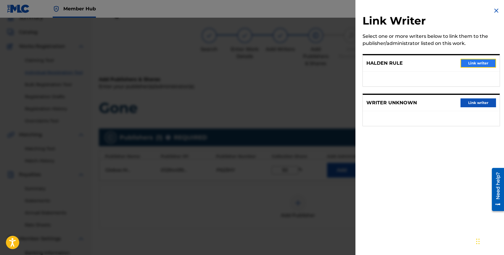
click at [476, 61] on button "Link writer" at bounding box center [479, 63] width 36 height 9
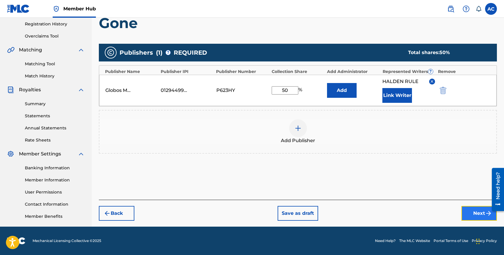
click at [475, 210] on button "Next" at bounding box center [480, 213] width 36 height 15
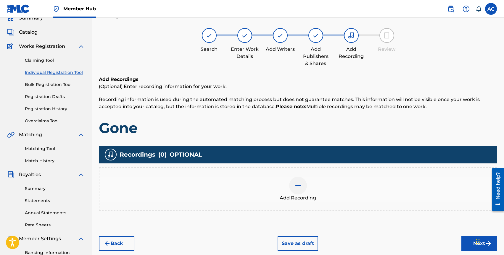
click at [292, 173] on div "Add Recording" at bounding box center [298, 190] width 398 height 44
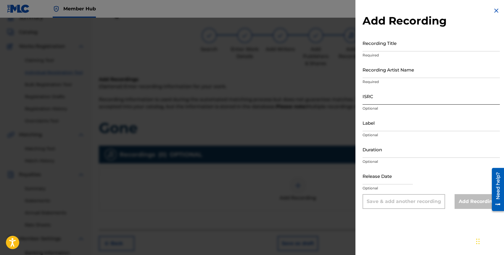
click at [369, 101] on input "ISRC" at bounding box center [431, 96] width 137 height 17
click at [376, 81] on p "Required" at bounding box center [431, 81] width 137 height 5
click at [378, 77] on input "Recording Artist Name" at bounding box center [431, 69] width 137 height 17
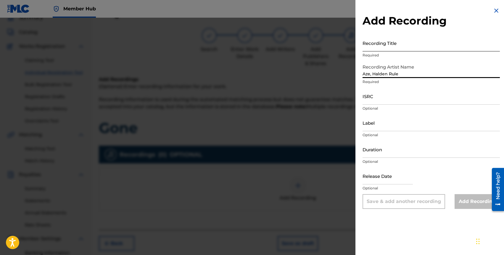
type input "Aze, Halden Rule"
click at [374, 46] on input "Recording Title" at bounding box center [431, 43] width 137 height 17
type input "o"
type input "H"
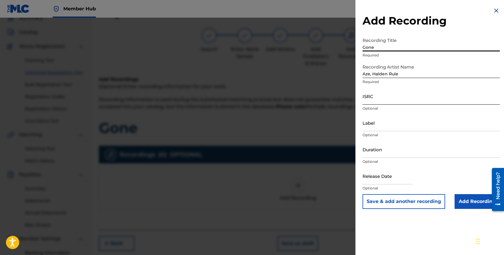
type input "Gone"
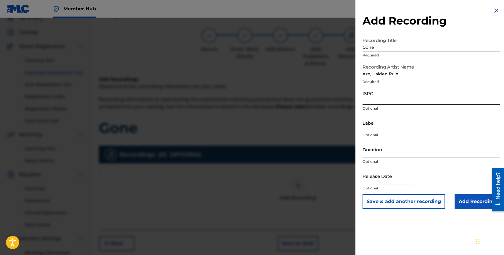
click at [382, 102] on input "ISRC" at bounding box center [431, 96] width 137 height 17
paste input "QZDA72342307"
type input "QZDA72342307"
click at [378, 181] on input "text" at bounding box center [388, 176] width 50 height 17
select select "8"
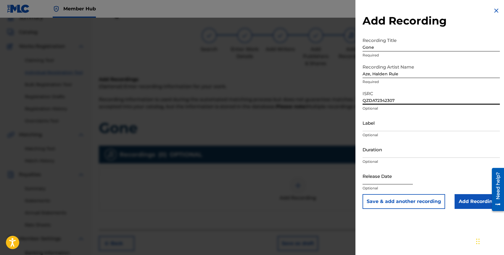
select select "2025"
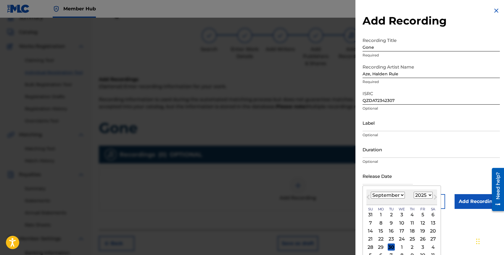
click at [374, 193] on select "January February March April May June July August September October November De…" at bounding box center [388, 195] width 34 height 7
select select "1"
click at [423, 199] on div "February 2025 January February March April May June July August September Octob…" at bounding box center [402, 198] width 71 height 16
click at [423, 197] on select "1899 1900 1901 1902 1903 1904 1905 1906 1907 1908 1909 1910 1911 1912 1913 1914…" at bounding box center [423, 195] width 19 height 7
select select "2023"
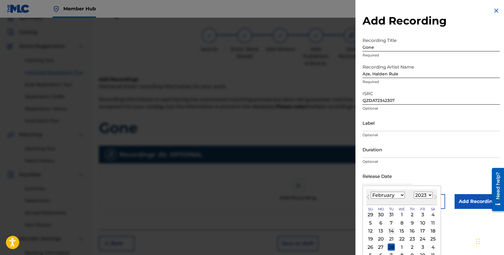
scroll to position [8, 0]
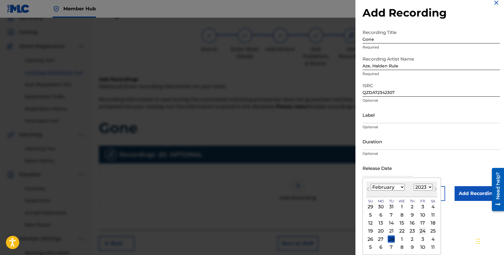
click at [420, 229] on div "24" at bounding box center [422, 231] width 7 height 7
type input "February 24 2023"
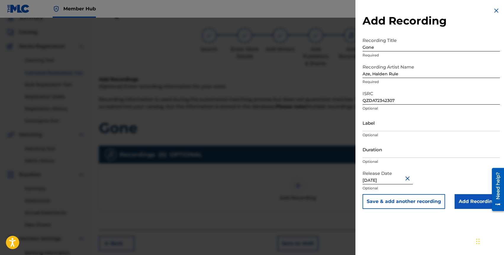
scroll to position [0, 0]
click at [472, 204] on input "Add Recording" at bounding box center [477, 202] width 45 height 15
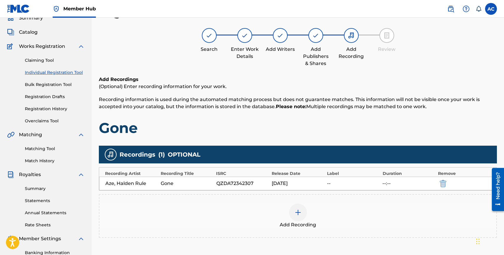
scroll to position [112, 0]
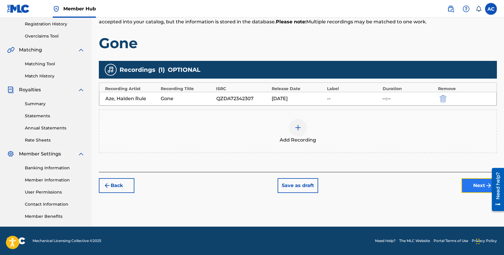
click at [469, 184] on button "Next" at bounding box center [480, 186] width 36 height 15
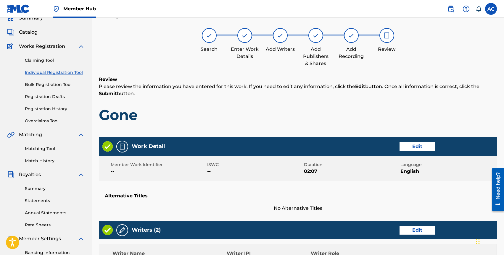
scroll to position [249, 0]
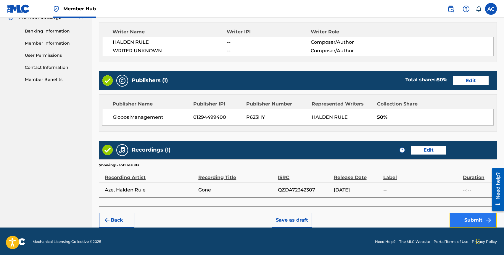
click at [456, 222] on button "Submit" at bounding box center [473, 220] width 47 height 15
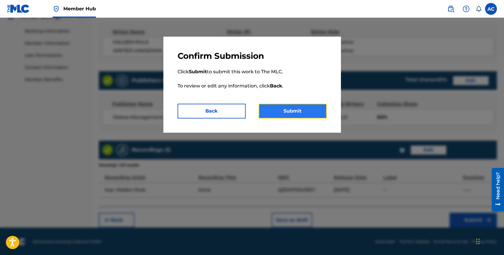
click at [306, 115] on button "Submit" at bounding box center [293, 111] width 68 height 15
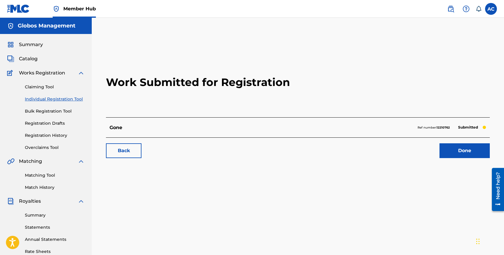
click at [44, 97] on link "Individual Registration Tool" at bounding box center [55, 99] width 60 height 6
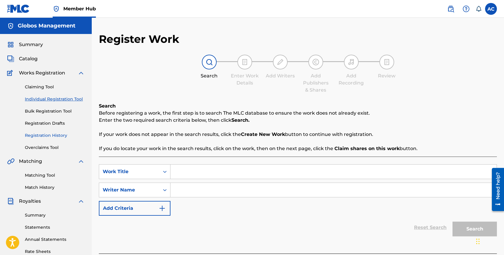
click at [42, 135] on link "Registration History" at bounding box center [55, 136] width 60 height 6
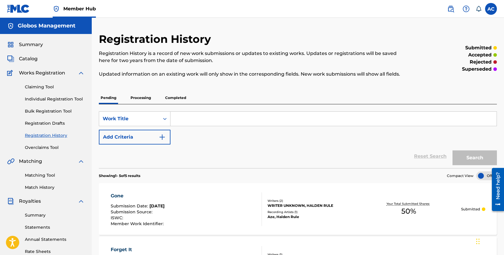
click at [197, 115] on input "Search Form" at bounding box center [334, 119] width 326 height 14
click at [453, 151] on button "Search" at bounding box center [475, 158] width 44 height 15
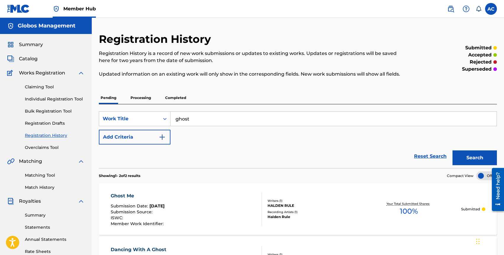
click at [208, 123] on input "ghost" at bounding box center [334, 119] width 326 height 14
type input "hollow"
click at [453, 151] on button "Search" at bounding box center [475, 158] width 44 height 15
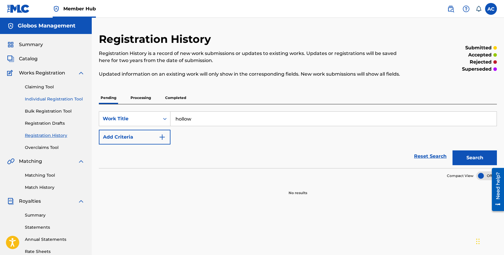
click at [33, 101] on link "Individual Registration Tool" at bounding box center [55, 99] width 60 height 6
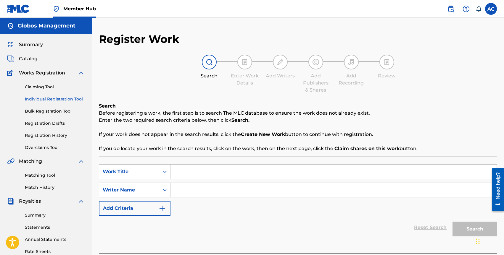
click at [196, 169] on input "Search Form" at bounding box center [334, 172] width 326 height 14
type input "Hollow"
click at [208, 192] on input "Search Form" at bounding box center [334, 190] width 326 height 14
type input "Halden Rule"
click at [453, 222] on button "Search" at bounding box center [475, 229] width 44 height 15
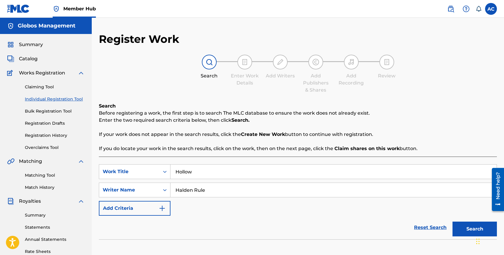
scroll to position [112, 0]
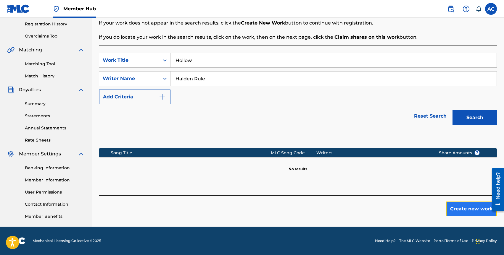
click at [453, 212] on button "Create new work" at bounding box center [471, 209] width 51 height 15
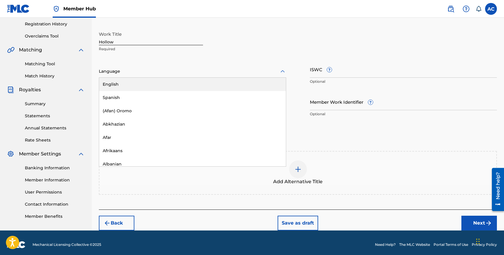
click at [122, 72] on div at bounding box center [192, 71] width 187 height 7
click at [122, 88] on div "English" at bounding box center [192, 84] width 187 height 13
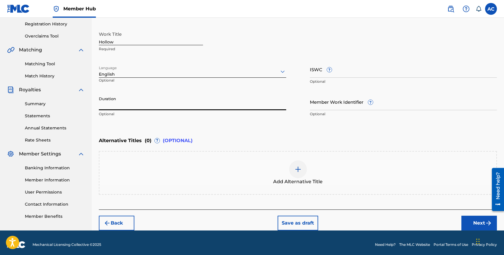
click at [134, 101] on input "Duration" at bounding box center [192, 102] width 187 height 17
type input "02:35"
click at [466, 220] on button "Next" at bounding box center [480, 223] width 36 height 15
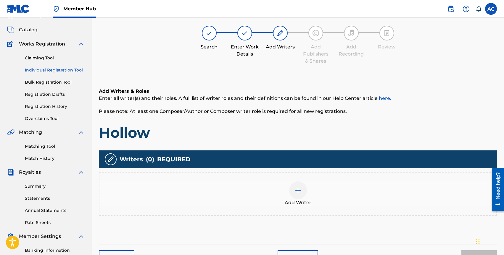
scroll to position [27, 0]
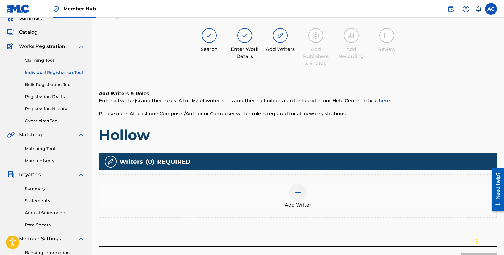
click at [303, 206] on span "Add Writer" at bounding box center [298, 205] width 27 height 7
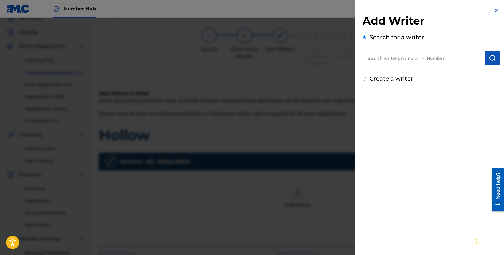
click at [412, 61] on input "text" at bounding box center [424, 58] width 123 height 15
type input "halden rule"
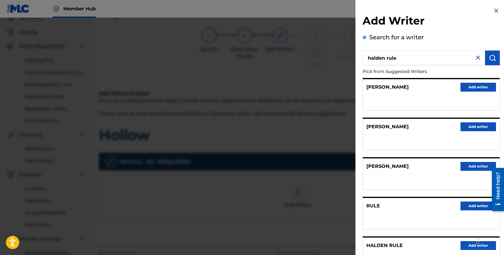
scroll to position [51, 0]
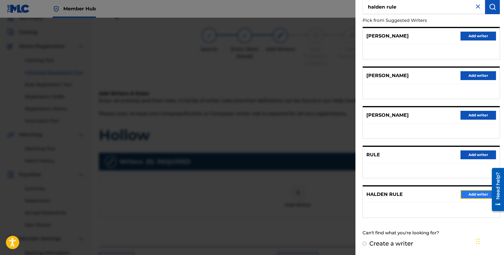
click at [470, 198] on button "Add writer" at bounding box center [479, 194] width 36 height 9
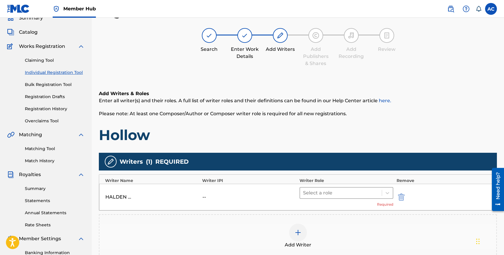
click at [337, 195] on div at bounding box center [341, 193] width 76 height 8
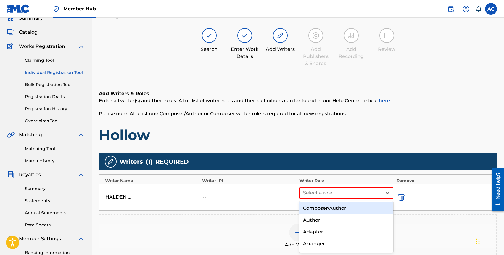
click at [337, 203] on div "Composer/Author" at bounding box center [347, 209] width 94 height 12
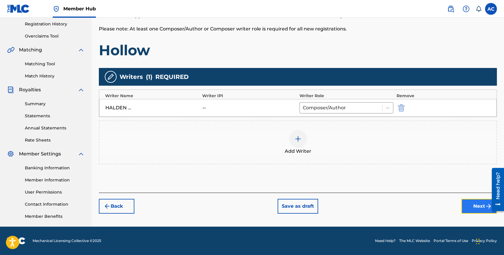
click at [472, 205] on button "Next" at bounding box center [480, 206] width 36 height 15
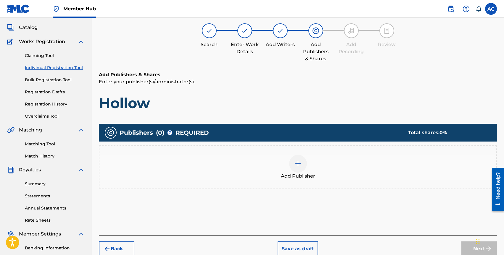
scroll to position [27, 0]
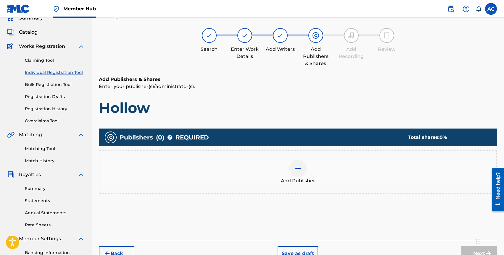
click at [299, 159] on div "Add Publisher" at bounding box center [298, 172] width 398 height 44
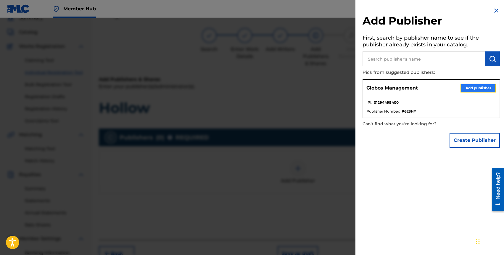
click at [467, 89] on button "Add publisher" at bounding box center [479, 88] width 36 height 9
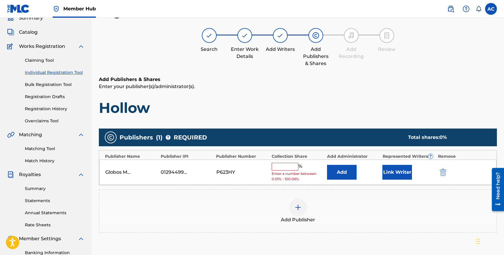
click at [276, 169] on input "text" at bounding box center [285, 167] width 27 height 8
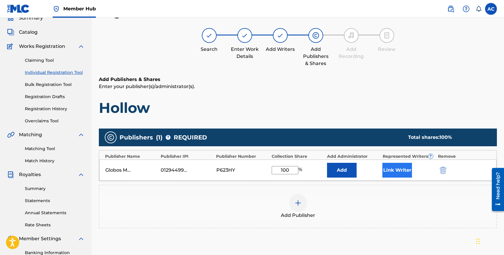
type input "100"
click at [402, 168] on button "Link Writer" at bounding box center [397, 170] width 30 height 15
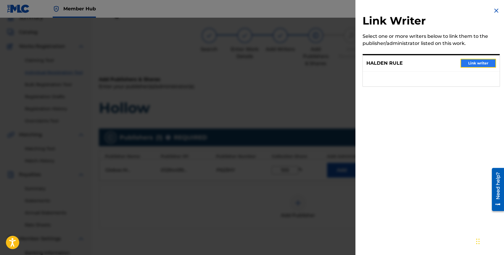
click at [472, 66] on button "Link writer" at bounding box center [479, 63] width 36 height 9
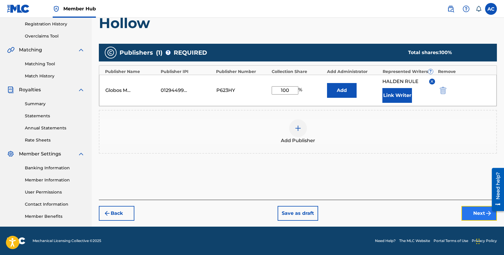
click at [480, 209] on button "Next" at bounding box center [480, 213] width 36 height 15
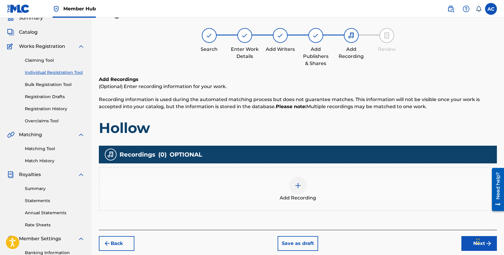
click at [289, 184] on div "Add Recording" at bounding box center [297, 189] width 397 height 25
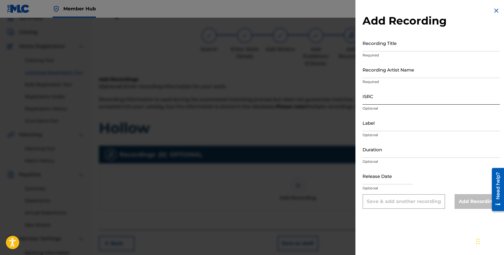
click at [378, 102] on input "ISRC" at bounding box center [431, 96] width 137 height 17
paste input "QZMER2313188"
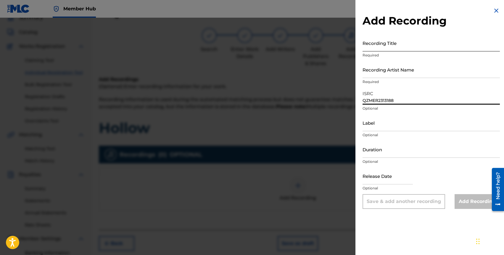
type input "QZMER2313188"
click at [379, 45] on input "Recording Title" at bounding box center [431, 43] width 137 height 17
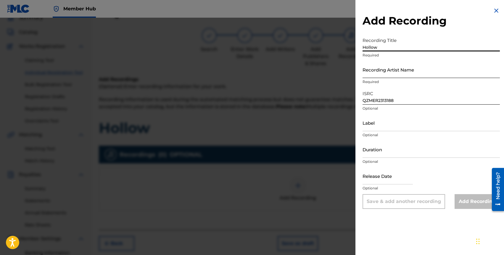
type input "Hollow"
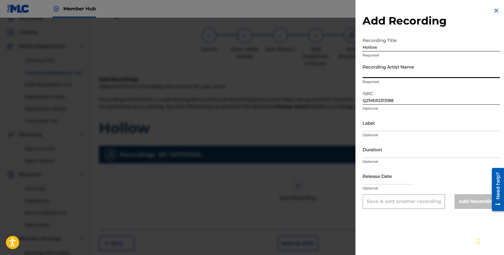
click at [395, 72] on input "Recording Artist Name" at bounding box center [431, 69] width 137 height 17
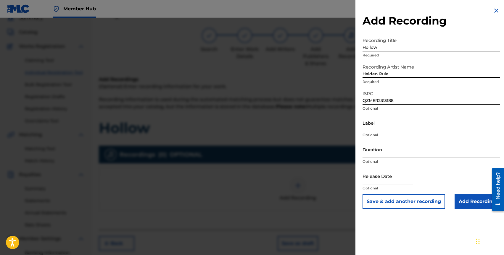
type input "Halden Rule"
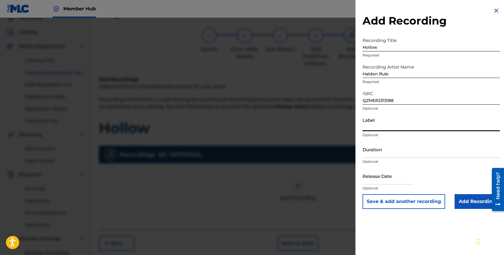
click at [373, 129] on input "Label" at bounding box center [431, 123] width 137 height 17
type input "0"
click at [366, 154] on input "Duration" at bounding box center [431, 149] width 137 height 17
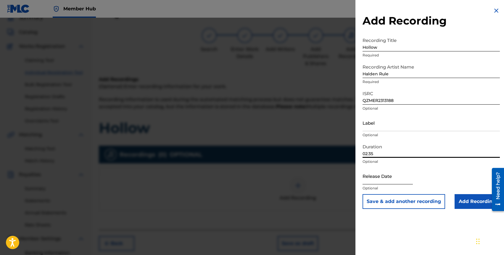
type input "02:35"
click at [375, 184] on input "text" at bounding box center [388, 176] width 50 height 17
select select "8"
select select "2025"
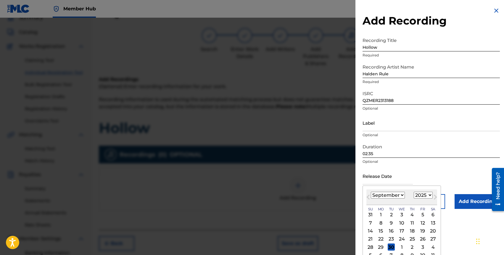
click at [393, 195] on select "January February March April May June July August September October November De…" at bounding box center [388, 195] width 34 height 7
select select "6"
click at [419, 195] on select "1899 1900 1901 1902 1903 1904 1905 1906 1907 1908 1909 1910 1911 1912 1913 1914…" at bounding box center [423, 195] width 19 height 7
select select "2023"
click at [423, 221] on div "7" at bounding box center [422, 223] width 7 height 7
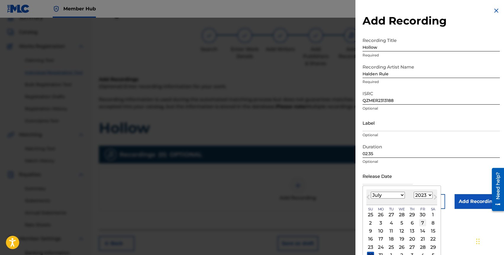
type input "July 7 2023"
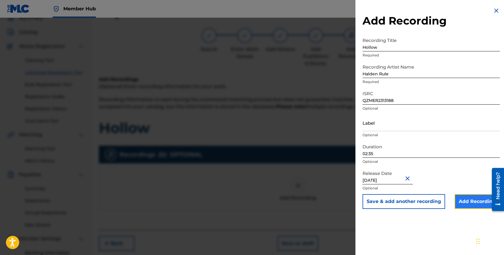
click at [473, 197] on input "Add Recording" at bounding box center [477, 202] width 45 height 15
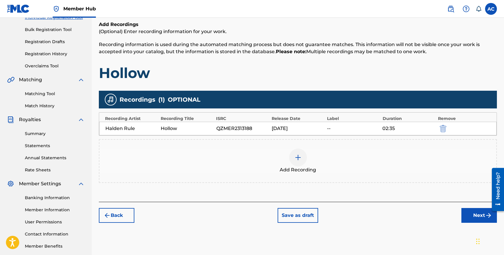
scroll to position [83, 0]
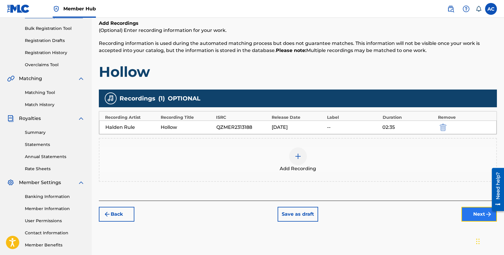
click at [465, 216] on button "Next" at bounding box center [480, 214] width 36 height 15
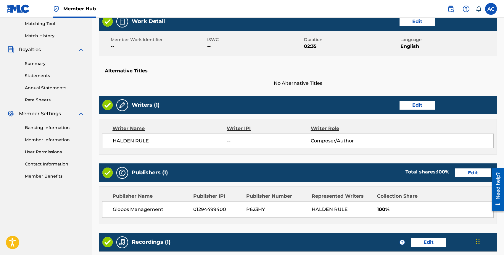
scroll to position [245, 0]
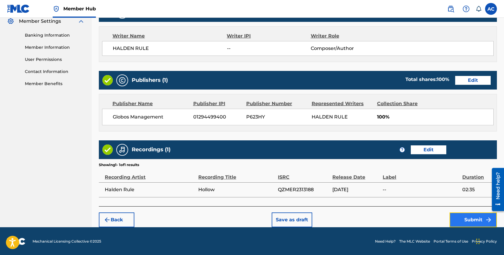
click at [477, 215] on button "Submit" at bounding box center [473, 220] width 47 height 15
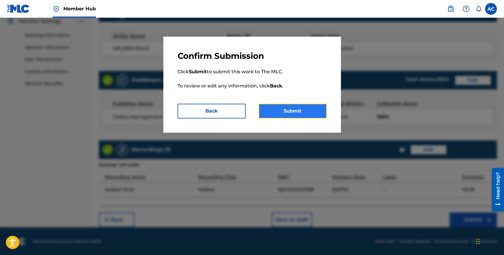
click at [296, 108] on button "Submit" at bounding box center [293, 111] width 68 height 15
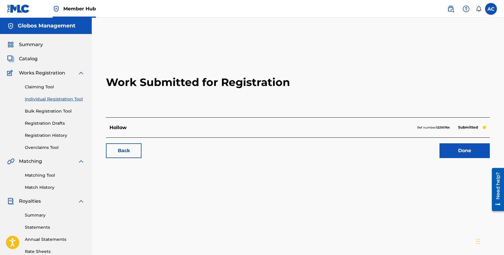
click at [56, 97] on link "Individual Registration Tool" at bounding box center [55, 99] width 60 height 6
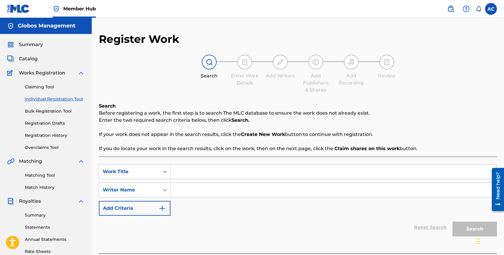
click at [194, 169] on input "Search Form" at bounding box center [334, 172] width 326 height 14
type input "hurt me"
click at [192, 190] on input "Search Form" at bounding box center [334, 190] width 326 height 14
type input "halden rule"
click at [453, 222] on button "Search" at bounding box center [475, 229] width 44 height 15
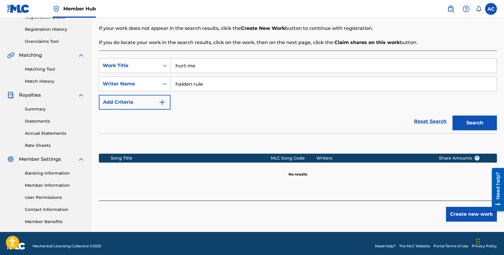
scroll to position [112, 0]
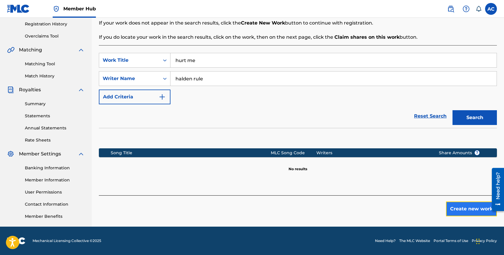
click at [461, 205] on button "Create new work" at bounding box center [471, 209] width 51 height 15
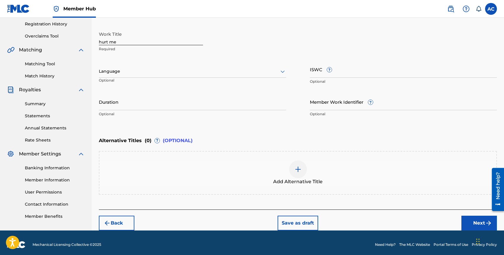
click at [118, 77] on div "Language" at bounding box center [192, 71] width 187 height 12
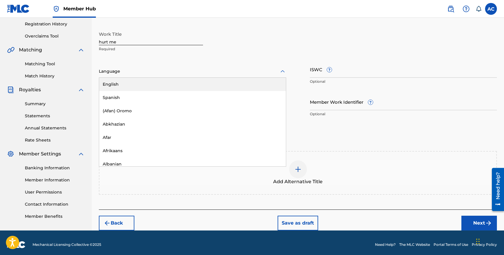
click at [120, 84] on div "English" at bounding box center [192, 84] width 187 height 13
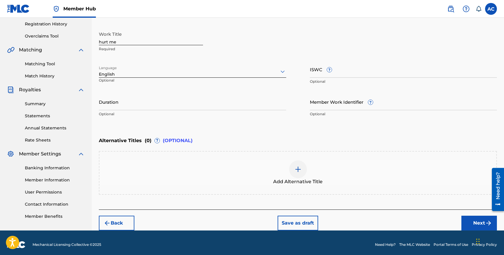
click at [103, 42] on input "hurt me" at bounding box center [151, 36] width 104 height 17
click at [112, 41] on input "Hurt me" at bounding box center [151, 36] width 104 height 17
type input "Hurt Me"
click at [467, 224] on button "Next" at bounding box center [480, 223] width 36 height 15
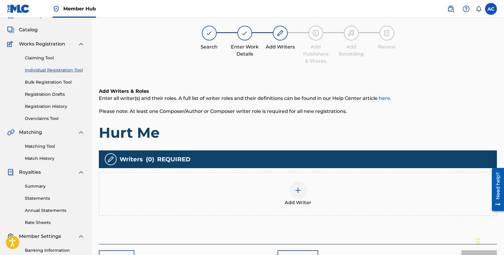
scroll to position [27, 0]
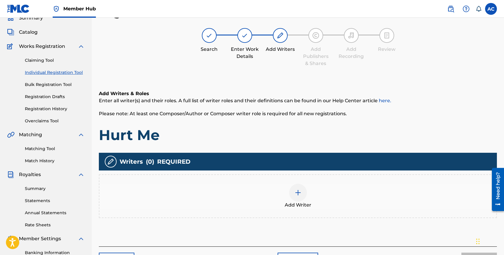
click at [304, 215] on div "Add Writer" at bounding box center [298, 197] width 398 height 44
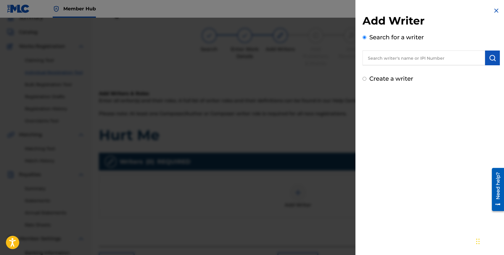
click at [380, 59] on input "text" at bounding box center [424, 58] width 123 height 15
type input "halden rule"
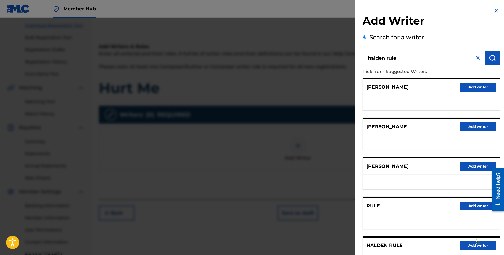
scroll to position [112, 0]
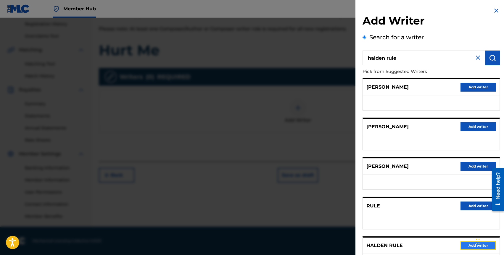
click at [467, 242] on button "Add writer" at bounding box center [479, 246] width 36 height 9
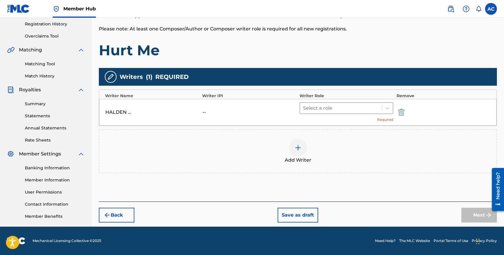
click at [316, 102] on div "Select a role" at bounding box center [347, 108] width 94 height 12
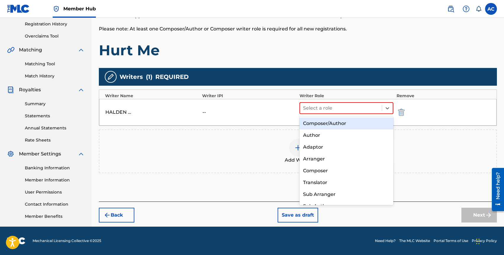
click at [319, 122] on div "Composer/Author" at bounding box center [347, 124] width 94 height 12
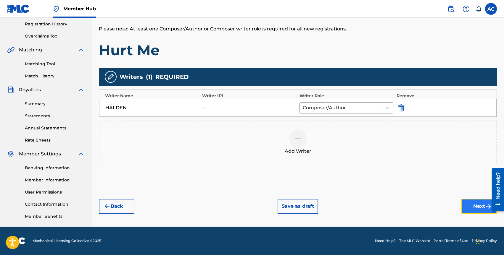
click at [469, 210] on button "Next" at bounding box center [480, 206] width 36 height 15
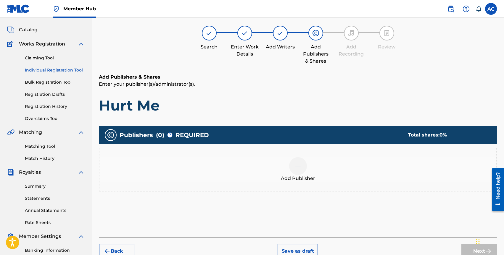
scroll to position [27, 0]
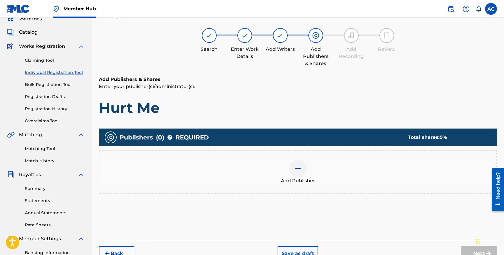
click at [310, 182] on span "Add Publisher" at bounding box center [298, 181] width 34 height 7
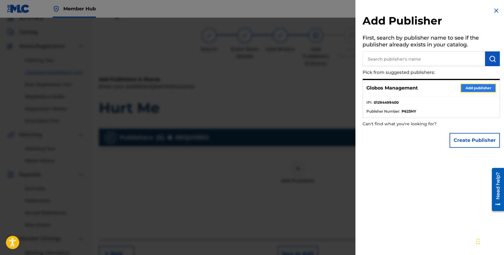
click at [467, 84] on button "Add publisher" at bounding box center [479, 88] width 36 height 9
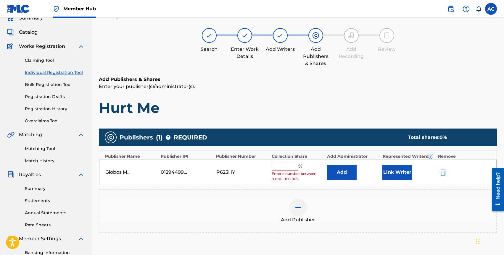
click at [279, 165] on input "text" at bounding box center [285, 167] width 27 height 8
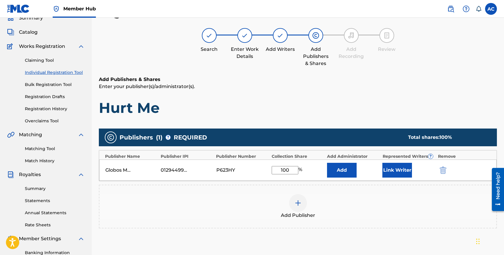
type input "100"
click at [402, 162] on div "Globos Management 01294499400 P623HY 100 % Add Link Writer" at bounding box center [298, 170] width 398 height 21
click at [401, 178] on div "Globos Management 01294499400 P623HY 100 % Add Link Writer" at bounding box center [298, 170] width 398 height 21
click at [405, 165] on button "Link Writer" at bounding box center [397, 170] width 30 height 15
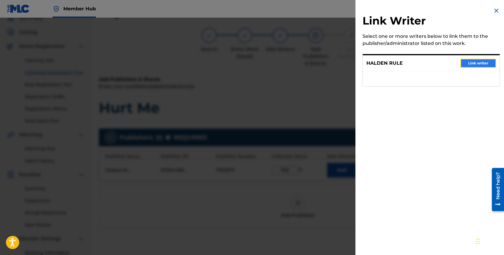
click at [465, 65] on button "Link writer" at bounding box center [479, 63] width 36 height 9
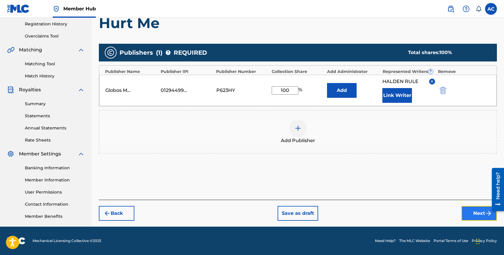
click at [466, 216] on button "Next" at bounding box center [480, 213] width 36 height 15
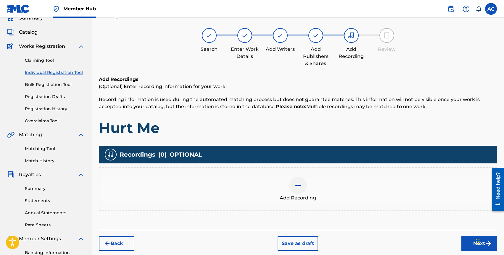
click at [285, 192] on div "Add Recording" at bounding box center [297, 189] width 397 height 25
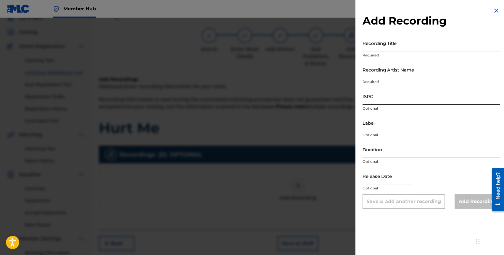
click at [372, 100] on input "ISRC" at bounding box center [431, 96] width 137 height 17
paste input "QZTAX2269975"
type input "QZTAX2269975"
click at [371, 183] on input "text" at bounding box center [388, 176] width 50 height 17
select select "8"
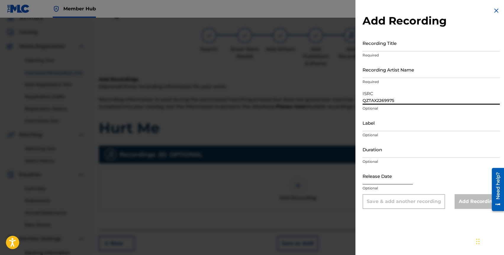
select select "2025"
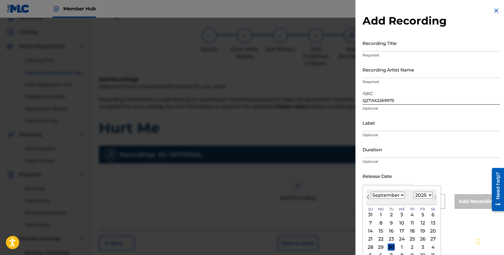
click at [371, 196] on button "Previous Month" at bounding box center [368, 198] width 9 height 9
click at [396, 195] on select "January February March April May June July August September October November De…" at bounding box center [388, 195] width 34 height 7
select select "10"
click at [401, 240] on div "19" at bounding box center [401, 239] width 7 height 7
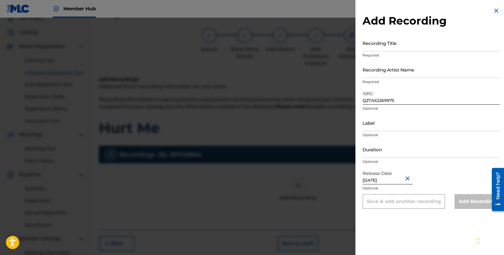
type input "November 19 2022"
click at [418, 173] on div "Release Date November 19 2022 Optional" at bounding box center [431, 181] width 137 height 27
click at [379, 45] on input "Recording Title" at bounding box center [431, 43] width 137 height 17
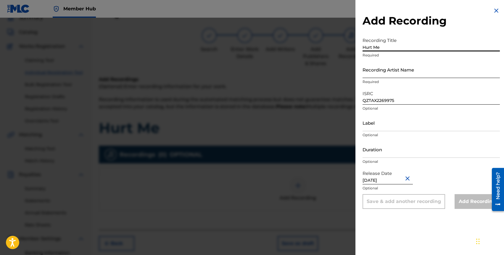
type input "Hurt Me"
click at [385, 72] on input "Recording Artist Name" at bounding box center [431, 69] width 137 height 17
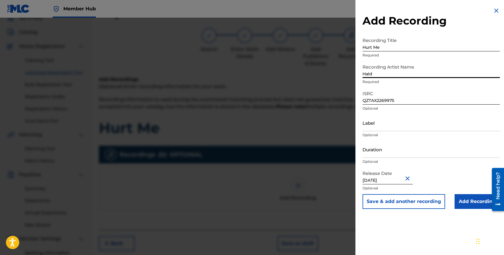
type input "Halden Rule"
click at [467, 200] on input "Add Recording" at bounding box center [477, 202] width 45 height 15
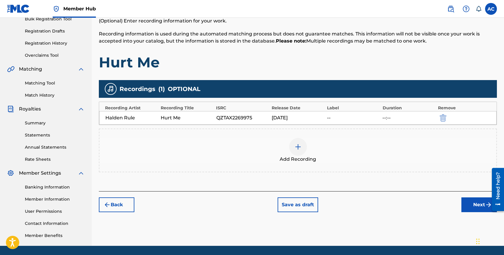
scroll to position [112, 0]
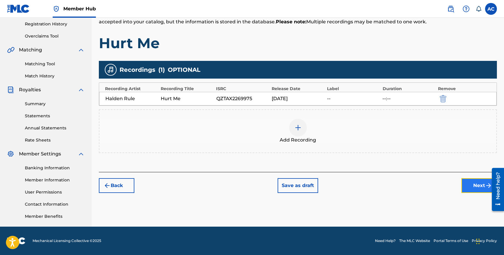
click at [470, 187] on button "Next" at bounding box center [480, 186] width 36 height 15
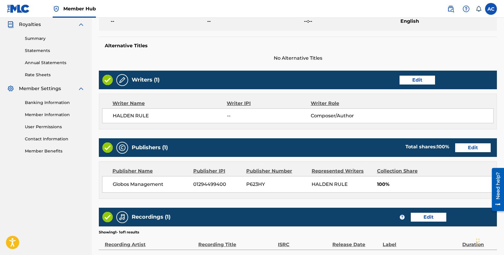
scroll to position [245, 0]
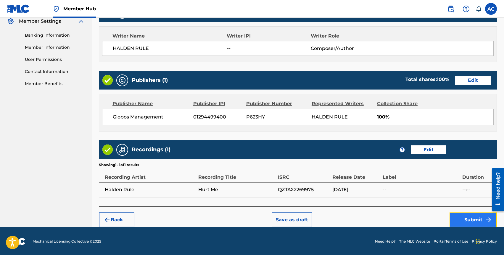
click at [461, 221] on button "Submit" at bounding box center [473, 220] width 47 height 15
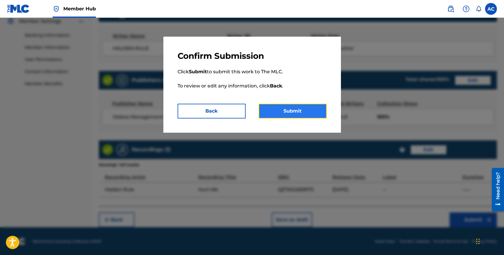
click at [272, 112] on button "Submit" at bounding box center [293, 111] width 68 height 15
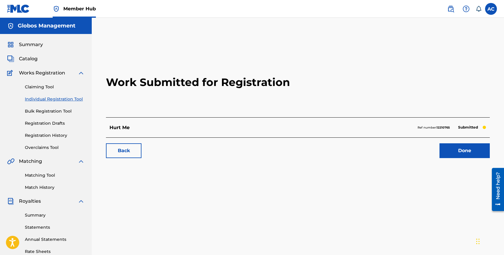
click at [42, 98] on link "Individual Registration Tool" at bounding box center [55, 99] width 60 height 6
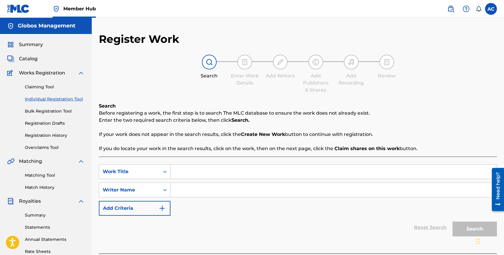
click at [226, 174] on input "Search Form" at bounding box center [334, 172] width 326 height 14
type input "Hold My heart"
click at [240, 188] on input "Search Form" at bounding box center [334, 190] width 326 height 14
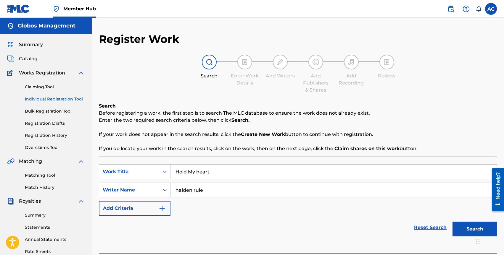
type input "halden rule"
click at [453, 222] on button "Search" at bounding box center [475, 229] width 44 height 15
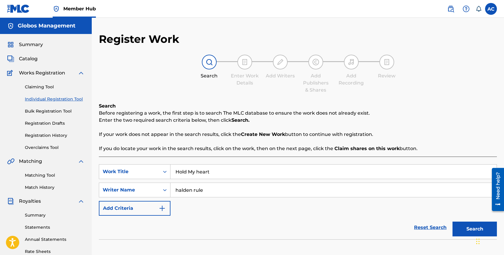
scroll to position [112, 0]
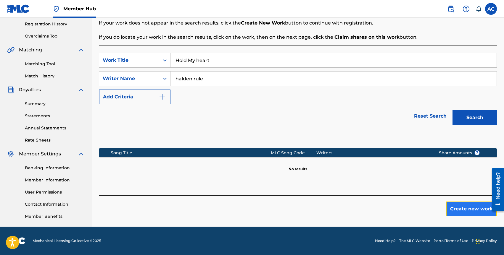
click at [457, 209] on button "Create new work" at bounding box center [471, 209] width 51 height 15
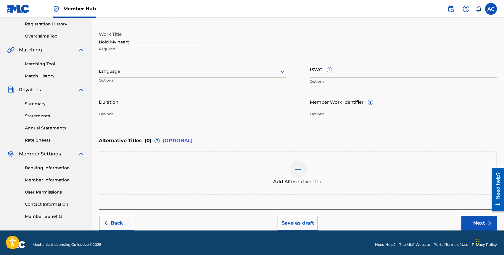
click at [121, 76] on div "Language" at bounding box center [192, 71] width 187 height 12
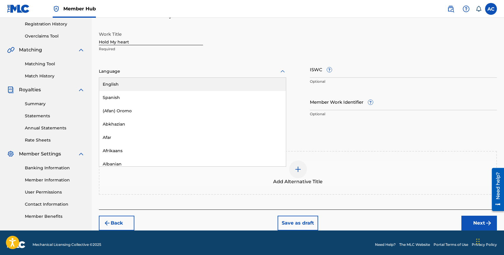
click at [121, 83] on div "English" at bounding box center [192, 84] width 187 height 13
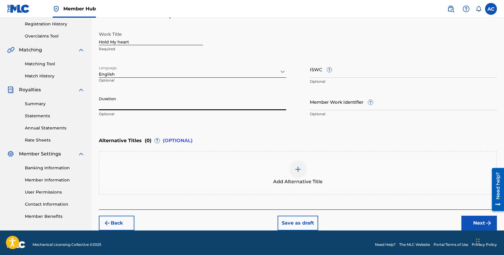
click at [140, 103] on input "Duration" at bounding box center [192, 102] width 187 height 17
type input "03:13"
click at [474, 217] on button "Next" at bounding box center [480, 223] width 36 height 15
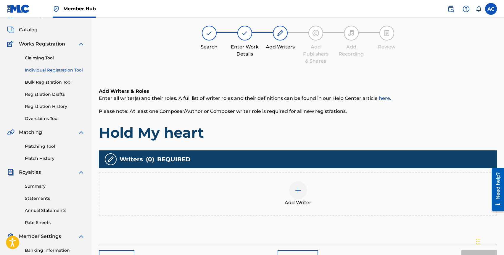
scroll to position [27, 0]
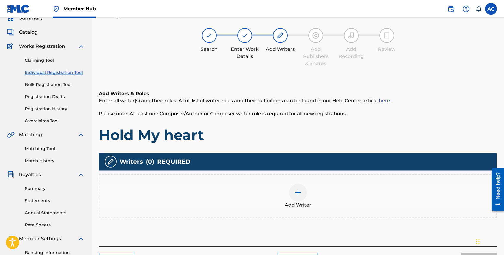
click at [308, 201] on div "Add Writer" at bounding box center [297, 196] width 397 height 25
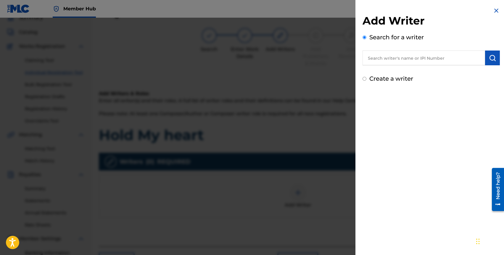
click at [382, 54] on input "text" at bounding box center [424, 58] width 123 height 15
type input "halden rule"
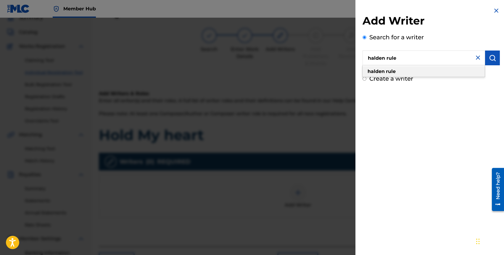
click at [416, 71] on div "halden rule" at bounding box center [424, 71] width 122 height 11
click at [486, 59] on button "submit" at bounding box center [492, 58] width 15 height 15
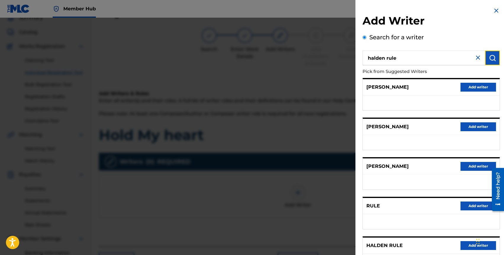
scroll to position [51, 0]
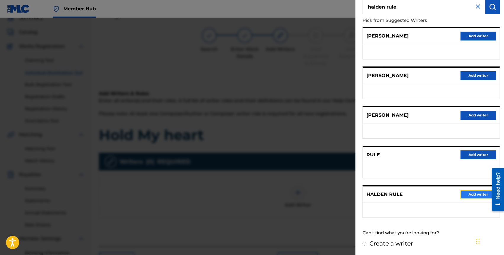
click at [461, 195] on button "Add writer" at bounding box center [479, 194] width 36 height 9
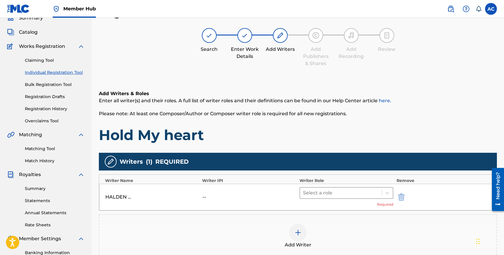
scroll to position [34, 0]
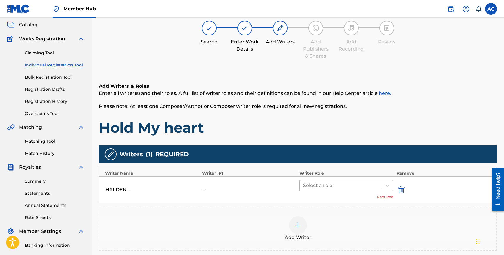
click at [335, 185] on div at bounding box center [341, 186] width 76 height 8
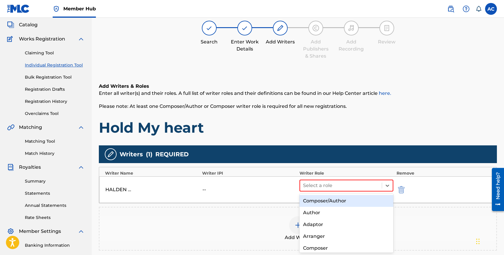
click at [329, 198] on div "Composer/Author" at bounding box center [347, 201] width 94 height 12
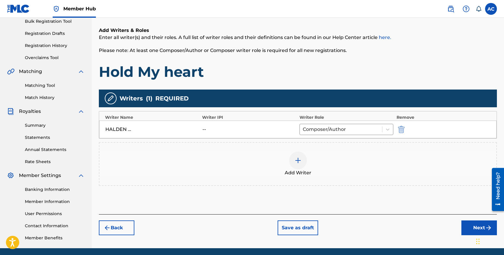
scroll to position [112, 0]
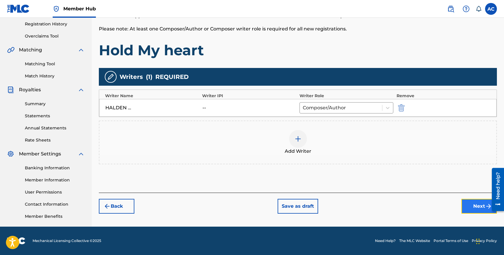
click at [467, 204] on button "Next" at bounding box center [480, 206] width 36 height 15
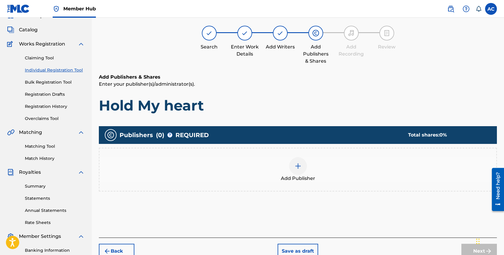
scroll to position [27, 0]
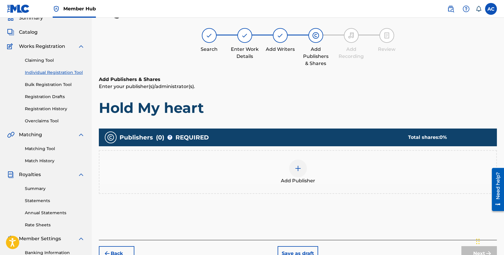
click at [287, 170] on div "Add Publisher" at bounding box center [297, 172] width 397 height 25
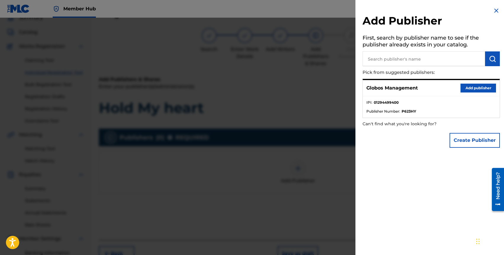
click at [420, 62] on input "text" at bounding box center [424, 59] width 123 height 15
click at [463, 87] on button "Add publisher" at bounding box center [479, 88] width 36 height 9
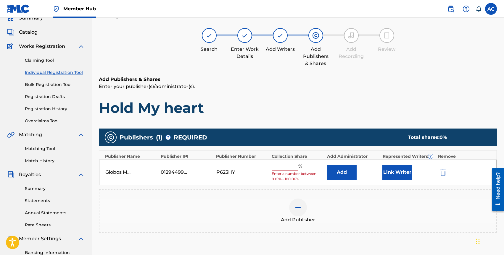
click at [298, 167] on input "text" at bounding box center [285, 167] width 27 height 8
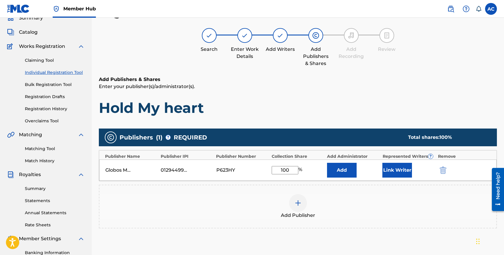
type input "100"
click at [371, 164] on div "Add" at bounding box center [353, 170] width 52 height 15
click at [394, 164] on button "Link Writer" at bounding box center [397, 170] width 30 height 15
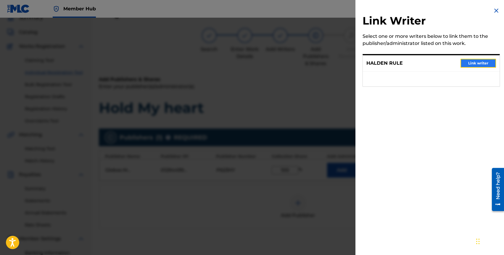
click at [470, 65] on button "Link writer" at bounding box center [479, 63] width 36 height 9
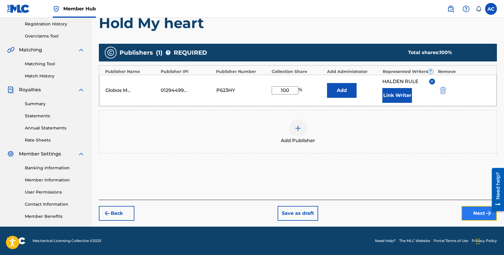
click at [467, 212] on button "Next" at bounding box center [480, 213] width 36 height 15
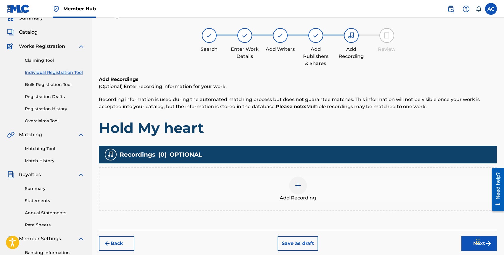
click at [295, 178] on div at bounding box center [298, 186] width 18 height 18
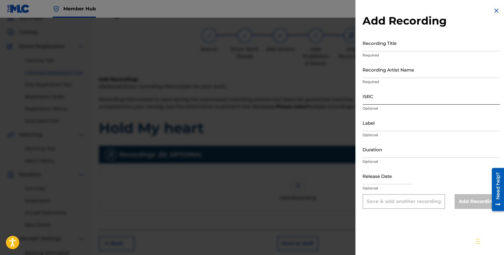
click at [382, 100] on input "ISRC" at bounding box center [431, 96] width 137 height 17
paste input "QZVEM2551644"
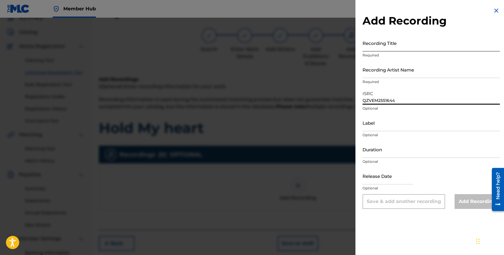
type input "QZVEM2551644"
click at [377, 41] on input "Recording Title" at bounding box center [431, 43] width 137 height 17
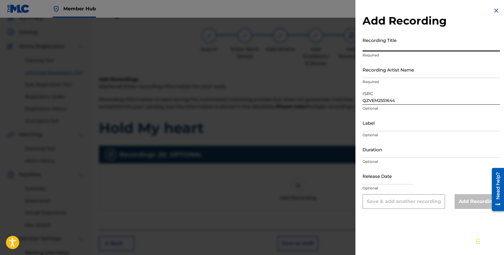
type input "H"
type input "Hold My heart"
click at [378, 75] on input "Recording Artist Name" at bounding box center [431, 69] width 137 height 17
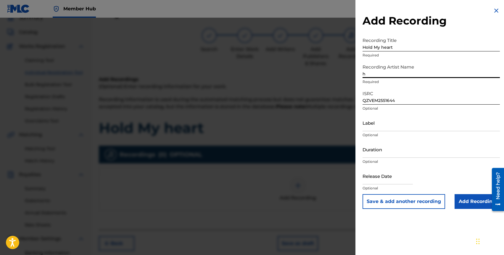
type input "Halden Rule"
click at [378, 155] on input "Duration" at bounding box center [431, 149] width 137 height 17
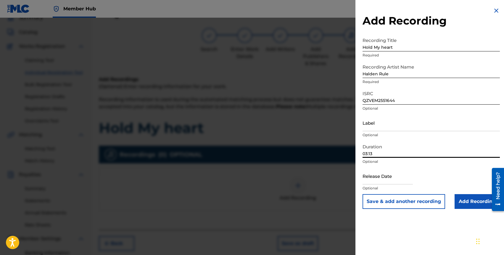
type input "03:13"
click at [375, 185] on div at bounding box center [388, 177] width 50 height 18
select select "8"
select select "2025"
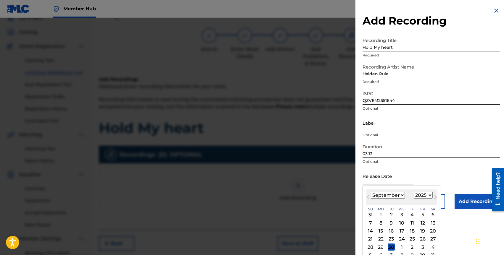
click at [378, 181] on input "text" at bounding box center [388, 176] width 50 height 17
click at [375, 193] on select "January February March April May June July August September October November De…" at bounding box center [388, 195] width 34 height 7
select select "3"
click at [419, 214] on div "4" at bounding box center [422, 215] width 7 height 7
type input "April 4 2025"
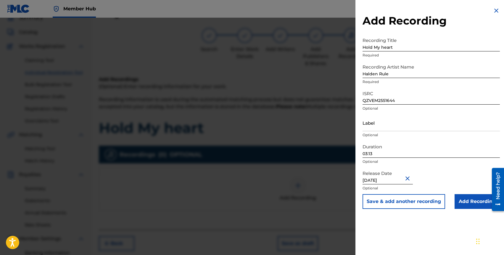
select select "3"
select select "2025"
click at [431, 178] on div "Release Date April 4 2025 Optional" at bounding box center [431, 181] width 137 height 27
click at [472, 197] on input "Add Recording" at bounding box center [477, 202] width 45 height 15
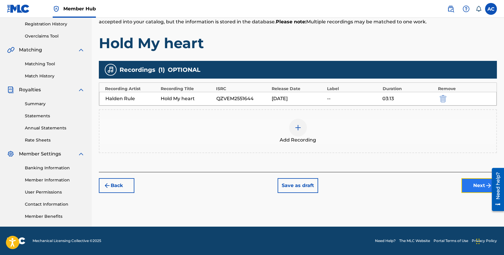
click at [462, 186] on button "Next" at bounding box center [480, 186] width 36 height 15
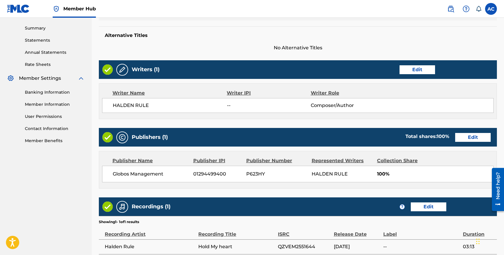
scroll to position [245, 0]
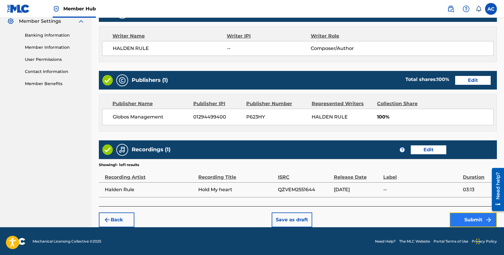
click at [461, 216] on button "Submit" at bounding box center [473, 220] width 47 height 15
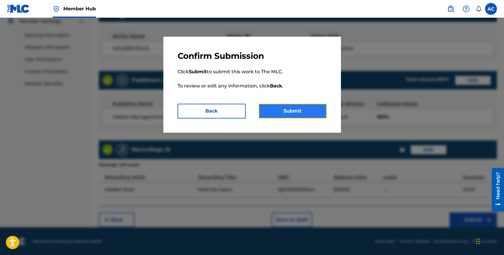
click at [302, 115] on button "Submit" at bounding box center [293, 111] width 68 height 15
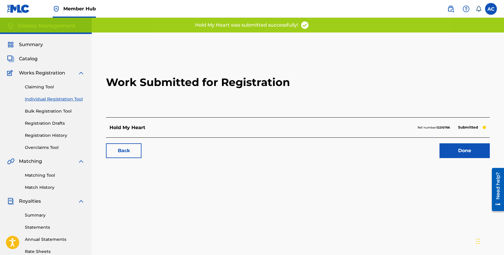
click at [48, 97] on link "Individual Registration Tool" at bounding box center [55, 99] width 60 height 6
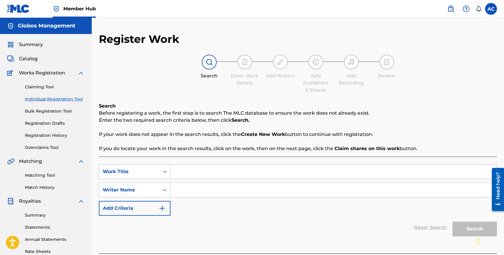
click at [187, 168] on input "Search Form" at bounding box center [334, 172] width 326 height 14
type input "maybe"
click at [220, 191] on input "Search Form" at bounding box center [334, 190] width 326 height 14
type input "halden rule"
click at [453, 222] on button "Search" at bounding box center [475, 229] width 44 height 15
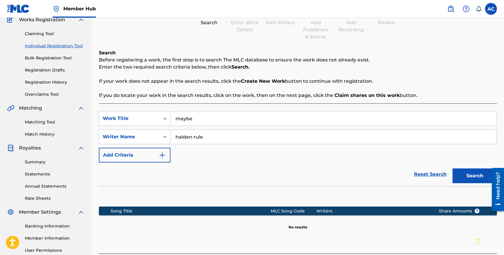
scroll to position [112, 0]
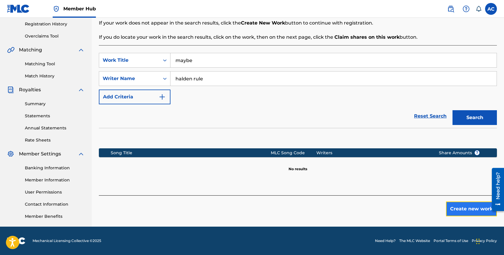
click at [460, 208] on button "Create new work" at bounding box center [471, 209] width 51 height 15
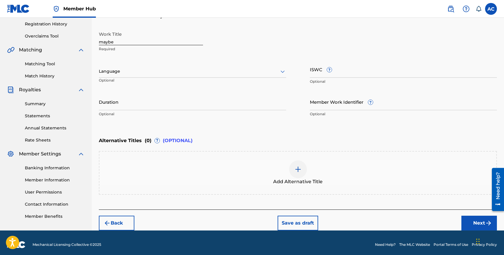
click at [100, 41] on input "maybe" at bounding box center [151, 36] width 104 height 17
click at [101, 41] on input "maybe" at bounding box center [151, 36] width 104 height 17
type input "Maybe"
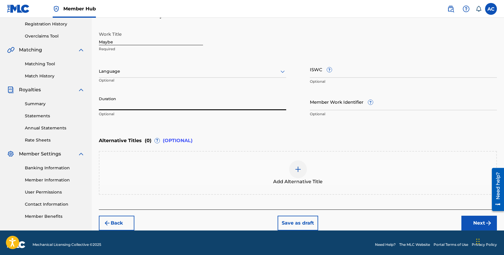
click at [120, 107] on input "Duration" at bounding box center [192, 102] width 187 height 17
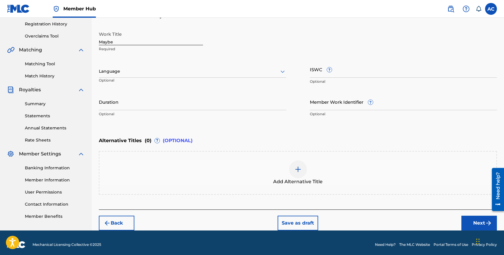
click at [120, 78] on p "Optional" at bounding box center [127, 83] width 57 height 10
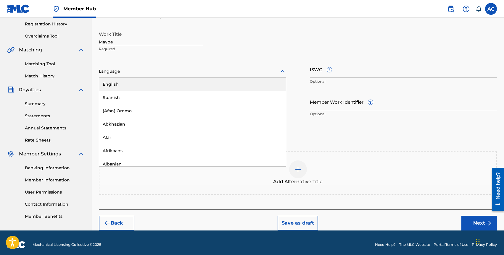
click at [120, 76] on div "Language" at bounding box center [192, 71] width 187 height 12
click at [120, 83] on div "English" at bounding box center [192, 84] width 187 height 13
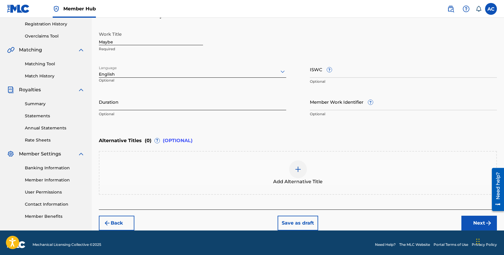
click at [124, 107] on input "Duration" at bounding box center [192, 102] width 187 height 17
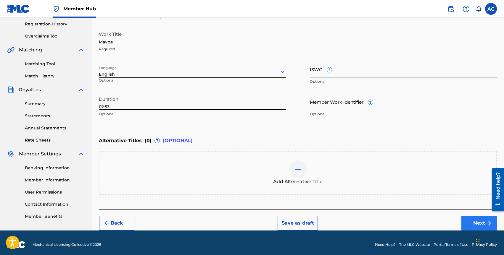
type input "02:53"
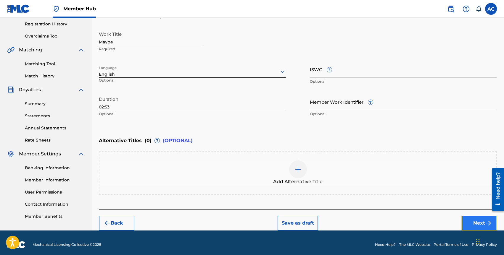
click at [469, 220] on button "Next" at bounding box center [480, 223] width 36 height 15
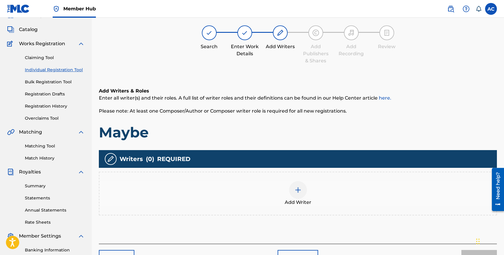
scroll to position [27, 0]
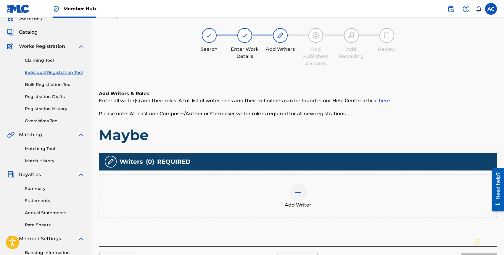
click at [295, 192] on img at bounding box center [298, 192] width 7 height 7
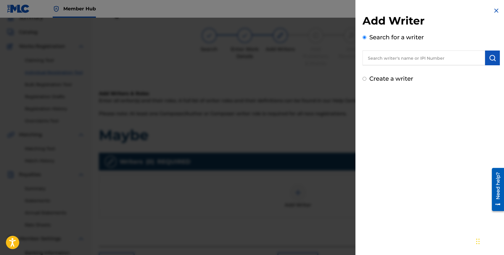
click at [431, 56] on input "text" at bounding box center [424, 58] width 123 height 15
click at [405, 57] on input "text" at bounding box center [424, 58] width 123 height 15
click at [398, 52] on input "globos management" at bounding box center [424, 58] width 123 height 15
click at [398, 54] on input "globos management" at bounding box center [424, 58] width 123 height 15
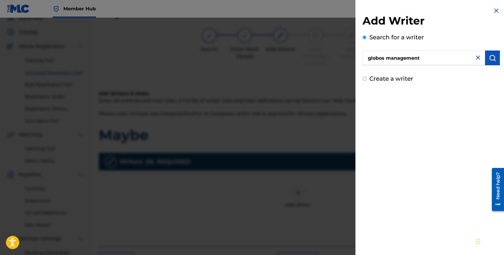
click at [398, 54] on input "globos management" at bounding box center [424, 58] width 123 height 15
type input "halden rule"
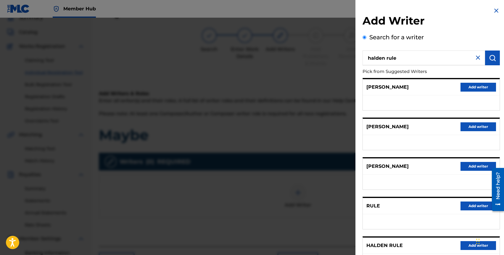
scroll to position [51, 0]
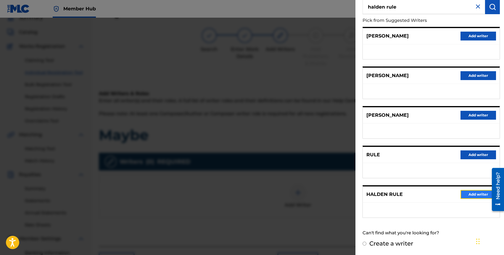
click at [468, 194] on button "Add writer" at bounding box center [479, 194] width 36 height 9
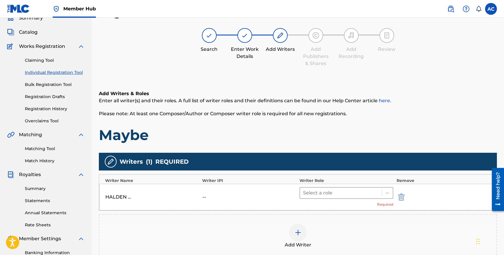
click at [339, 192] on div at bounding box center [341, 193] width 76 height 8
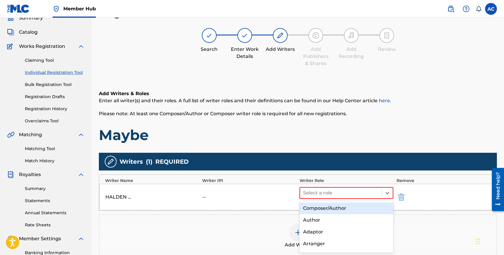
click at [346, 208] on div "Composer/Author" at bounding box center [347, 209] width 94 height 12
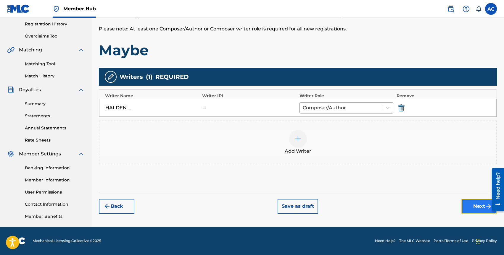
click at [477, 205] on button "Next" at bounding box center [480, 206] width 36 height 15
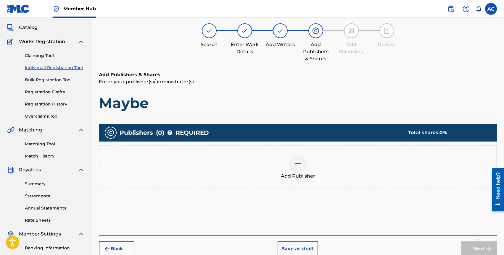
scroll to position [27, 0]
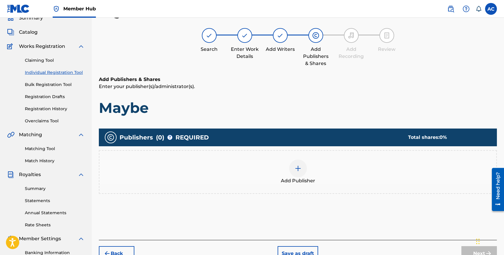
click at [303, 166] on div at bounding box center [298, 169] width 18 height 18
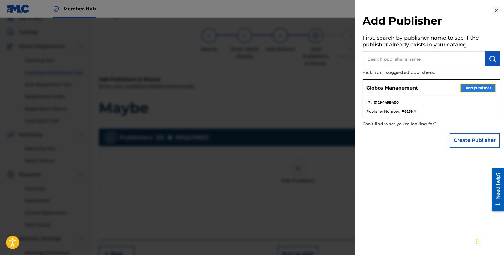
click at [463, 87] on button "Add publisher" at bounding box center [479, 88] width 36 height 9
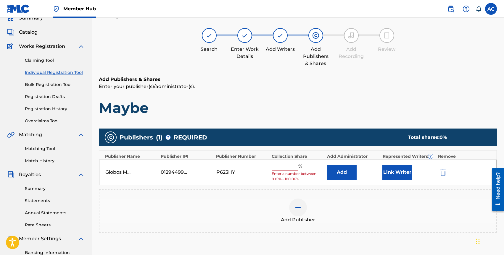
click at [289, 168] on input "text" at bounding box center [285, 167] width 27 height 8
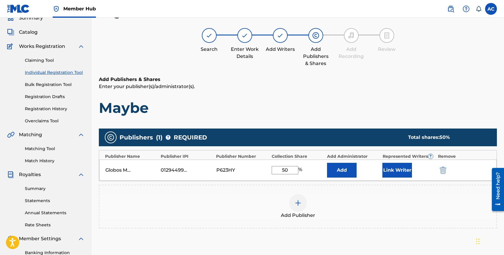
type input "5"
type input "100"
click at [313, 105] on h1 "Maybe" at bounding box center [298, 108] width 398 height 18
click at [394, 168] on button "Link Writer" at bounding box center [397, 170] width 30 height 15
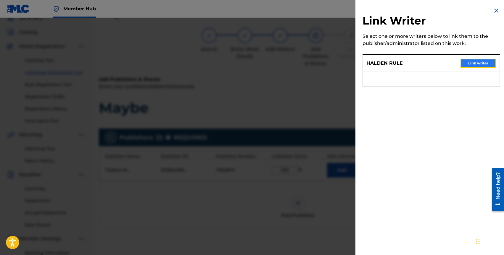
click at [467, 65] on button "Link writer" at bounding box center [479, 63] width 36 height 9
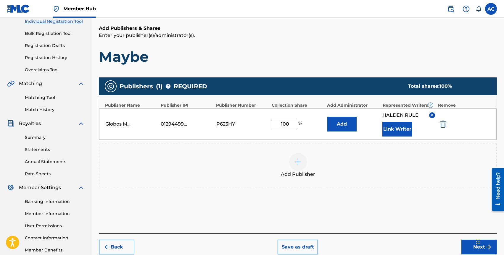
scroll to position [79, 0]
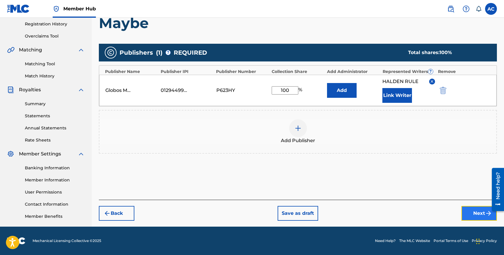
click at [467, 212] on button "Next" at bounding box center [480, 213] width 36 height 15
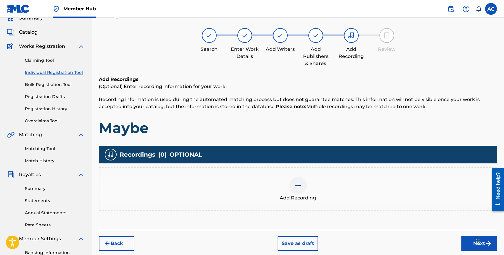
scroll to position [25, 0]
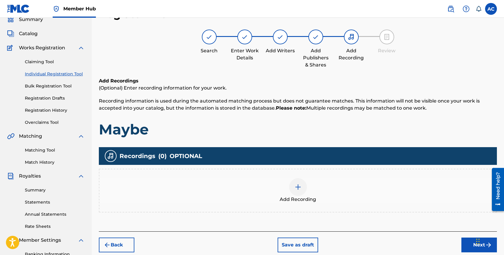
click at [304, 177] on div "Add Recording" at bounding box center [298, 191] width 398 height 44
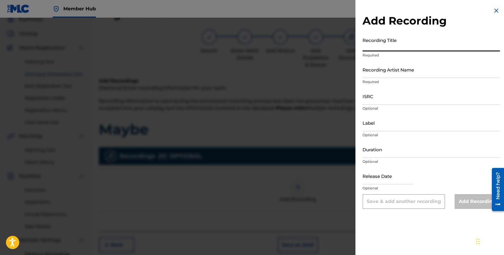
click at [380, 47] on input "Recording Title" at bounding box center [431, 43] width 137 height 17
type input "Maybe"
click at [382, 76] on input "Recording Artist Name" at bounding box center [431, 69] width 137 height 17
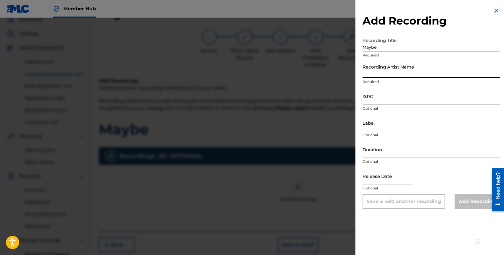
click at [371, 179] on input "text" at bounding box center [388, 176] width 50 height 17
select select "8"
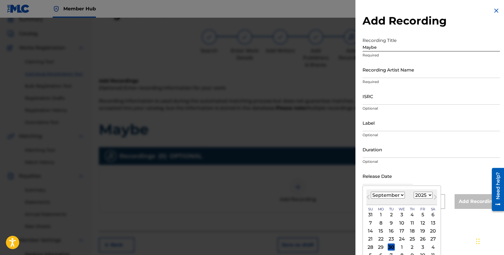
click at [375, 195] on select "January February March April May June July August September October November De…" at bounding box center [388, 195] width 34 height 7
click at [421, 193] on select "1899 1900 1901 1902 1903 1904 1905 1906 1907 1908 1909 1910 1911 1912 1913 1914…" at bounding box center [423, 195] width 19 height 7
select select "2023"
click at [395, 193] on select "January February March April May June July August September October November De…" at bounding box center [388, 195] width 34 height 7
select select "0"
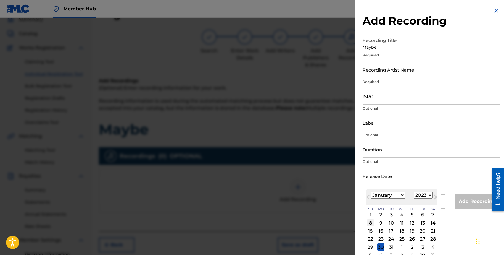
click at [372, 224] on div "8" at bounding box center [370, 223] width 7 height 7
type input "January 8 2023"
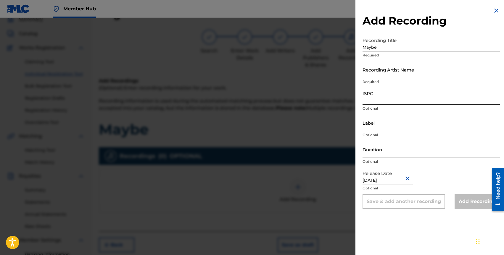
click at [382, 101] on input "ISRC" at bounding box center [431, 96] width 137 height 17
click at [373, 99] on input "ISRC" at bounding box center [431, 96] width 137 height 17
paste input "QZFYY2369945"
type input "QZFYY2369945"
click at [377, 72] on input "Recording Artist Name" at bounding box center [431, 69] width 137 height 17
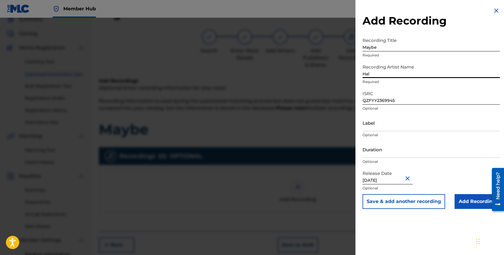
type input "Halden Rule"
click at [376, 125] on input "Label" at bounding box center [431, 123] width 137 height 17
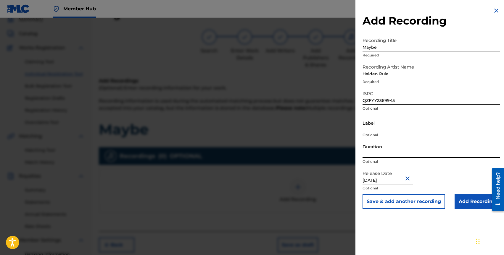
click at [385, 152] on input "Duration" at bounding box center [431, 149] width 137 height 17
type input "02:53"
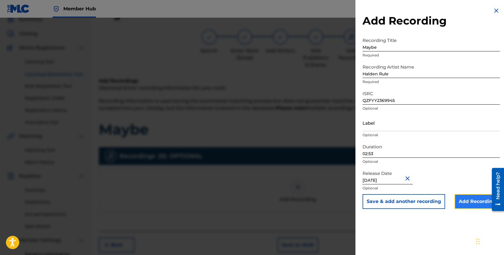
click at [463, 202] on input "Add Recording" at bounding box center [477, 202] width 45 height 15
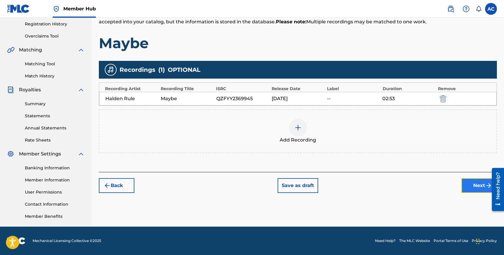
click at [467, 188] on button "Next" at bounding box center [480, 186] width 36 height 15
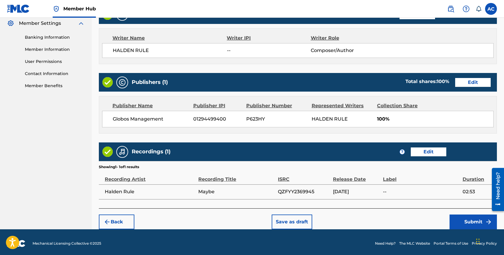
scroll to position [245, 0]
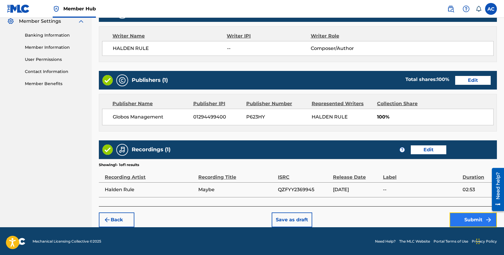
click at [459, 217] on button "Submit" at bounding box center [473, 220] width 47 height 15
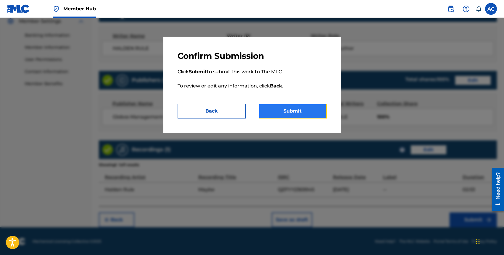
click at [288, 115] on button "Submit" at bounding box center [293, 111] width 68 height 15
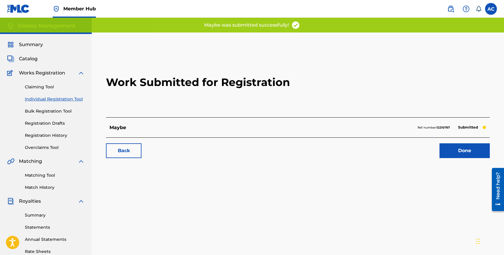
click at [51, 100] on link "Individual Registration Tool" at bounding box center [55, 99] width 60 height 6
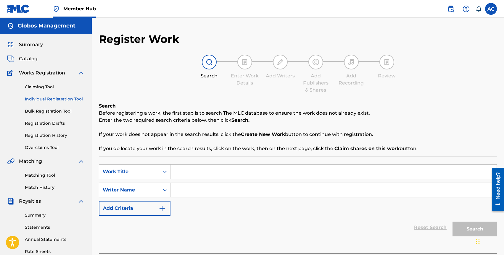
click at [184, 172] on input "Search Form" at bounding box center [334, 172] width 326 height 14
click at [50, 100] on link "Individual Registration Tool" at bounding box center [55, 99] width 60 height 6
click at [49, 136] on link "Registration History" at bounding box center [55, 136] width 60 height 6
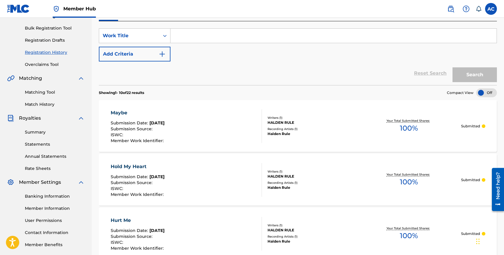
scroll to position [77, 0]
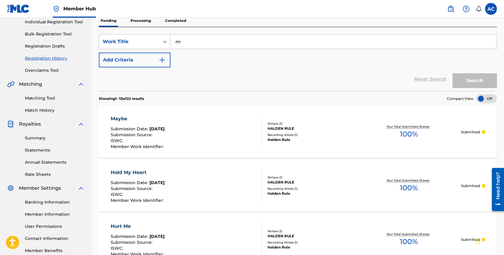
click at [182, 39] on input "m" at bounding box center [334, 42] width 326 height 14
type input "my girl"
click at [453, 73] on button "Search" at bounding box center [475, 80] width 44 height 15
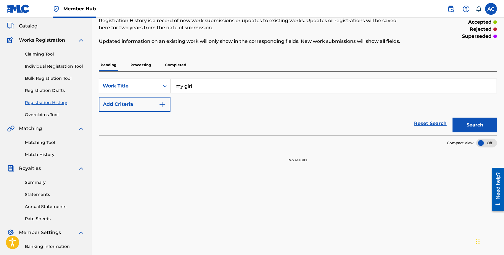
scroll to position [25, 0]
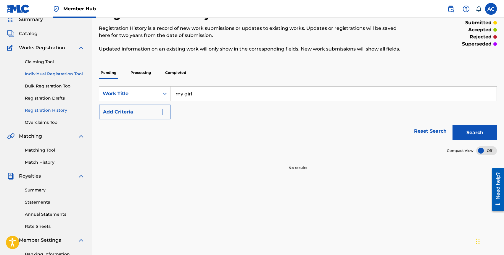
click at [41, 71] on link "Individual Registration Tool" at bounding box center [55, 74] width 60 height 6
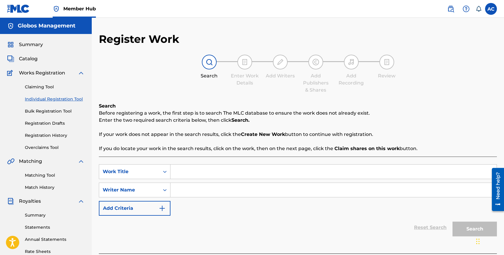
drag, startPoint x: 192, startPoint y: 172, endPoint x: 189, endPoint y: 167, distance: 5.7
click at [192, 173] on input "Search Form" at bounding box center [334, 172] width 326 height 14
type input "My girl"
click at [200, 185] on input "Search Form" at bounding box center [334, 190] width 326 height 14
click at [453, 222] on button "Search" at bounding box center [475, 229] width 44 height 15
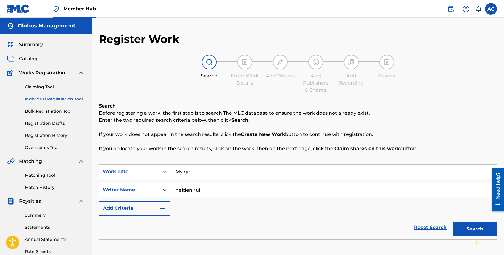
scroll to position [1, 0]
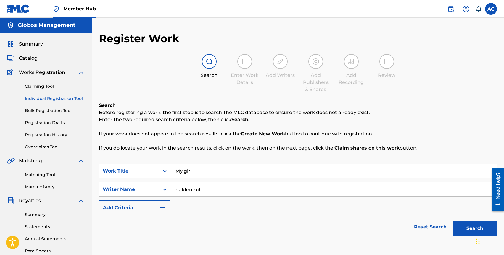
click at [232, 188] on input "halden rul" at bounding box center [334, 190] width 326 height 14
type input "halden rule"
click at [453, 221] on button "Search" at bounding box center [475, 228] width 44 height 15
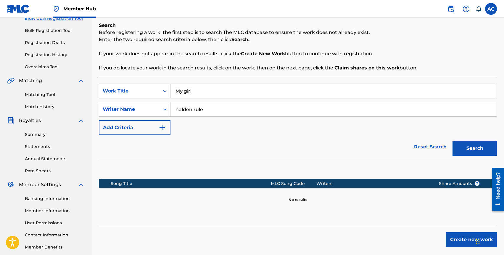
scroll to position [112, 0]
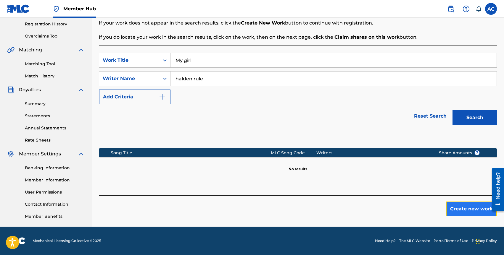
click at [455, 208] on button "Create new work" at bounding box center [471, 209] width 51 height 15
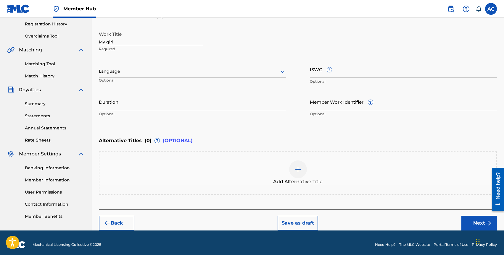
click at [110, 68] on div at bounding box center [192, 71] width 187 height 7
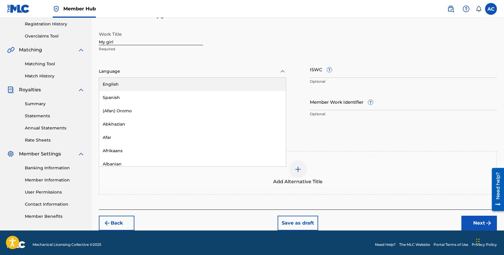
click at [115, 83] on div "English" at bounding box center [192, 84] width 187 height 13
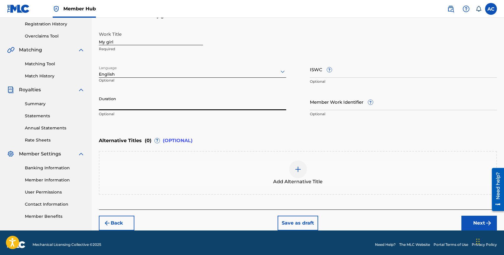
click at [122, 101] on input "Duration" at bounding box center [192, 102] width 187 height 17
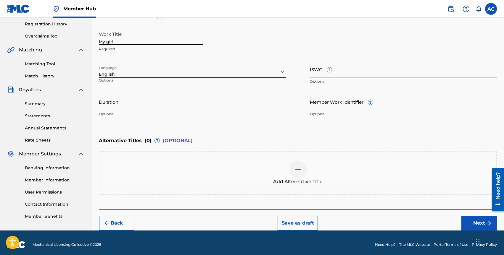
click at [117, 42] on input "My girl" at bounding box center [151, 36] width 104 height 17
type input "My Girl"
click at [109, 105] on input "Duration" at bounding box center [192, 102] width 187 height 17
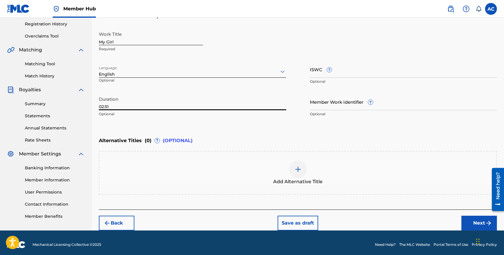
type input "02:51"
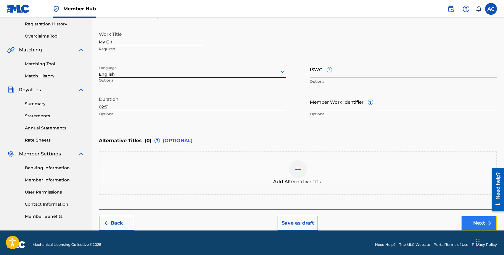
click at [470, 225] on button "Next" at bounding box center [480, 223] width 36 height 15
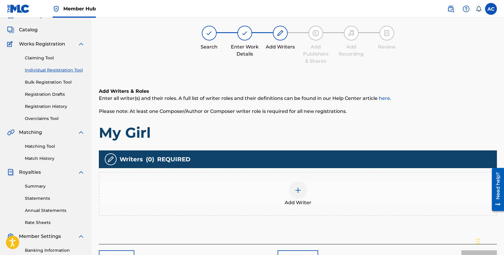
scroll to position [27, 0]
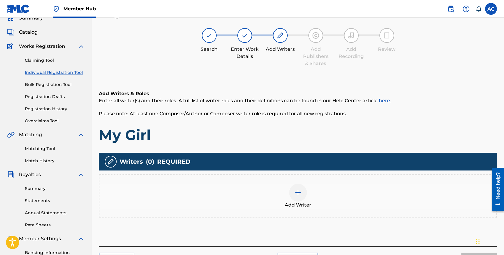
click at [300, 187] on div at bounding box center [298, 193] width 18 height 18
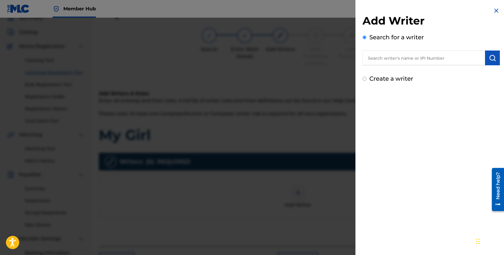
click at [401, 60] on input "text" at bounding box center [424, 58] width 123 height 15
type input "halden rule"
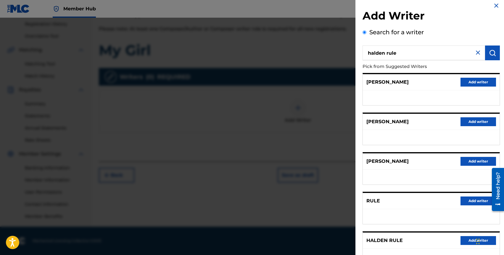
scroll to position [5, 0]
click at [469, 239] on button "Add writer" at bounding box center [479, 240] width 36 height 9
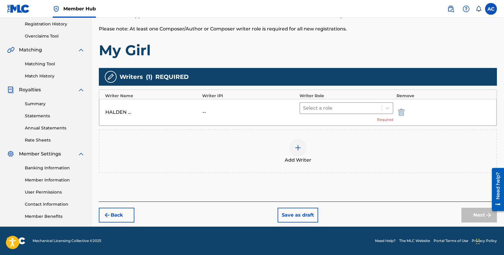
click at [327, 109] on div at bounding box center [341, 108] width 76 height 8
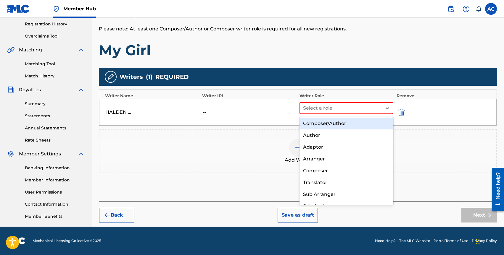
click at [327, 127] on div "Composer/Author" at bounding box center [347, 124] width 94 height 12
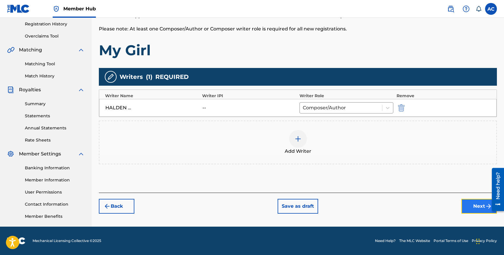
click at [466, 207] on button "Next" at bounding box center [480, 206] width 36 height 15
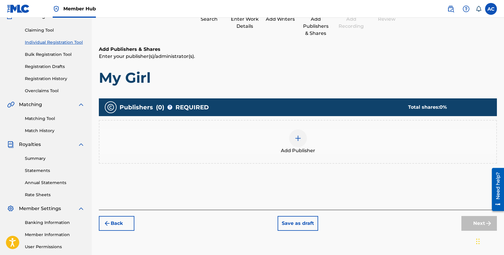
scroll to position [27, 0]
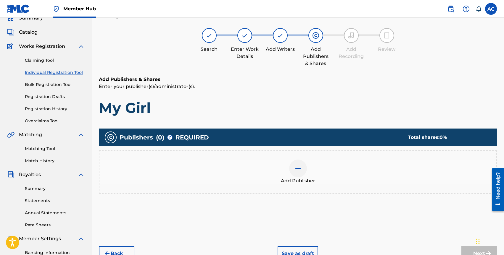
click at [303, 166] on div at bounding box center [298, 169] width 18 height 18
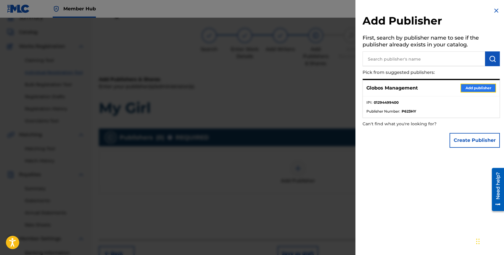
click at [470, 85] on button "Add publisher" at bounding box center [479, 88] width 36 height 9
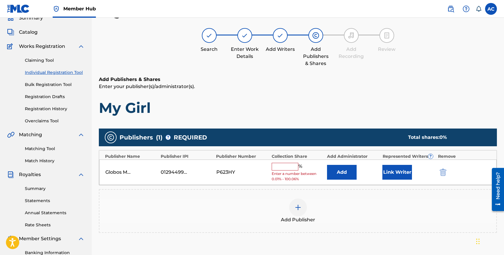
click at [296, 165] on input "text" at bounding box center [285, 167] width 27 height 8
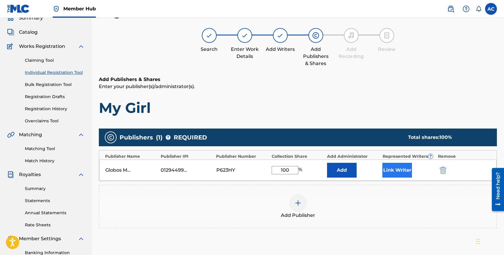
type input "100"
click at [396, 173] on button "Link Writer" at bounding box center [397, 170] width 30 height 15
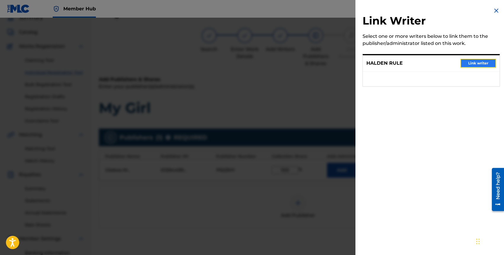
click at [465, 67] on button "Link writer" at bounding box center [479, 63] width 36 height 9
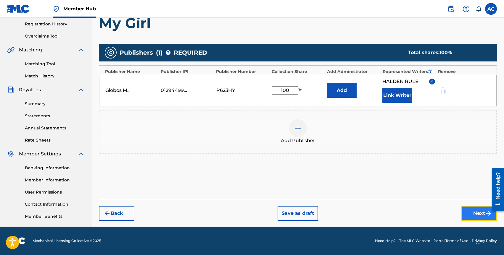
click at [464, 212] on button "Next" at bounding box center [480, 213] width 36 height 15
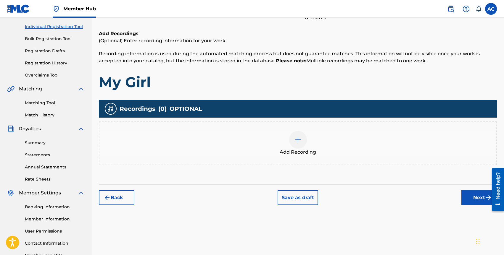
scroll to position [112, 0]
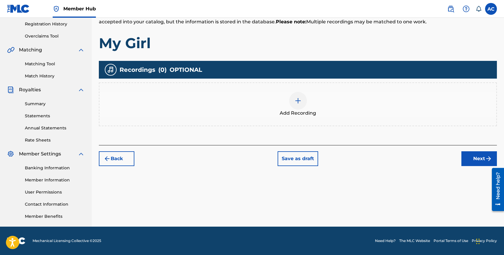
click at [296, 102] on img at bounding box center [298, 100] width 7 height 7
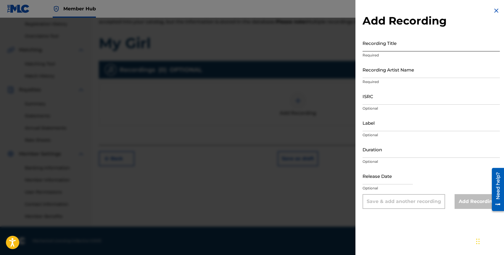
click at [388, 50] on input "Recording Title" at bounding box center [431, 43] width 137 height 17
type input "My Girl"
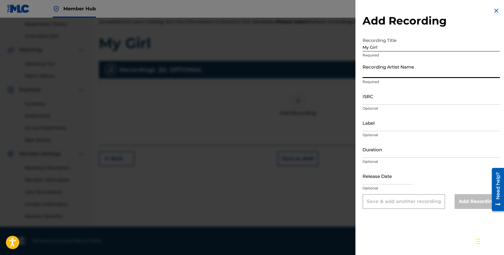
click at [387, 66] on input "Recording Artist Name" at bounding box center [431, 69] width 137 height 17
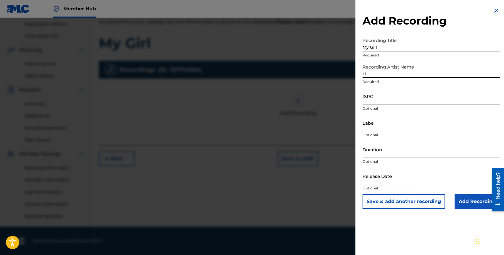
type input "Halden Rule"
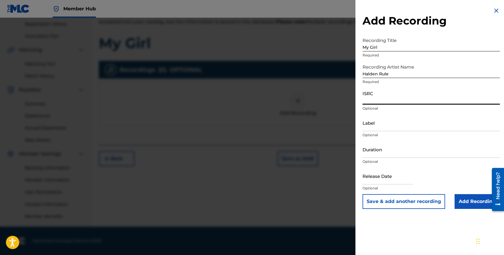
click at [368, 99] on input "ISRC" at bounding box center [431, 96] width 137 height 17
paste input "QZNWU2051267"
type input "QZNWU2051267"
click at [365, 182] on input "text" at bounding box center [388, 176] width 50 height 17
select select "8"
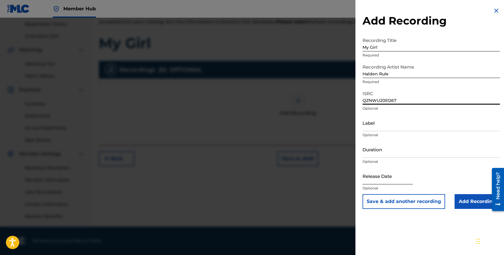
select select "2025"
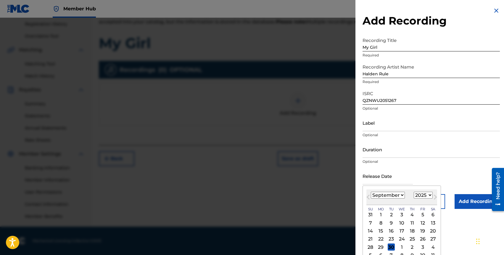
click at [374, 194] on select "January February March April May June July August September October November De…" at bounding box center [388, 195] width 34 height 7
select select "7"
click at [390, 222] on div "5" at bounding box center [391, 223] width 7 height 7
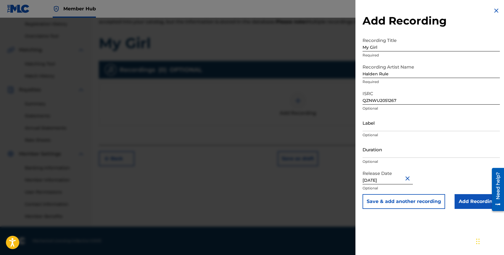
type input "August 5 2022"
click at [422, 165] on div "Duration Optional" at bounding box center [431, 154] width 137 height 27
select select "7"
select select "2022"
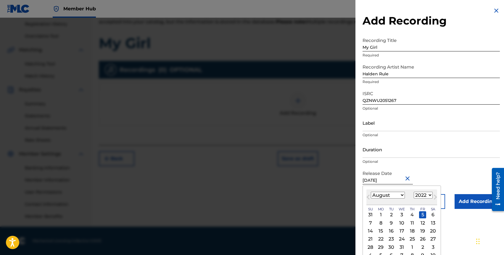
click at [390, 181] on input "August 5 2022" at bounding box center [388, 176] width 50 height 17
click at [428, 165] on div "Duration Optional" at bounding box center [431, 154] width 137 height 27
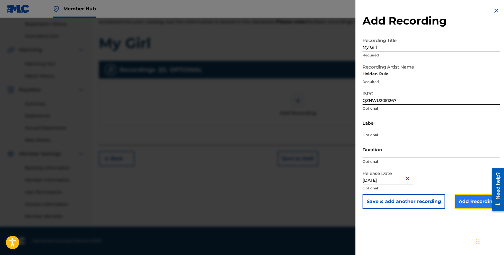
click at [469, 203] on input "Add Recording" at bounding box center [477, 202] width 45 height 15
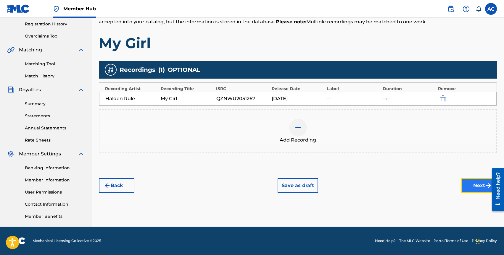
click at [470, 181] on button "Next" at bounding box center [480, 186] width 36 height 15
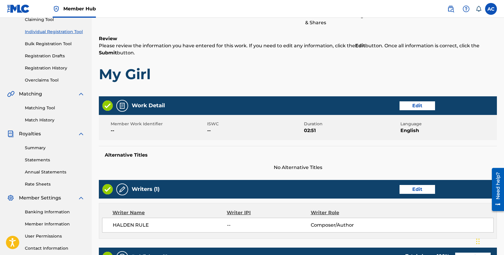
scroll to position [245, 0]
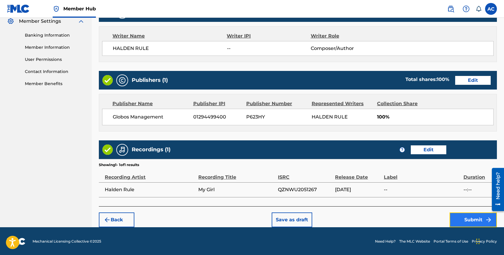
click at [464, 218] on button "Submit" at bounding box center [473, 220] width 47 height 15
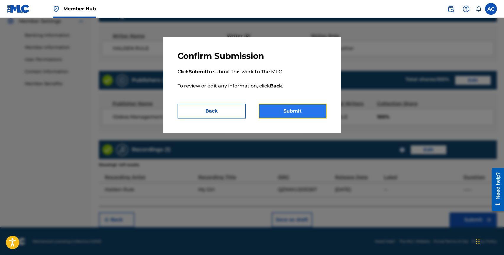
click at [283, 104] on button "Submit" at bounding box center [293, 111] width 68 height 15
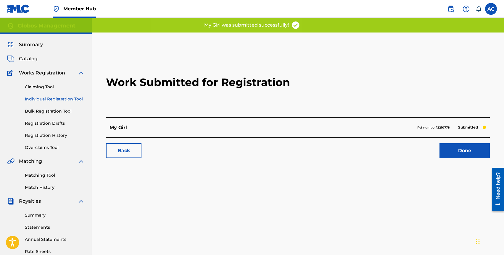
click at [42, 100] on link "Individual Registration Tool" at bounding box center [55, 99] width 60 height 6
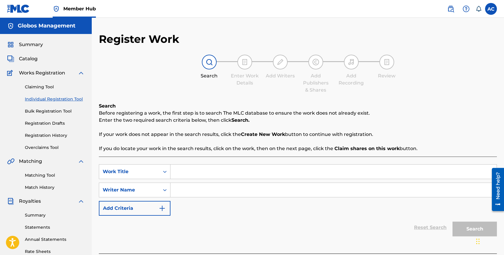
click at [184, 170] on input "Search Form" at bounding box center [334, 172] width 326 height 14
type input "On My Phone"
click at [194, 189] on input "Search Form" at bounding box center [334, 190] width 326 height 14
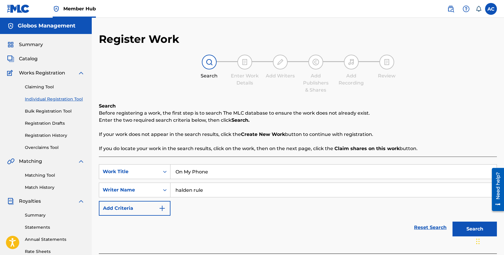
type input "halden rule"
click at [453, 222] on button "Search" at bounding box center [475, 229] width 44 height 15
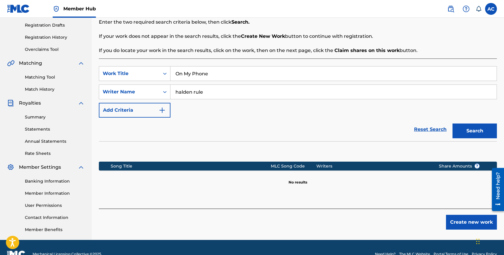
scroll to position [112, 0]
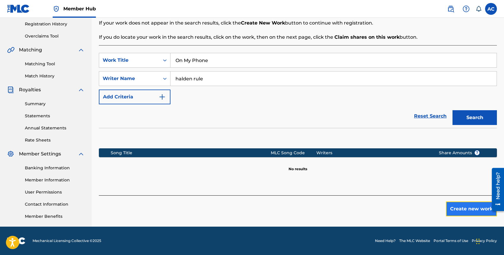
click at [462, 207] on button "Create new work" at bounding box center [471, 209] width 51 height 15
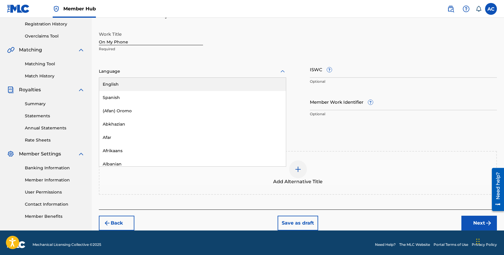
click at [148, 72] on div at bounding box center [192, 71] width 187 height 7
click at [148, 81] on div "English" at bounding box center [192, 84] width 187 height 13
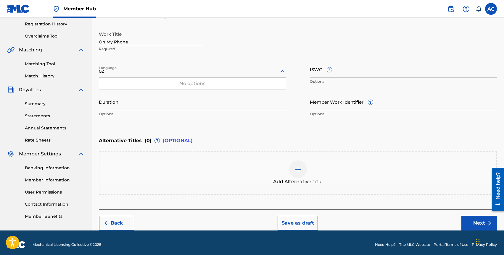
type input "0"
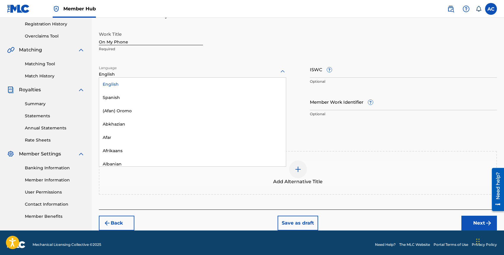
click at [120, 82] on div "English" at bounding box center [192, 84] width 187 height 13
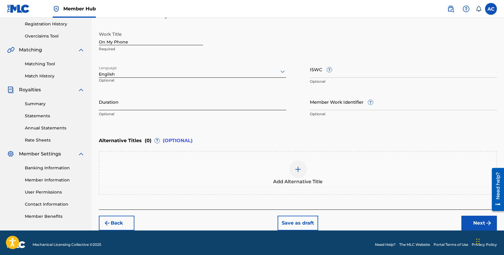
click at [120, 101] on input "Duration" at bounding box center [192, 102] width 187 height 17
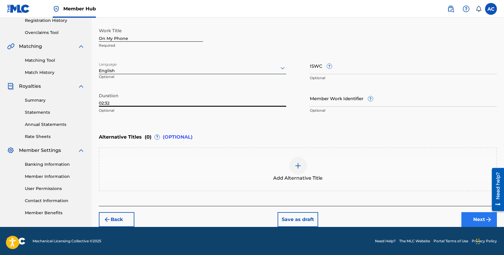
type input "02:32"
click at [464, 218] on button "Next" at bounding box center [480, 220] width 36 height 15
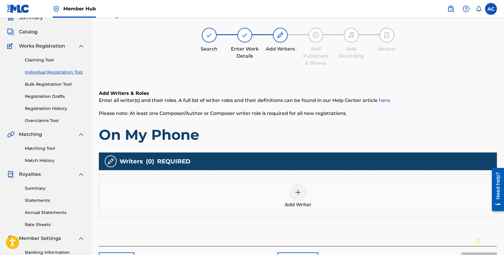
scroll to position [27, 0]
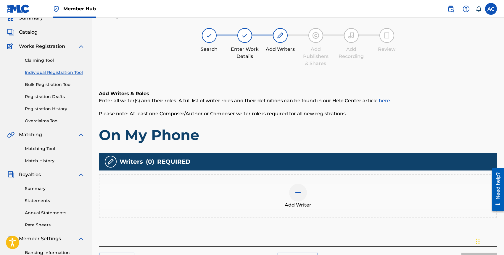
click at [301, 199] on div at bounding box center [298, 193] width 18 height 18
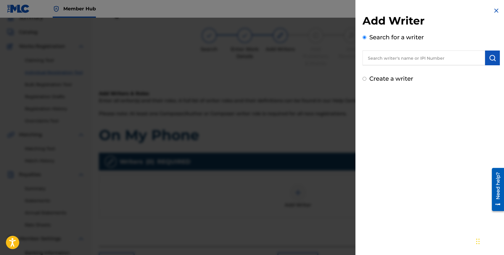
click at [394, 61] on input "text" at bounding box center [424, 58] width 123 height 15
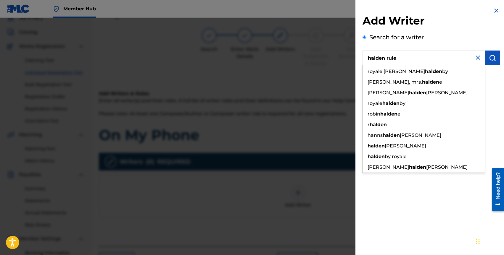
type input "halden rule"
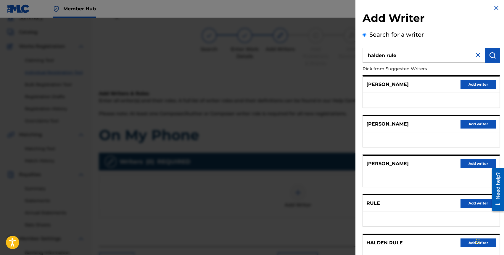
scroll to position [51, 0]
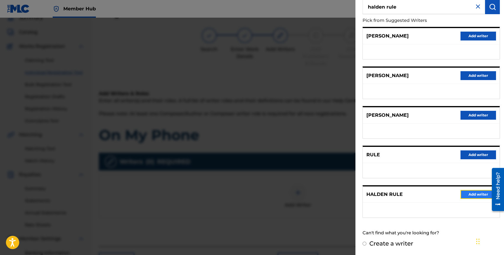
click at [466, 197] on button "Add writer" at bounding box center [479, 194] width 36 height 9
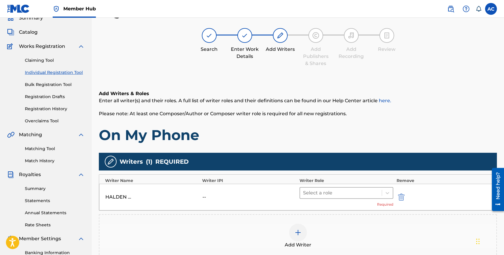
click at [320, 196] on div at bounding box center [341, 193] width 76 height 8
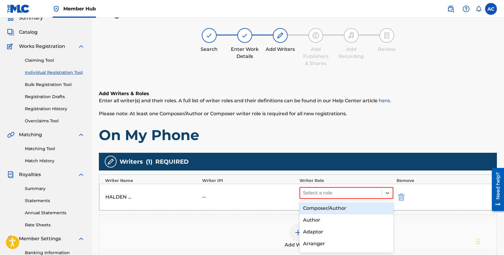
click at [322, 207] on div "Composer/Author" at bounding box center [347, 209] width 94 height 12
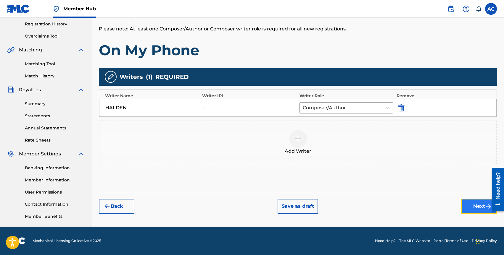
click at [470, 210] on button "Next" at bounding box center [480, 206] width 36 height 15
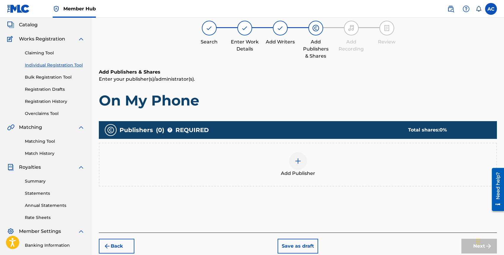
scroll to position [27, 0]
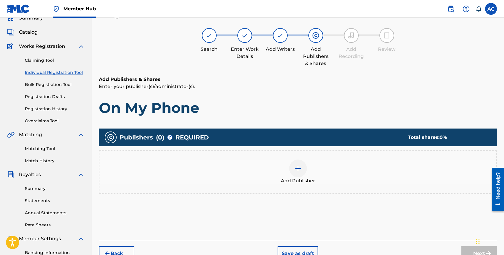
click at [301, 178] on span "Add Publisher" at bounding box center [298, 181] width 34 height 7
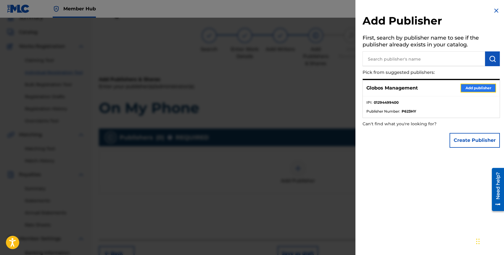
click at [464, 88] on button "Add publisher" at bounding box center [479, 88] width 36 height 9
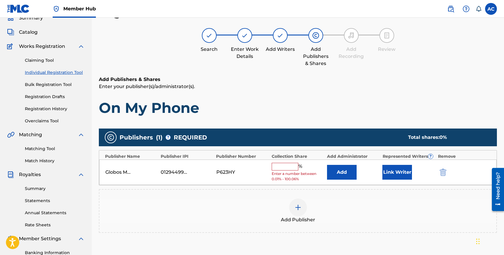
click at [284, 167] on input "text" at bounding box center [285, 167] width 27 height 8
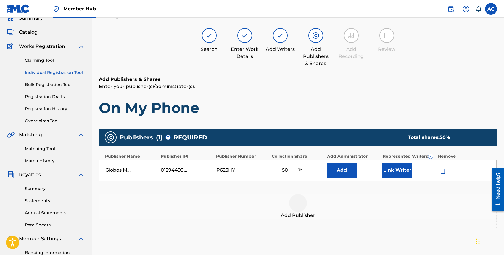
type input "5"
type input "100"
click at [396, 169] on button "Link Writer" at bounding box center [397, 170] width 30 height 15
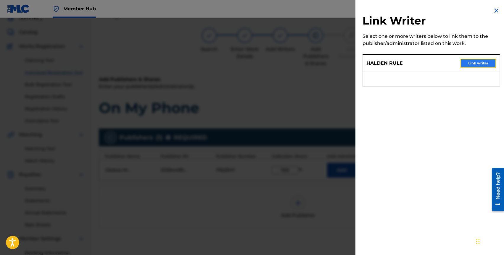
click at [465, 62] on button "Link writer" at bounding box center [479, 63] width 36 height 9
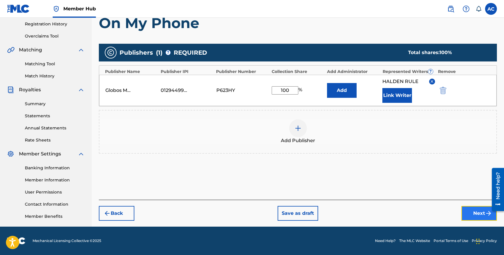
click at [467, 208] on button "Next" at bounding box center [480, 213] width 36 height 15
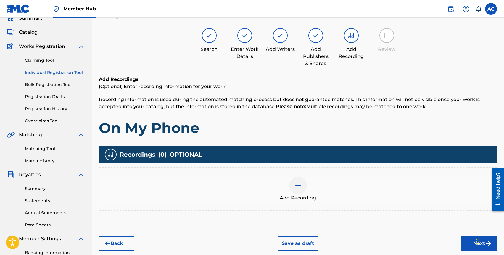
click at [303, 190] on div at bounding box center [298, 186] width 18 height 18
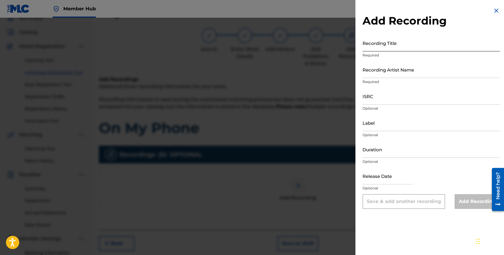
click at [400, 42] on input "Recording Title" at bounding box center [431, 43] width 137 height 17
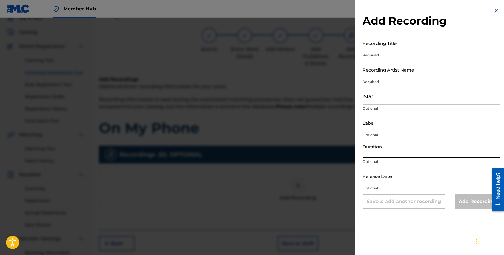
click at [369, 157] on input "Duration" at bounding box center [431, 149] width 137 height 17
type input "02:32"
click at [386, 180] on input "text" at bounding box center [388, 176] width 50 height 17
select select "8"
select select "2025"
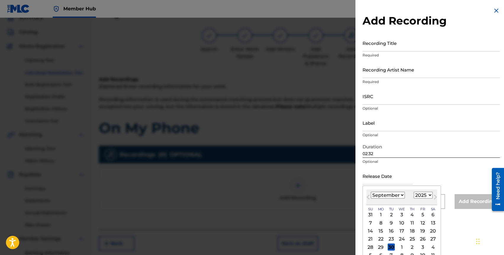
click at [382, 189] on div "Previous Month Next Month September 2025 January February March April May June …" at bounding box center [402, 225] width 78 height 78
click at [383, 196] on select "January February March April May June July August September October November De…" at bounding box center [388, 195] width 34 height 7
select select "7"
click at [416, 197] on select "1899 1900 1901 1902 1903 1904 1905 1906 1907 1908 1909 1910 1911 1912 1913 1914…" at bounding box center [423, 195] width 19 height 7
select select "2022"
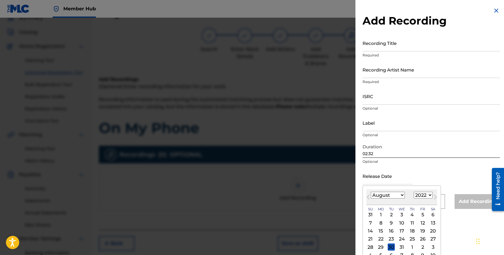
scroll to position [8, 0]
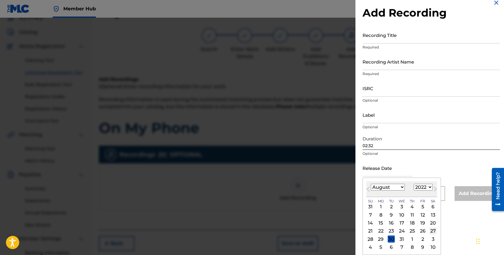
click at [434, 231] on div "27" at bounding box center [433, 231] width 7 height 7
type input "August 27 2022"
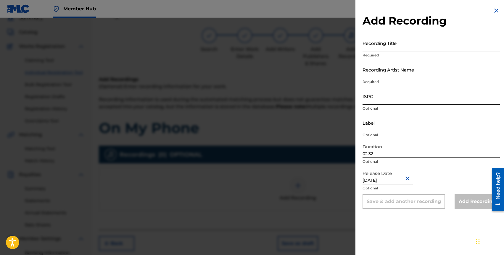
click at [376, 97] on input "ISRC" at bounding box center [431, 96] width 137 height 17
paste input "QZNWQ2285851"
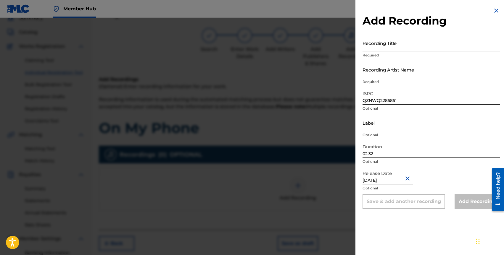
type input "QZNWQ2285851"
click at [380, 74] on input "Recording Artist Name" at bounding box center [431, 69] width 137 height 17
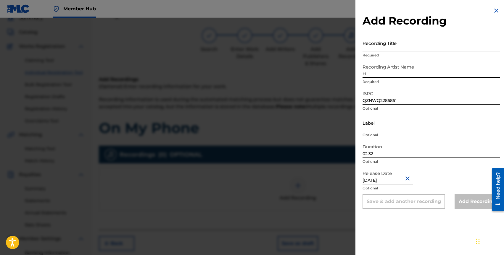
type input "Halden Rule"
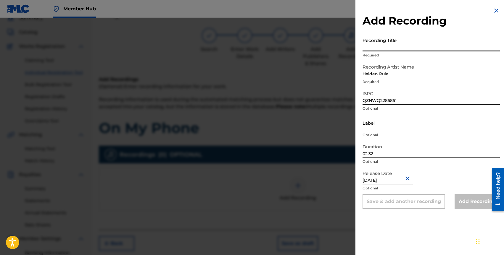
click at [388, 48] on input "Recording Title" at bounding box center [431, 43] width 137 height 17
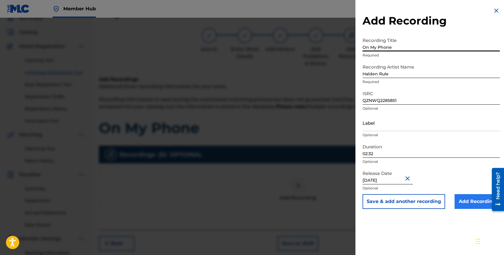
type input "On My Phone"
click at [462, 200] on input "Add Recording" at bounding box center [477, 202] width 45 height 15
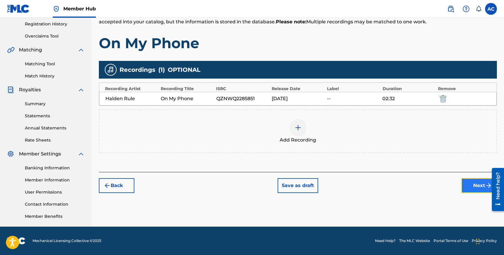
click at [472, 191] on button "Next" at bounding box center [480, 186] width 36 height 15
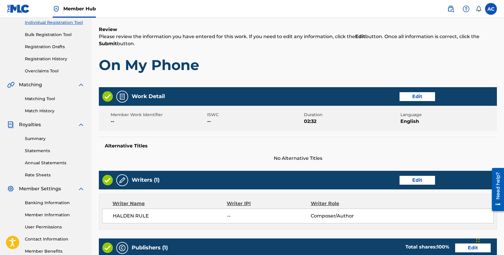
scroll to position [245, 0]
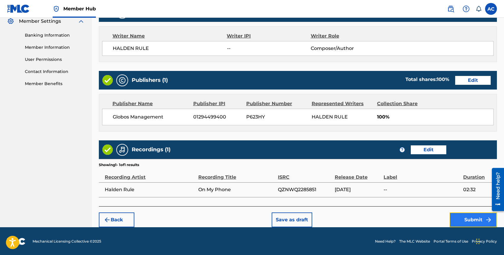
click at [467, 217] on button "Submit" at bounding box center [473, 220] width 47 height 15
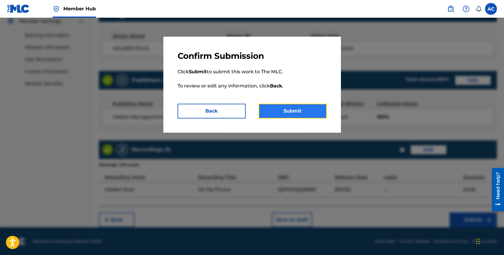
click at [296, 112] on button "Submit" at bounding box center [293, 111] width 68 height 15
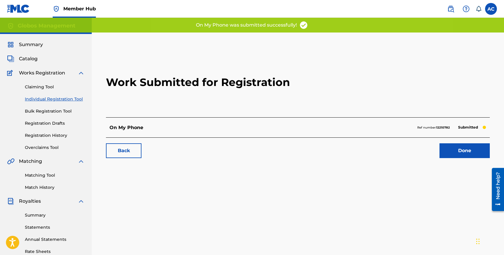
click at [57, 99] on link "Individual Registration Tool" at bounding box center [55, 99] width 60 height 6
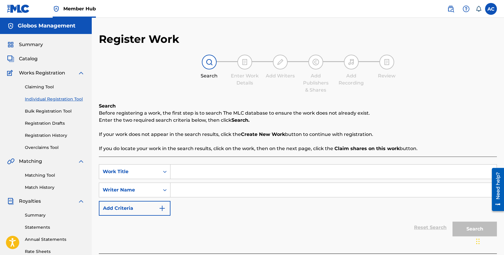
click at [59, 99] on link "Individual Registration Tool" at bounding box center [55, 99] width 60 height 6
click at [187, 167] on input "Search Form" at bounding box center [334, 172] width 326 height 14
type input "Our Story"
click at [194, 189] on input "Search Form" at bounding box center [334, 190] width 326 height 14
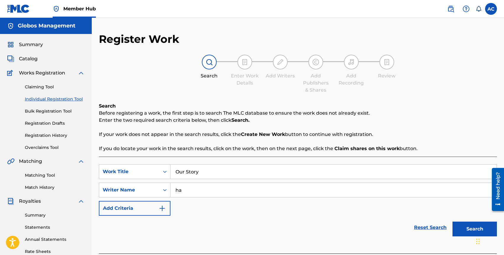
type input "h"
click at [43, 132] on div "Claiming Tool Individual Registration Tool Bulk Registration Tool Registration …" at bounding box center [46, 114] width 78 height 74
click at [55, 133] on link "Registration History" at bounding box center [55, 136] width 60 height 6
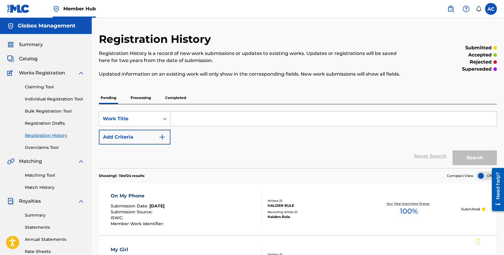
click at [183, 123] on input "Search Form" at bounding box center [334, 119] width 326 height 14
click at [453, 151] on button "Search" at bounding box center [475, 158] width 44 height 15
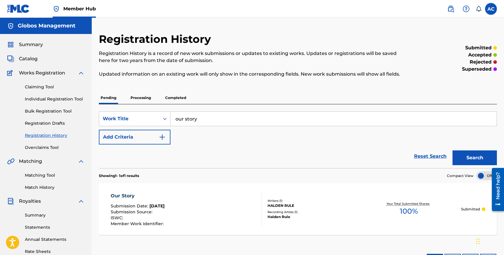
click at [189, 119] on input "our story" at bounding box center [334, 119] width 326 height 14
type input "single"
click at [453, 151] on button "Search" at bounding box center [475, 158] width 44 height 15
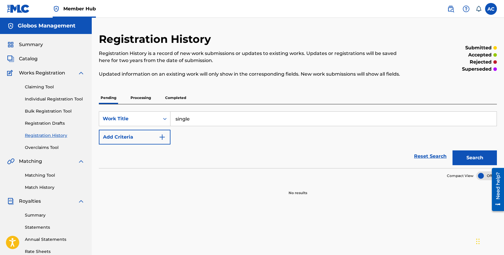
click at [47, 95] on div "Claiming Tool Individual Registration Tool Bulk Registration Tool Registration …" at bounding box center [46, 114] width 78 height 74
click at [47, 97] on link "Individual Registration Tool" at bounding box center [55, 99] width 60 height 6
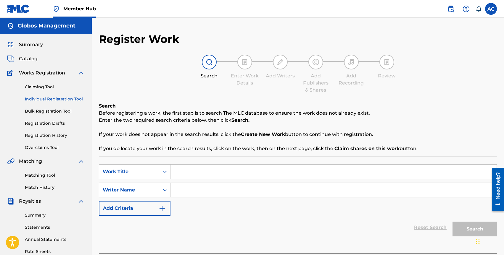
click at [190, 171] on input "Search Form" at bounding box center [334, 172] width 326 height 14
type input "single and dumb"
click at [189, 192] on input "Search Form" at bounding box center [334, 190] width 326 height 14
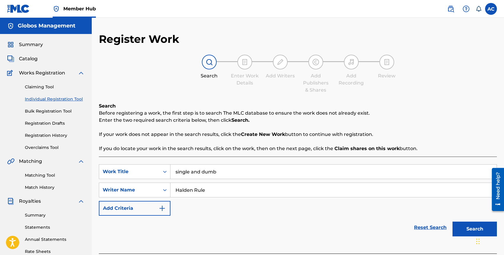
type input "Halden Rule"
click at [453, 222] on button "Search" at bounding box center [475, 229] width 44 height 15
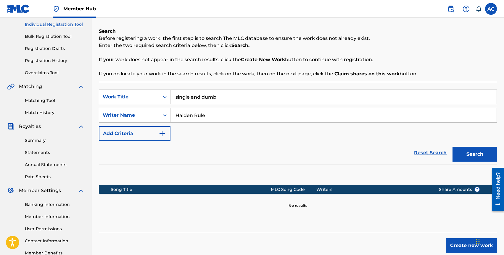
scroll to position [112, 0]
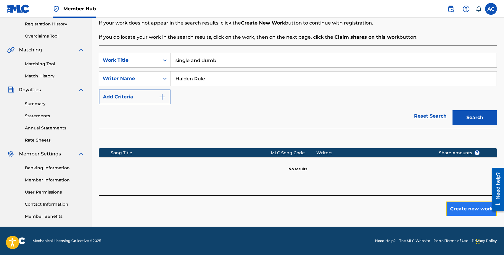
click at [459, 205] on button "Create new work" at bounding box center [471, 209] width 51 height 15
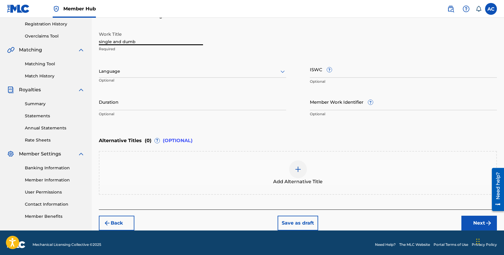
click at [100, 43] on input "single and dumb" at bounding box center [151, 36] width 104 height 17
click at [125, 42] on input "Single and dumb" at bounding box center [151, 36] width 104 height 17
type input "Single and Dumb"
click at [129, 106] on input "Duration" at bounding box center [192, 102] width 187 height 17
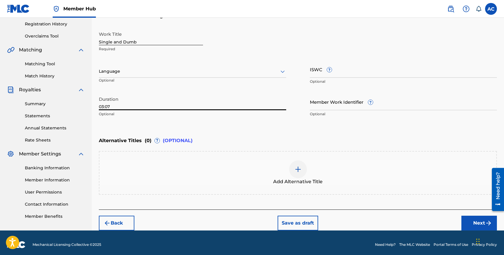
type input "03:07"
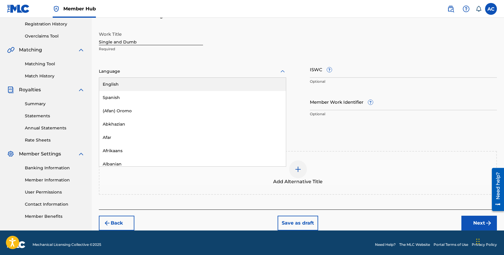
click at [130, 65] on div "Language" at bounding box center [192, 71] width 187 height 12
click at [130, 90] on div "English" at bounding box center [192, 84] width 187 height 13
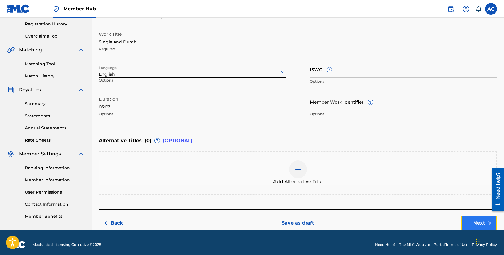
click at [467, 223] on button "Next" at bounding box center [480, 223] width 36 height 15
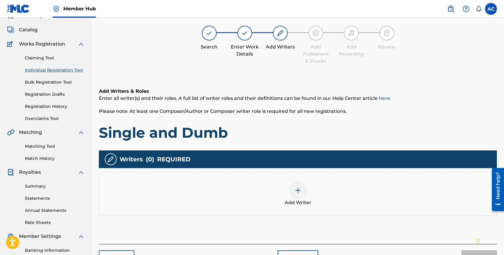
scroll to position [27, 0]
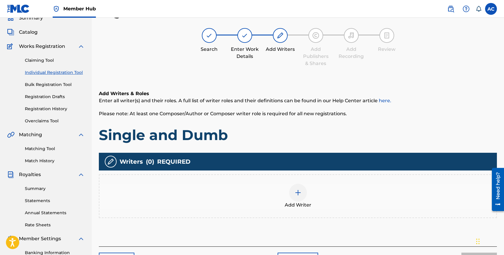
click at [312, 201] on div "Add Writer" at bounding box center [297, 196] width 397 height 25
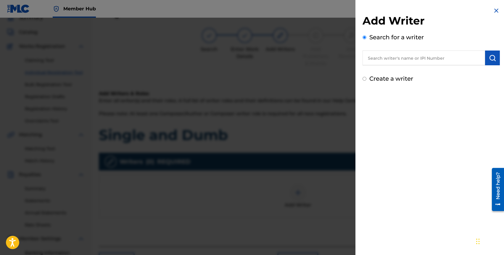
click at [397, 52] on input "text" at bounding box center [424, 58] width 123 height 15
type input "halden rule"
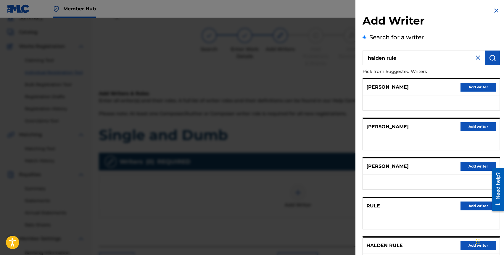
scroll to position [51, 0]
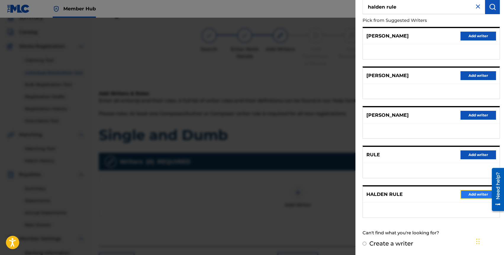
click at [468, 195] on button "Add writer" at bounding box center [479, 194] width 36 height 9
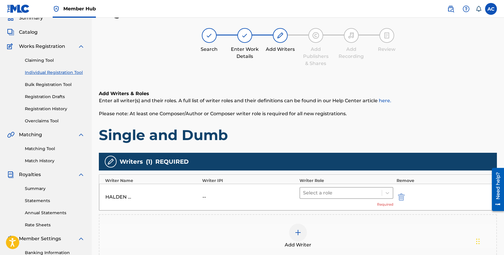
click at [352, 188] on div "Select a role" at bounding box center [341, 193] width 82 height 11
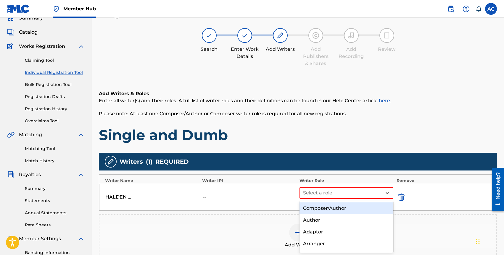
click at [348, 202] on div "Composer/Author Author Adaptor Arranger Composer Translator Sub Arranger Sub Au…" at bounding box center [347, 228] width 94 height 52
click at [346, 209] on div "Composer/Author" at bounding box center [347, 209] width 94 height 12
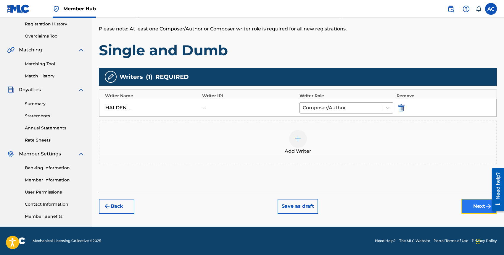
click at [466, 201] on button "Next" at bounding box center [480, 206] width 36 height 15
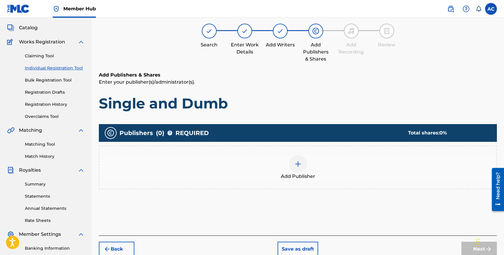
scroll to position [27, 0]
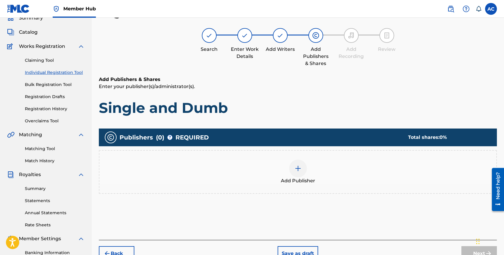
click at [305, 160] on div "Add Publisher" at bounding box center [297, 172] width 397 height 25
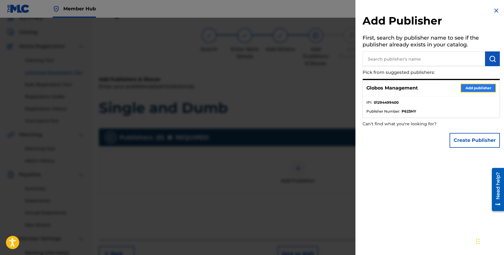
click at [477, 91] on button "Add publisher" at bounding box center [479, 88] width 36 height 9
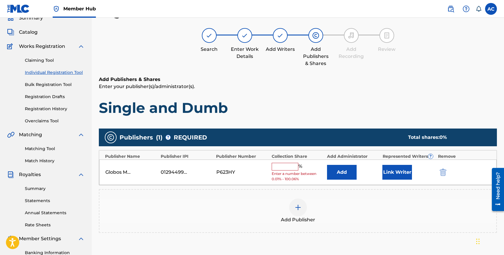
click at [288, 166] on input "text" at bounding box center [285, 167] width 27 height 8
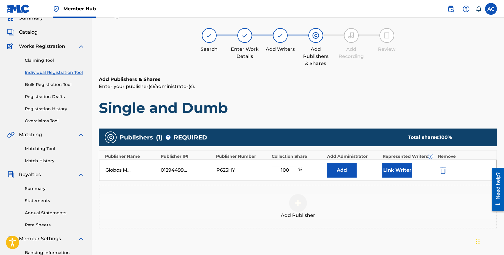
type input "100"
click at [391, 161] on div "Globos Management 01294499400 P623HY 100 % Add Link Writer" at bounding box center [298, 170] width 398 height 21
click at [391, 168] on button "Link Writer" at bounding box center [397, 170] width 30 height 15
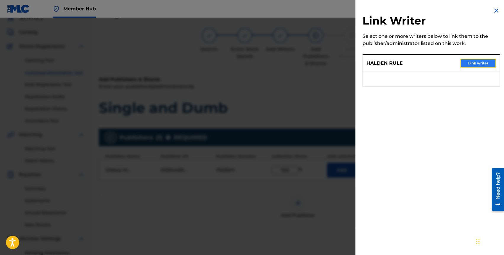
click at [463, 61] on button "Link writer" at bounding box center [479, 63] width 36 height 9
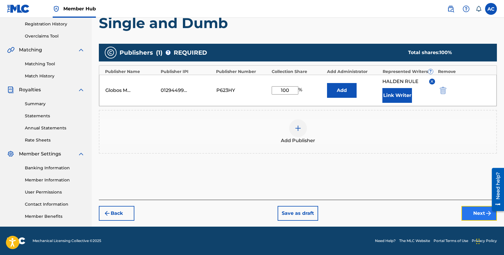
click at [477, 214] on button "Next" at bounding box center [480, 213] width 36 height 15
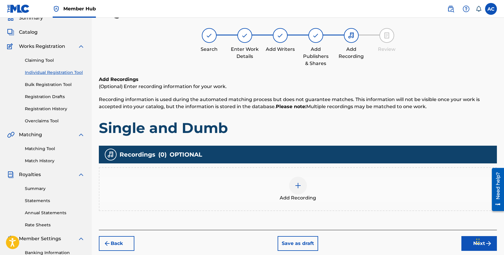
scroll to position [30, 0]
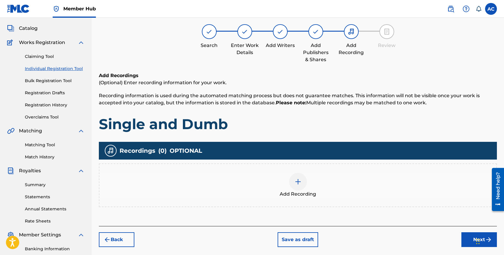
click at [289, 173] on div "Add Recording" at bounding box center [297, 185] width 397 height 25
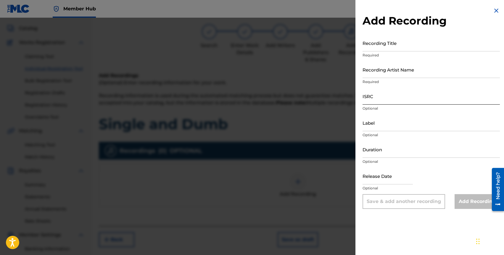
click at [368, 100] on input "ISRC" at bounding box center [431, 96] width 137 height 17
paste input "QZK6Q2252807"
type input "QZK6Q2252807"
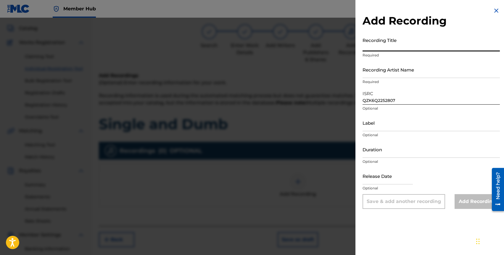
click at [380, 48] on input "Recording Title" at bounding box center [431, 43] width 137 height 17
type input "Single And Dumb"
click at [363, 73] on input "Recording Artist Name" at bounding box center [431, 69] width 137 height 17
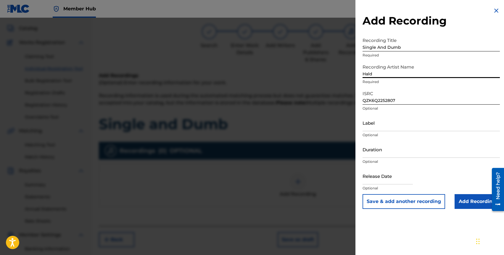
type input "Halden Rule"
click at [382, 178] on input "text" at bounding box center [388, 176] width 50 height 17
select select "8"
select select "2025"
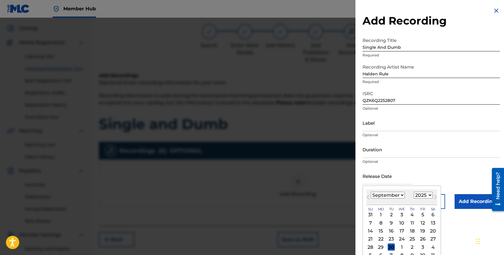
click at [375, 197] on select "January February March April May June July August September October November De…" at bounding box center [388, 195] width 34 height 7
select select "7"
click at [421, 197] on select "1899 1900 1901 1902 1903 1904 1905 1906 1907 1908 1909 1910 1911 1912 1913 1914…" at bounding box center [423, 195] width 19 height 7
select select "2022"
click at [424, 215] on div "5" at bounding box center [422, 215] width 7 height 7
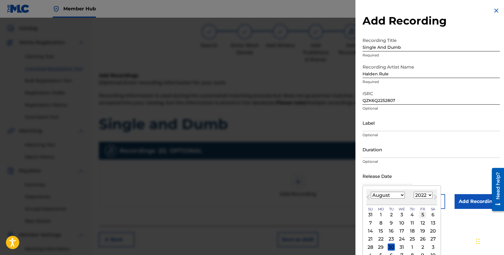
type input "August 5 2022"
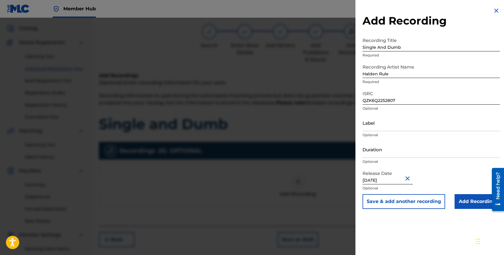
select select "7"
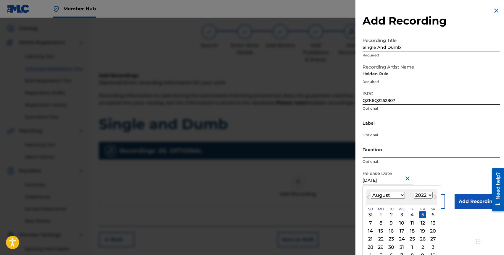
click at [374, 154] on input "Duration" at bounding box center [431, 149] width 137 height 17
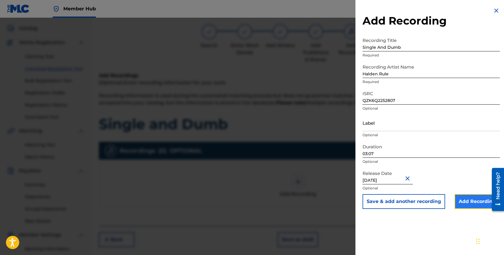
click at [466, 200] on input "Add Recording" at bounding box center [477, 202] width 45 height 15
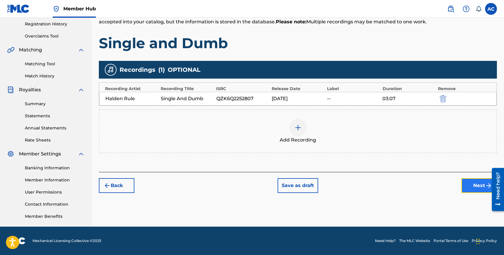
click at [469, 181] on button "Next" at bounding box center [480, 186] width 36 height 15
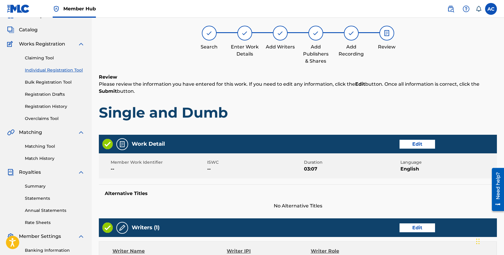
scroll to position [245, 0]
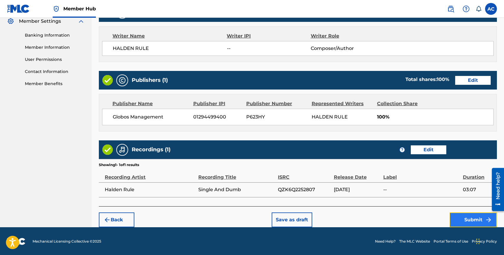
click at [469, 222] on button "Submit" at bounding box center [473, 220] width 47 height 15
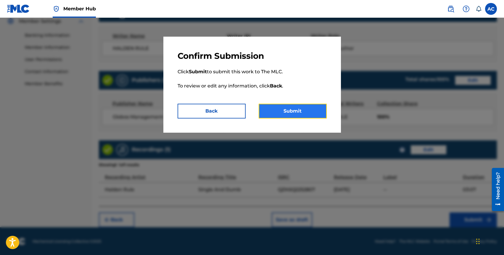
click at [282, 109] on button "Submit" at bounding box center [293, 111] width 68 height 15
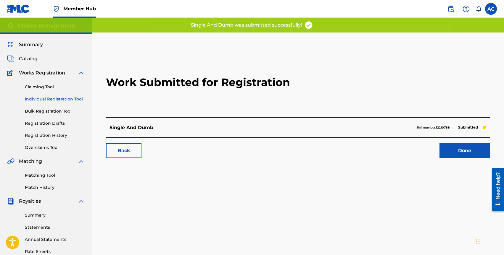
click at [43, 99] on link "Individual Registration Tool" at bounding box center [55, 99] width 60 height 6
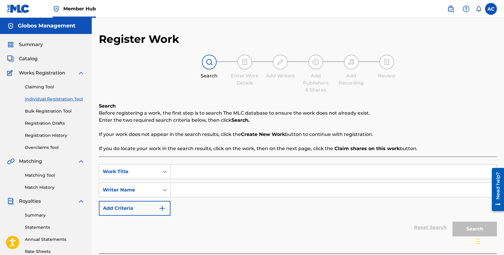
click at [211, 171] on input "Search Form" at bounding box center [334, 172] width 326 height 14
click at [51, 138] on link "Registration History" at bounding box center [55, 136] width 60 height 6
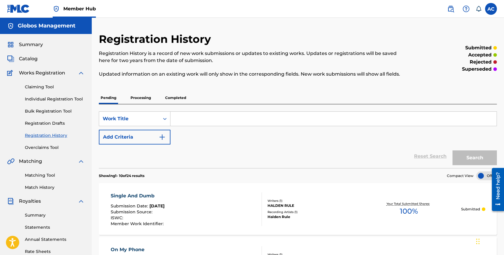
click at [188, 117] on input "Search Form" at bounding box center [334, 119] width 326 height 14
click at [453, 151] on button "Search" at bounding box center [475, 158] width 44 height 15
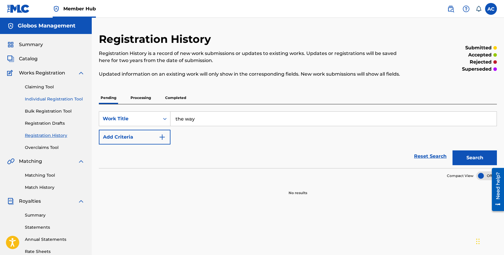
click at [41, 102] on link "Individual Registration Tool" at bounding box center [55, 99] width 60 height 6
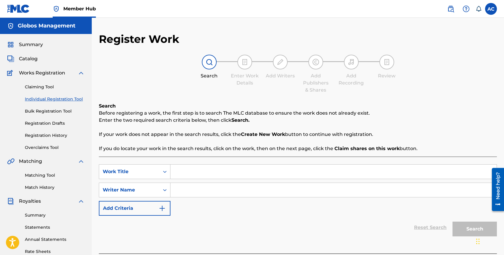
click at [200, 166] on input "Search Form" at bounding box center [334, 172] width 326 height 14
drag, startPoint x: 228, startPoint y: 221, endPoint x: 227, endPoint y: 212, distance: 9.3
click at [228, 222] on div "Reset Search Search" at bounding box center [298, 228] width 398 height 24
click at [215, 188] on input "Search Form" at bounding box center [334, 190] width 326 height 14
click at [205, 194] on input "Search Form" at bounding box center [334, 190] width 326 height 14
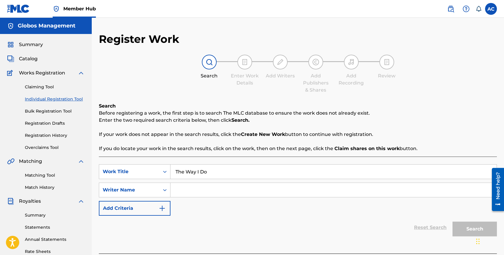
scroll to position [112, 0]
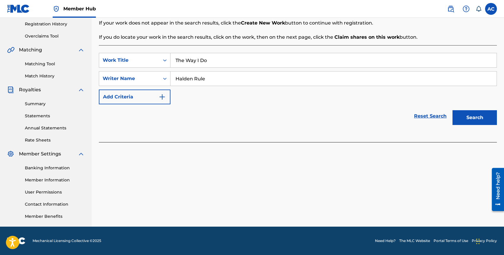
click at [453, 110] on button "Search" at bounding box center [475, 117] width 44 height 15
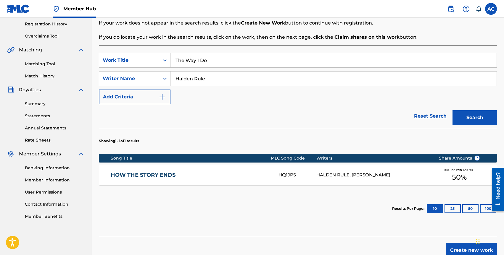
scroll to position [143, 0]
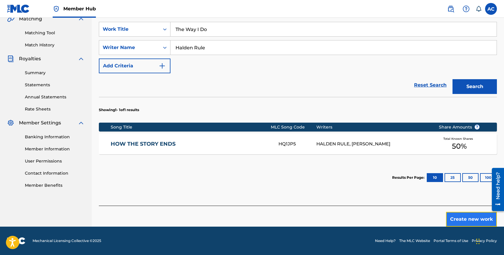
click at [465, 220] on button "Create new work" at bounding box center [471, 219] width 51 height 15
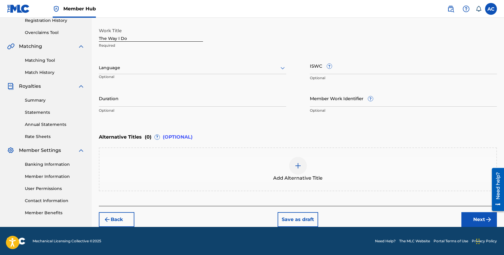
click at [124, 65] on div at bounding box center [192, 67] width 187 height 7
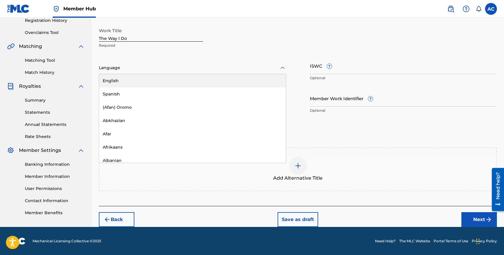
click at [124, 81] on div "English" at bounding box center [192, 80] width 187 height 13
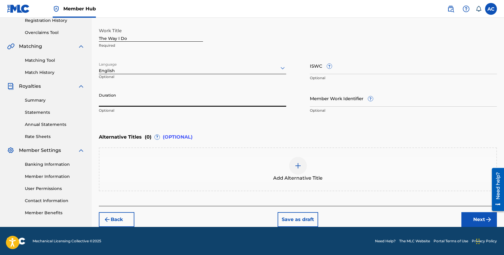
click at [129, 98] on input "Duration" at bounding box center [192, 98] width 187 height 17
click at [474, 218] on button "Next" at bounding box center [480, 220] width 36 height 15
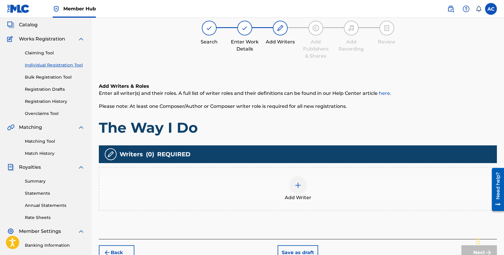
scroll to position [27, 0]
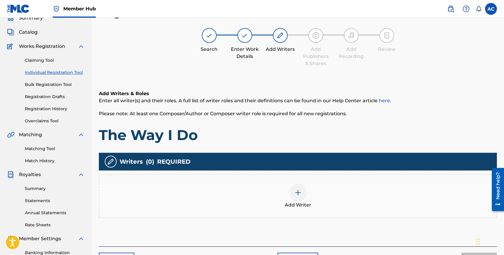
click at [285, 185] on div "Add Writer" at bounding box center [297, 196] width 397 height 25
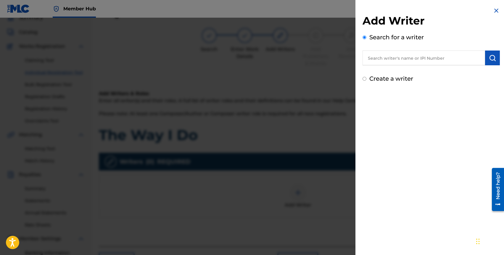
drag, startPoint x: 387, startPoint y: 56, endPoint x: 383, endPoint y: 54, distance: 3.7
click at [387, 55] on input "text" at bounding box center [424, 58] width 123 height 15
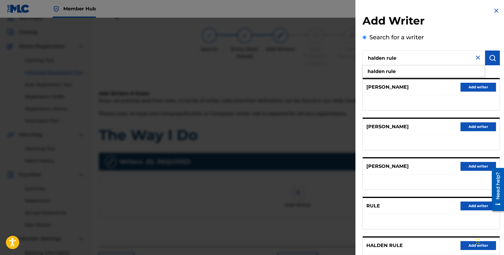
scroll to position [51, 0]
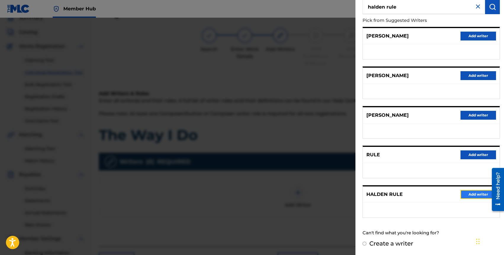
click at [467, 198] on button "Add writer" at bounding box center [479, 194] width 36 height 9
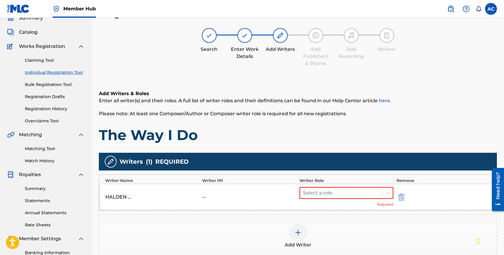
click at [349, 205] on div "Select a role Required" at bounding box center [347, 197] width 94 height 20
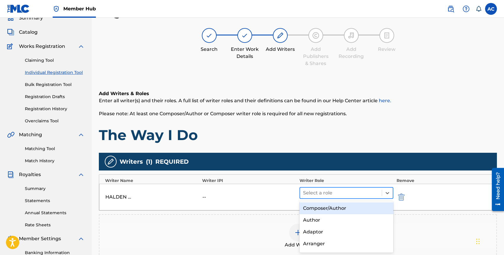
click at [353, 195] on div at bounding box center [341, 193] width 76 height 8
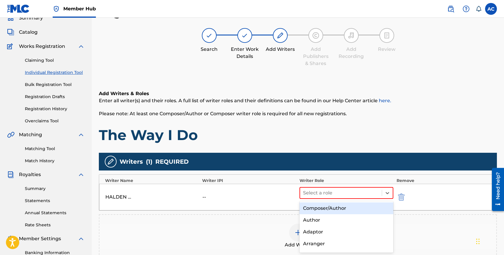
click at [348, 208] on div "Composer/Author" at bounding box center [347, 209] width 94 height 12
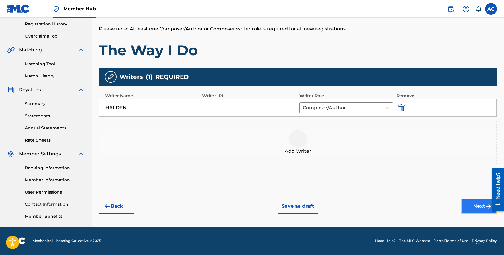
click at [470, 202] on button "Next" at bounding box center [480, 206] width 36 height 15
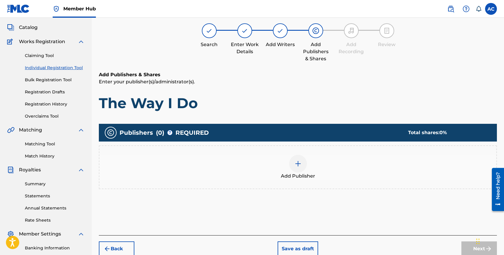
scroll to position [27, 0]
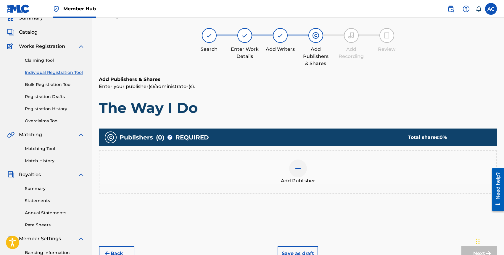
click at [284, 163] on div "Add Publisher" at bounding box center [297, 172] width 397 height 25
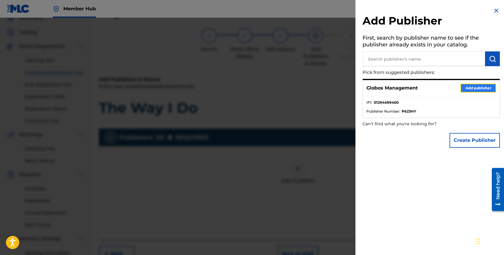
click at [471, 88] on button "Add publisher" at bounding box center [479, 88] width 36 height 9
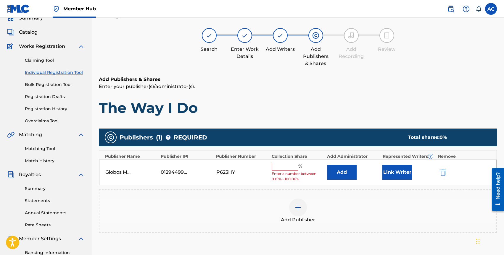
click at [283, 165] on input "text" at bounding box center [285, 167] width 27 height 8
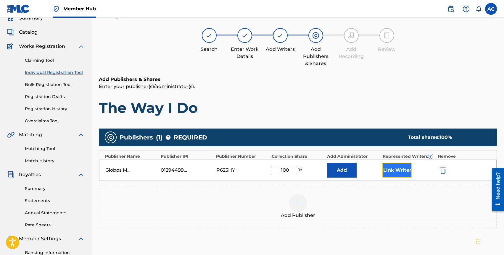
click at [407, 168] on button "Link Writer" at bounding box center [397, 170] width 30 height 15
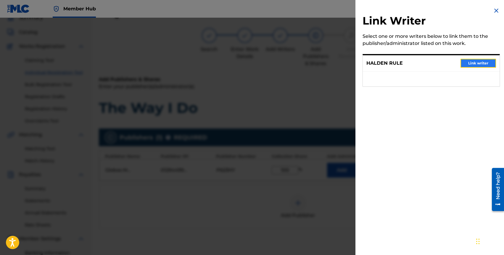
click at [471, 64] on button "Link writer" at bounding box center [479, 63] width 36 height 9
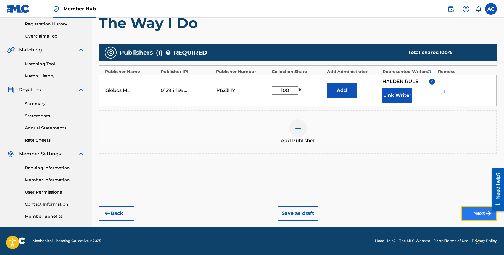
click at [473, 211] on button "Next" at bounding box center [480, 213] width 36 height 15
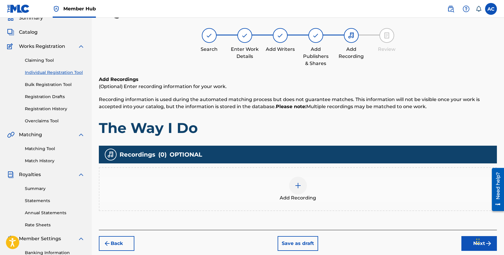
click at [307, 189] on div "Add Recording" at bounding box center [297, 189] width 397 height 25
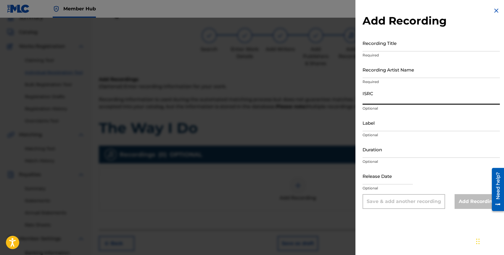
click at [372, 101] on input "ISRC" at bounding box center [431, 96] width 137 height 17
click at [375, 100] on input "ISRC" at bounding box center [431, 96] width 137 height 17
paste input "QZVEM2367029"
click at [372, 100] on input "QZVEM2367029" at bounding box center [431, 96] width 137 height 17
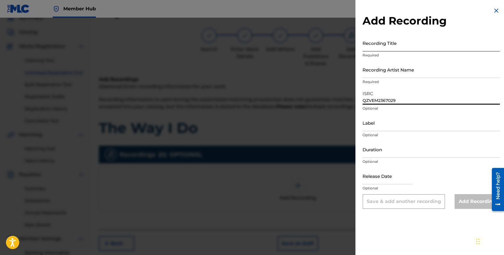
click at [376, 48] on input "Recording Title" at bounding box center [431, 43] width 137 height 17
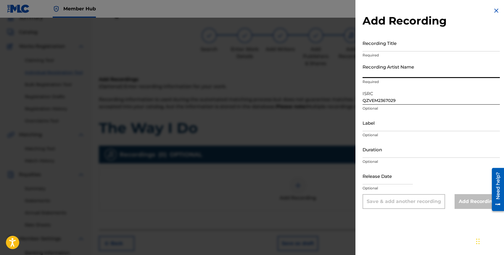
click at [377, 77] on input "Recording Artist Name" at bounding box center [431, 69] width 137 height 17
click at [381, 46] on input "Recording Title" at bounding box center [431, 43] width 137 height 17
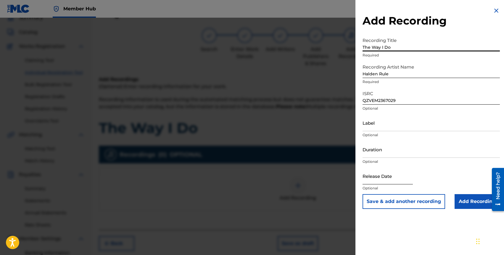
click at [378, 178] on input "text" at bounding box center [388, 176] width 50 height 17
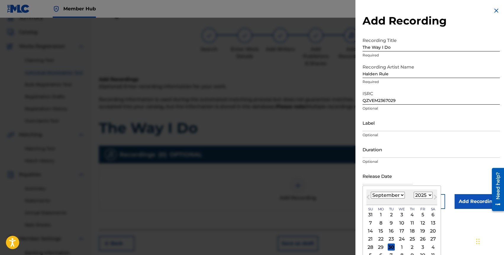
click at [374, 198] on select "January February March April May June July August September October November De…" at bounding box center [388, 195] width 34 height 7
click at [421, 192] on select "1899 1900 1901 1902 1903 1904 1905 1906 1907 1908 1909 1910 1911 1912 1913 1914…" at bounding box center [423, 195] width 19 height 7
click at [421, 214] on div "3" at bounding box center [422, 215] width 7 height 7
click at [367, 153] on input "Duration" at bounding box center [431, 149] width 137 height 17
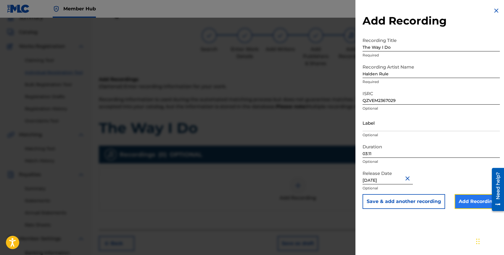
click at [475, 202] on input "Add Recording" at bounding box center [477, 202] width 45 height 15
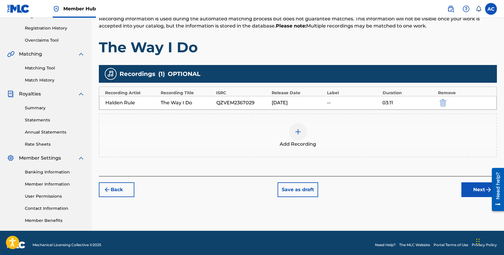
scroll to position [112, 0]
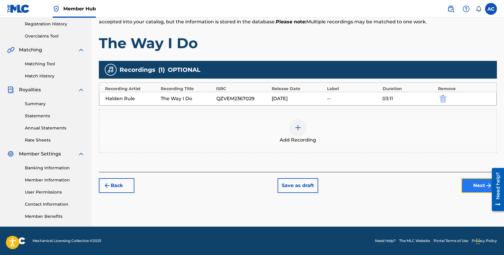
click at [472, 188] on button "Next" at bounding box center [480, 186] width 36 height 15
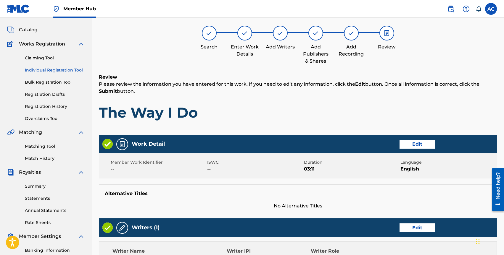
scroll to position [245, 0]
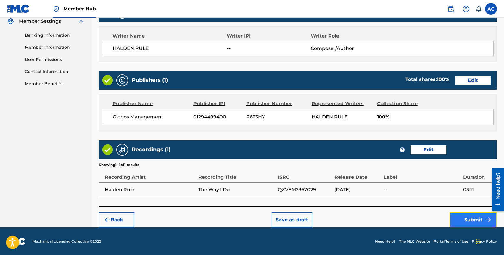
click at [459, 218] on button "Submit" at bounding box center [473, 220] width 47 height 15
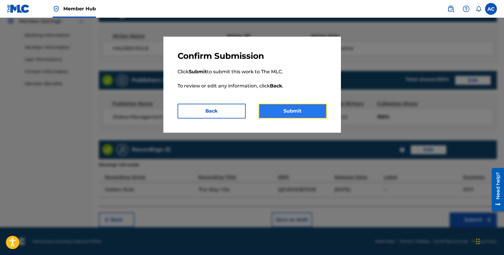
click at [299, 115] on button "Submit" at bounding box center [293, 111] width 68 height 15
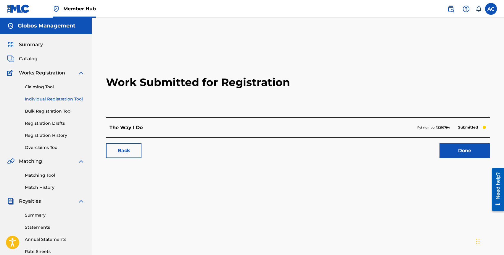
click at [48, 99] on link "Individual Registration Tool" at bounding box center [55, 99] width 60 height 6
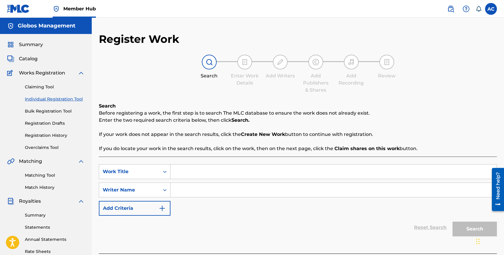
click at [182, 171] on input "Search Form" at bounding box center [334, 172] width 326 height 14
click at [44, 134] on link "Registration History" at bounding box center [55, 136] width 60 height 6
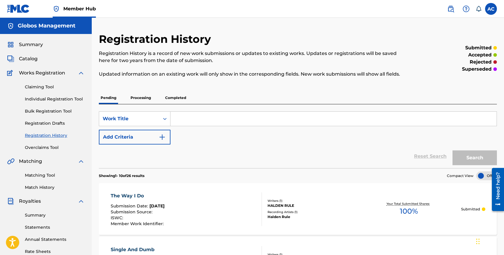
click at [194, 120] on input "Search Form" at bounding box center [334, 119] width 326 height 14
click at [453, 151] on button "Search" at bounding box center [475, 158] width 44 height 15
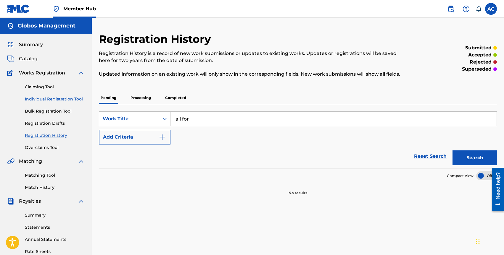
click at [41, 97] on link "Individual Registration Tool" at bounding box center [55, 99] width 60 height 6
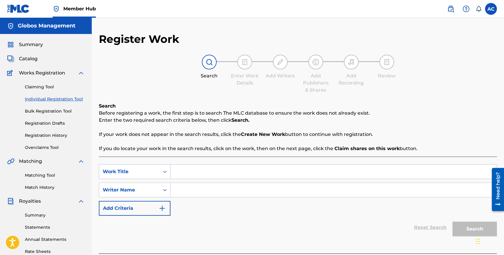
click at [207, 168] on input "Search Form" at bounding box center [334, 172] width 326 height 14
click at [192, 254] on div "SearchWithCriteria45aee39e-9580-414f-9bb8-42655b9483e1 Work Title all for u Sea…" at bounding box center [298, 205] width 398 height 97
click at [192, 198] on div "SearchWithCriteria45aee39e-9580-414f-9bb8-42655b9483e1 Work Title all for u Sea…" at bounding box center [298, 191] width 398 height 52
click at [198, 193] on input "Search Form" at bounding box center [334, 190] width 326 height 14
click at [453, 222] on button "Search" at bounding box center [475, 229] width 44 height 15
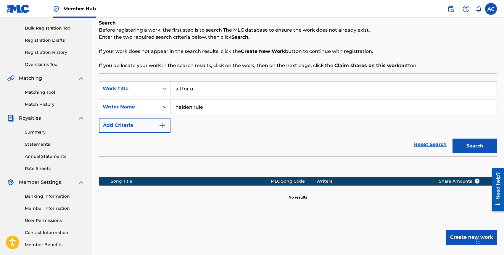
scroll to position [112, 0]
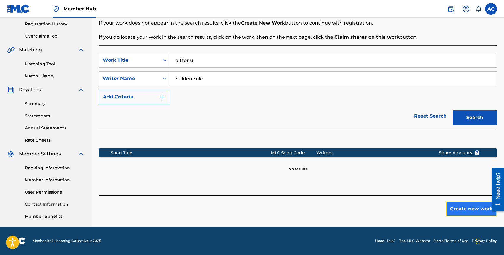
click at [463, 204] on button "Create new work" at bounding box center [471, 209] width 51 height 15
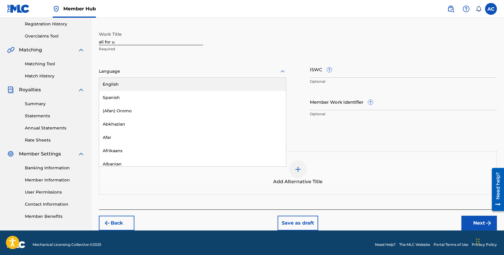
click at [137, 72] on div at bounding box center [192, 71] width 187 height 7
click at [133, 84] on div "English" at bounding box center [192, 84] width 187 height 13
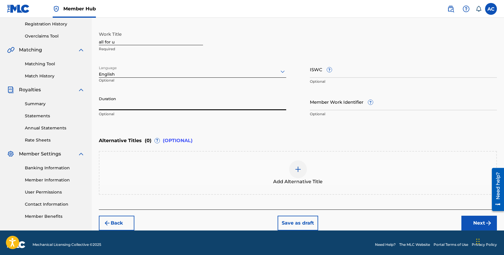
click at [131, 103] on input "Duration" at bounding box center [192, 102] width 187 height 17
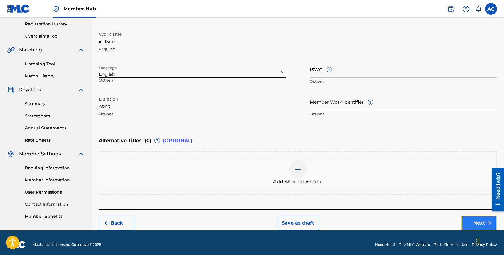
click at [468, 218] on button "Next" at bounding box center [480, 223] width 36 height 15
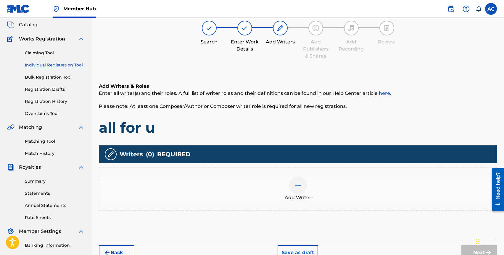
scroll to position [27, 0]
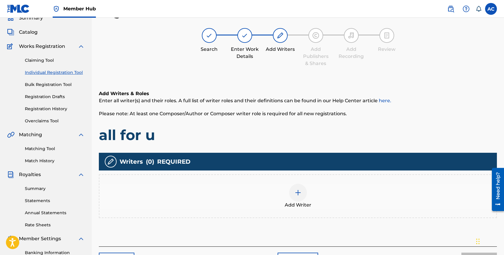
click at [300, 191] on img at bounding box center [298, 192] width 7 height 7
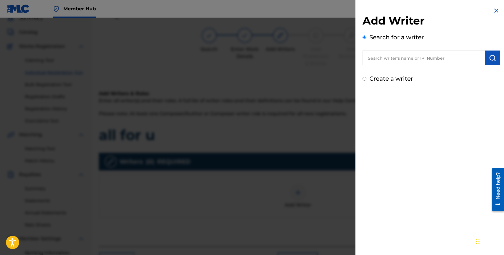
click at [415, 58] on input "text" at bounding box center [424, 58] width 123 height 15
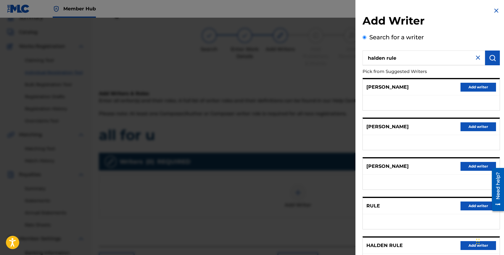
scroll to position [51, 0]
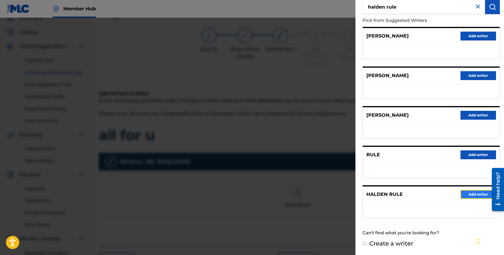
click at [466, 194] on button "Add writer" at bounding box center [479, 194] width 36 height 9
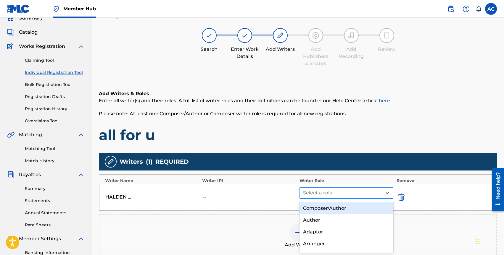
click at [338, 193] on div at bounding box center [341, 193] width 76 height 8
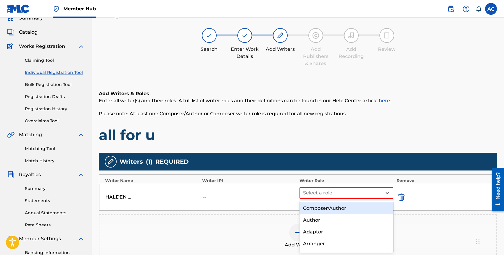
click at [338, 205] on div "Composer/Author" at bounding box center [347, 209] width 94 height 12
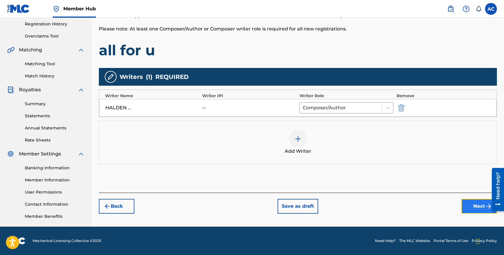
click at [478, 204] on button "Next" at bounding box center [480, 206] width 36 height 15
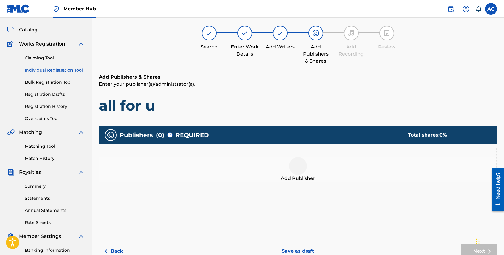
scroll to position [27, 0]
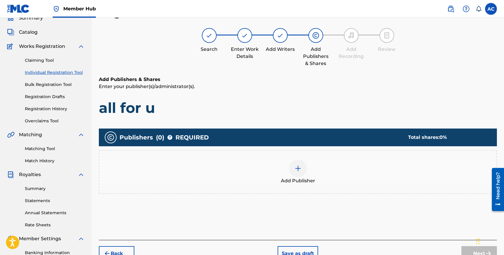
click at [311, 166] on div "Add Publisher" at bounding box center [297, 172] width 397 height 25
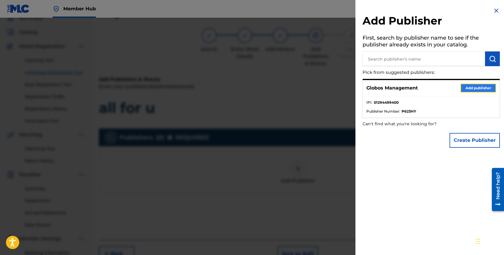
click at [470, 85] on button "Add publisher" at bounding box center [479, 88] width 36 height 9
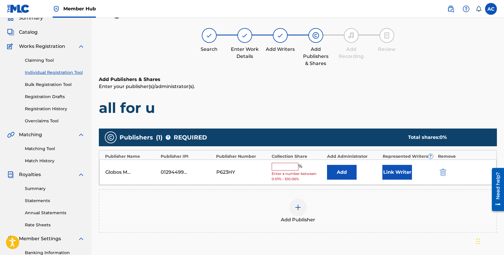
scroll to position [112, 0]
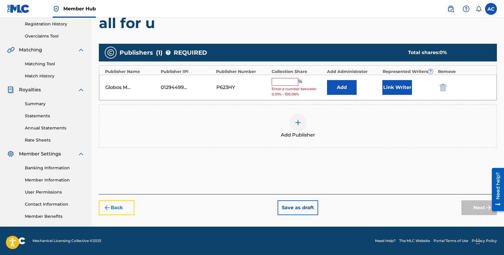
click at [114, 210] on button "Back" at bounding box center [117, 208] width 36 height 15
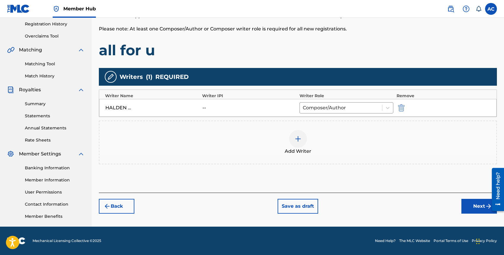
click at [306, 136] on div "Add Writer" at bounding box center [297, 142] width 397 height 25
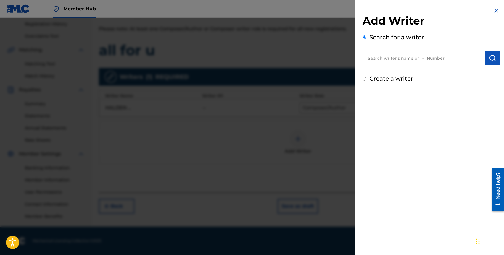
click at [409, 59] on input "text" at bounding box center [424, 58] width 123 height 15
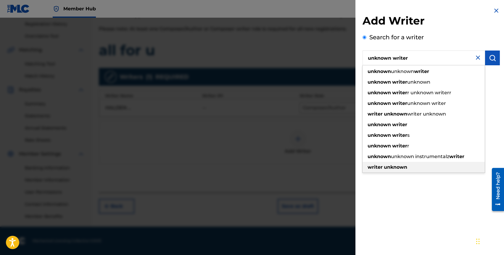
click at [383, 168] on span at bounding box center [383, 168] width 1 height 6
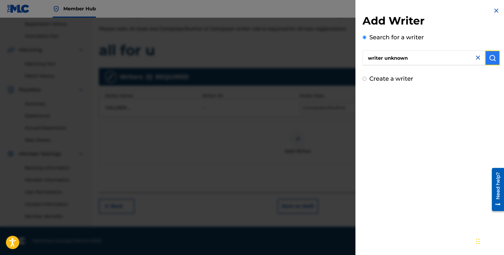
click at [490, 57] on img "submit" at bounding box center [492, 57] width 7 height 7
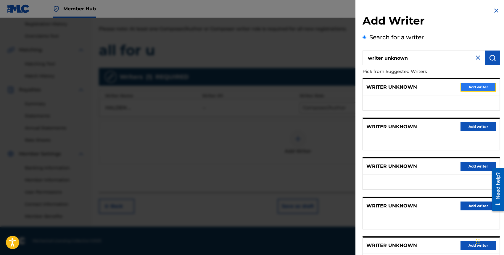
click at [469, 87] on button "Add writer" at bounding box center [479, 87] width 36 height 9
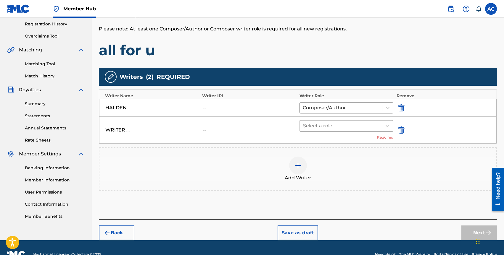
click at [363, 124] on div at bounding box center [341, 126] width 76 height 8
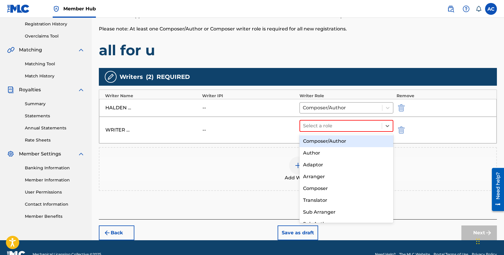
click at [351, 142] on div "Composer/Author" at bounding box center [347, 142] width 94 height 12
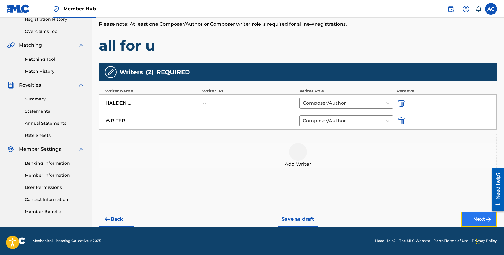
click at [462, 215] on button "Next" at bounding box center [480, 219] width 36 height 15
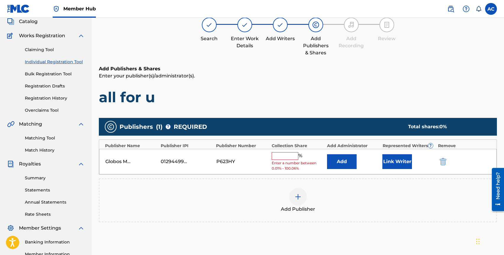
scroll to position [27, 0]
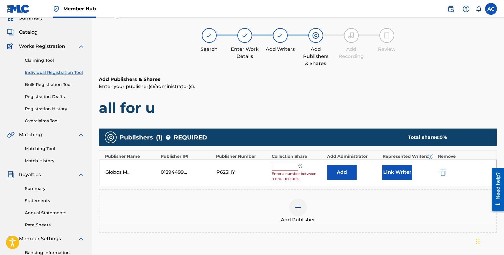
click at [290, 165] on input "text" at bounding box center [285, 167] width 27 height 8
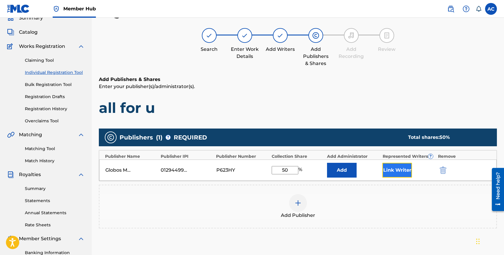
click at [411, 171] on button "Link Writer" at bounding box center [397, 170] width 30 height 15
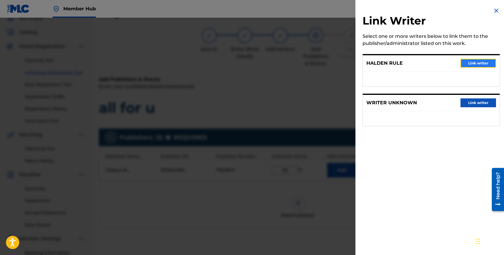
click at [474, 63] on button "Link writer" at bounding box center [479, 63] width 36 height 9
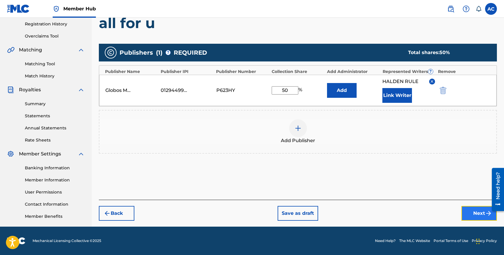
click at [472, 216] on button "Next" at bounding box center [480, 213] width 36 height 15
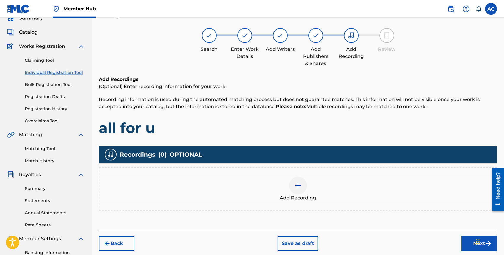
click at [303, 188] on div at bounding box center [298, 186] width 18 height 18
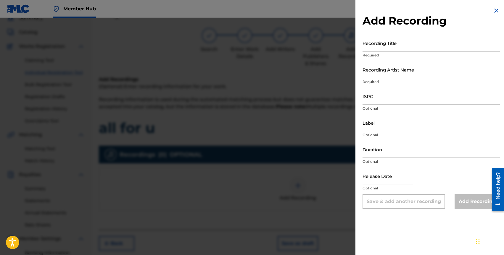
click at [391, 49] on input "Recording Title" at bounding box center [431, 43] width 137 height 17
click at [394, 72] on input "Recording Artist Name" at bounding box center [431, 69] width 137 height 17
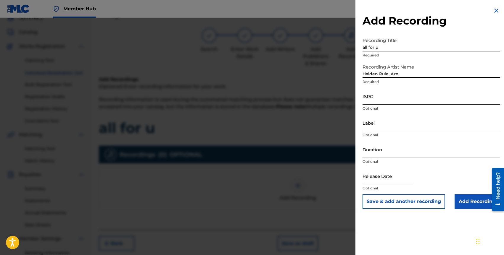
click at [378, 97] on input "ISRC" at bounding box center [431, 96] width 137 height 17
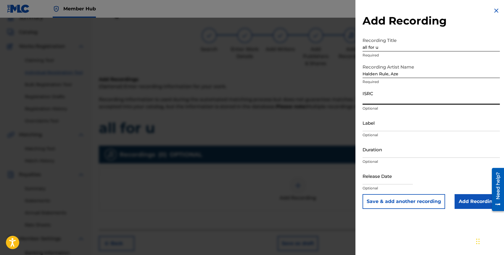
paste input "QZK6N2367489"
click at [379, 158] on div "Duration Optional" at bounding box center [431, 154] width 137 height 27
click at [372, 154] on input "Duration" at bounding box center [431, 149] width 137 height 17
click at [376, 184] on input "text" at bounding box center [388, 176] width 50 height 17
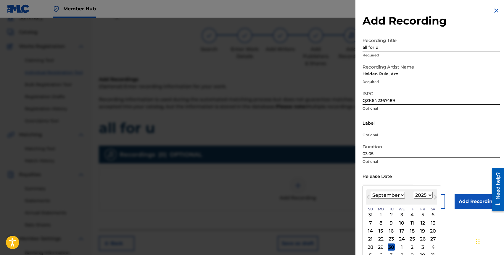
click at [377, 196] on select "January February March April May June July August September October November De…" at bounding box center [388, 195] width 34 height 7
click at [421, 195] on select "1899 1900 1901 1902 1903 1904 1905 1906 1907 1908 1909 1910 1911 1912 1913 1914…" at bounding box center [423, 195] width 19 height 7
click at [421, 222] on div "12" at bounding box center [422, 223] width 7 height 7
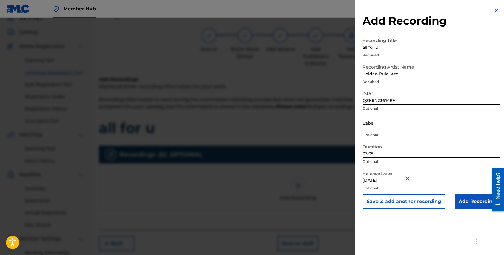
click at [405, 41] on input "all for u" at bounding box center [431, 43] width 137 height 17
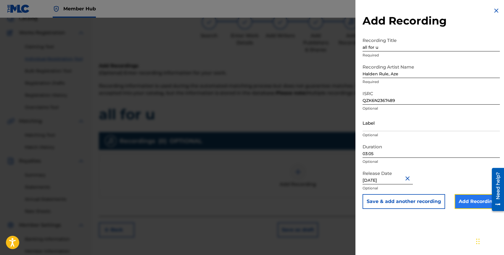
click at [475, 202] on input "Add Recording" at bounding box center [477, 202] width 45 height 15
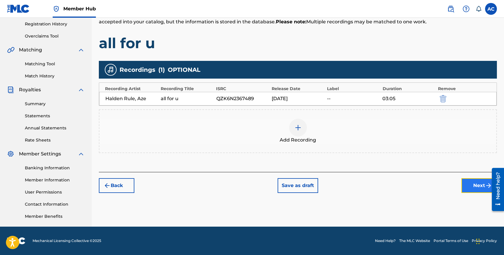
click at [479, 184] on button "Next" at bounding box center [480, 186] width 36 height 15
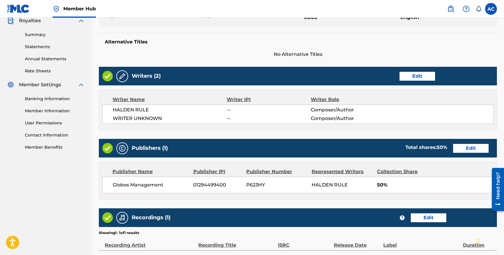
scroll to position [249, 0]
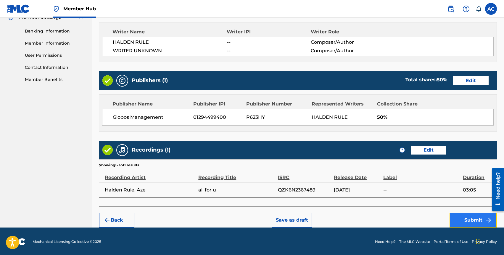
click at [474, 218] on button "Submit" at bounding box center [473, 220] width 47 height 15
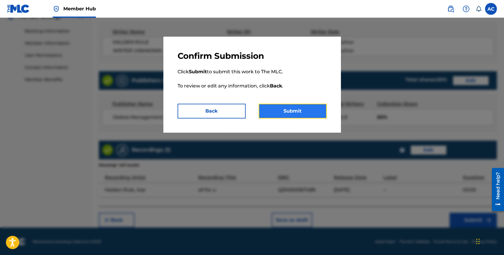
click at [298, 108] on button "Submit" at bounding box center [293, 111] width 68 height 15
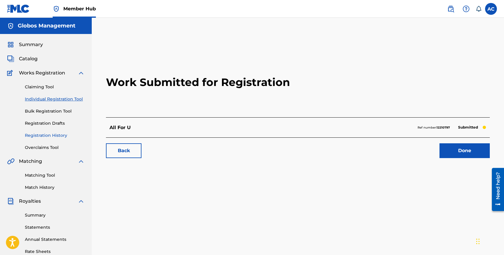
click at [49, 134] on link "Registration History" at bounding box center [55, 136] width 60 height 6
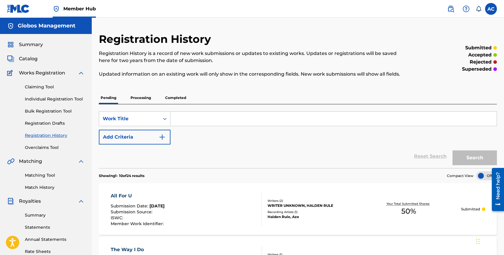
click at [179, 120] on input "Search Form" at bounding box center [334, 119] width 326 height 14
click at [453, 151] on button "Search" at bounding box center [475, 158] width 44 height 15
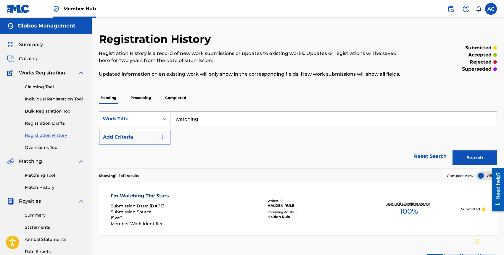
click at [205, 119] on input "watching" at bounding box center [334, 119] width 326 height 14
click at [453, 151] on button "Search" at bounding box center [475, 158] width 44 height 15
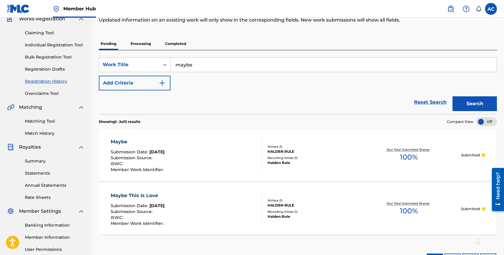
click at [195, 59] on input "maybe" at bounding box center [334, 65] width 326 height 14
click at [453, 97] on button "Search" at bounding box center [475, 104] width 44 height 15
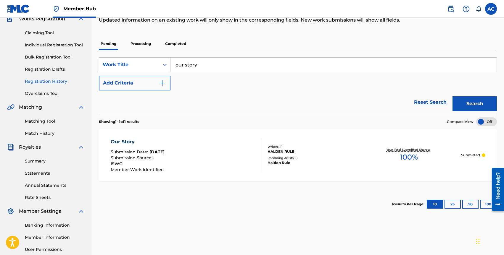
click at [191, 67] on input "our story" at bounding box center [334, 65] width 326 height 14
click at [453, 97] on button "Search" at bounding box center [475, 104] width 44 height 15
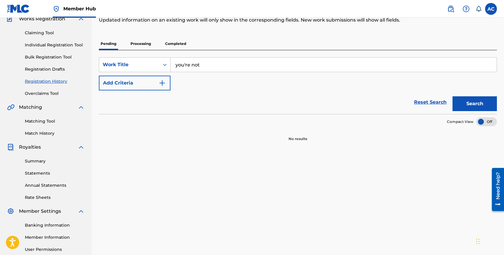
click at [197, 66] on input "you're not" at bounding box center [334, 65] width 326 height 14
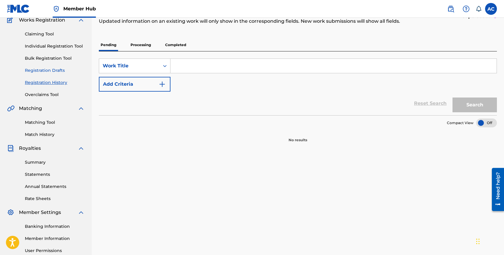
scroll to position [38, 0]
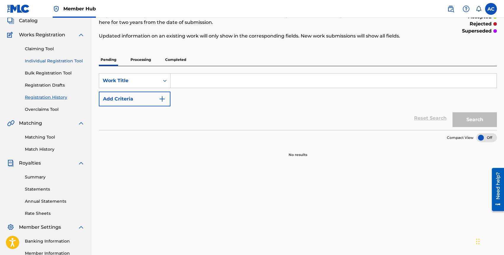
click at [52, 60] on link "Individual Registration Tool" at bounding box center [55, 61] width 60 height 6
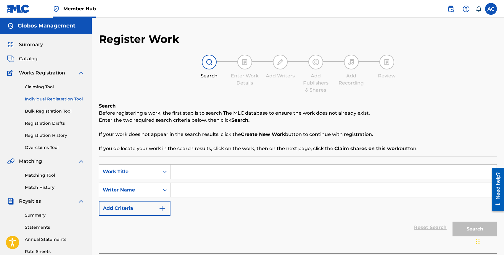
click at [188, 170] on input "Search Form" at bounding box center [334, 172] width 326 height 14
click at [198, 190] on input "Search Form" at bounding box center [334, 190] width 326 height 14
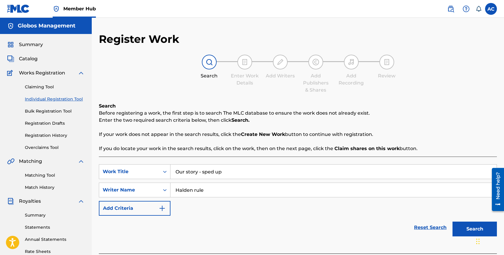
click at [453, 222] on button "Search" at bounding box center [475, 229] width 44 height 15
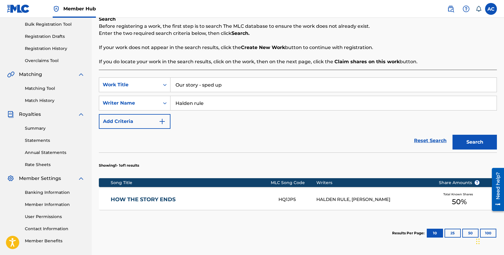
scroll to position [143, 0]
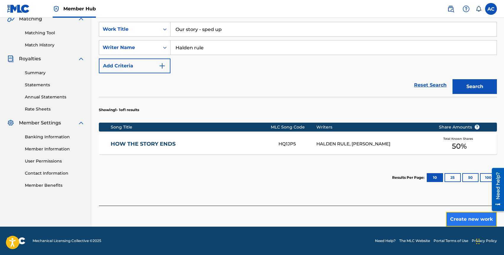
click at [463, 222] on button "Create new work" at bounding box center [471, 219] width 51 height 15
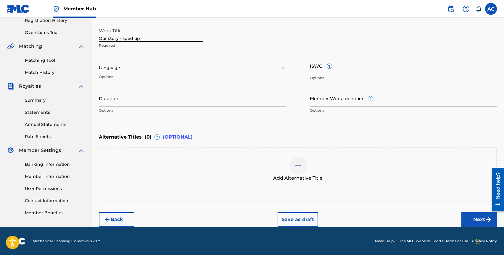
click at [136, 69] on div at bounding box center [192, 67] width 187 height 7
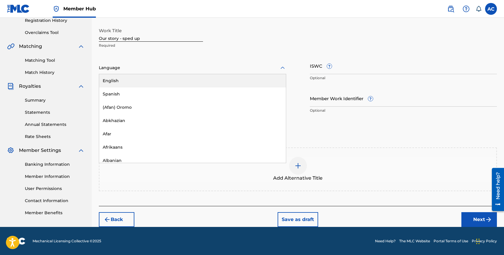
click at [136, 78] on div "English" at bounding box center [192, 80] width 187 height 13
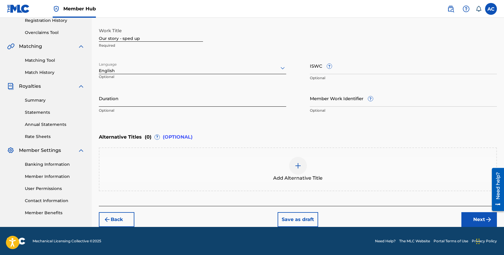
click at [145, 97] on input "Duration" at bounding box center [192, 98] width 187 height 17
click at [464, 219] on button "Next" at bounding box center [480, 220] width 36 height 15
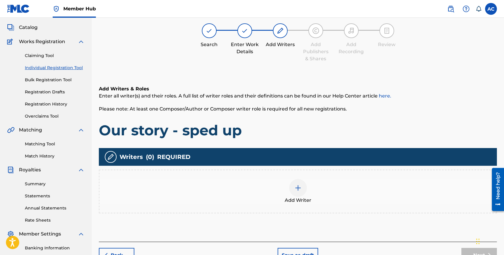
scroll to position [27, 0]
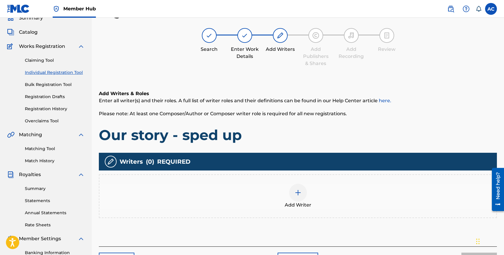
click at [320, 196] on div "Add Writer" at bounding box center [297, 196] width 397 height 25
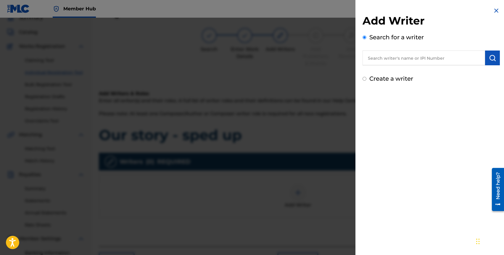
click at [448, 55] on input "text" at bounding box center [424, 58] width 123 height 15
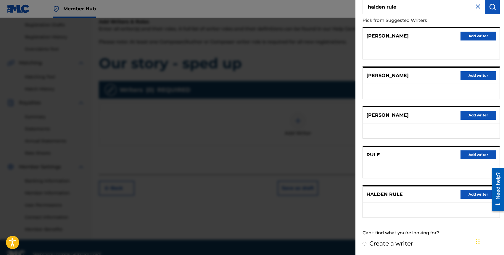
scroll to position [103, 0]
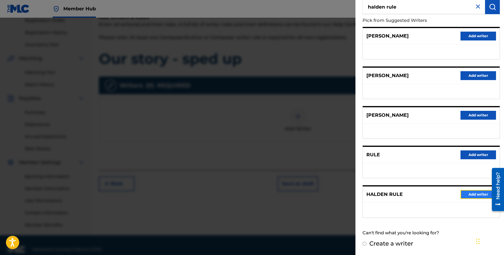
click at [468, 195] on button "Add writer" at bounding box center [479, 194] width 36 height 9
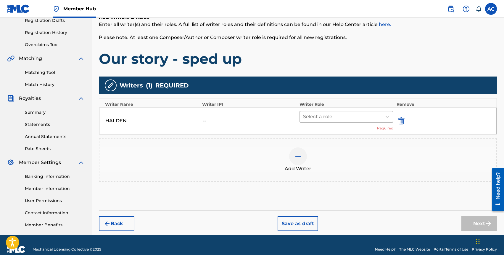
click at [312, 120] on div at bounding box center [341, 117] width 76 height 8
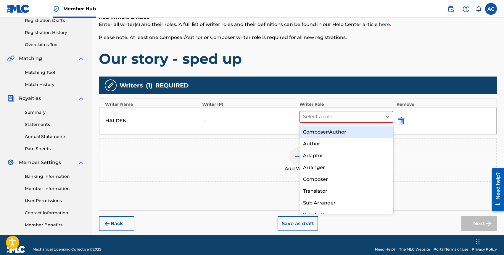
click at [315, 132] on div "Composer/Author" at bounding box center [347, 132] width 94 height 12
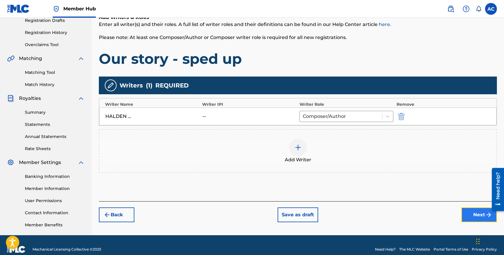
click at [472, 215] on button "Next" at bounding box center [480, 215] width 36 height 15
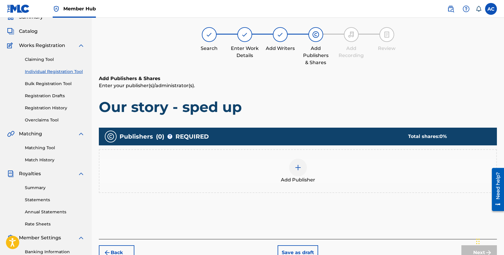
scroll to position [27, 0]
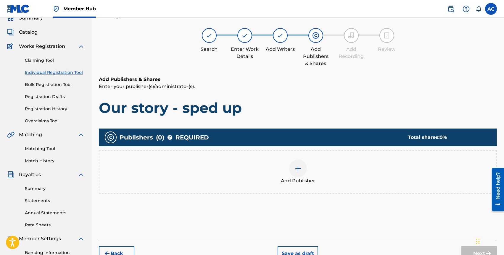
click at [322, 176] on div "Add Publisher" at bounding box center [297, 172] width 397 height 25
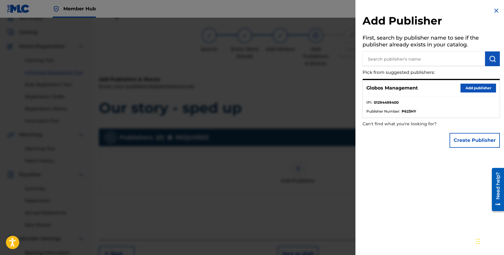
click at [394, 60] on input "text" at bounding box center [424, 59] width 123 height 15
click at [464, 88] on button "Add publisher" at bounding box center [479, 88] width 36 height 9
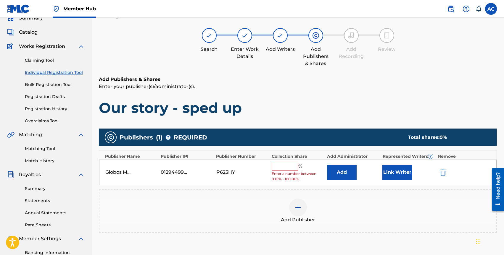
click at [289, 169] on input "text" at bounding box center [285, 167] width 27 height 8
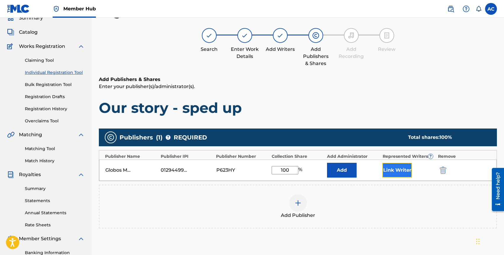
click at [397, 173] on button "Link Writer" at bounding box center [397, 170] width 30 height 15
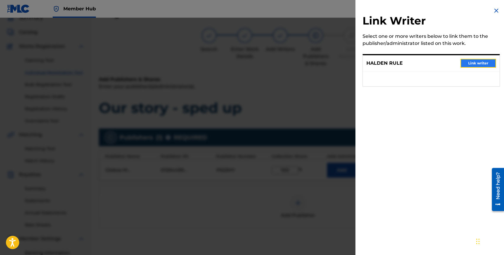
click at [470, 66] on button "Link writer" at bounding box center [479, 63] width 36 height 9
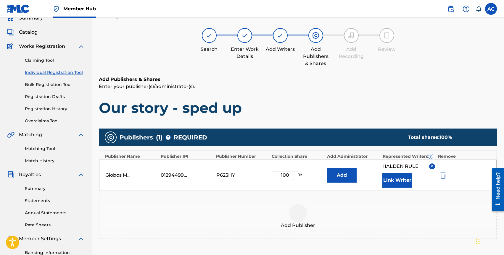
scroll to position [112, 0]
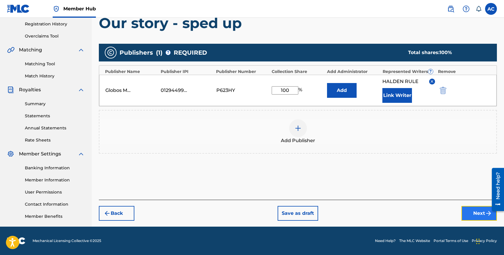
click at [472, 212] on button "Next" at bounding box center [480, 213] width 36 height 15
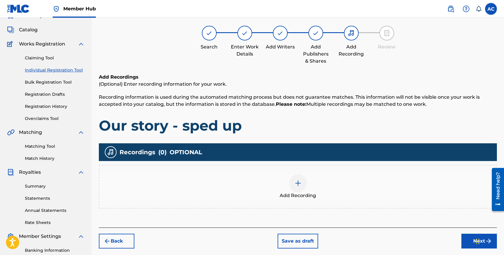
scroll to position [27, 0]
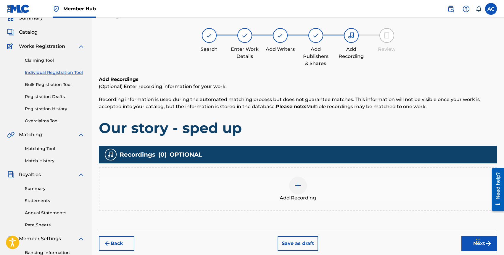
click at [307, 200] on span "Add Recording" at bounding box center [298, 198] width 36 height 7
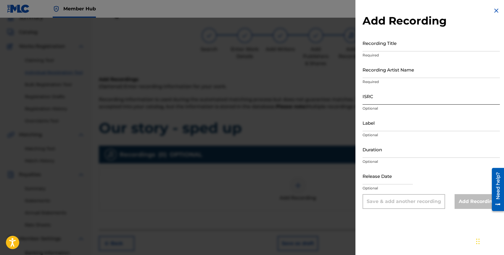
click at [369, 101] on input "ISRC" at bounding box center [431, 96] width 137 height 17
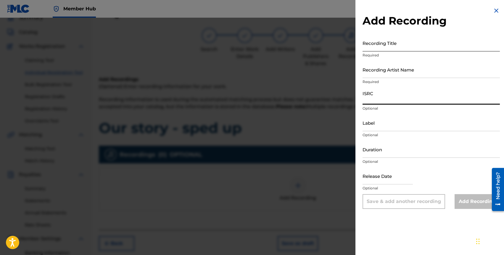
click at [379, 45] on input "Recording Title" at bounding box center [431, 43] width 137 height 17
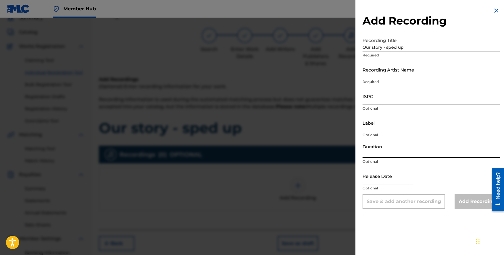
click at [387, 155] on input "Duration" at bounding box center [431, 149] width 137 height 17
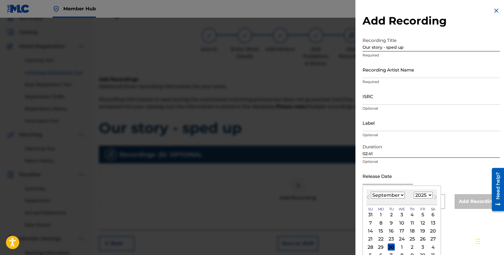
click at [394, 178] on input "text" at bounding box center [388, 176] width 50 height 17
click at [390, 195] on select "January February March April May June July August September October November De…" at bounding box center [388, 195] width 34 height 7
click at [419, 196] on select "1899 1900 1901 1902 1903 1904 1905 1906 1907 1908 1909 1910 1911 1912 1913 1914…" at bounding box center [423, 195] width 19 height 7
click at [421, 239] on div "21" at bounding box center [422, 239] width 7 height 7
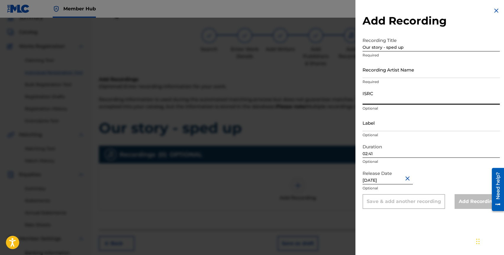
click at [373, 102] on input "ISRC" at bounding box center [431, 96] width 137 height 17
paste input "QZNWS2364266"
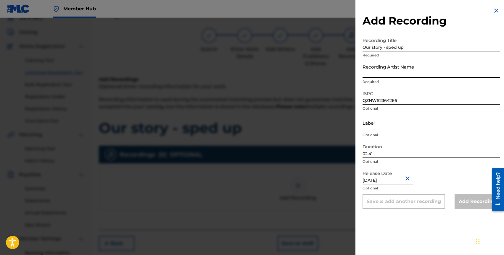
click at [378, 77] on input "Recording Artist Name" at bounding box center [431, 69] width 137 height 17
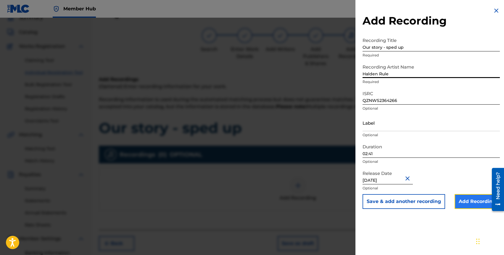
click at [462, 203] on input "Add Recording" at bounding box center [477, 202] width 45 height 15
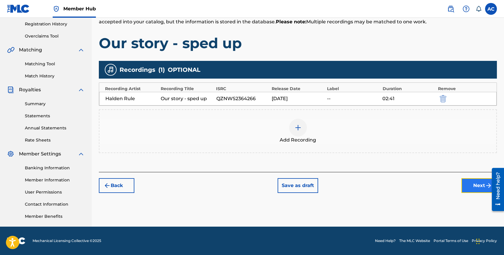
click at [472, 187] on button "Next" at bounding box center [480, 186] width 36 height 15
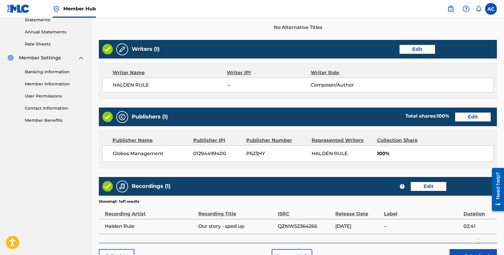
scroll to position [245, 0]
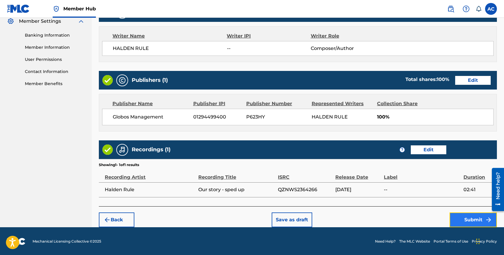
click at [462, 214] on button "Submit" at bounding box center [473, 220] width 47 height 15
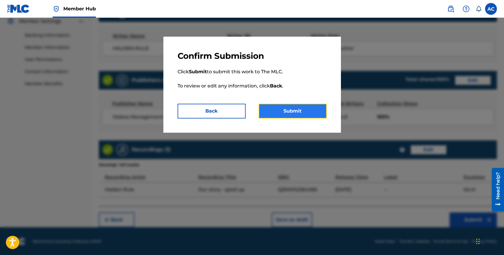
click at [304, 116] on button "Submit" at bounding box center [293, 111] width 68 height 15
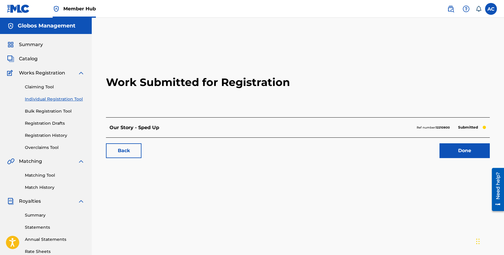
click at [36, 97] on link "Individual Registration Tool" at bounding box center [55, 99] width 60 height 6
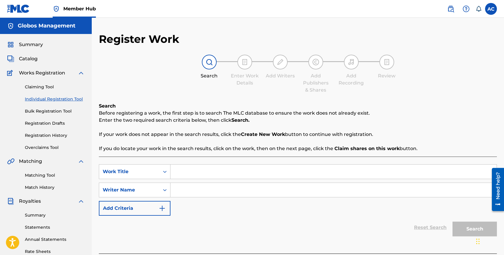
click at [198, 169] on input "Search Form" at bounding box center [334, 172] width 326 height 14
click at [185, 172] on input "you intentionally hurt me" at bounding box center [334, 172] width 326 height 14
click at [205, 195] on input "Search Form" at bounding box center [334, 190] width 326 height 14
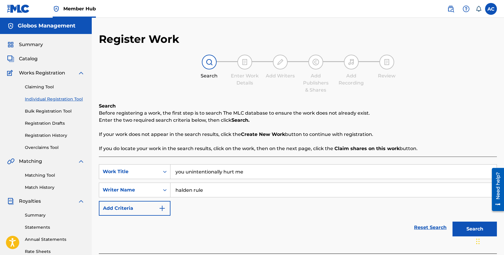
click at [453, 222] on button "Search" at bounding box center [475, 229] width 44 height 15
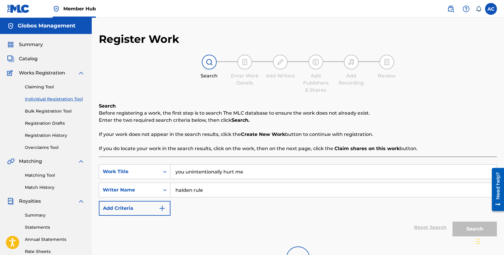
scroll to position [112, 0]
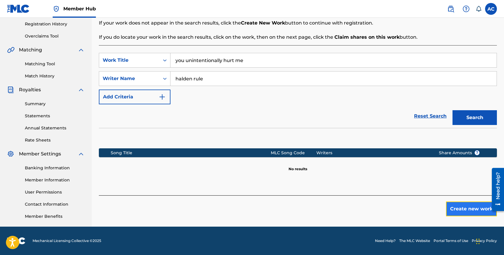
click at [462, 207] on button "Create new work" at bounding box center [471, 209] width 51 height 15
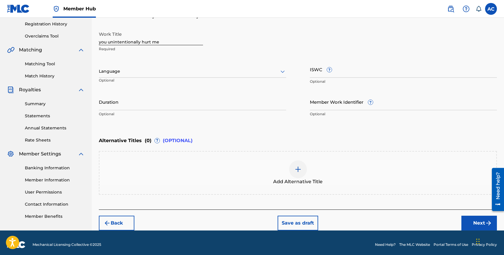
click at [128, 71] on div at bounding box center [192, 71] width 187 height 7
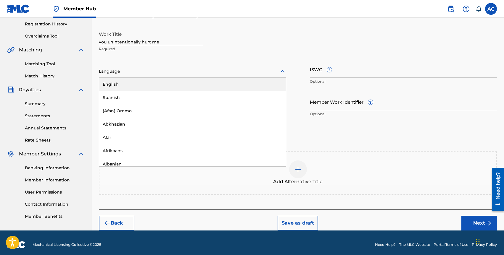
click at [128, 83] on div "English" at bounding box center [192, 84] width 187 height 13
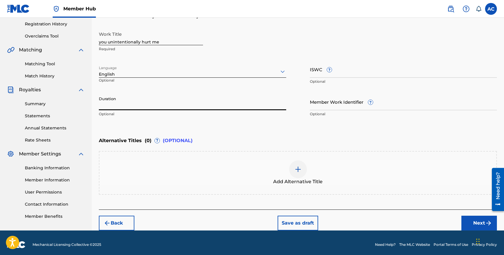
click at [122, 103] on input "Duration" at bounding box center [192, 102] width 187 height 17
click at [480, 221] on button "Next" at bounding box center [480, 223] width 36 height 15
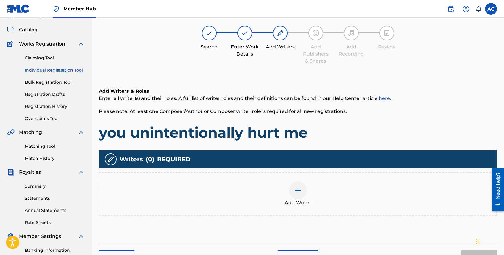
scroll to position [27, 0]
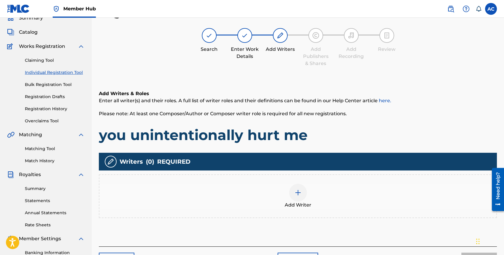
click at [293, 180] on div "Add Writer" at bounding box center [298, 197] width 398 height 44
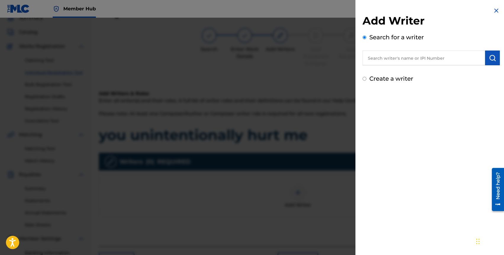
click at [399, 59] on input "text" at bounding box center [424, 58] width 123 height 15
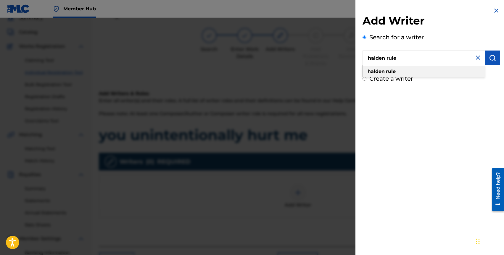
click at [422, 73] on div "halden rule" at bounding box center [424, 71] width 122 height 11
click at [492, 58] on img "submit" at bounding box center [492, 57] width 7 height 7
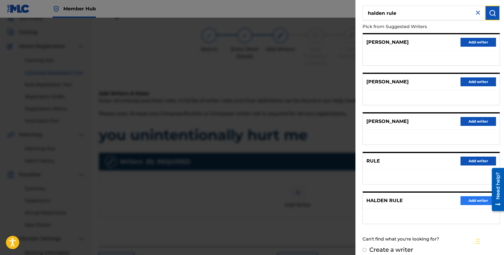
scroll to position [45, 0]
click at [474, 200] on button "Add writer" at bounding box center [479, 200] width 36 height 9
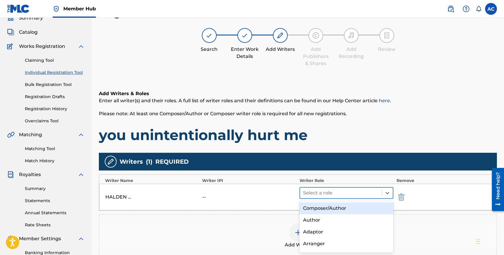
click at [362, 197] on div at bounding box center [341, 193] width 76 height 8
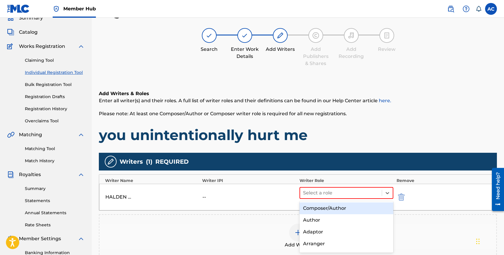
click at [358, 212] on div "Composer/Author" at bounding box center [347, 209] width 94 height 12
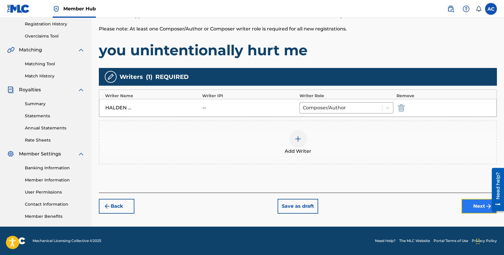
click at [471, 203] on button "Next" at bounding box center [480, 206] width 36 height 15
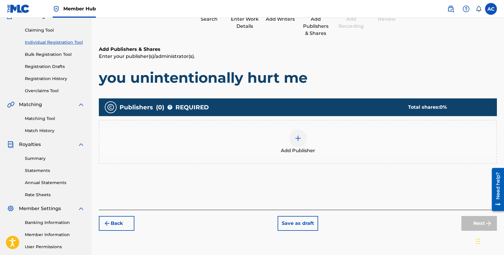
scroll to position [27, 0]
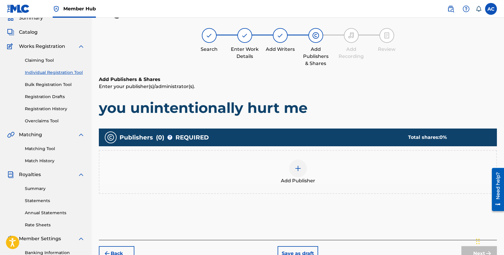
click at [303, 155] on div "Add Publisher" at bounding box center [298, 172] width 398 height 44
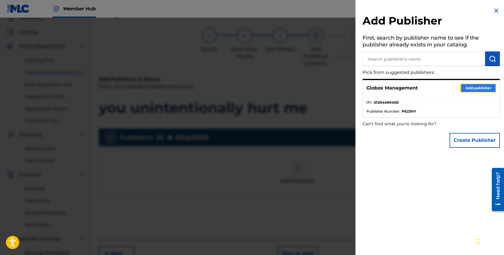
click at [476, 91] on button "Add publisher" at bounding box center [479, 88] width 36 height 9
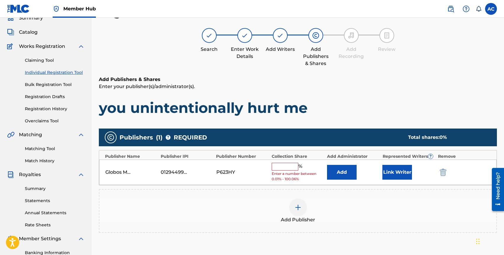
click at [275, 167] on input "text" at bounding box center [285, 167] width 27 height 8
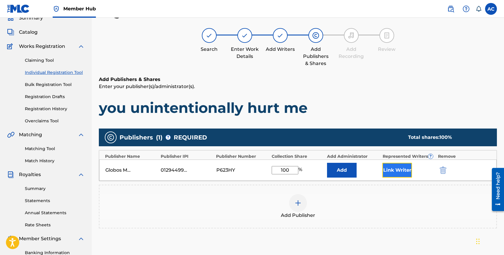
click at [394, 167] on button "Link Writer" at bounding box center [397, 170] width 30 height 15
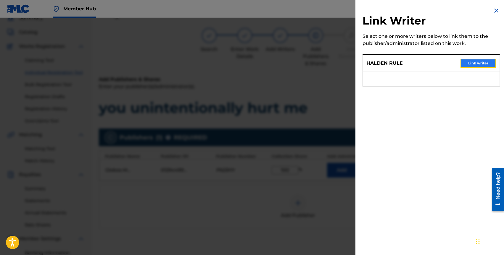
click at [470, 61] on button "Link writer" at bounding box center [479, 63] width 36 height 9
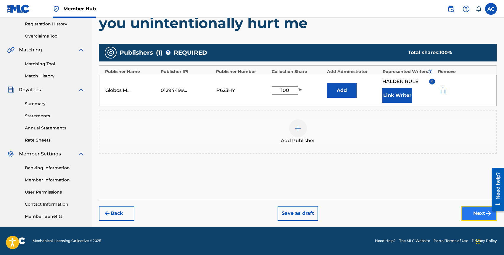
click at [469, 210] on button "Next" at bounding box center [480, 213] width 36 height 15
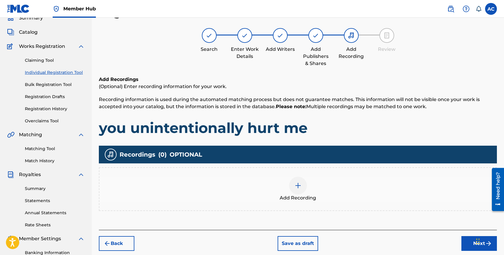
click at [300, 186] on img at bounding box center [298, 185] width 7 height 7
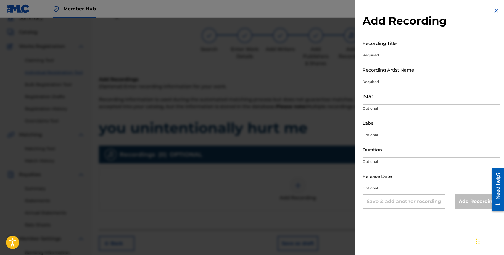
click at [378, 49] on input "Recording Title" at bounding box center [431, 43] width 137 height 17
click at [395, 75] on input "Recording Artist Name" at bounding box center [431, 69] width 137 height 17
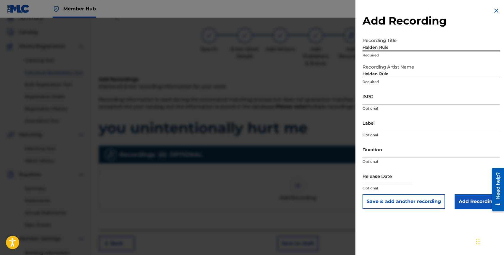
click at [386, 46] on input "Halden Rule" at bounding box center [431, 43] width 137 height 17
click at [372, 179] on input "text" at bounding box center [388, 176] width 50 height 17
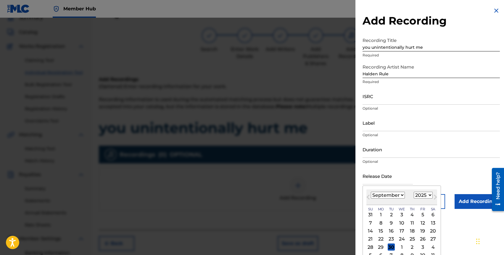
click at [375, 194] on select "January February March April May June July August September October November De…" at bounding box center [388, 195] width 34 height 7
click at [418, 194] on select "1899 1900 1901 1902 1903 1904 1905 1906 1907 1908 1909 1910 1911 1912 1913 1914…" at bounding box center [423, 195] width 19 height 7
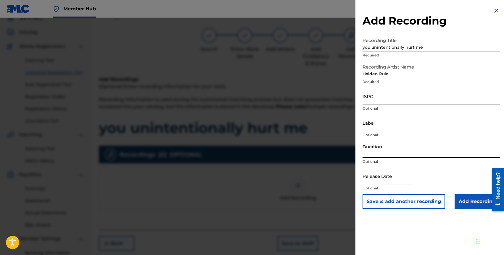
click at [377, 152] on input "Duration" at bounding box center [431, 149] width 137 height 17
click at [377, 103] on input "ISRC" at bounding box center [431, 96] width 137 height 17
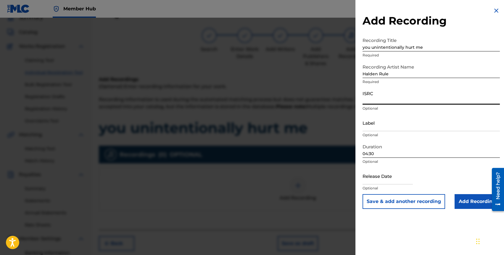
paste input "QZES52215108"
click at [473, 206] on input "Add Recording" at bounding box center [477, 202] width 45 height 15
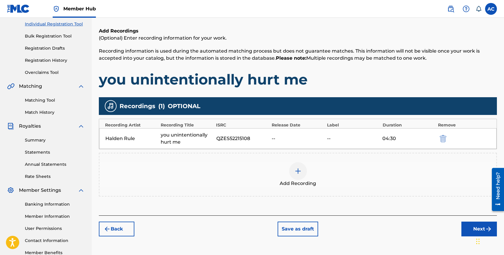
scroll to position [112, 0]
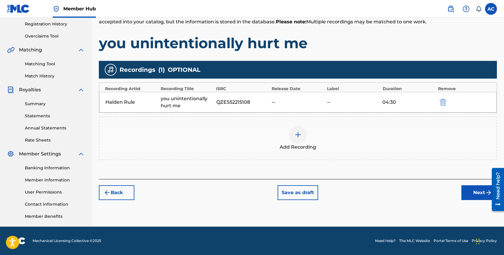
click at [284, 102] on div "--" at bounding box center [298, 102] width 52 height 7
click at [478, 192] on button "Next" at bounding box center [480, 193] width 36 height 15
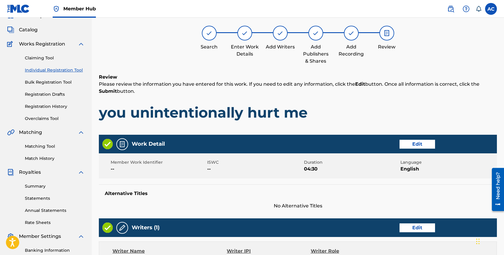
scroll to position [245, 0]
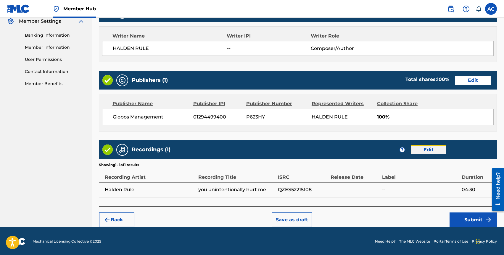
click at [422, 152] on button "Edit" at bounding box center [429, 150] width 36 height 9
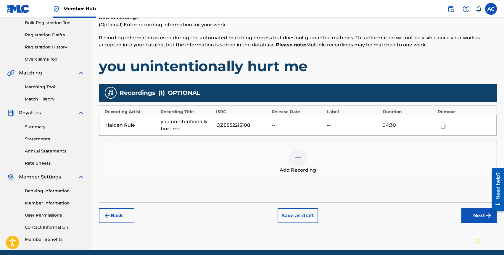
scroll to position [89, 0]
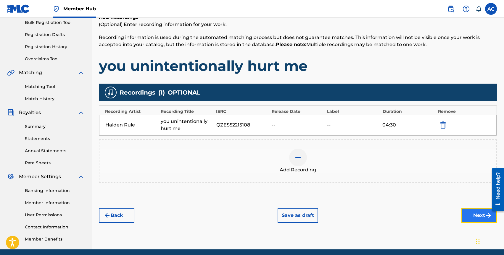
click at [464, 212] on button "Next" at bounding box center [480, 215] width 36 height 15
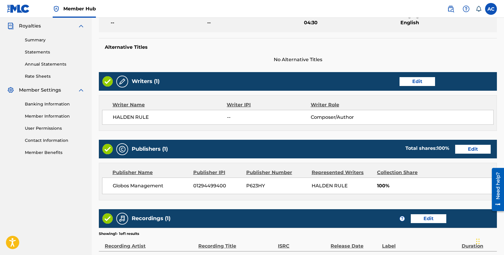
scroll to position [245, 0]
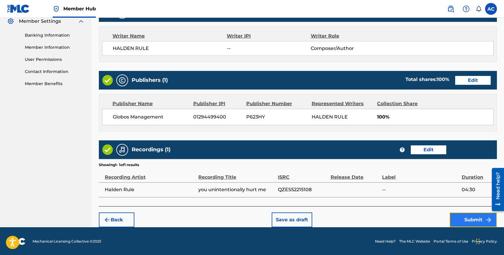
click at [470, 219] on button "Submit" at bounding box center [473, 220] width 47 height 15
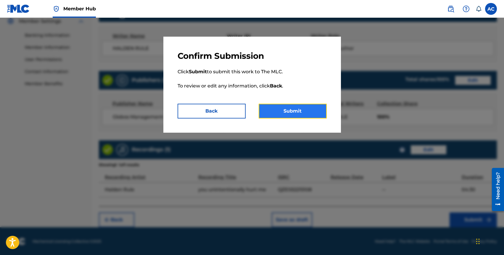
click at [303, 110] on button "Submit" at bounding box center [293, 111] width 68 height 15
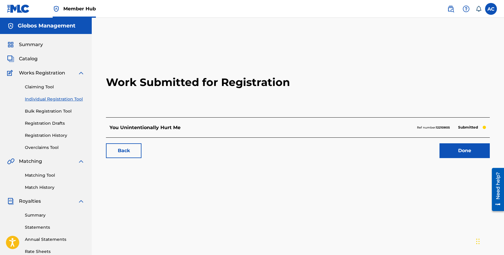
click at [45, 102] on link "Individual Registration Tool" at bounding box center [55, 99] width 60 height 6
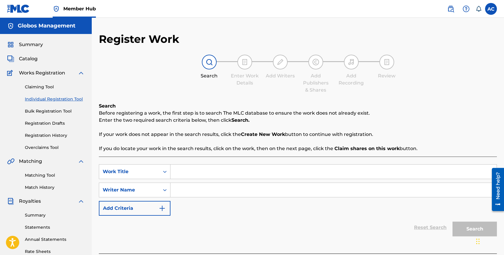
click at [184, 173] on input "Search Form" at bounding box center [334, 172] width 326 height 14
click at [192, 190] on input "Search Form" at bounding box center [334, 190] width 326 height 14
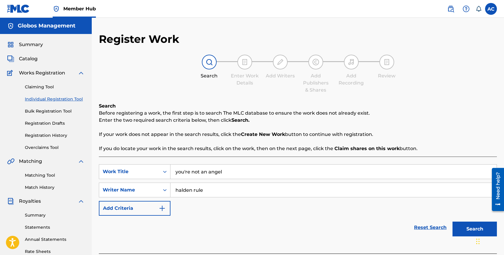
click at [453, 222] on button "Search" at bounding box center [475, 229] width 44 height 15
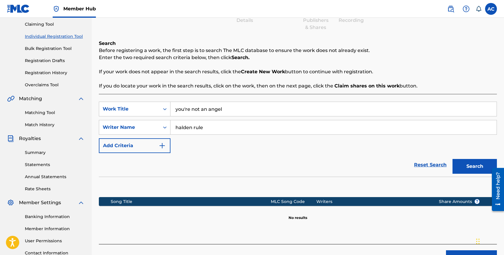
scroll to position [112, 0]
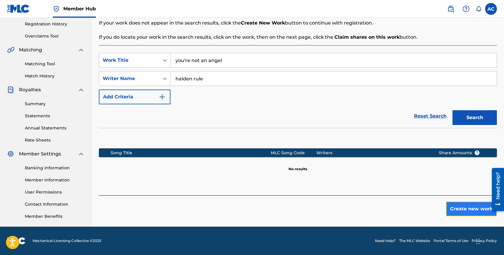
click at [458, 208] on button "Create new work" at bounding box center [471, 209] width 51 height 15
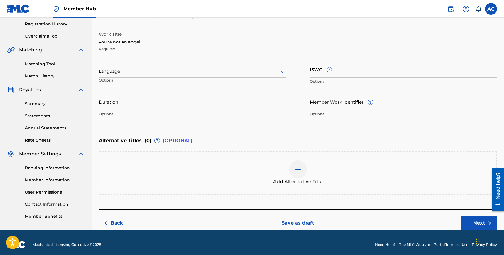
click at [124, 46] on p "Required" at bounding box center [151, 48] width 104 height 5
click at [100, 42] on input "you're not an angel" at bounding box center [151, 36] width 104 height 17
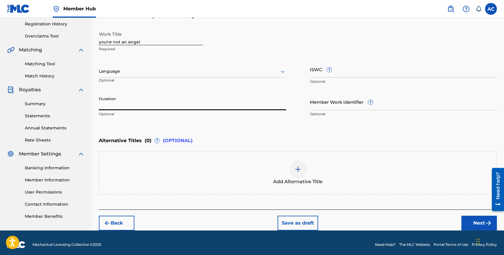
click at [115, 107] on input "Duration" at bounding box center [192, 102] width 187 height 17
click at [470, 224] on button "Next" at bounding box center [480, 223] width 36 height 15
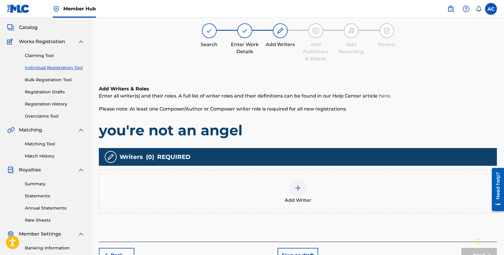
scroll to position [27, 0]
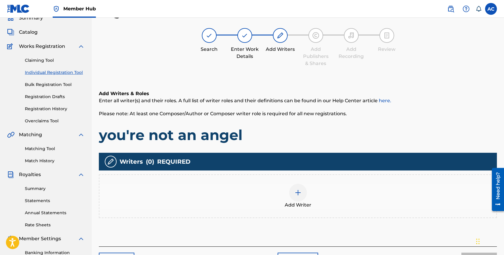
click at [317, 175] on div "Add Writer" at bounding box center [298, 197] width 398 height 44
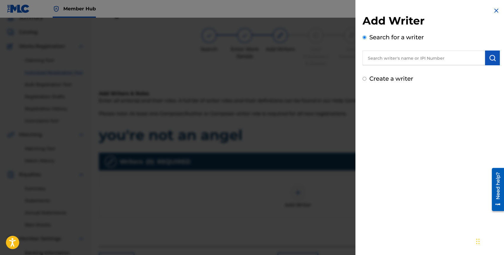
click at [401, 64] on input "text" at bounding box center [424, 58] width 123 height 15
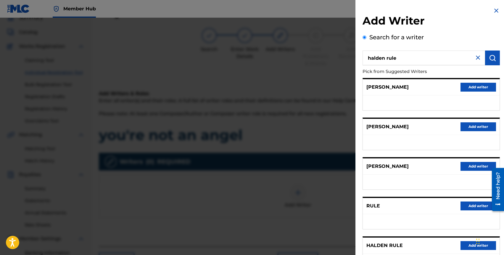
scroll to position [51, 0]
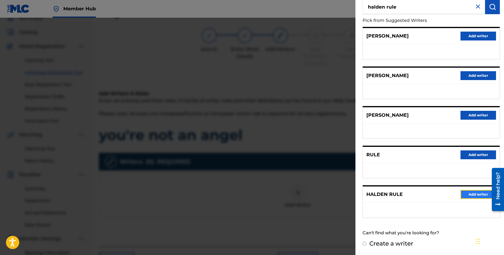
click at [468, 192] on button "Add writer" at bounding box center [479, 194] width 36 height 9
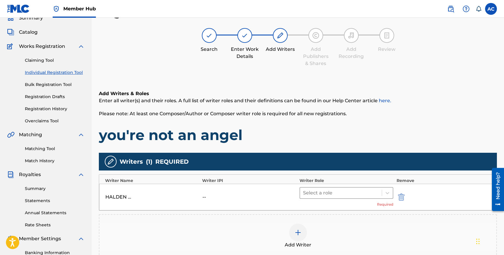
click at [325, 194] on div at bounding box center [341, 193] width 76 height 8
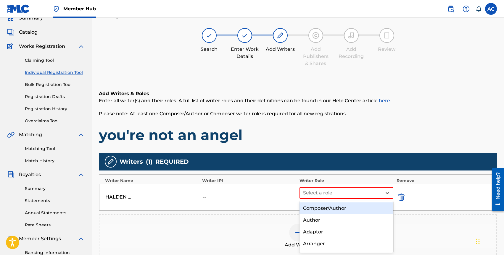
click at [326, 203] on div "Composer/Author" at bounding box center [347, 209] width 94 height 12
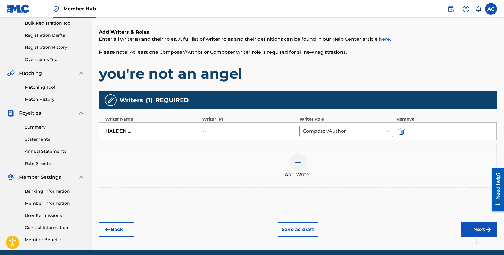
scroll to position [91, 0]
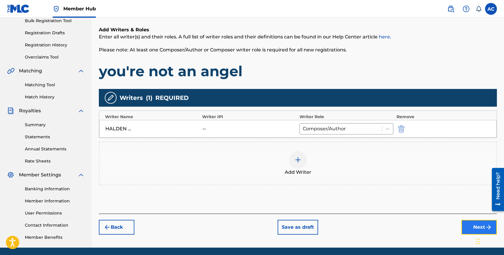
click at [469, 230] on button "Next" at bounding box center [480, 227] width 36 height 15
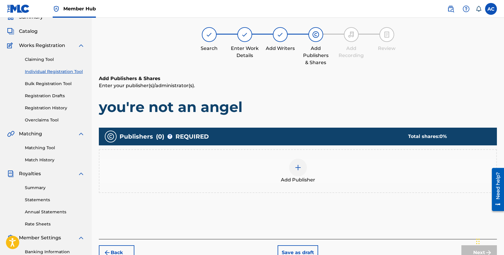
scroll to position [27, 0]
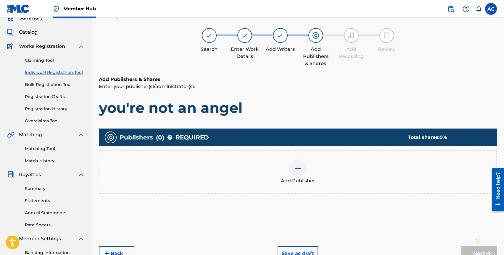
click at [301, 179] on span "Add Publisher" at bounding box center [298, 181] width 34 height 7
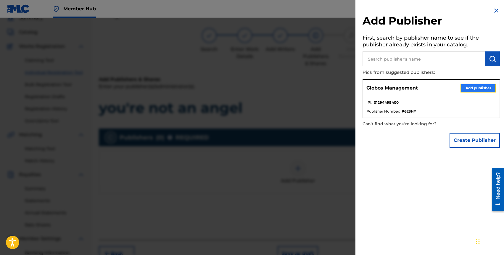
click at [468, 87] on button "Add publisher" at bounding box center [479, 88] width 36 height 9
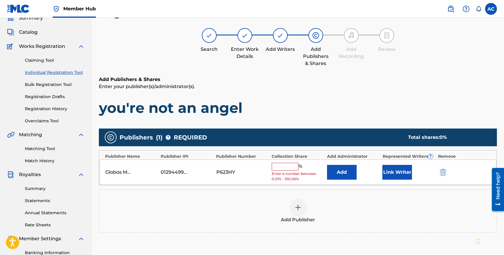
click at [284, 172] on span "Enter a number between 0.01% - 100.06%" at bounding box center [298, 176] width 52 height 11
click at [284, 169] on input "text" at bounding box center [285, 167] width 27 height 8
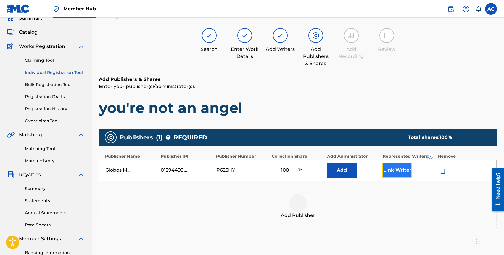
click at [398, 174] on button "Link Writer" at bounding box center [397, 170] width 30 height 15
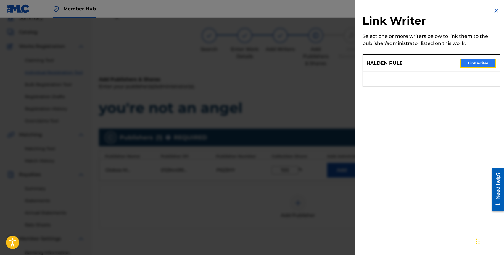
click at [475, 62] on button "Link writer" at bounding box center [479, 63] width 36 height 9
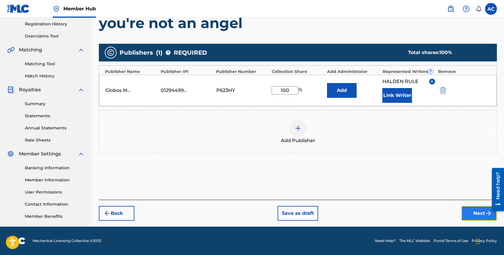
click at [472, 212] on button "Next" at bounding box center [480, 213] width 36 height 15
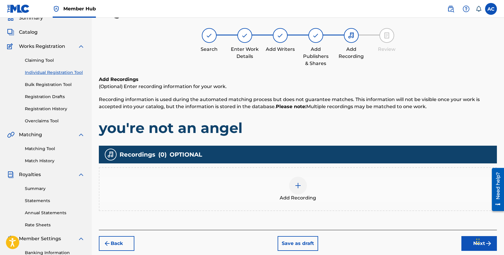
click at [306, 182] on div at bounding box center [298, 186] width 18 height 18
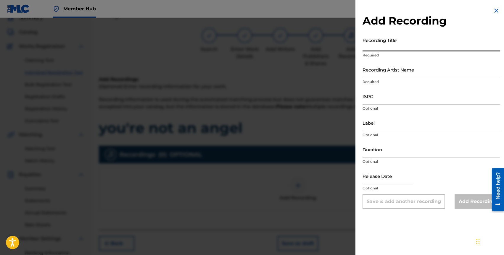
click at [380, 50] on input "Recording Title" at bounding box center [431, 43] width 137 height 17
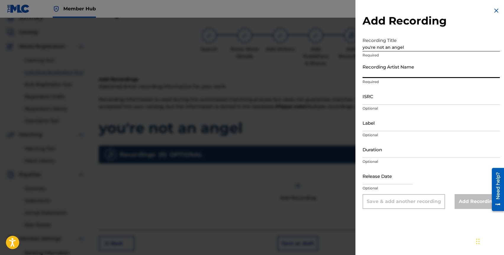
drag, startPoint x: 384, startPoint y: 71, endPoint x: 381, endPoint y: 68, distance: 3.3
click at [384, 71] on input "Recording Artist Name" at bounding box center [431, 69] width 137 height 17
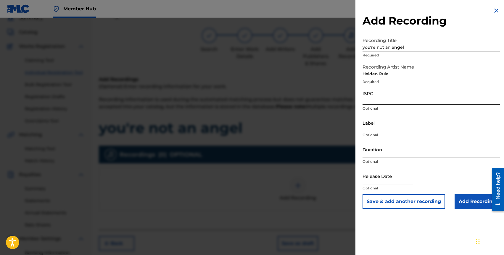
click at [377, 98] on input "ISRC" at bounding box center [431, 96] width 137 height 17
click at [381, 181] on input "text" at bounding box center [388, 176] width 50 height 17
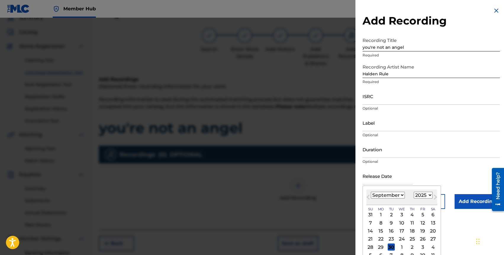
click at [375, 196] on select "January February March April May June July August September October November De…" at bounding box center [388, 195] width 34 height 7
click at [417, 196] on select "1899 1900 1901 1902 1903 1904 1905 1906 1907 1908 1909 1910 1911 1912 1913 1914…" at bounding box center [423, 195] width 19 height 7
click at [423, 240] on div "23" at bounding box center [422, 239] width 7 height 7
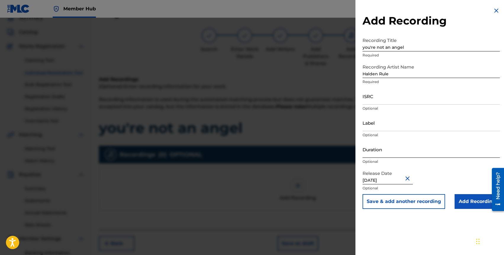
click at [388, 152] on input "Duration" at bounding box center [431, 149] width 137 height 17
click at [371, 103] on input "ISRC" at bounding box center [431, 96] width 137 height 17
paste input "QZES52215108"
click at [404, 97] on input "QZES52215108" at bounding box center [431, 96] width 137 height 17
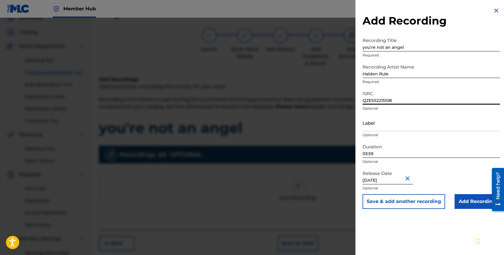
paste input "PEW2402586"
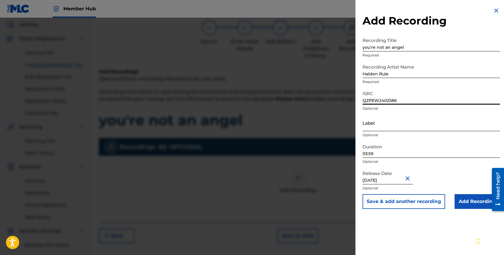
scroll to position [36, 0]
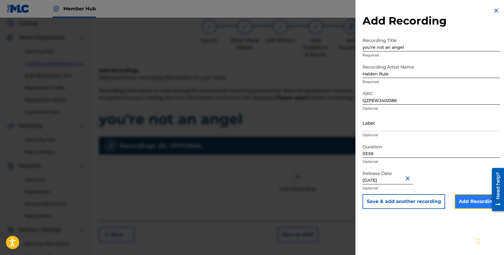
click at [457, 200] on input "Add Recording" at bounding box center [477, 202] width 45 height 15
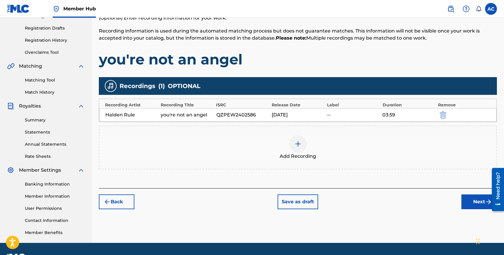
scroll to position [112, 0]
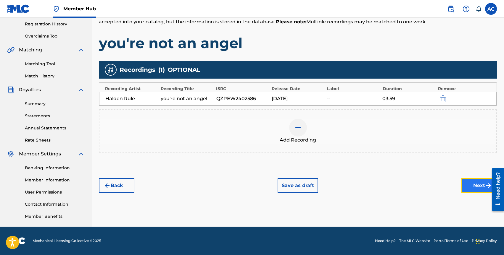
click at [472, 186] on button "Next" at bounding box center [480, 186] width 36 height 15
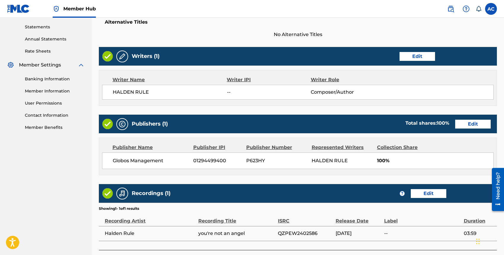
scroll to position [245, 0]
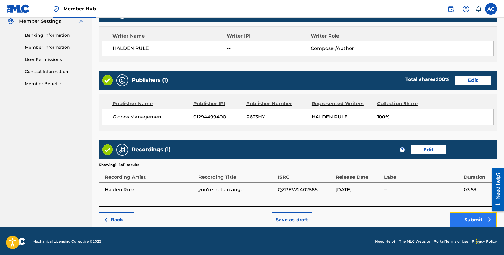
click at [458, 217] on button "Submit" at bounding box center [473, 220] width 47 height 15
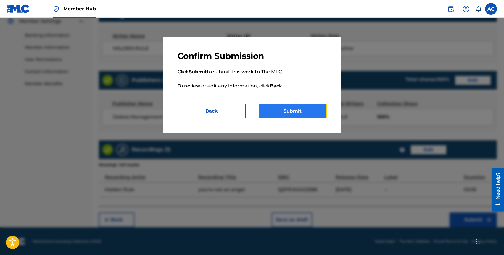
click at [305, 106] on button "Submit" at bounding box center [293, 111] width 68 height 15
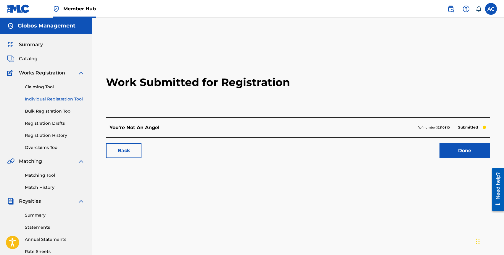
click at [52, 98] on link "Individual Registration Tool" at bounding box center [55, 99] width 60 height 6
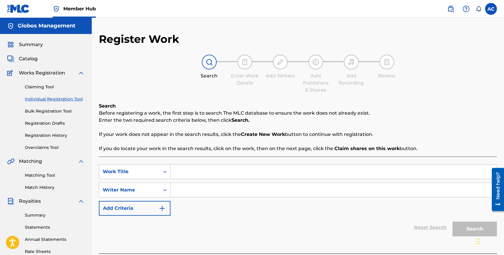
click at [190, 173] on input "Search Form" at bounding box center [334, 172] width 326 height 14
drag, startPoint x: 224, startPoint y: 173, endPoint x: 257, endPoint y: 173, distance: 32.9
click at [256, 173] on input "you're not an angel - sped up" at bounding box center [334, 172] width 326 height 14
click at [226, 190] on input "Search Form" at bounding box center [334, 190] width 326 height 14
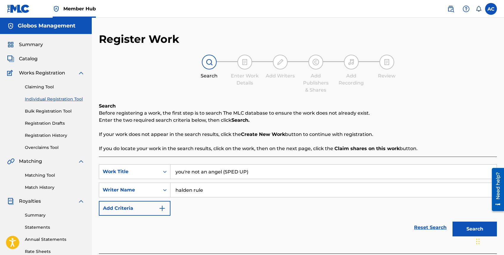
click at [453, 222] on button "Search" at bounding box center [475, 229] width 44 height 15
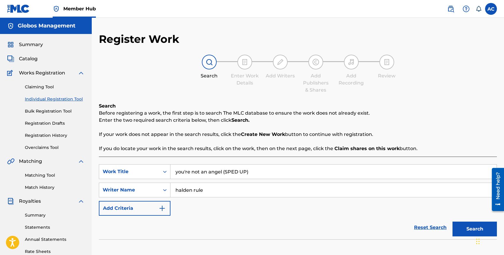
scroll to position [112, 0]
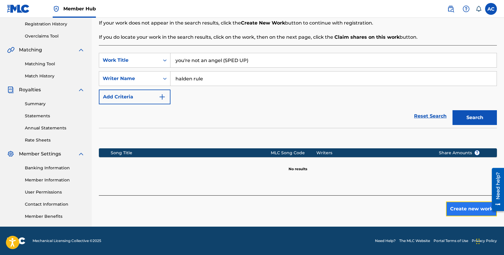
click at [451, 205] on button "Create new work" at bounding box center [471, 209] width 51 height 15
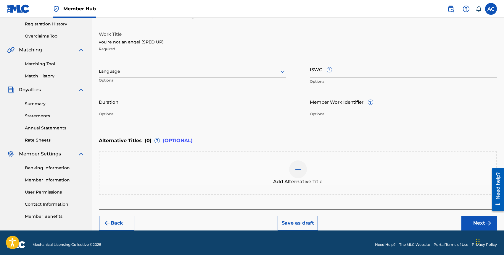
click at [118, 109] on input "Duration" at bounding box center [192, 102] width 187 height 17
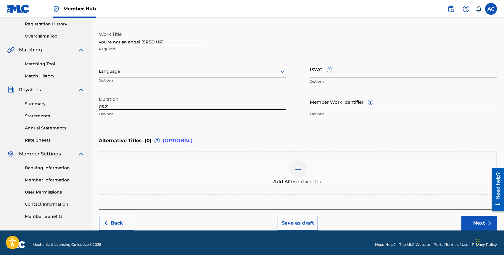
click at [464, 215] on div "Back Save as draft Next" at bounding box center [298, 220] width 398 height 21
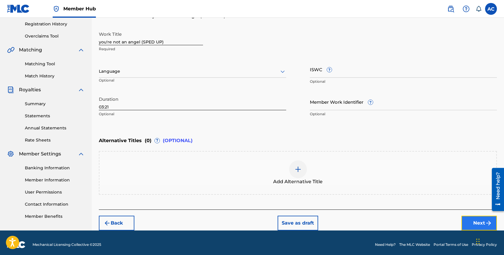
click at [464, 218] on button "Next" at bounding box center [480, 223] width 36 height 15
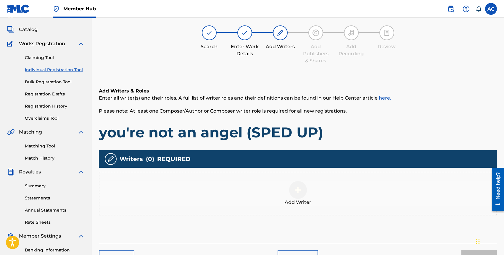
scroll to position [27, 0]
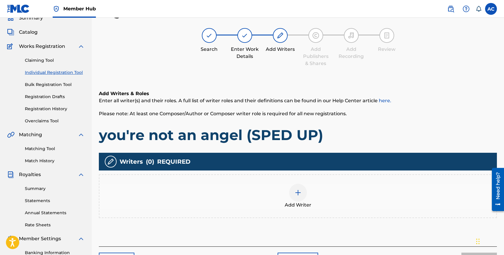
click at [306, 196] on div at bounding box center [298, 193] width 18 height 18
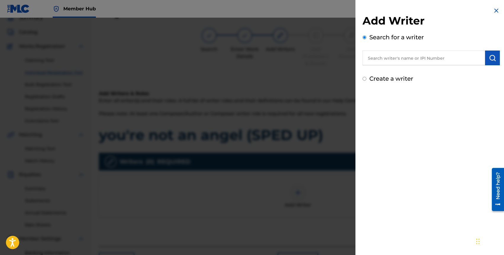
click at [388, 52] on input "text" at bounding box center [424, 58] width 123 height 15
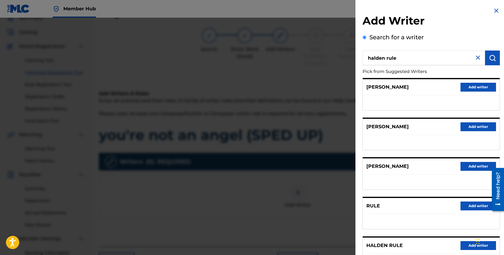
scroll to position [51, 0]
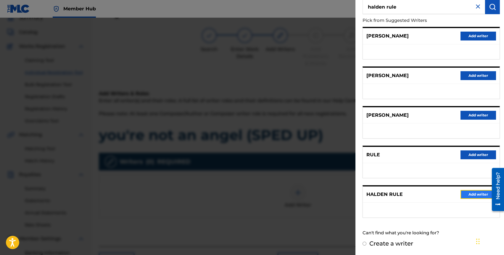
click at [472, 193] on button "Add writer" at bounding box center [479, 194] width 36 height 9
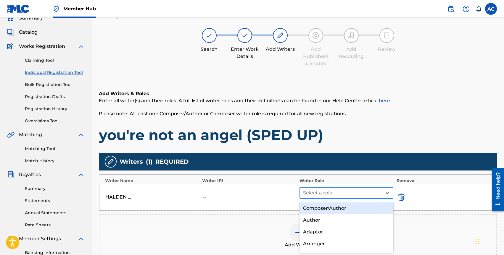
click at [334, 195] on div at bounding box center [341, 193] width 76 height 8
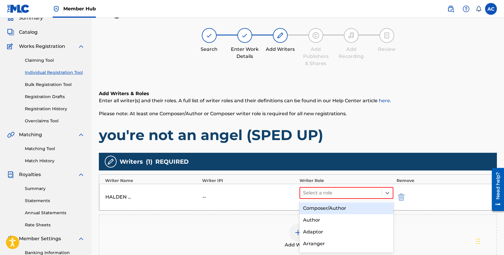
click at [335, 205] on div "Composer/Author" at bounding box center [347, 209] width 94 height 12
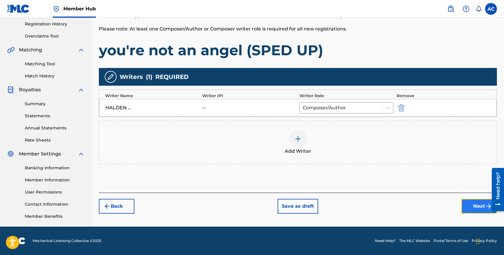
click at [477, 205] on button "Next" at bounding box center [480, 206] width 36 height 15
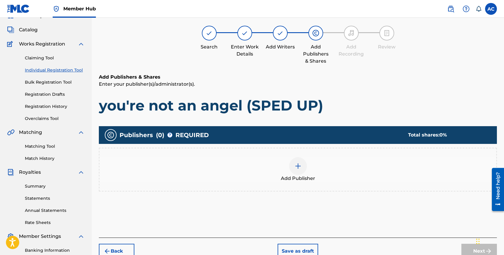
scroll to position [27, 0]
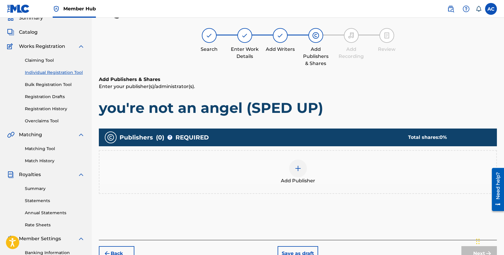
click at [303, 157] on div "Add Publisher" at bounding box center [298, 172] width 398 height 44
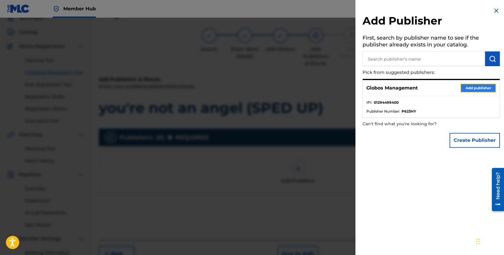
click at [469, 89] on button "Add publisher" at bounding box center [479, 88] width 36 height 9
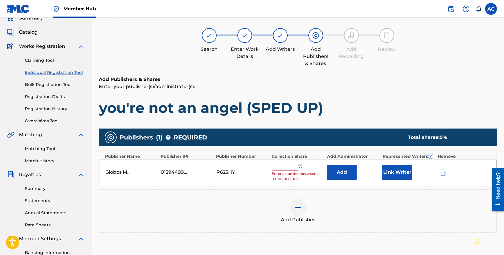
click at [286, 167] on input "text" at bounding box center [285, 167] width 27 height 8
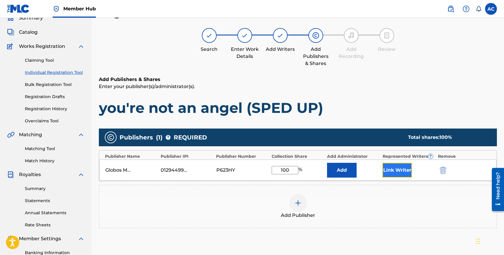
click at [403, 163] on button "Link Writer" at bounding box center [397, 170] width 30 height 15
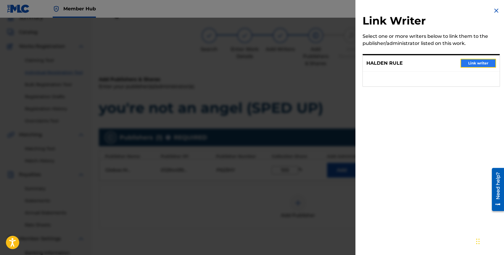
click at [473, 62] on button "Link writer" at bounding box center [479, 63] width 36 height 9
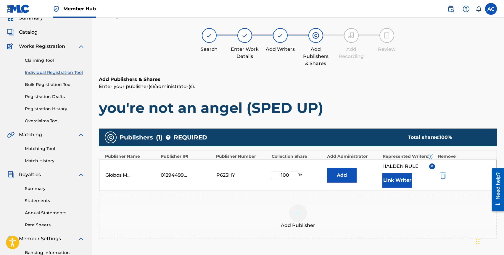
scroll to position [112, 0]
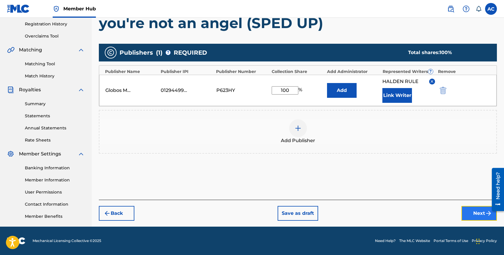
click at [465, 206] on div "Back Save as draft Next" at bounding box center [298, 210] width 398 height 21
click at [466, 211] on button "Next" at bounding box center [480, 213] width 36 height 15
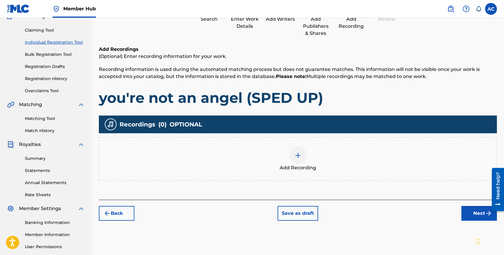
scroll to position [27, 0]
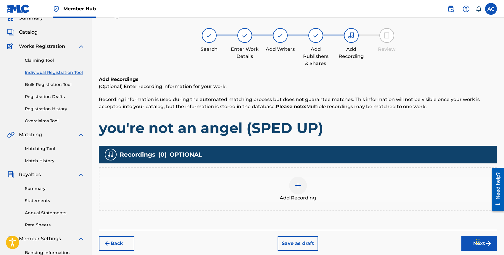
click at [324, 189] on div "Add Recording" at bounding box center [297, 189] width 397 height 25
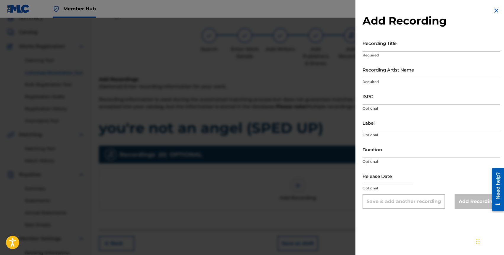
click at [381, 44] on input "Recording Title" at bounding box center [431, 43] width 137 height 17
click at [375, 99] on input "ISRC" at bounding box center [431, 96] width 137 height 17
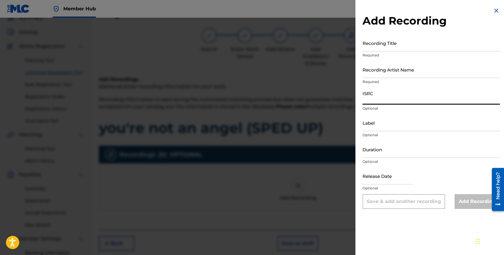
paste input "QZPEW2405339"
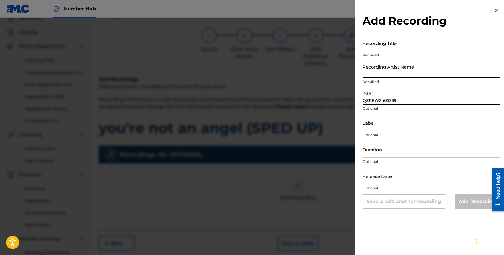
click at [380, 76] on input "Recording Artist Name" at bounding box center [431, 69] width 137 height 17
click at [383, 47] on input "Recording Title" at bounding box center [431, 43] width 137 height 17
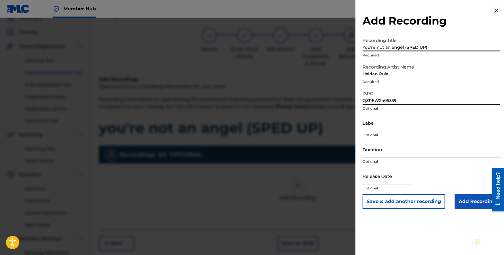
click at [385, 179] on input "text" at bounding box center [388, 176] width 50 height 17
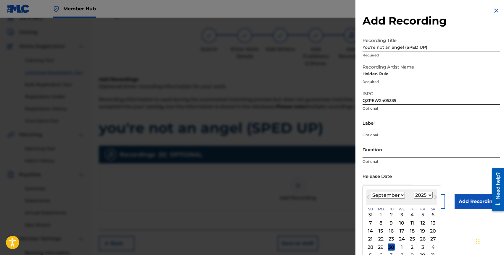
click at [373, 151] on input "Duration" at bounding box center [431, 149] width 137 height 17
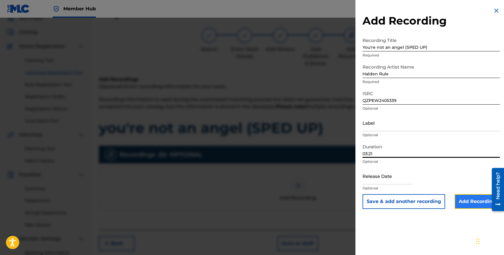
click at [457, 199] on input "Add Recording" at bounding box center [477, 202] width 45 height 15
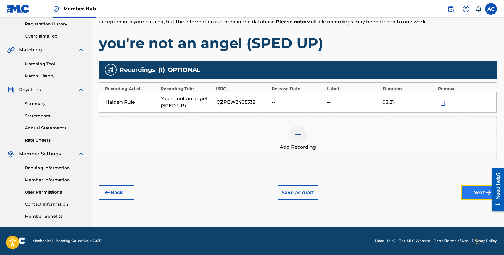
click at [476, 197] on button "Next" at bounding box center [480, 193] width 36 height 15
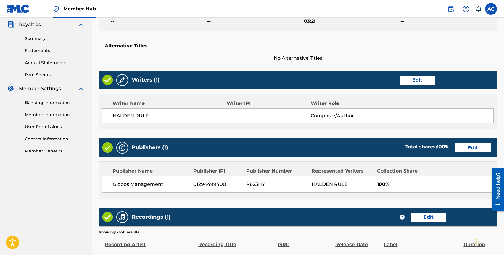
scroll to position [245, 0]
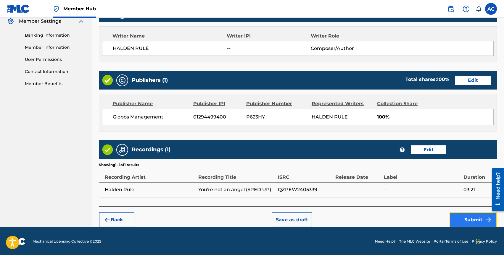
click at [461, 220] on button "Submit" at bounding box center [473, 220] width 47 height 15
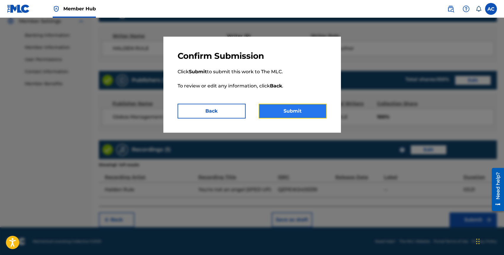
click at [304, 110] on button "Submit" at bounding box center [293, 111] width 68 height 15
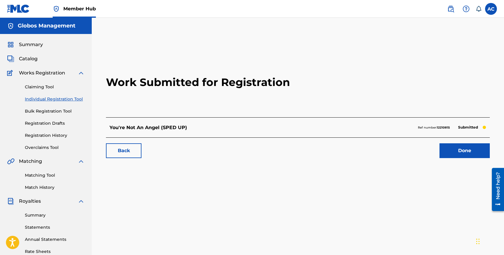
click at [54, 100] on link "Individual Registration Tool" at bounding box center [55, 99] width 60 height 6
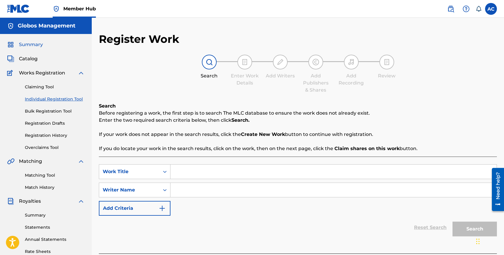
click at [28, 45] on span "Summary" at bounding box center [31, 44] width 24 height 7
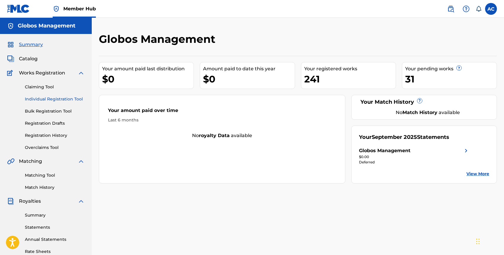
click at [37, 101] on link "Individual Registration Tool" at bounding box center [55, 99] width 60 height 6
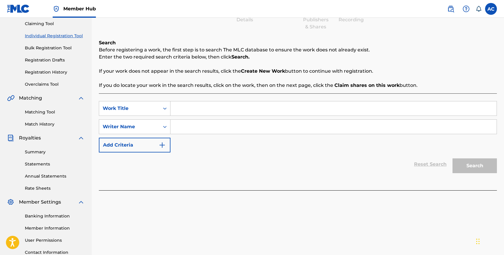
scroll to position [63, 0]
click at [47, 72] on link "Registration History" at bounding box center [55, 73] width 60 height 6
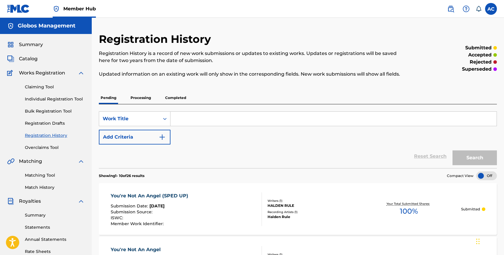
click at [139, 100] on p "Processing" at bounding box center [141, 98] width 24 height 12
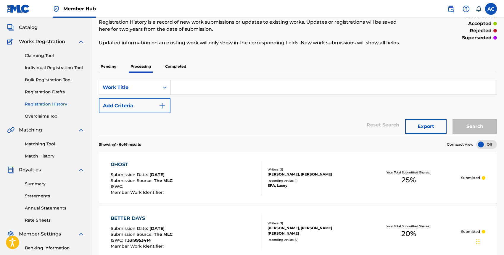
scroll to position [17, 0]
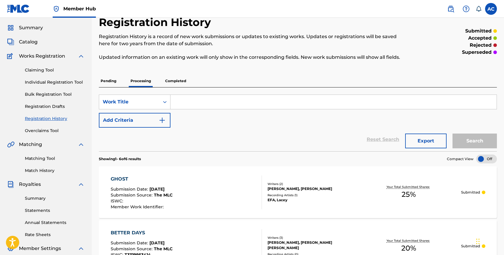
click at [111, 83] on p "Pending" at bounding box center [108, 81] width 19 height 12
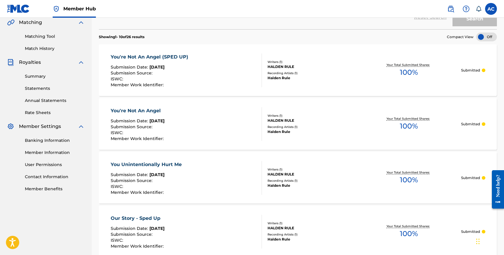
scroll to position [37, 0]
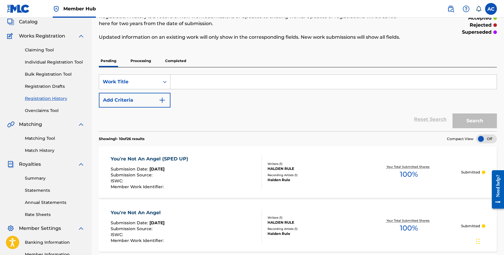
click at [178, 64] on p "Completed" at bounding box center [175, 61] width 25 height 12
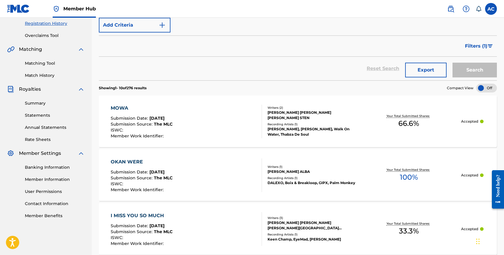
scroll to position [137, 0]
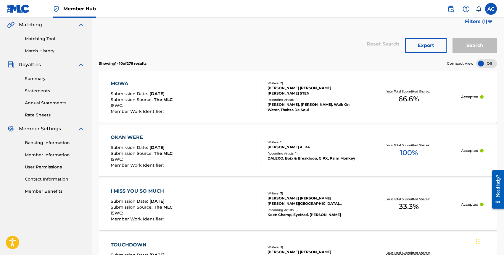
click at [118, 83] on div "MOWA" at bounding box center [142, 83] width 62 height 7
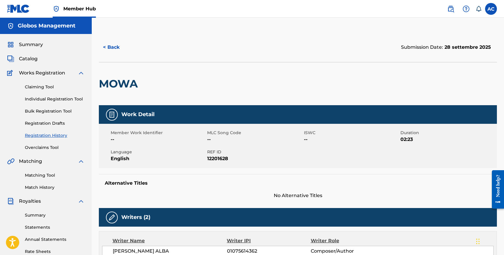
click at [44, 134] on link "Registration History" at bounding box center [55, 136] width 60 height 6
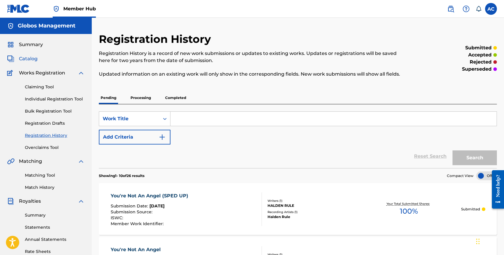
click at [31, 60] on span "Catalog" at bounding box center [28, 58] width 19 height 7
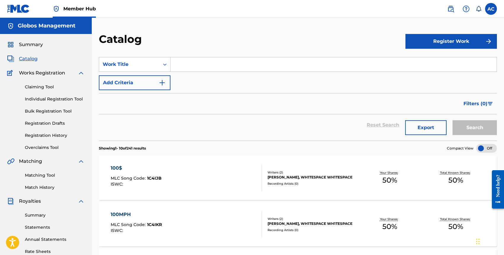
click at [30, 49] on div "Summary Catalog Works Registration Claiming Tool Individual Registration Tool B…" at bounding box center [46, 186] width 92 height 305
click at [30, 44] on span "Summary" at bounding box center [31, 44] width 24 height 7
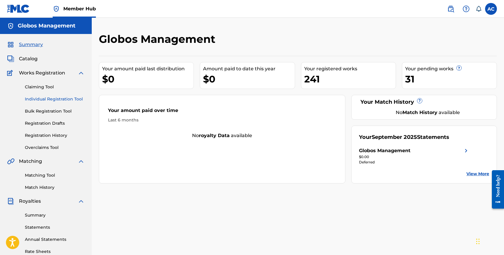
click at [48, 99] on link "Individual Registration Tool" at bounding box center [55, 99] width 60 height 6
